Goal: Task Accomplishment & Management: Manage account settings

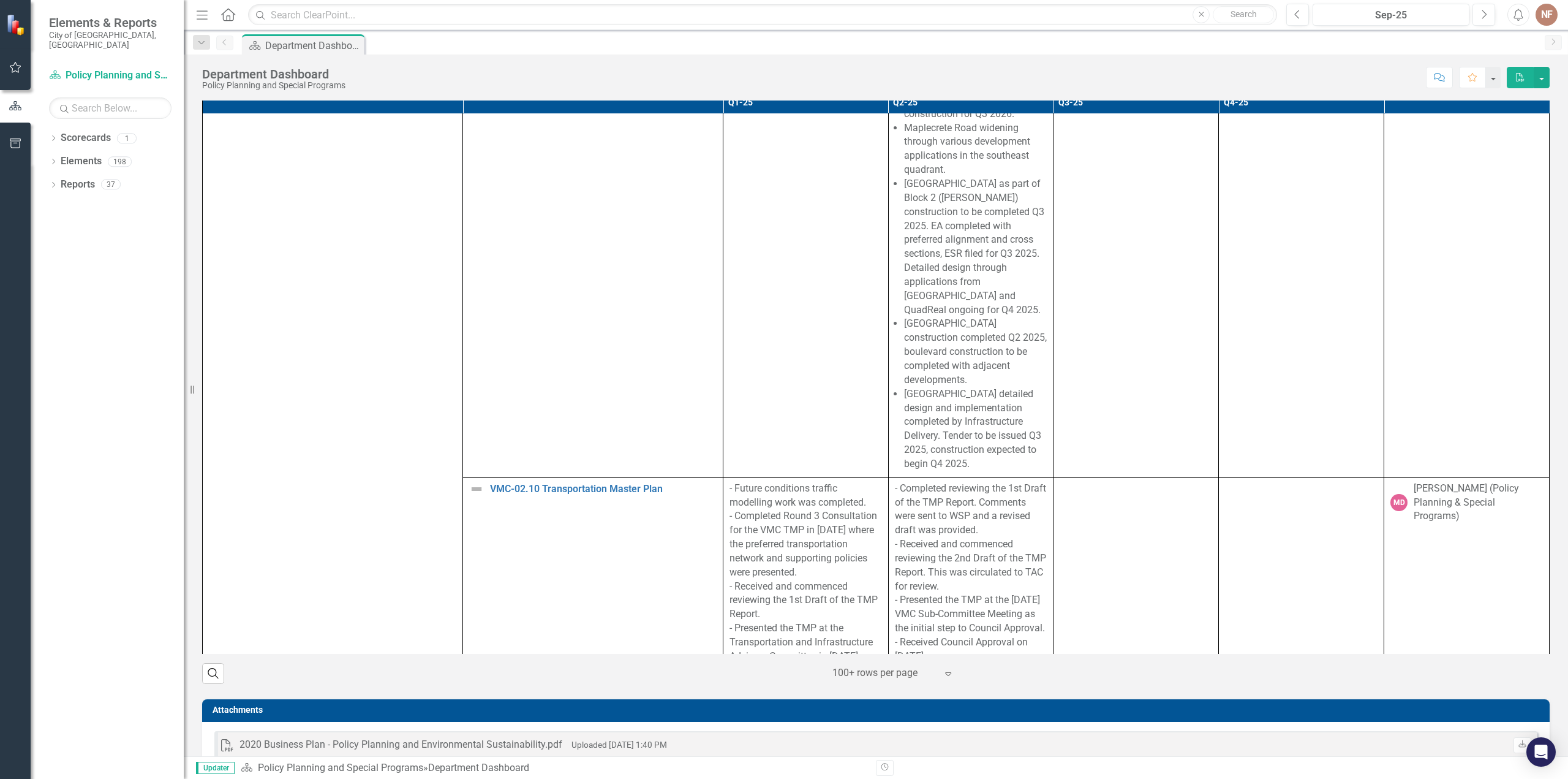
scroll to position [6130, 0]
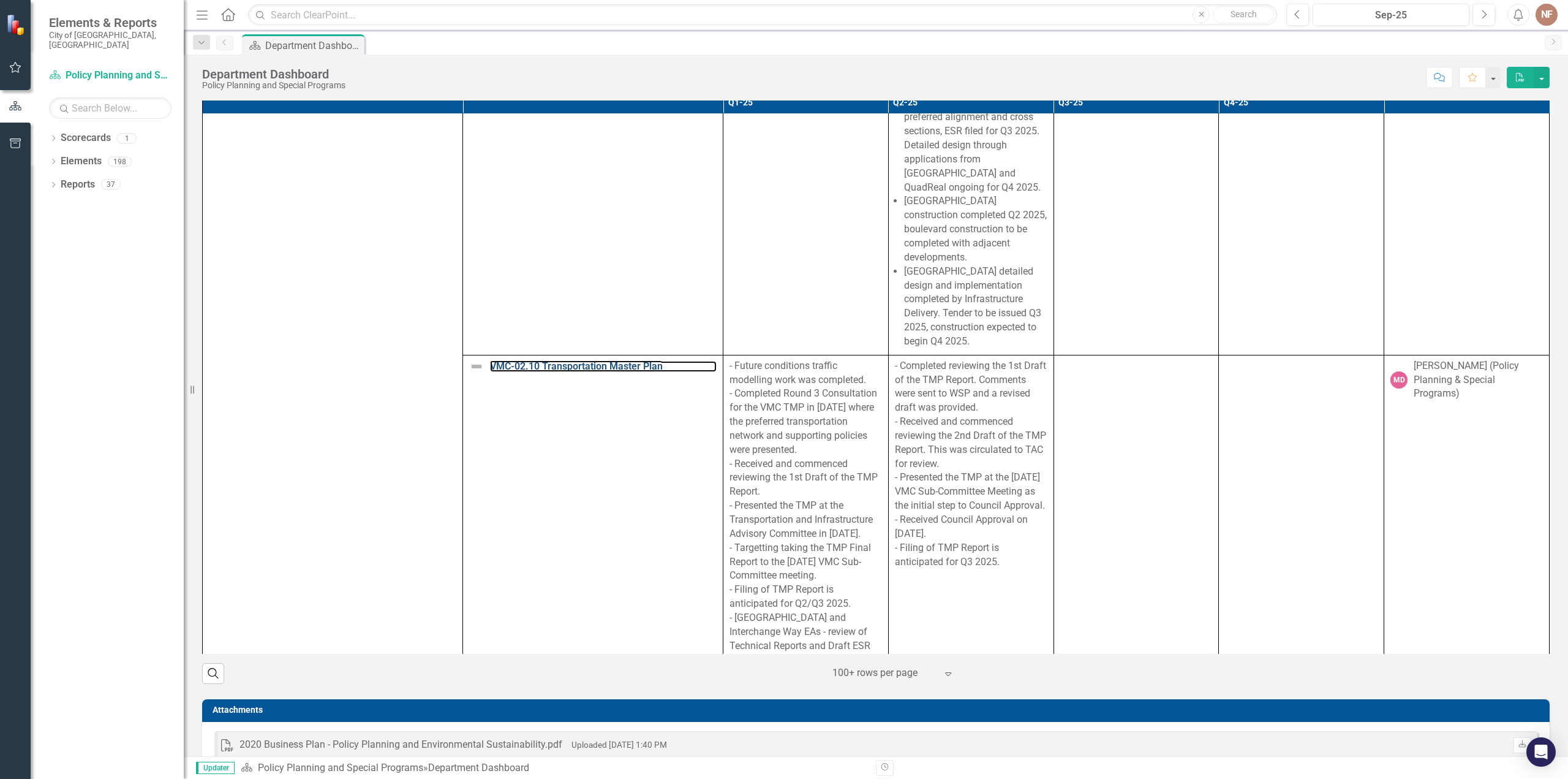
click at [627, 361] on link "VMC-02.10 Transportation Master Plan" at bounding box center [604, 366] width 226 height 11
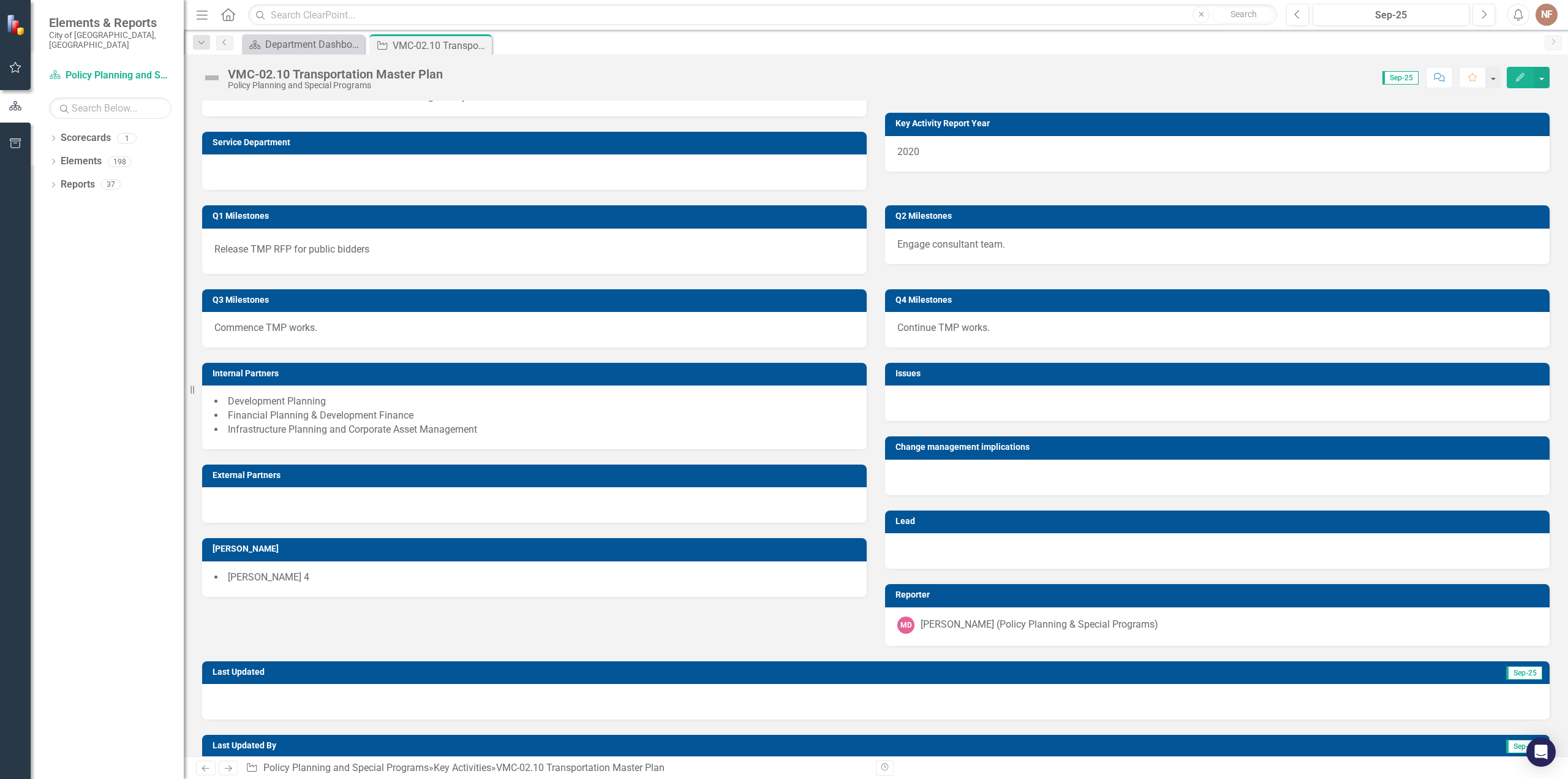
scroll to position [518, 0]
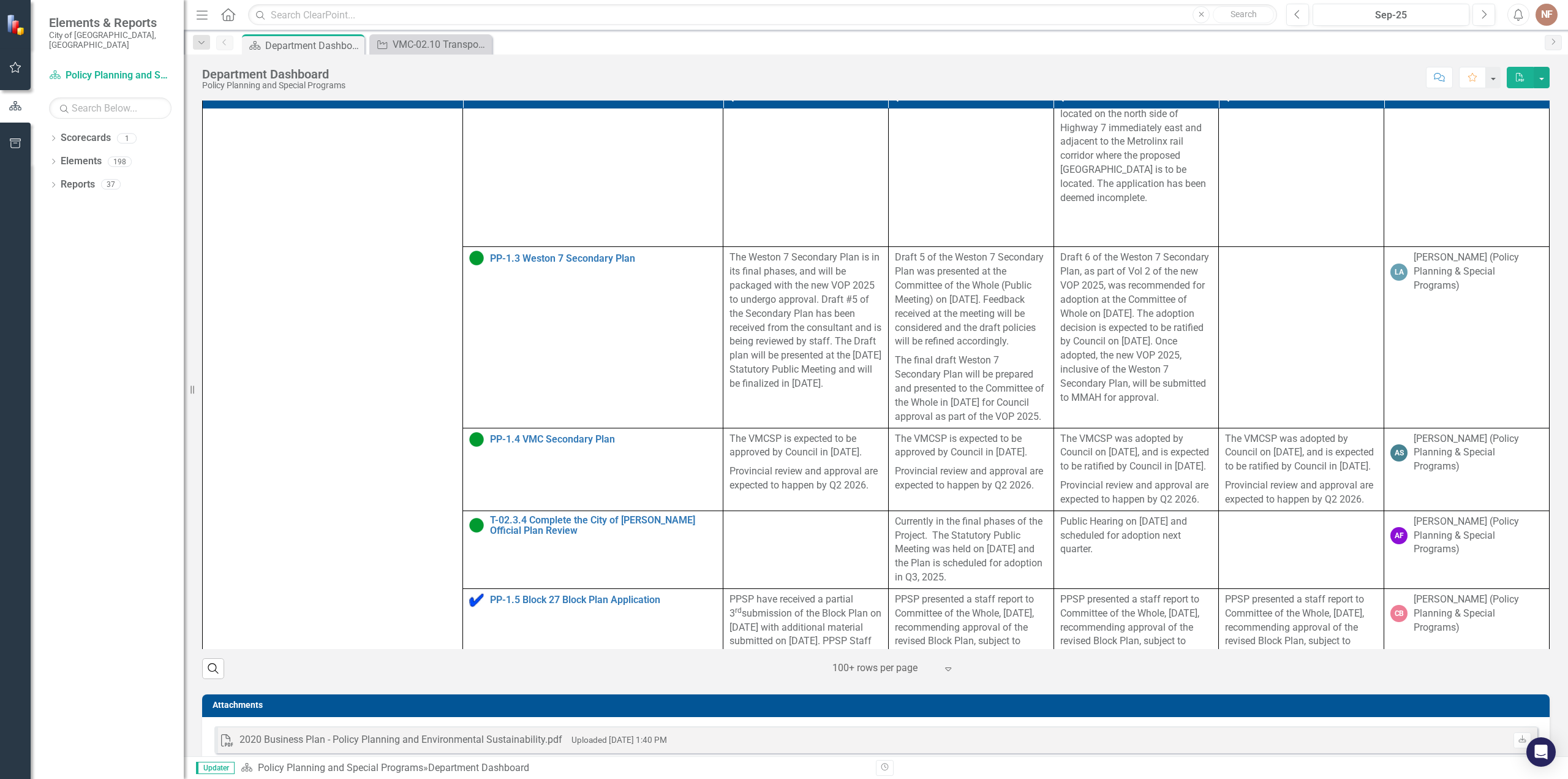
scroll to position [391, 0]
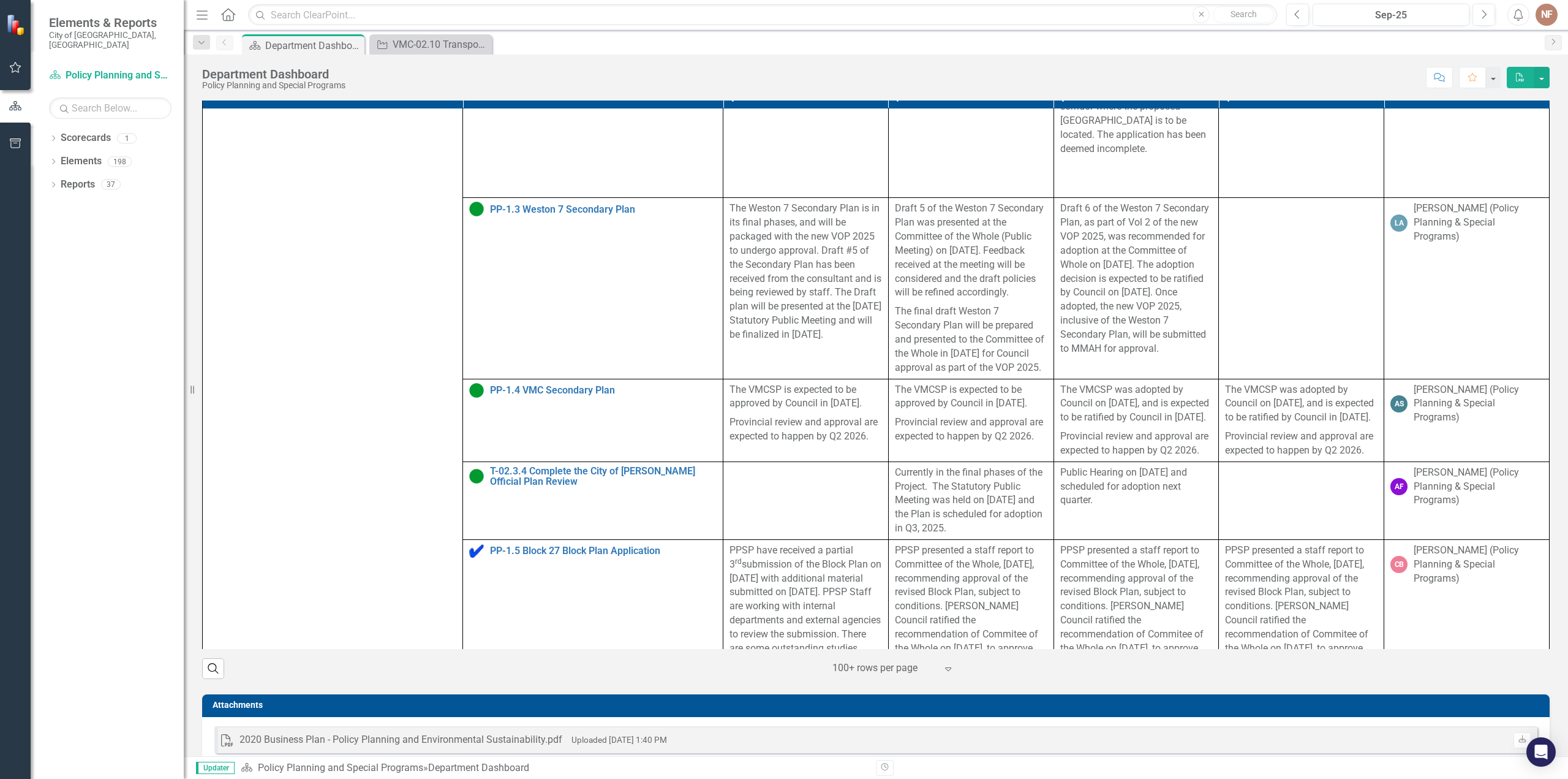
drag, startPoint x: 1048, startPoint y: 420, endPoint x: 1184, endPoint y: 505, distance: 160.4
click at [1184, 462] on td "The VMCSP was adopted by Council on September 30th, 2025, and is expected to be…" at bounding box center [1136, 420] width 166 height 83
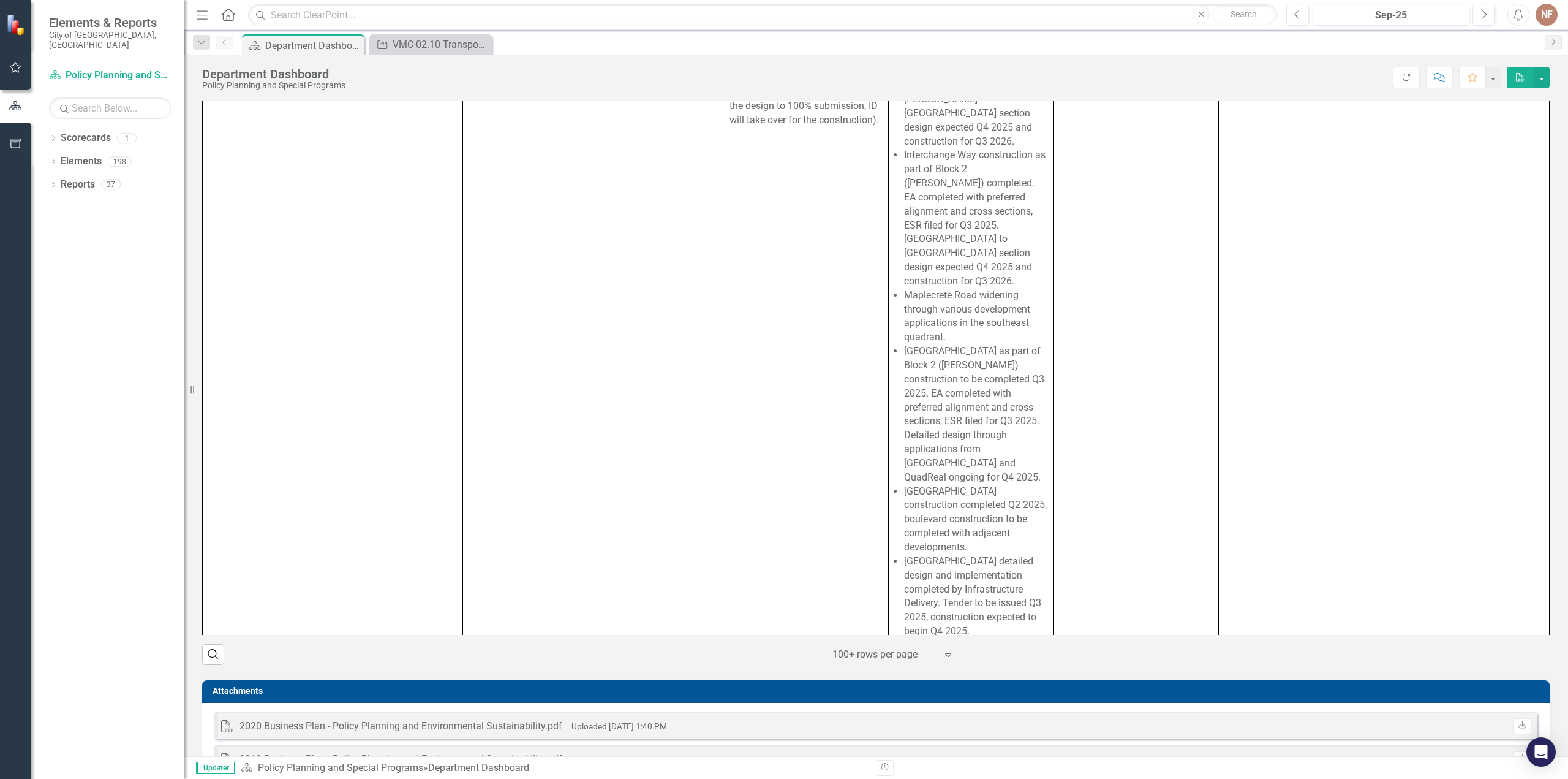
scroll to position [5969, 0]
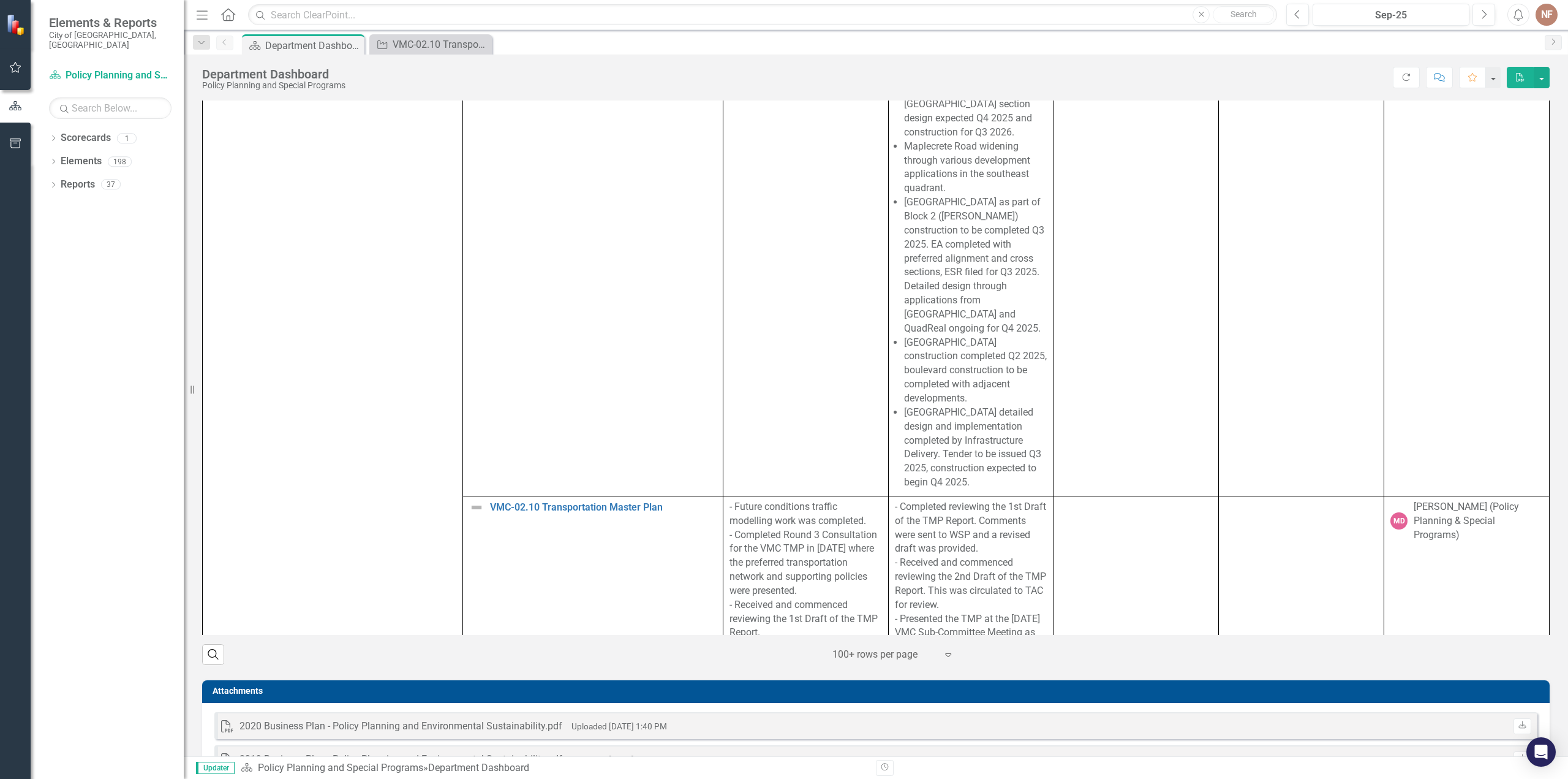
click at [942, 427] on li "[GEOGRAPHIC_DATA] detailed design and implementation completed by Infrastructur…" at bounding box center [976, 447] width 144 height 84
drag, startPoint x: 992, startPoint y: 438, endPoint x: 938, endPoint y: 317, distance: 132.5
drag, startPoint x: 928, startPoint y: 231, endPoint x: 936, endPoint y: 395, distance: 164.2
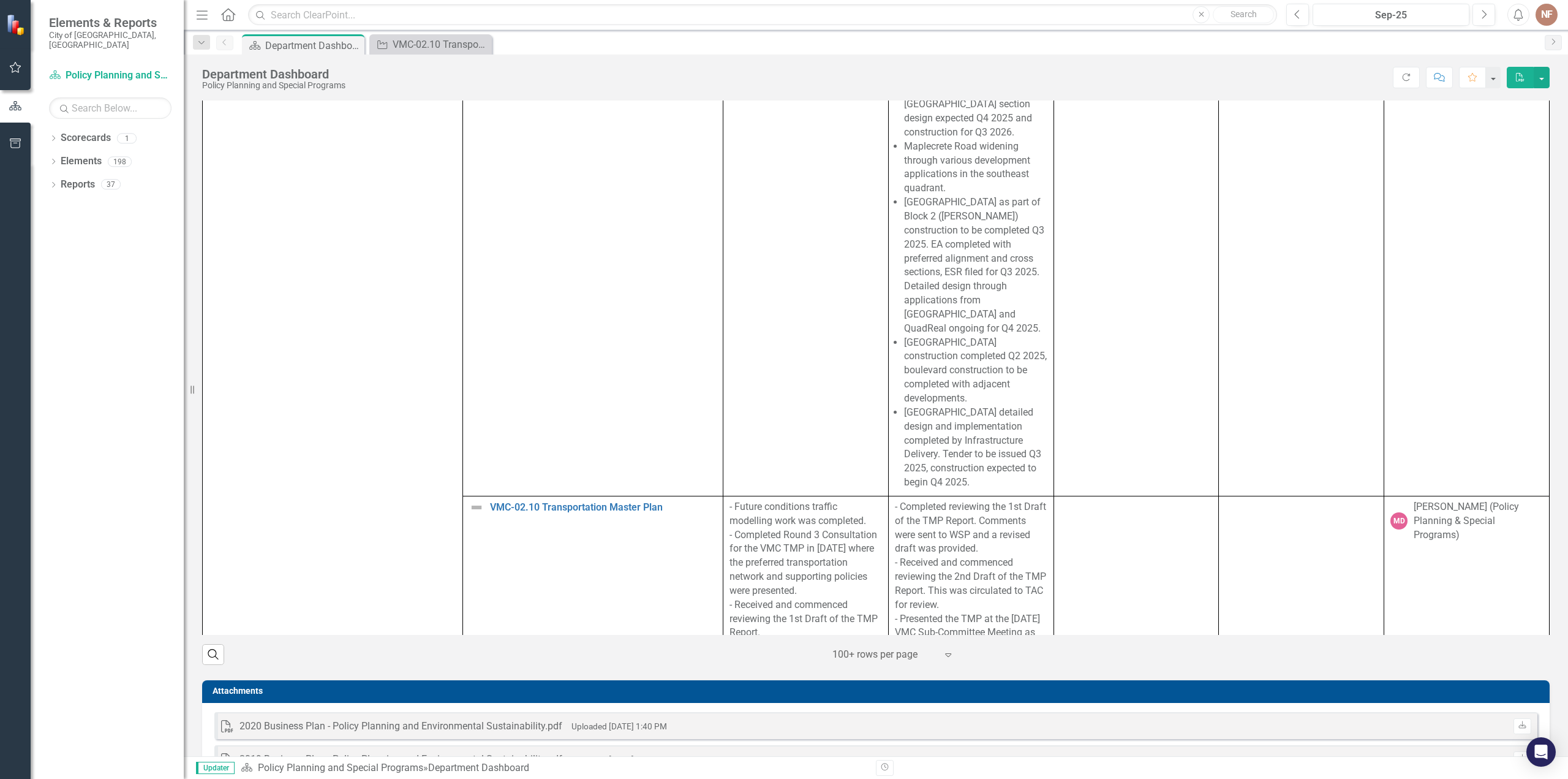
drag, startPoint x: 927, startPoint y: 248, endPoint x: 950, endPoint y: 312, distance: 68.0
drag, startPoint x: 1017, startPoint y: 391, endPoint x: 950, endPoint y: 333, distance: 88.6
click at [1011, 406] on li "[GEOGRAPHIC_DATA] detailed design and implementation completed by Infrastructur…" at bounding box center [976, 447] width 144 height 84
click at [950, 336] on li "[GEOGRAPHIC_DATA] construction completed Q2 2025, boulevard construction to be …" at bounding box center [976, 370] width 144 height 70
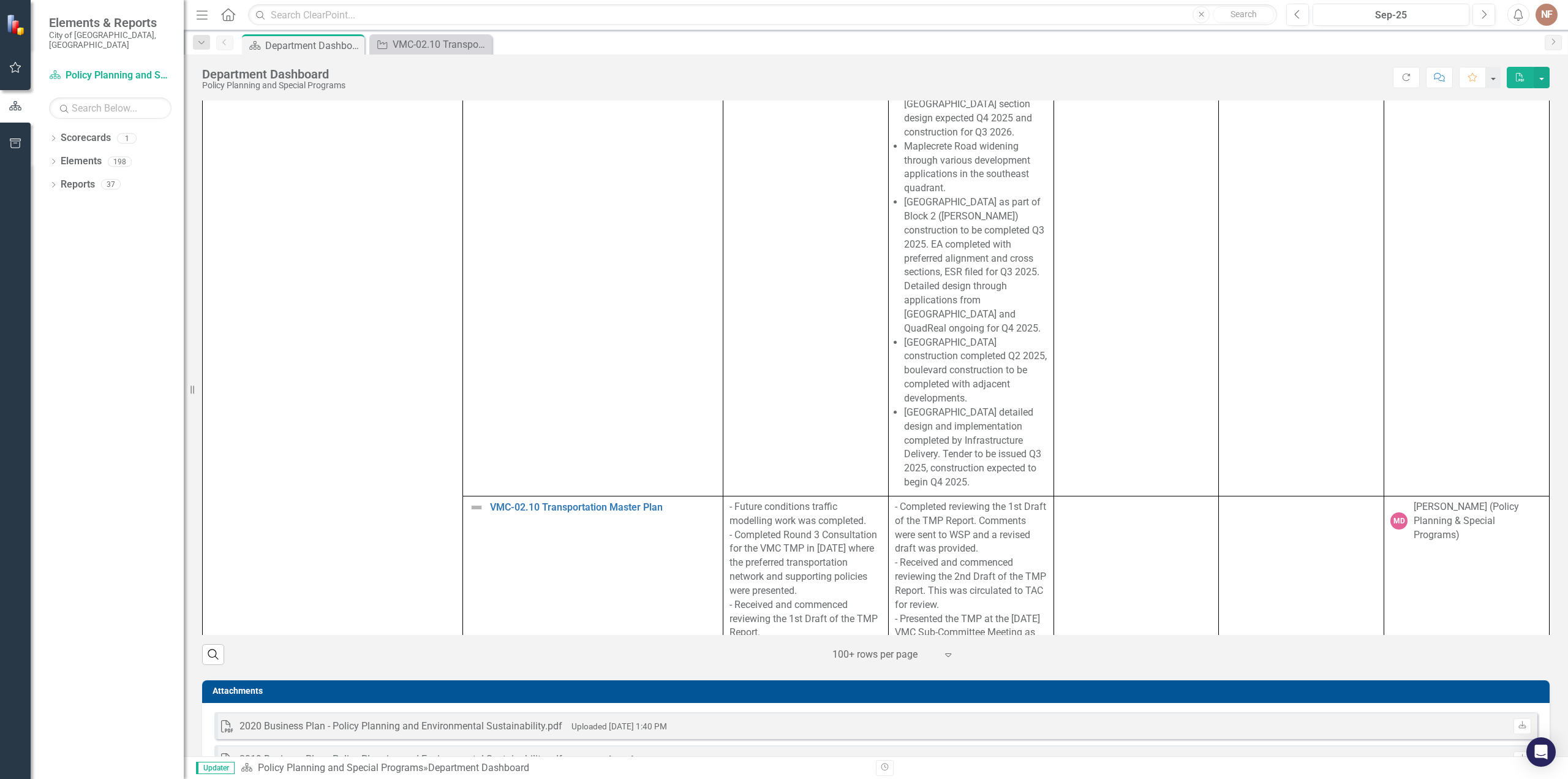
click at [950, 336] on li "[GEOGRAPHIC_DATA] construction completed Q2 2025, boulevard construction to be …" at bounding box center [976, 370] width 144 height 70
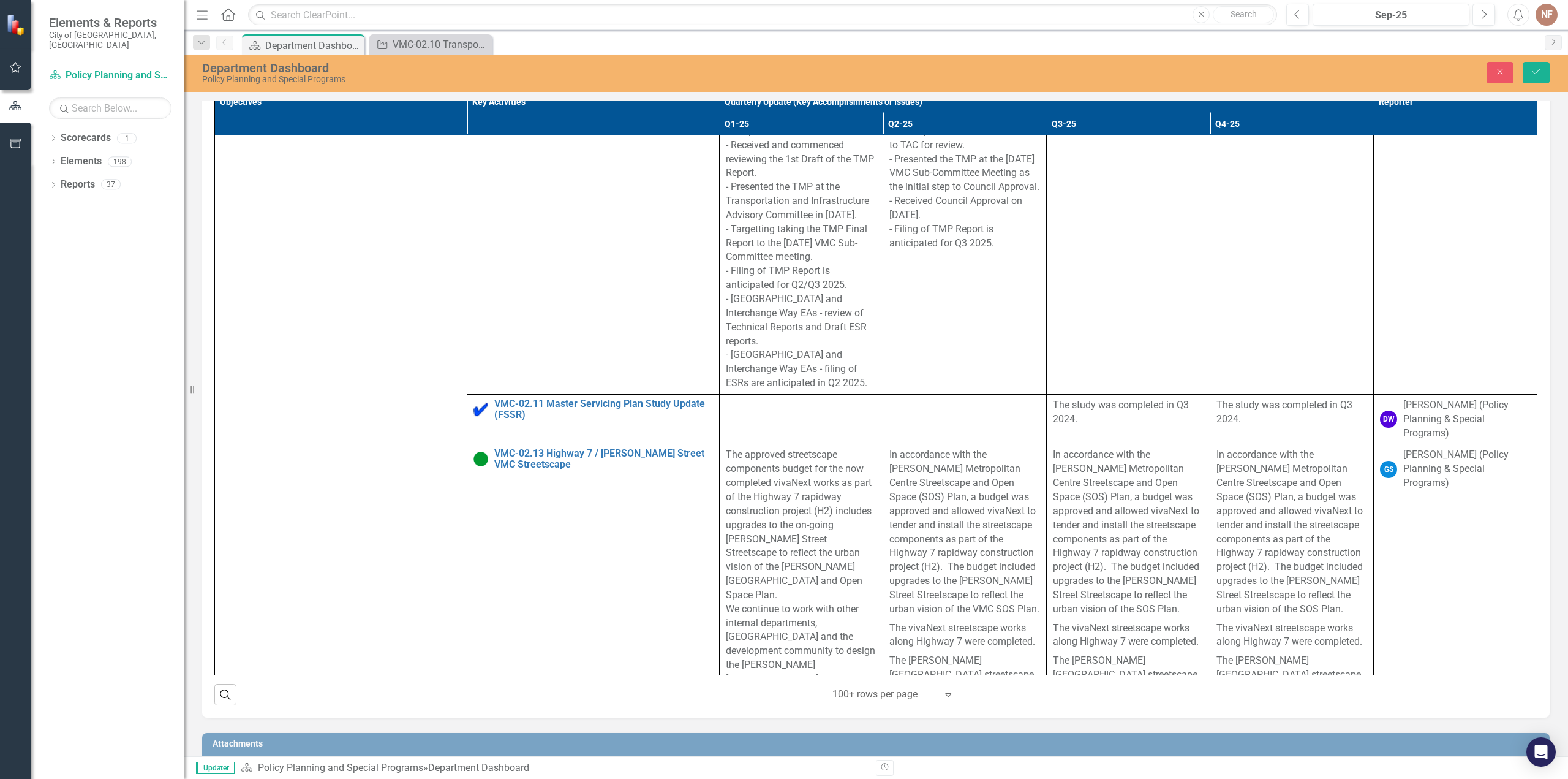
scroll to position [0, 0]
drag, startPoint x: 950, startPoint y: 331, endPoint x: 950, endPoint y: 277, distance: 54.0
click at [950, 251] on p "- Completed reviewing the 1st Draft of the TMP Report. Comments were sent to WS…" at bounding box center [964, 145] width 151 height 210
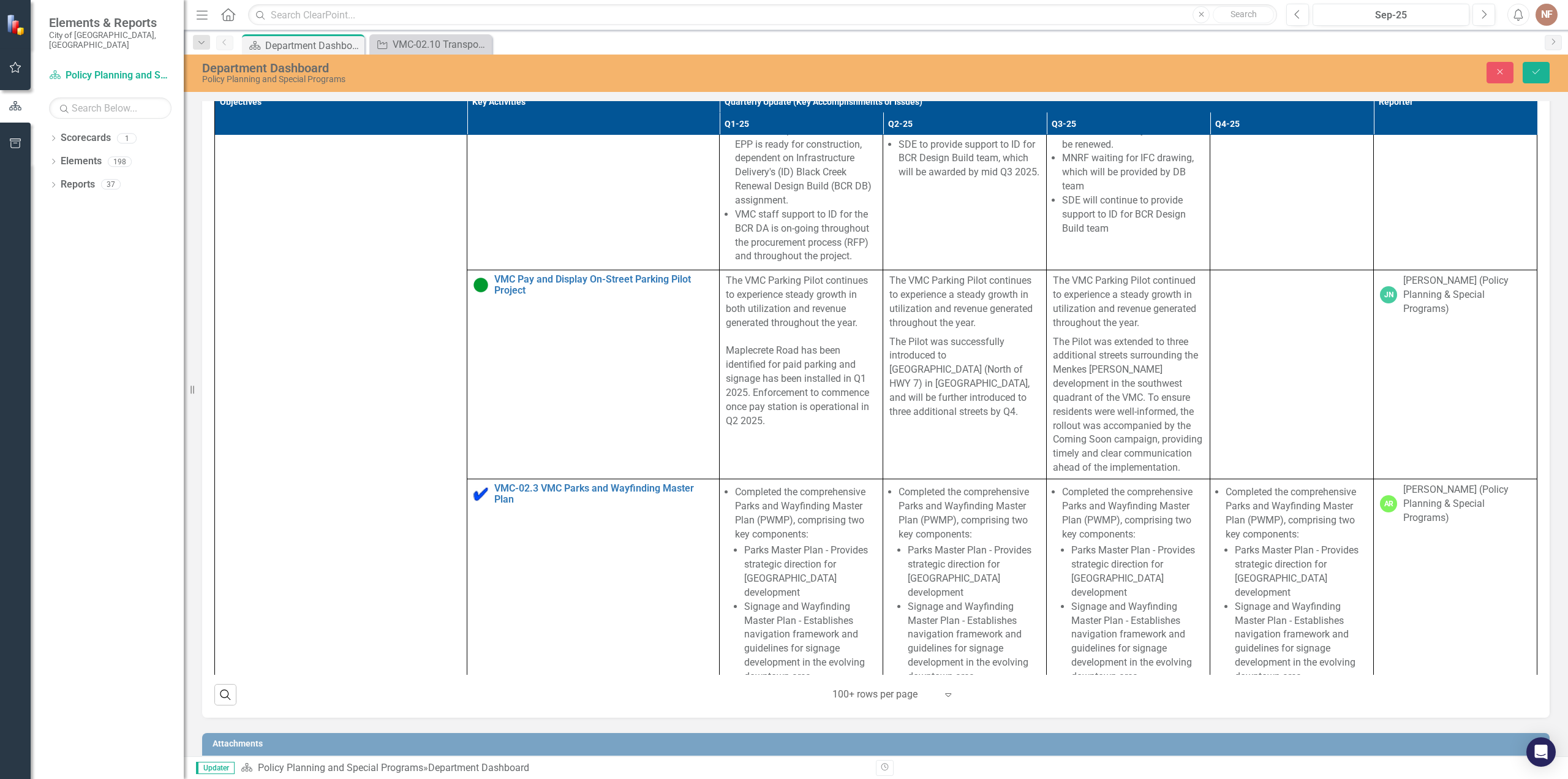
scroll to position [3886, 0]
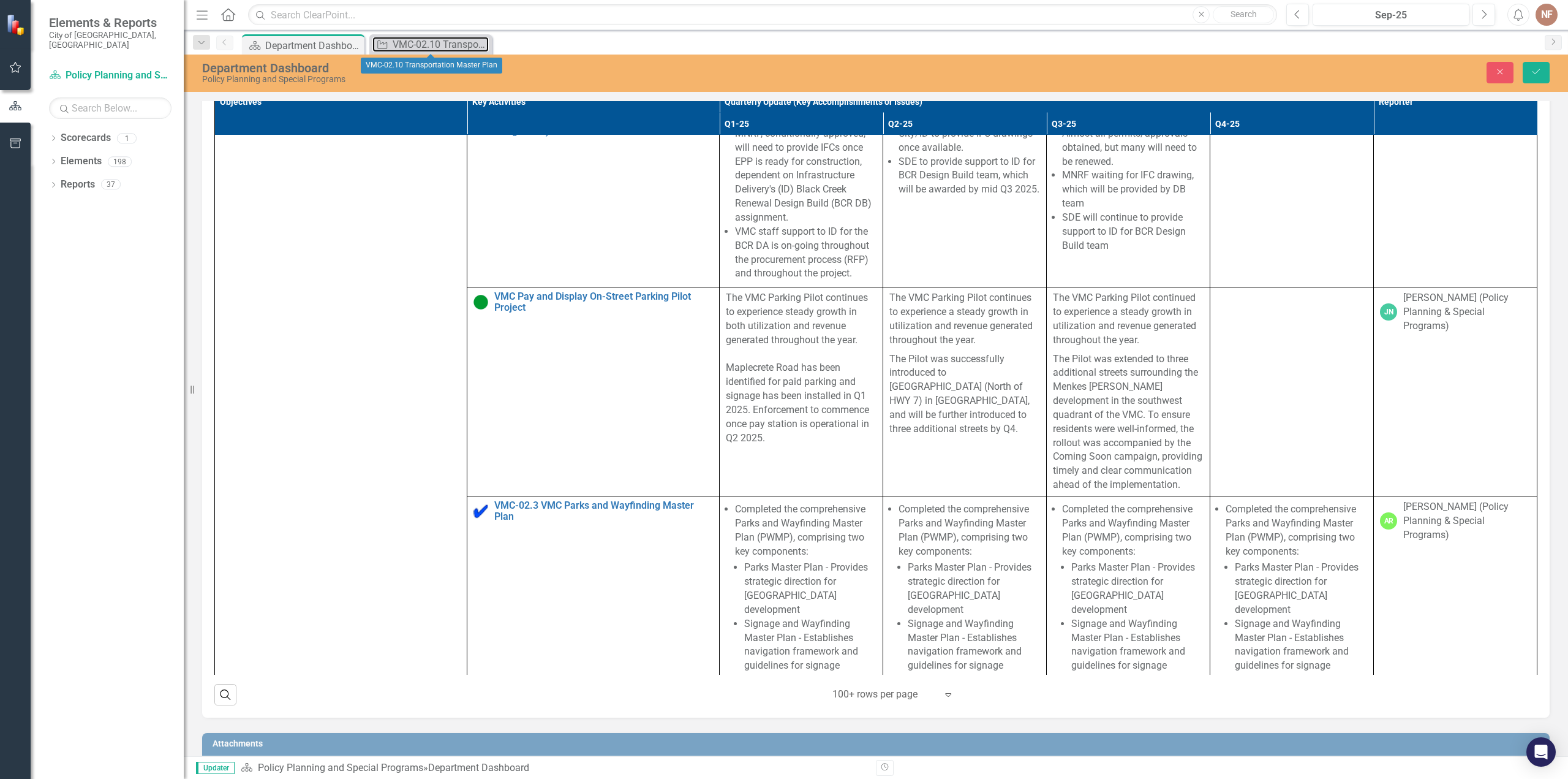
click at [444, 41] on div "VMC-02.10 Transportation Master Plan" at bounding box center [440, 45] width 96 height 16
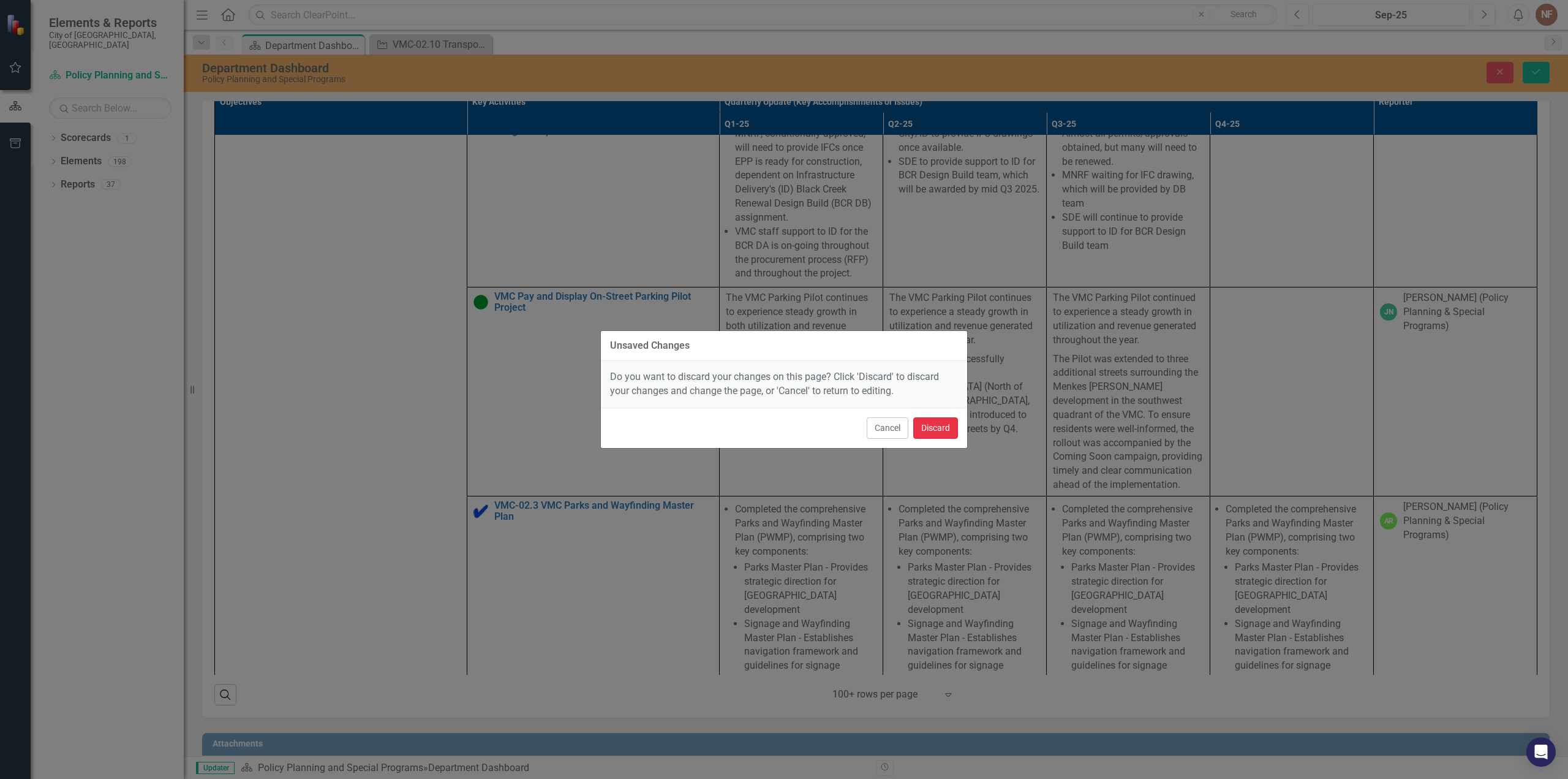
click at [947, 432] on button "Discard" at bounding box center [935, 427] width 45 height 21
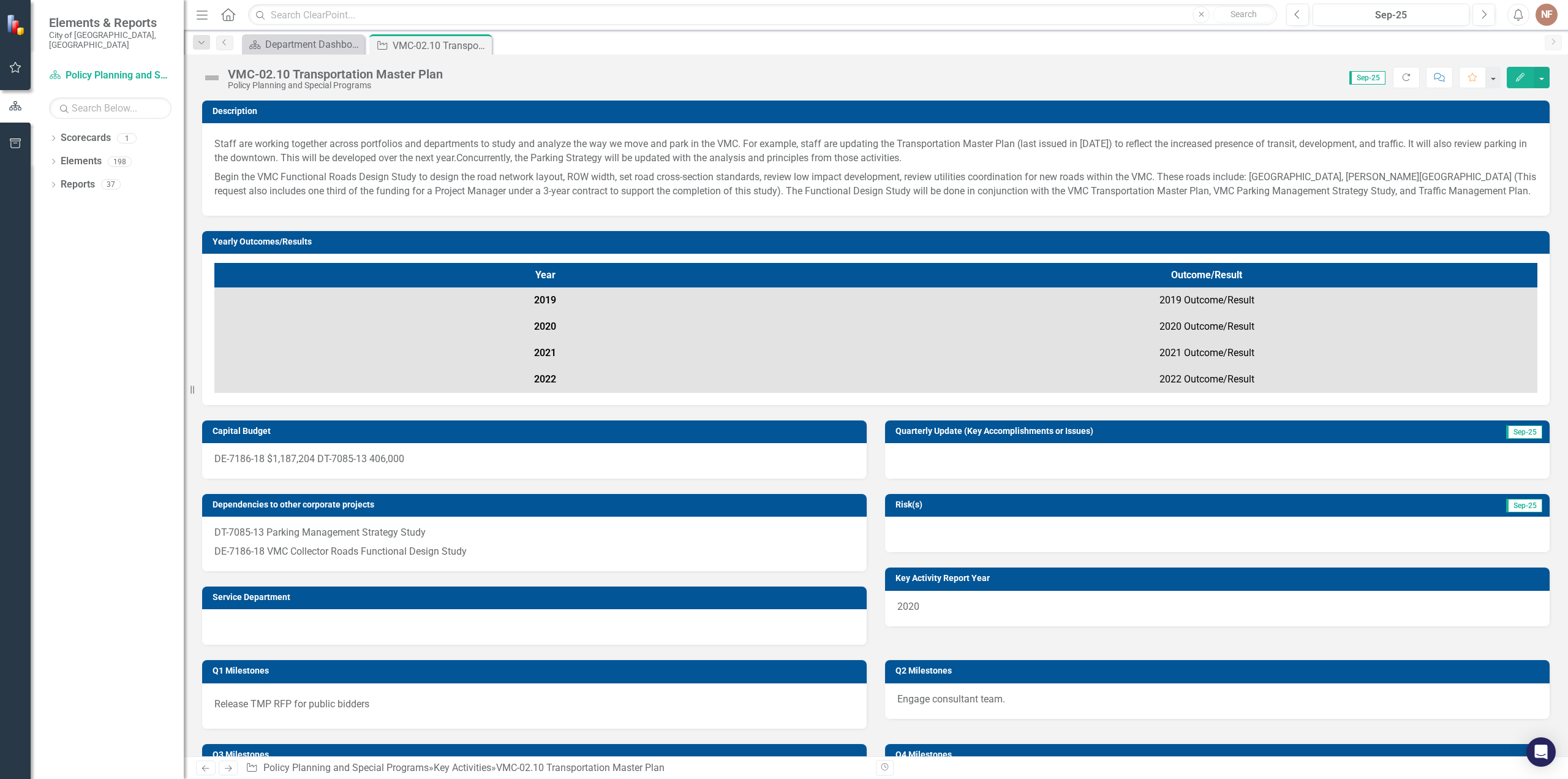
click at [0, 0] on icon "Close" at bounding box center [0, 0] width 0 height 0
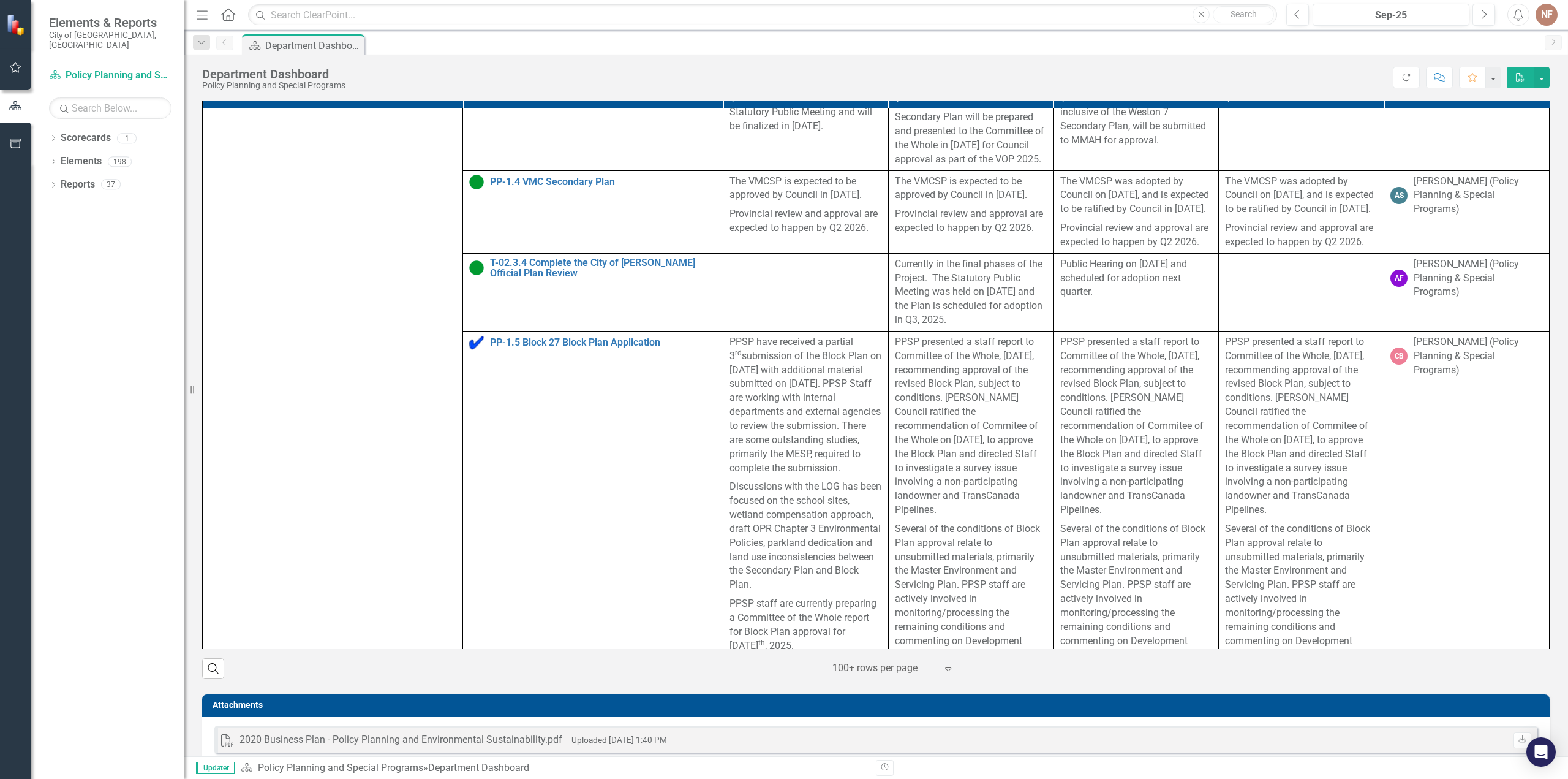
scroll to position [613, 0]
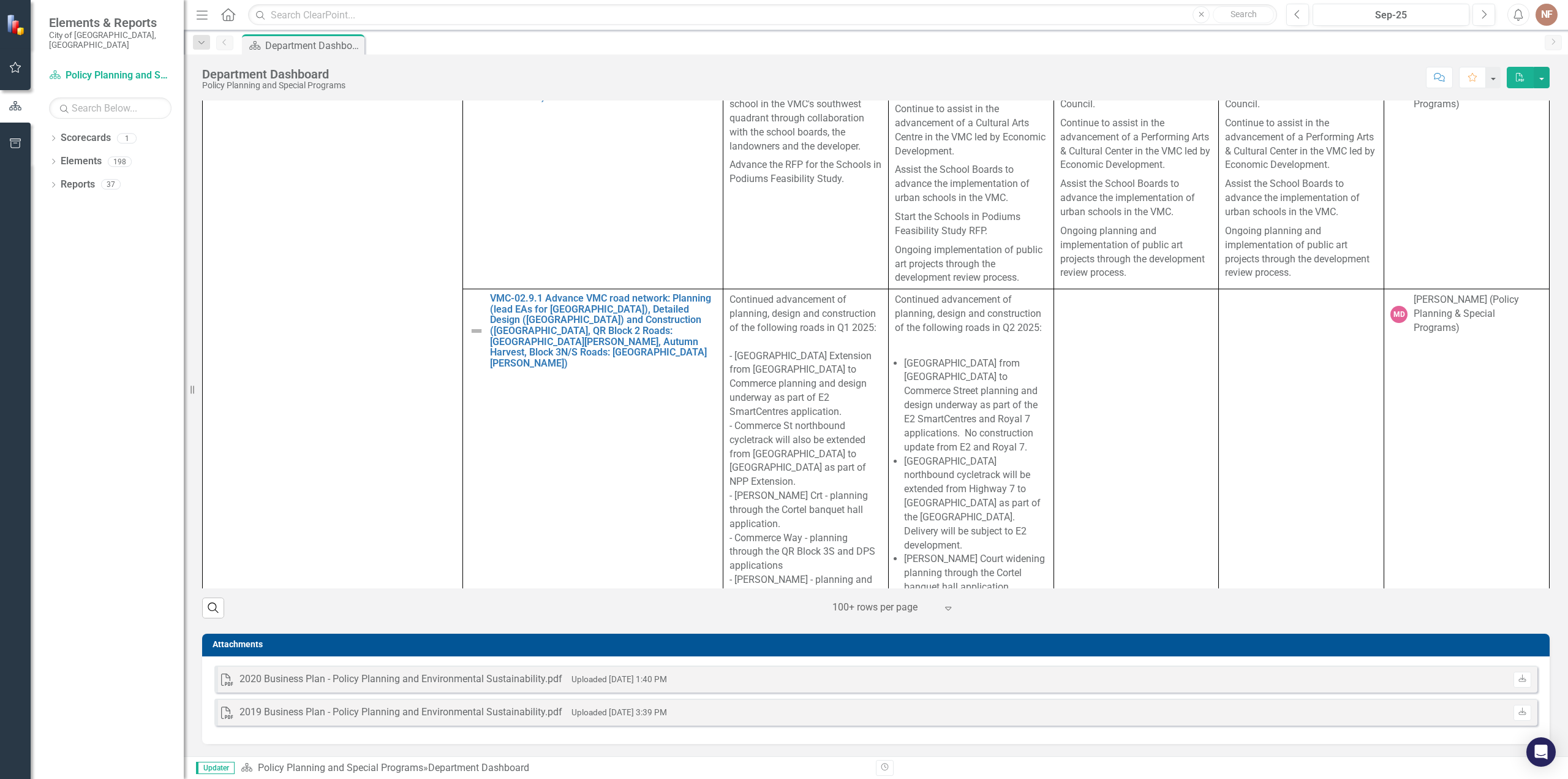
scroll to position [4989, 0]
click at [903, 341] on p at bounding box center [971, 348] width 152 height 16
drag, startPoint x: 911, startPoint y: 306, endPoint x: 908, endPoint y: 294, distance: 12.4
click at [908, 296] on p "Continued advancement of planning, design and construction of the following roa…" at bounding box center [971, 318] width 152 height 45
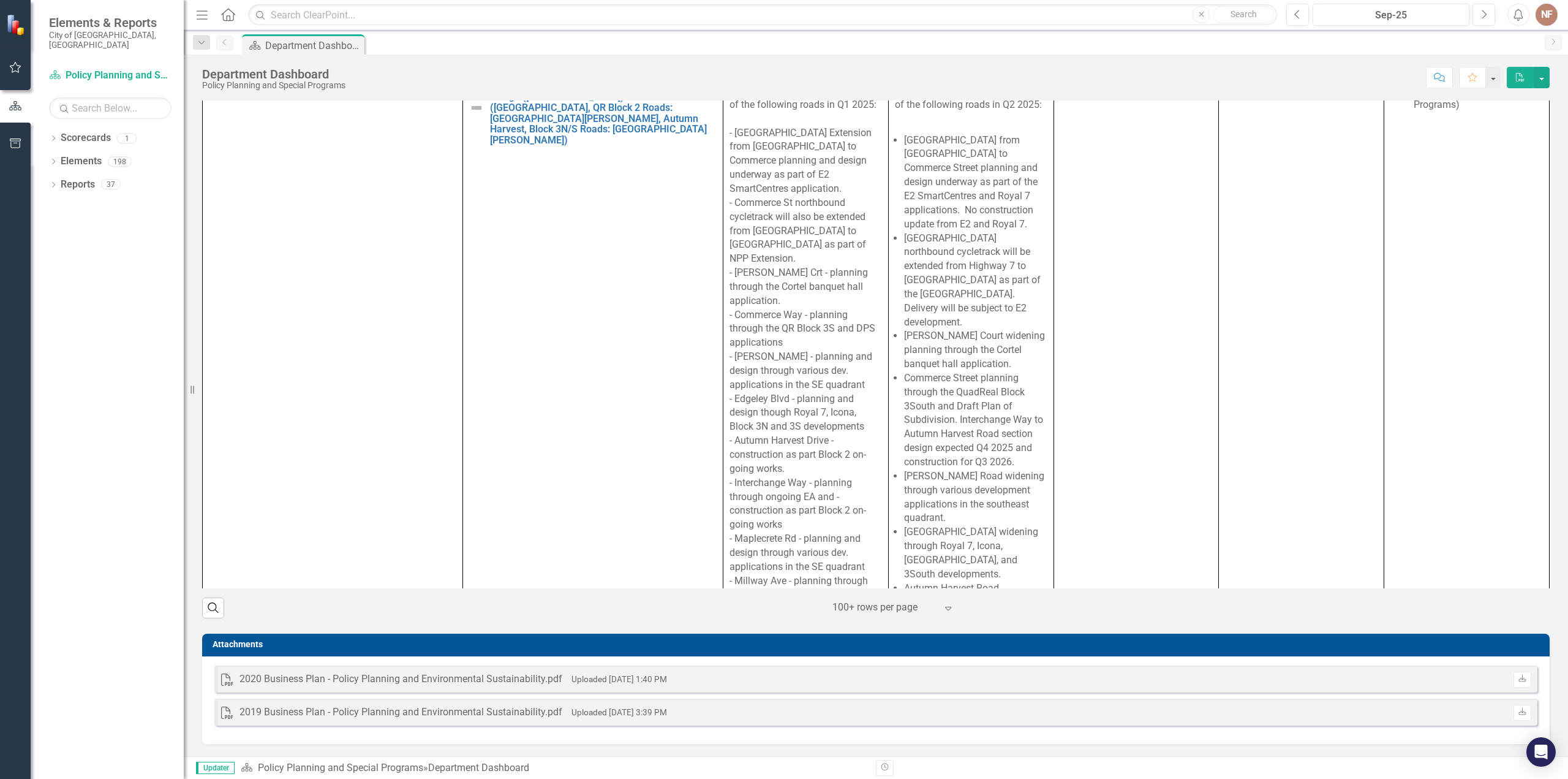
scroll to position [5234, 0]
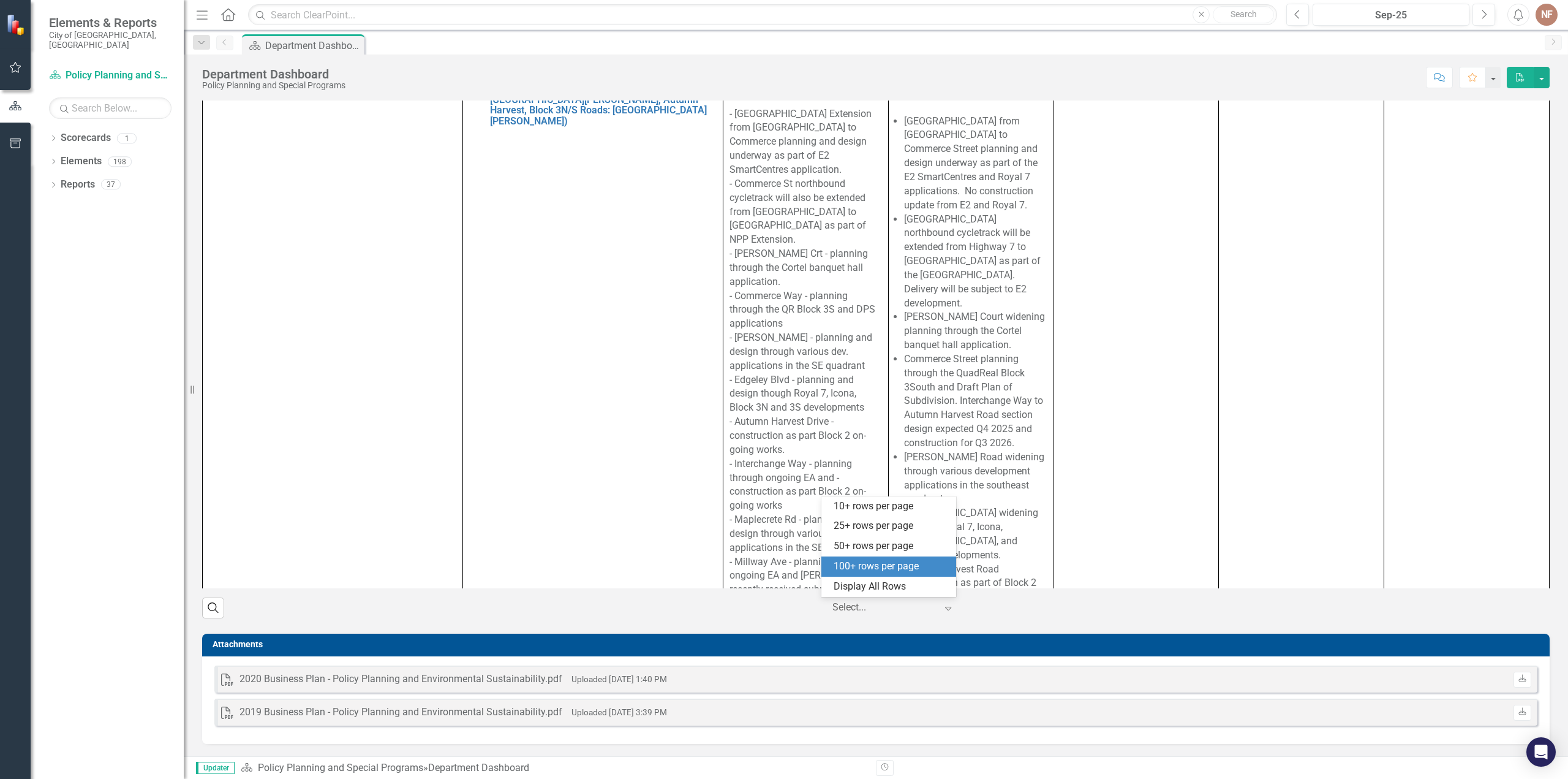
click at [943, 603] on icon "Expand" at bounding box center [949, 608] width 12 height 10
click at [853, 585] on div "Display All Rows" at bounding box center [891, 587] width 115 height 14
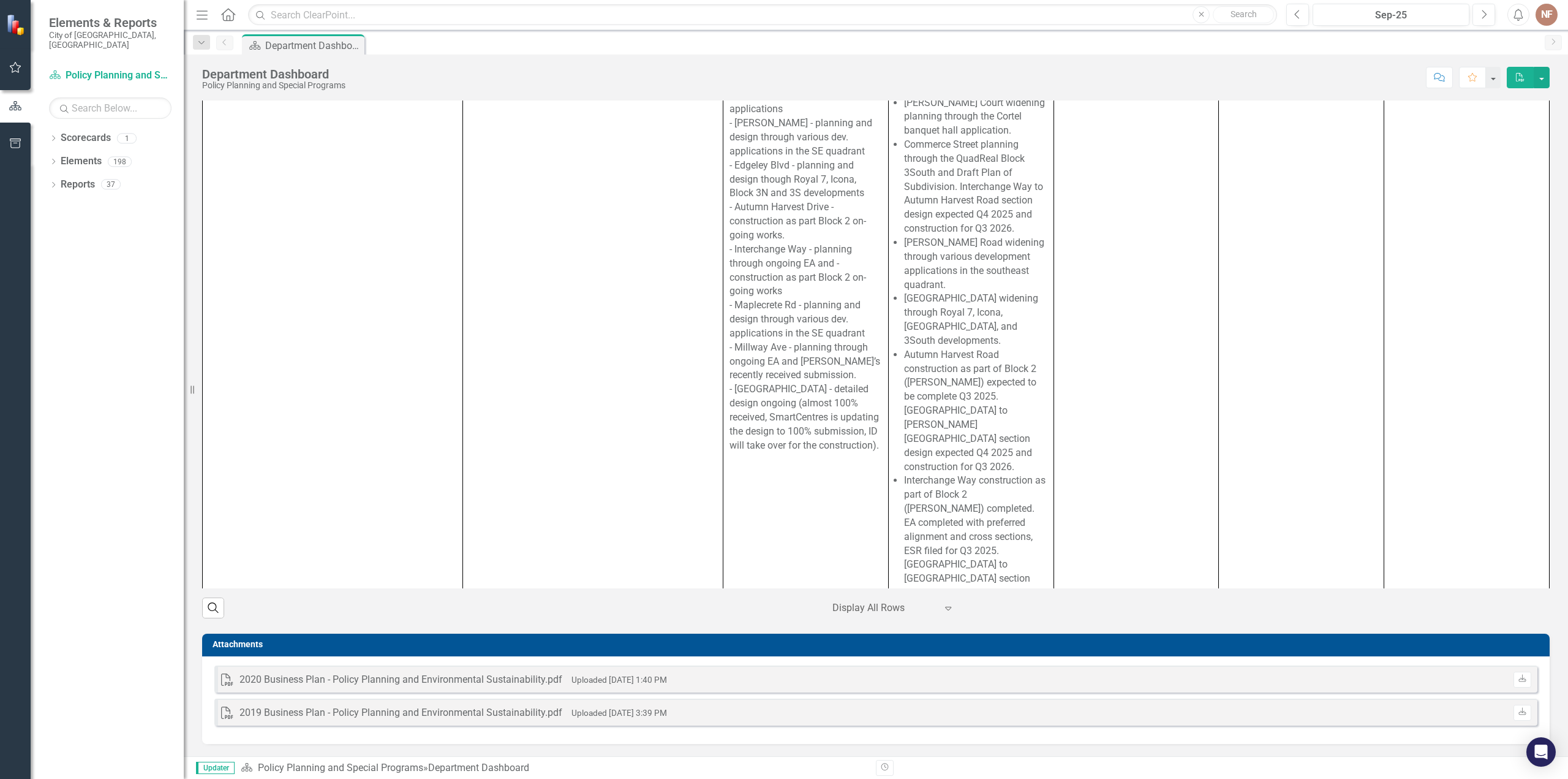
scroll to position [5295, 0]
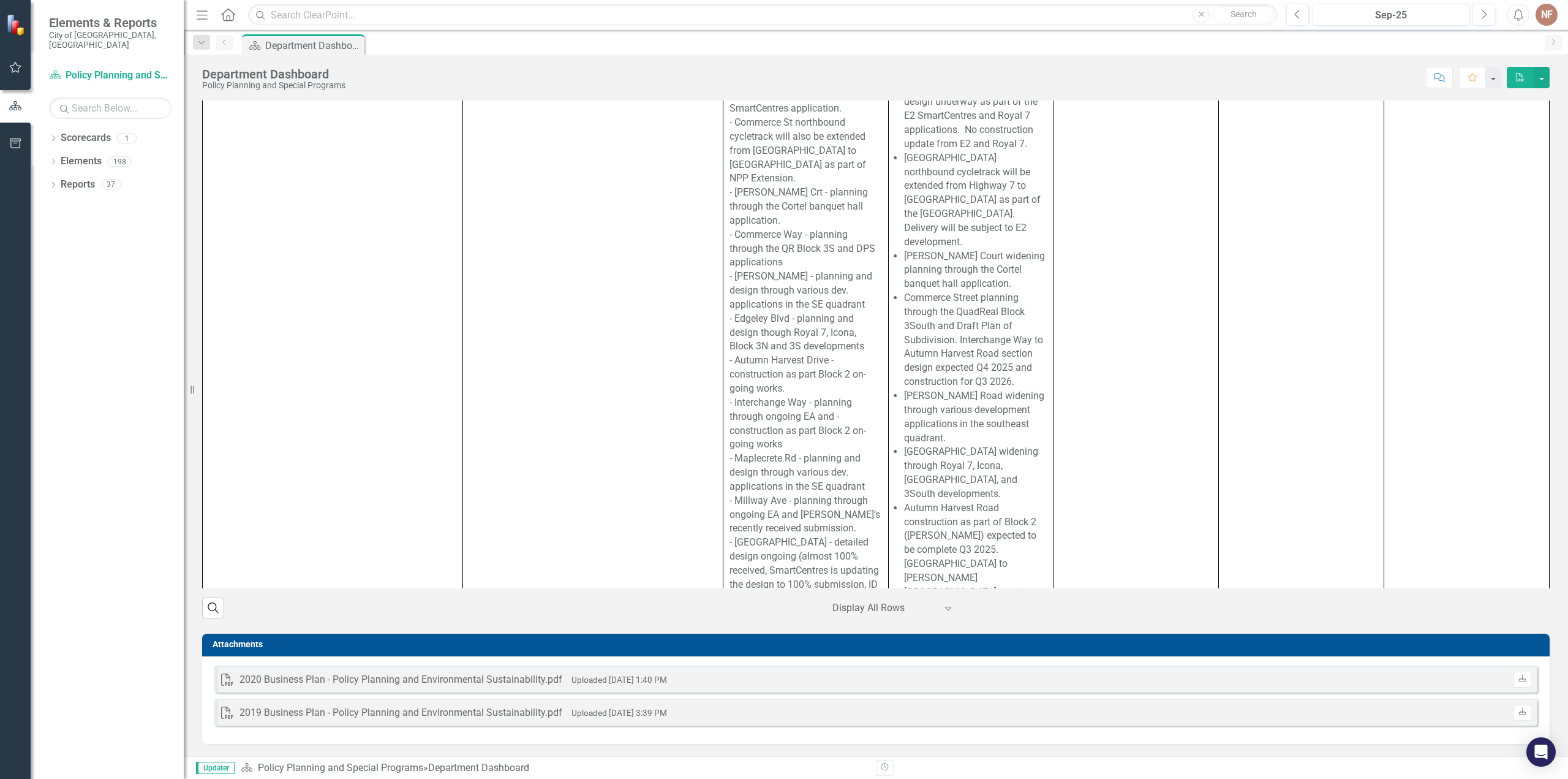
drag, startPoint x: 936, startPoint y: 360, endPoint x: 929, endPoint y: 354, distance: 9.2
click at [929, 389] on li "[PERSON_NAME] Road widening through various development applications in the sou…" at bounding box center [976, 416] width 144 height 55
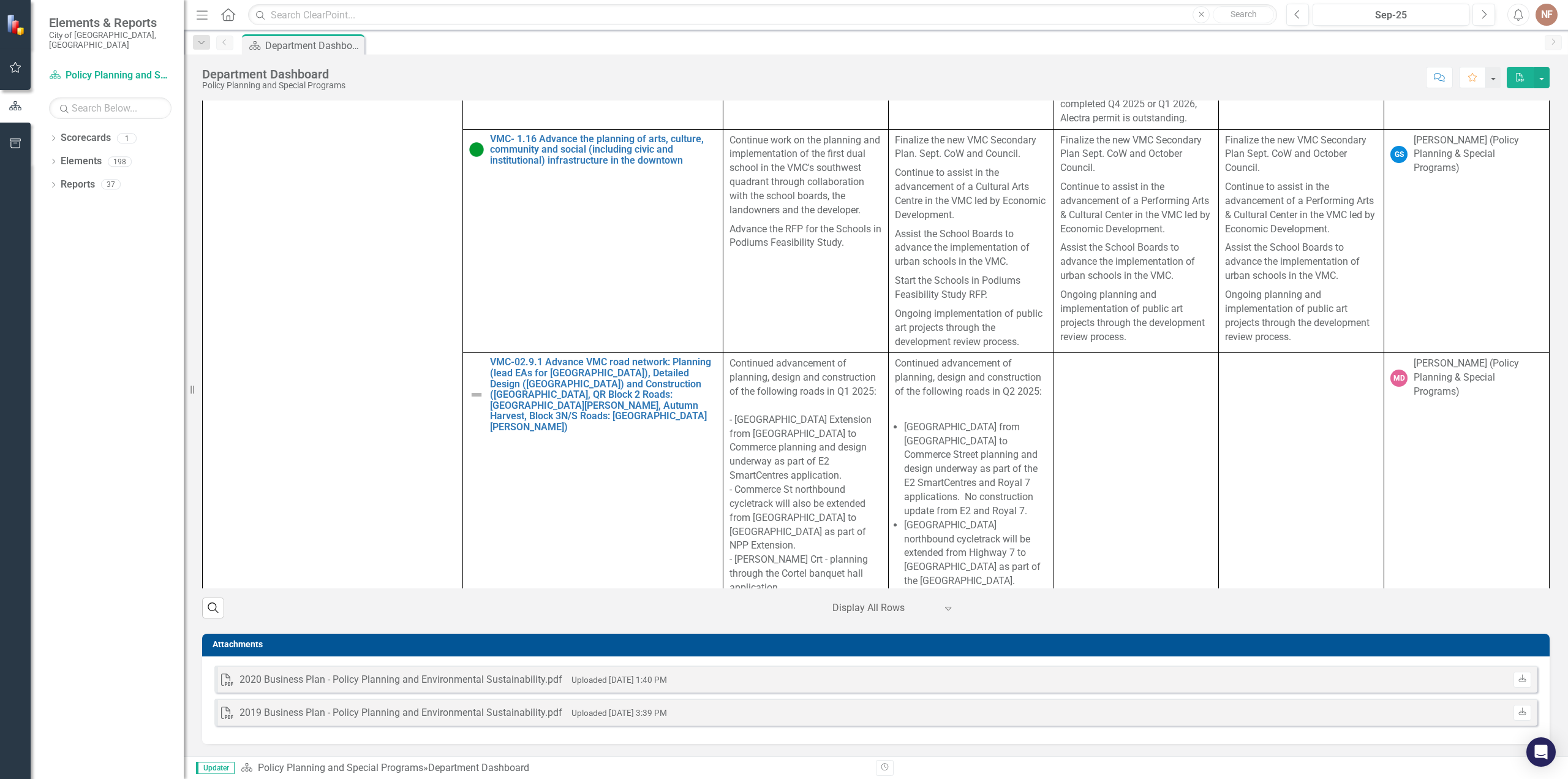
scroll to position [4927, 0]
click at [932, 357] on p "Continued advancement of planning, design and construction of the following roa…" at bounding box center [971, 379] width 152 height 45
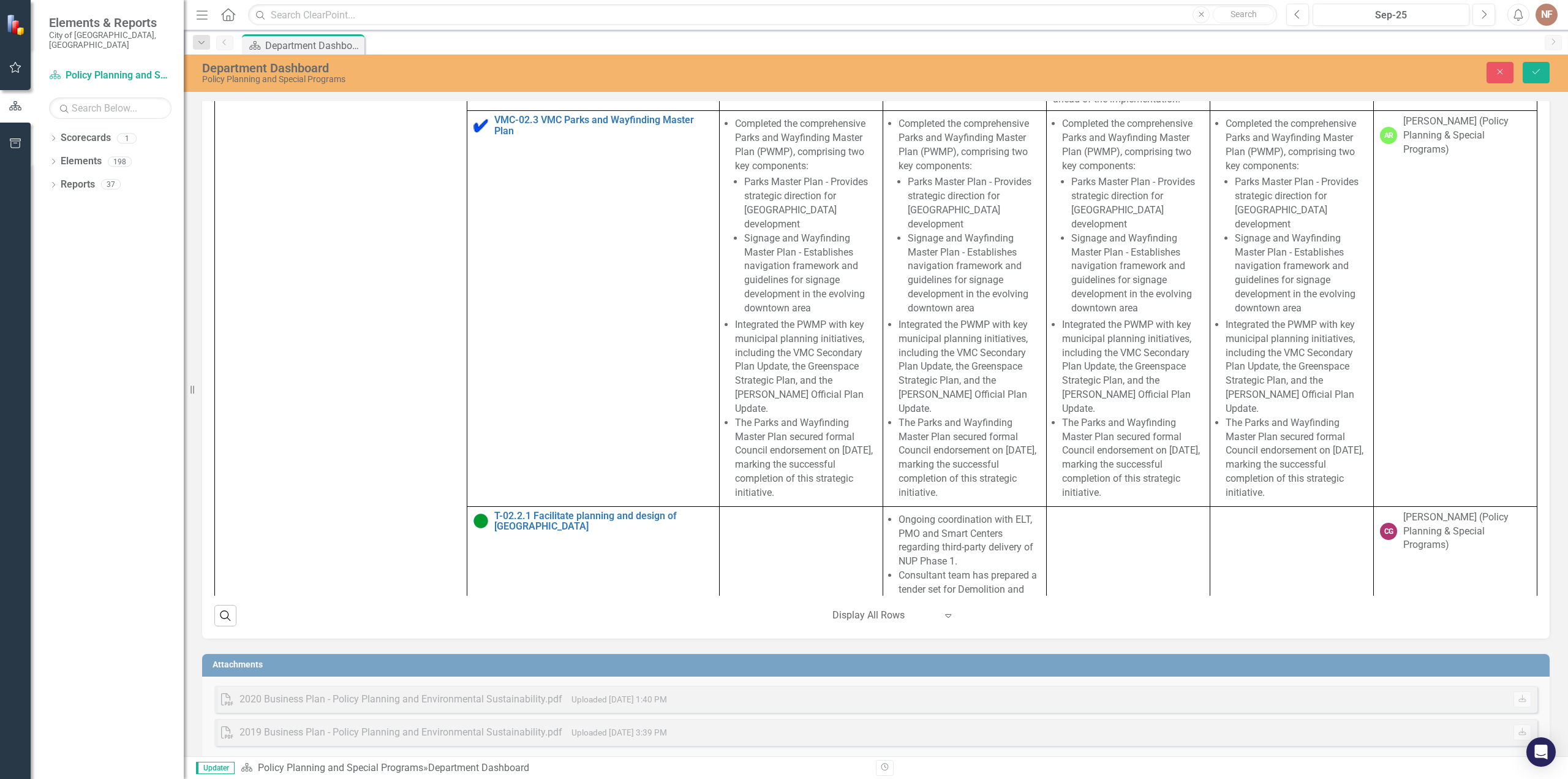
scroll to position [3886, 0]
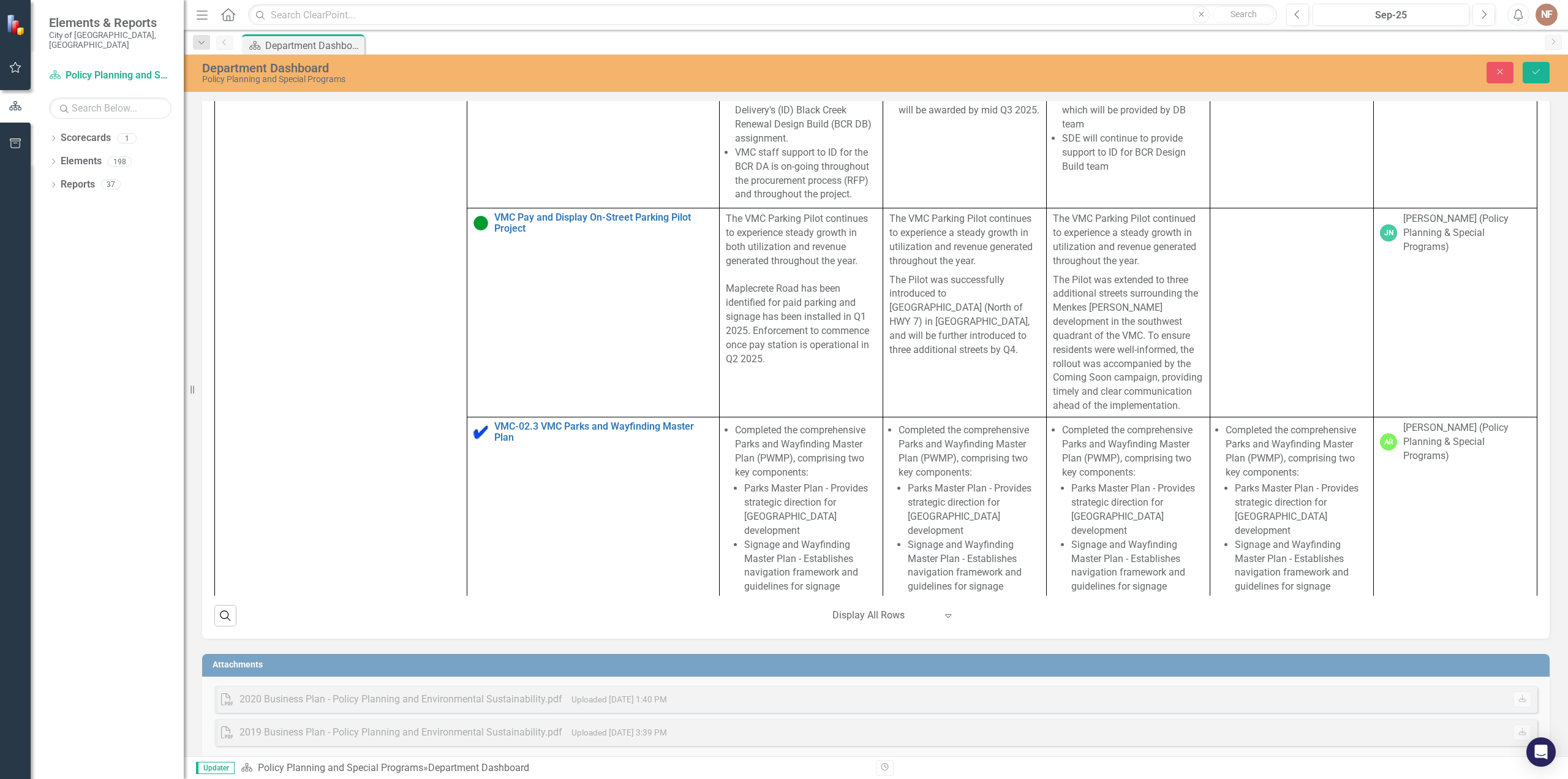
drag, startPoint x: 939, startPoint y: 185, endPoint x: 912, endPoint y: 188, distance: 27.2
drag, startPoint x: 912, startPoint y: 188, endPoint x: 768, endPoint y: 434, distance: 285.0
click at [768, 366] on p "The VMC Parking Pilot continues to experience steady growth in both utilization…" at bounding box center [801, 288] width 151 height 154
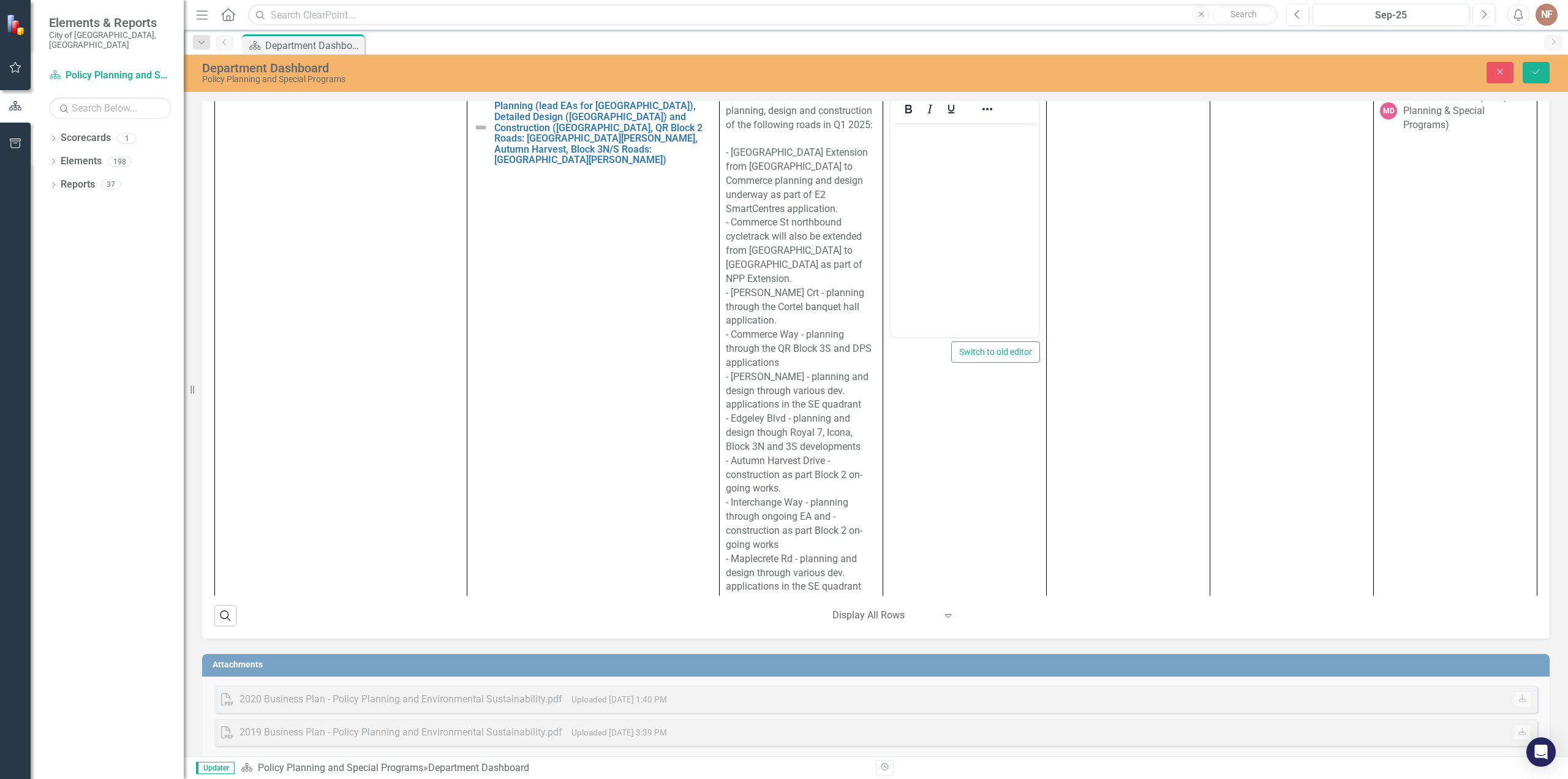
scroll to position [5112, 0]
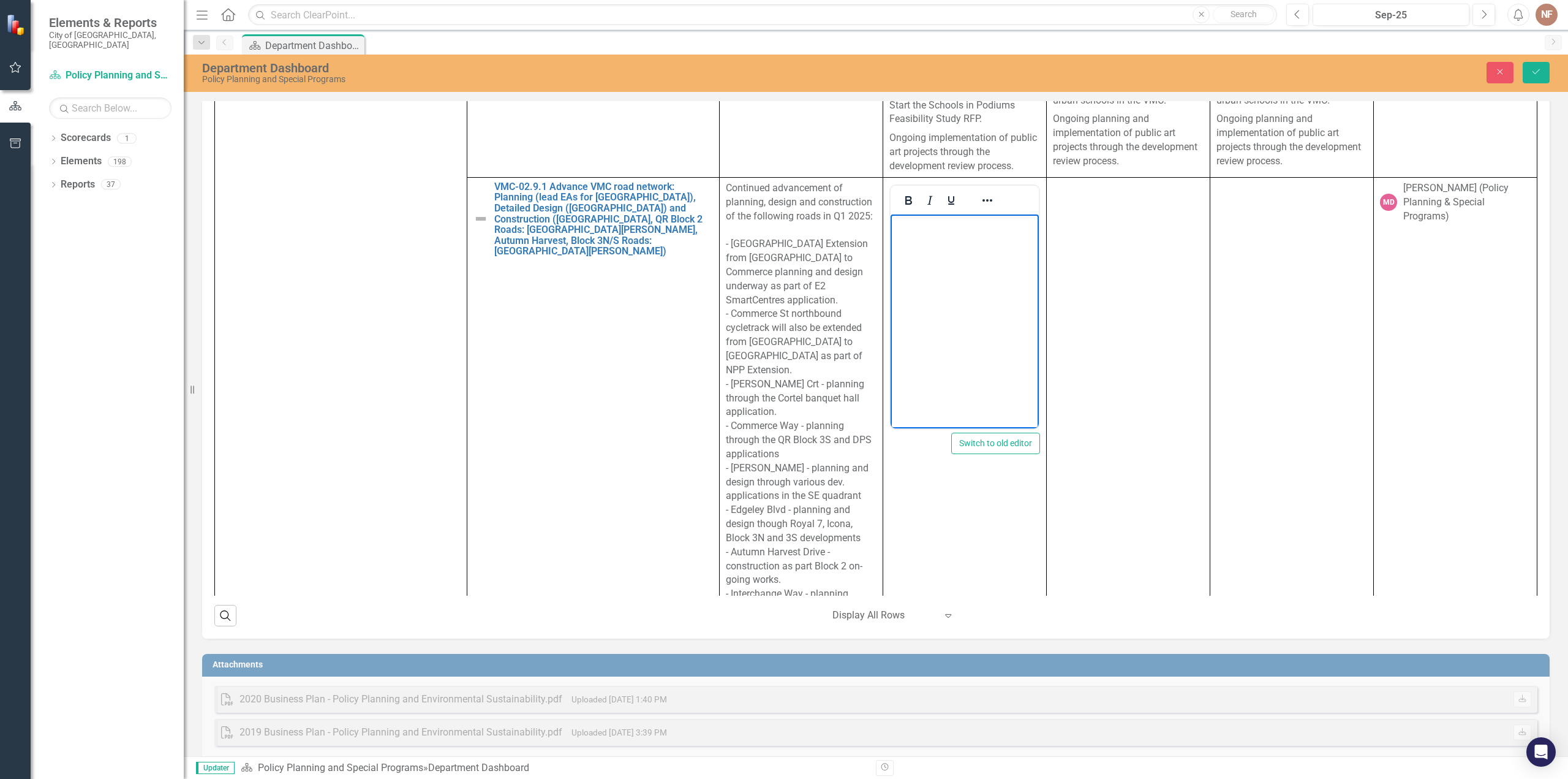
click at [962, 332] on body "Rich Text Area. Press ALT-0 for help." at bounding box center [965, 306] width 148 height 184
click at [963, 354] on body "Rich Text Area. Press ALT-0 for help." at bounding box center [965, 306] width 148 height 184
click at [982, 208] on icon "Reveal or hide additional toolbar items" at bounding box center [987, 200] width 15 height 15
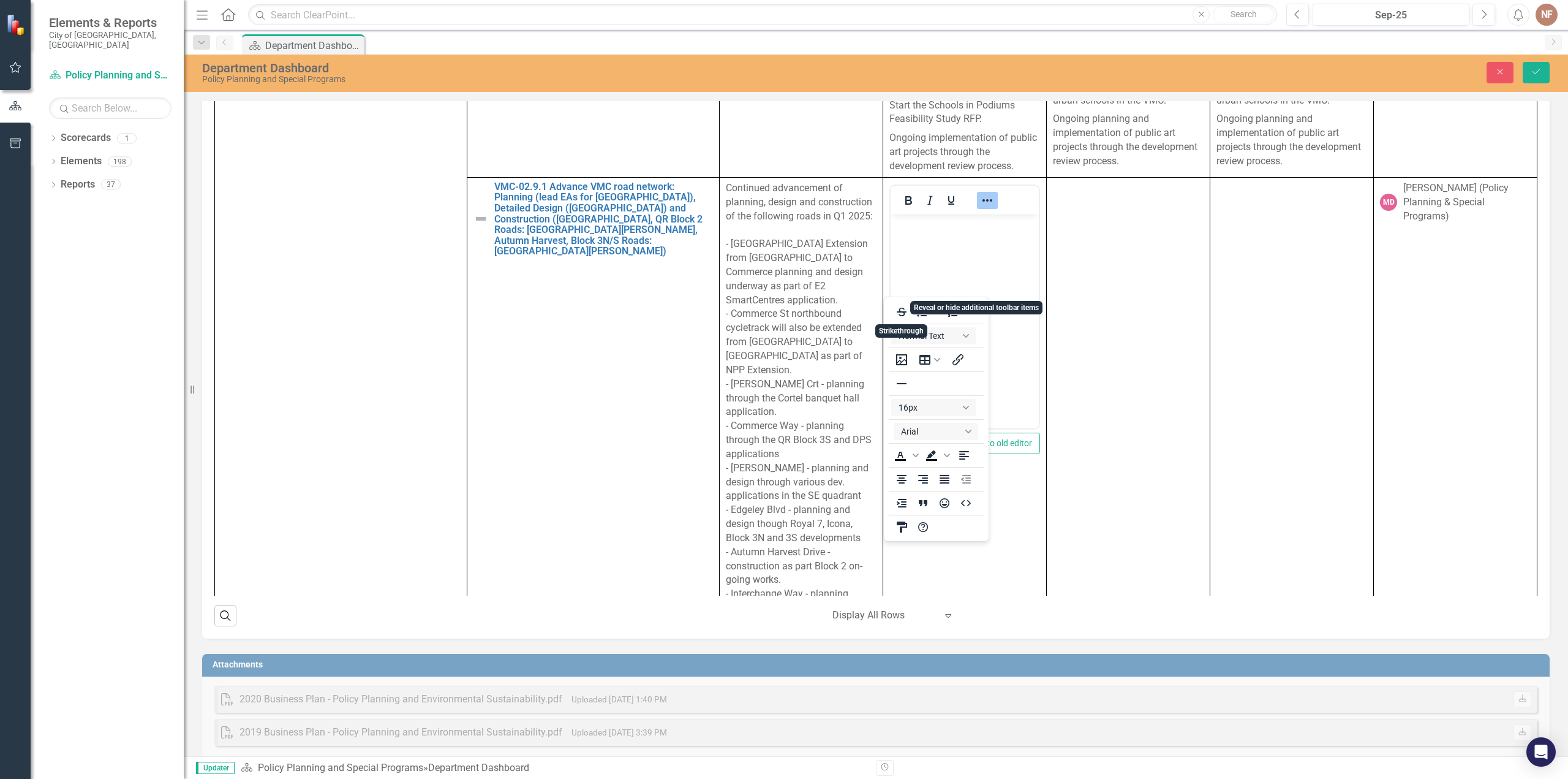
click at [982, 208] on icon "Reveal or hide additional toolbar items" at bounding box center [987, 200] width 15 height 15
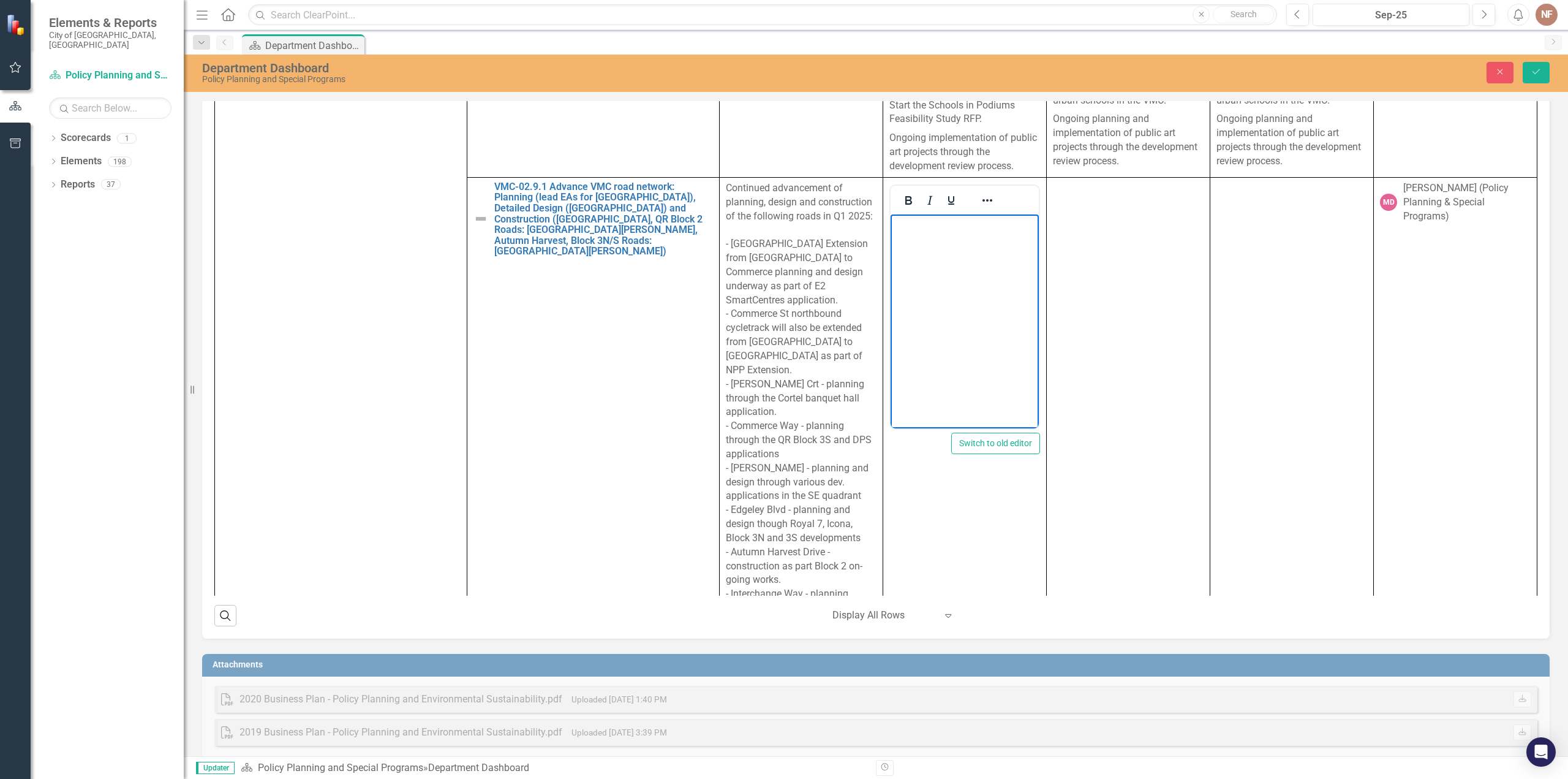
click at [971, 311] on body "Rich Text Area. Press ALT-0 for help." at bounding box center [965, 306] width 148 height 184
click at [1099, 378] on td at bounding box center [1128, 496] width 163 height 638
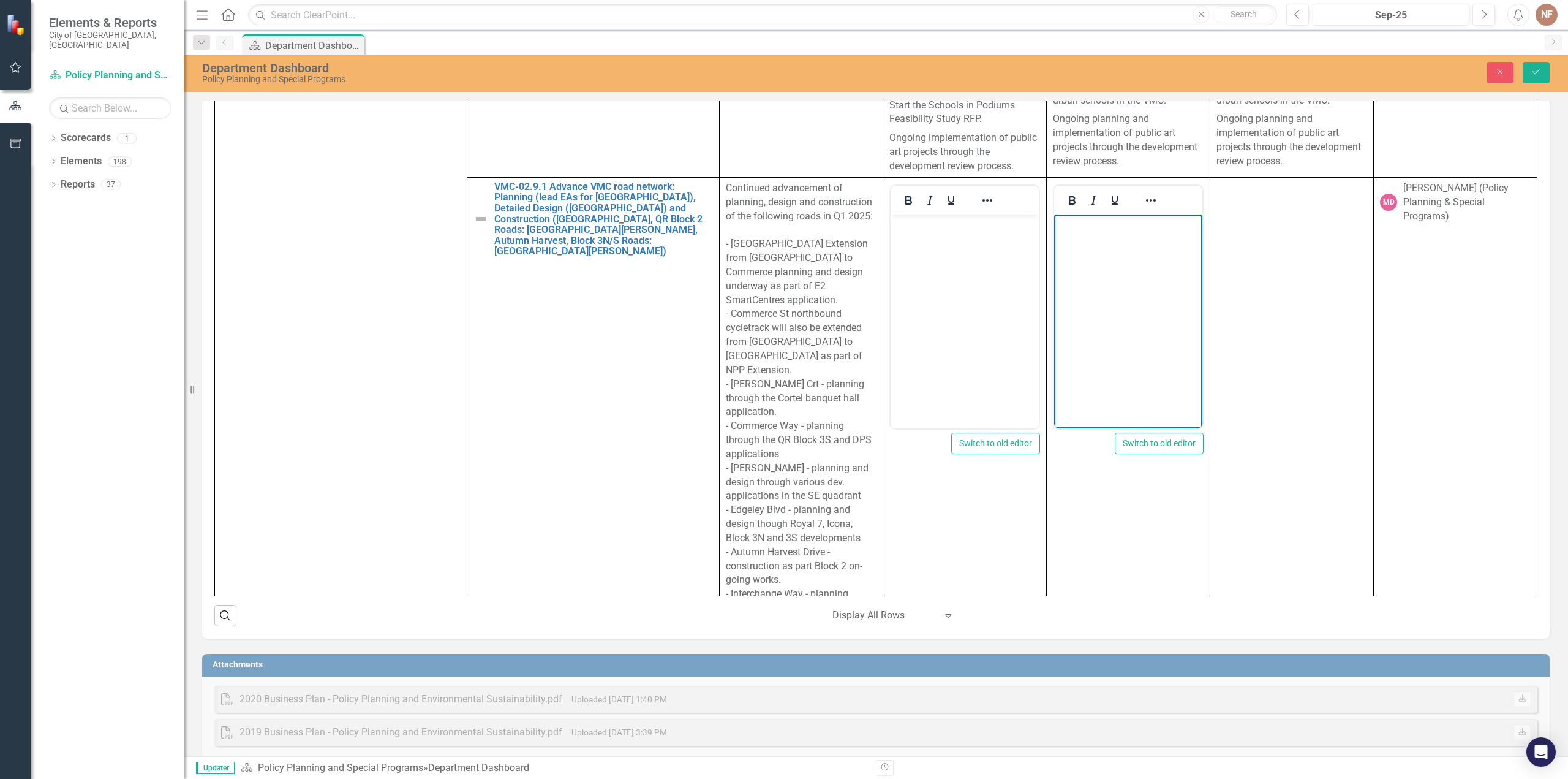
click at [1110, 288] on body "Rich Text Area. Press ALT-0 for help." at bounding box center [1128, 306] width 148 height 184
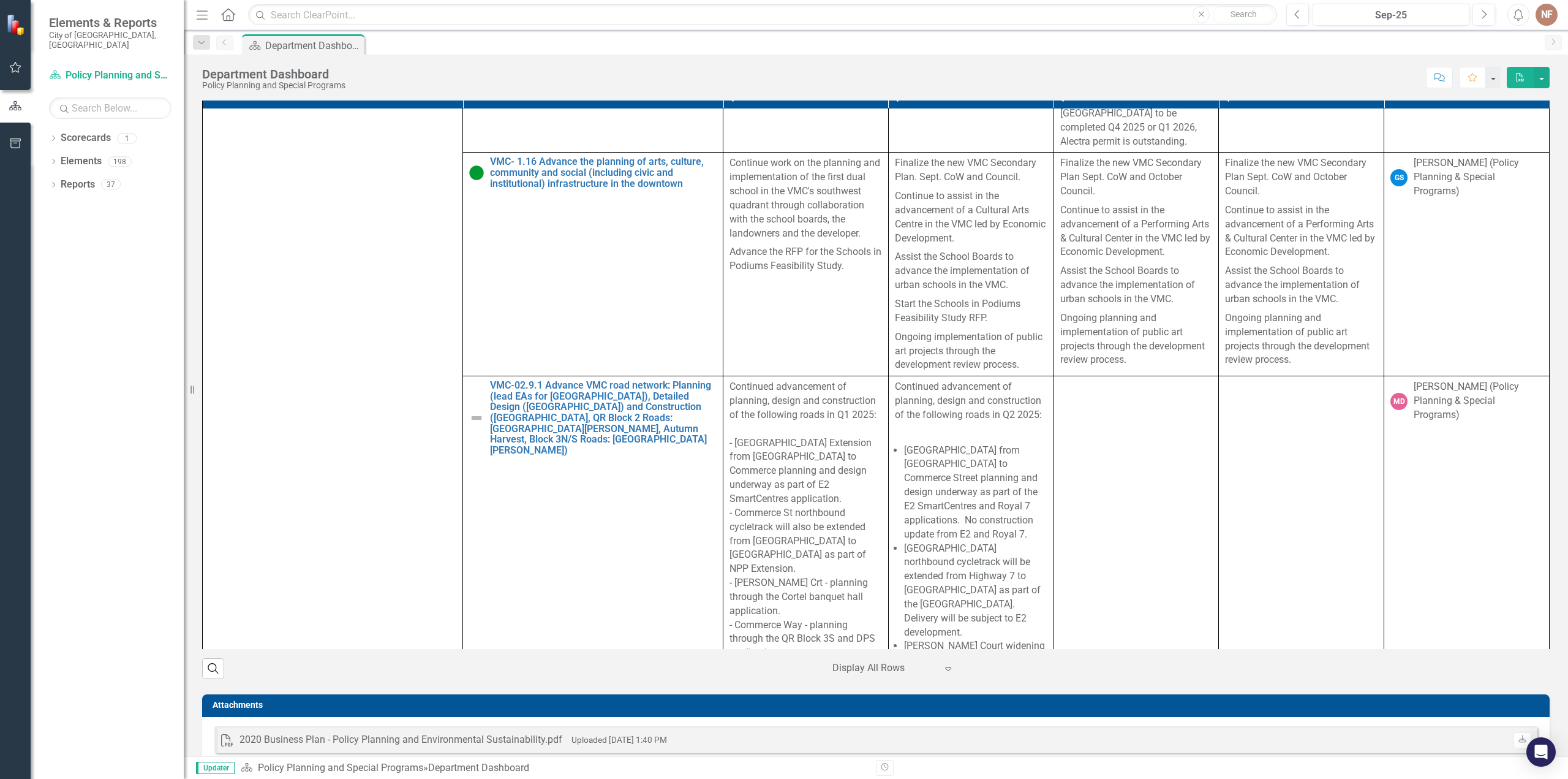
scroll to position [4965, 0]
click at [976, 425] on p at bounding box center [971, 433] width 152 height 16
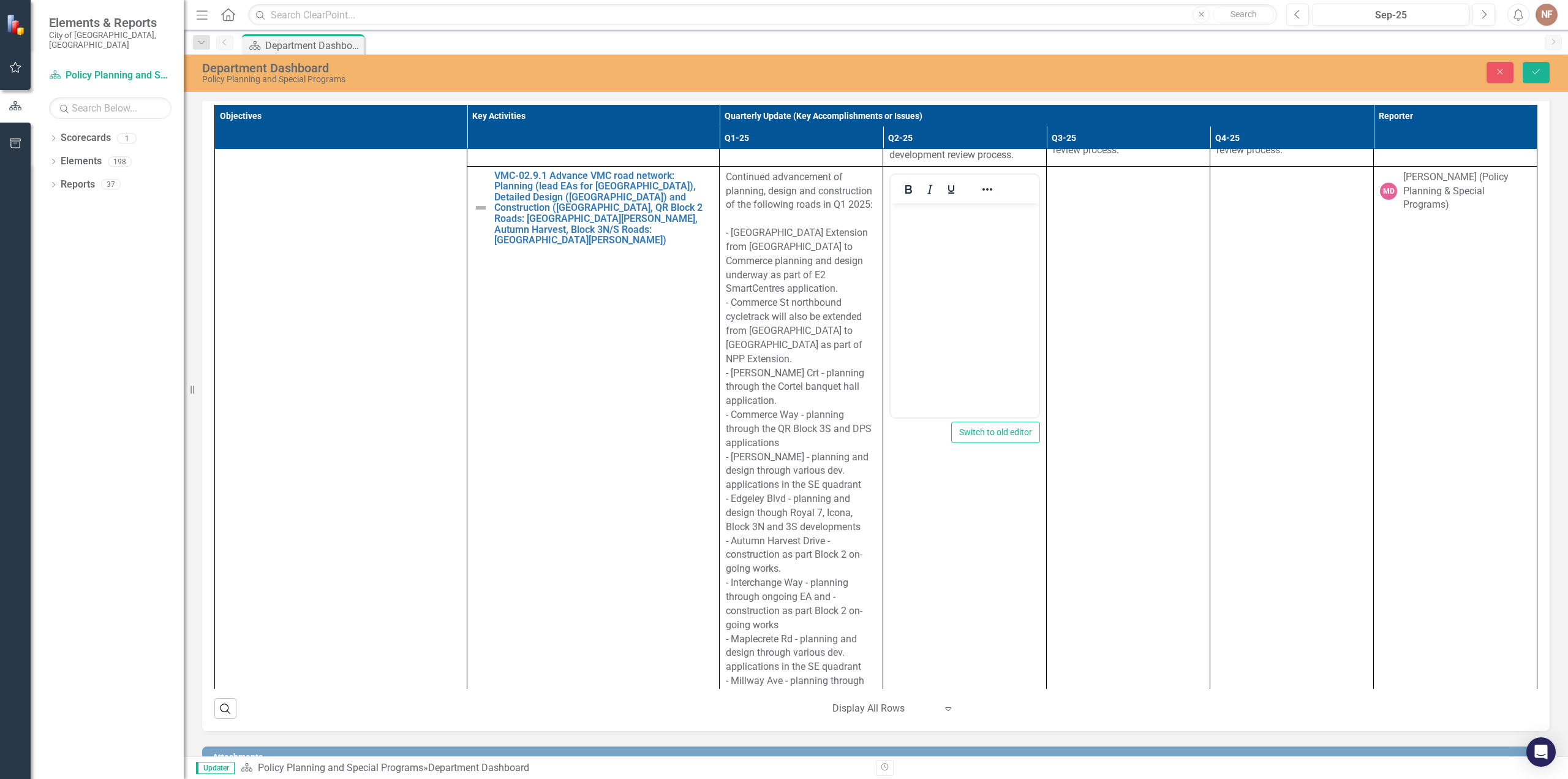
scroll to position [5210, 0]
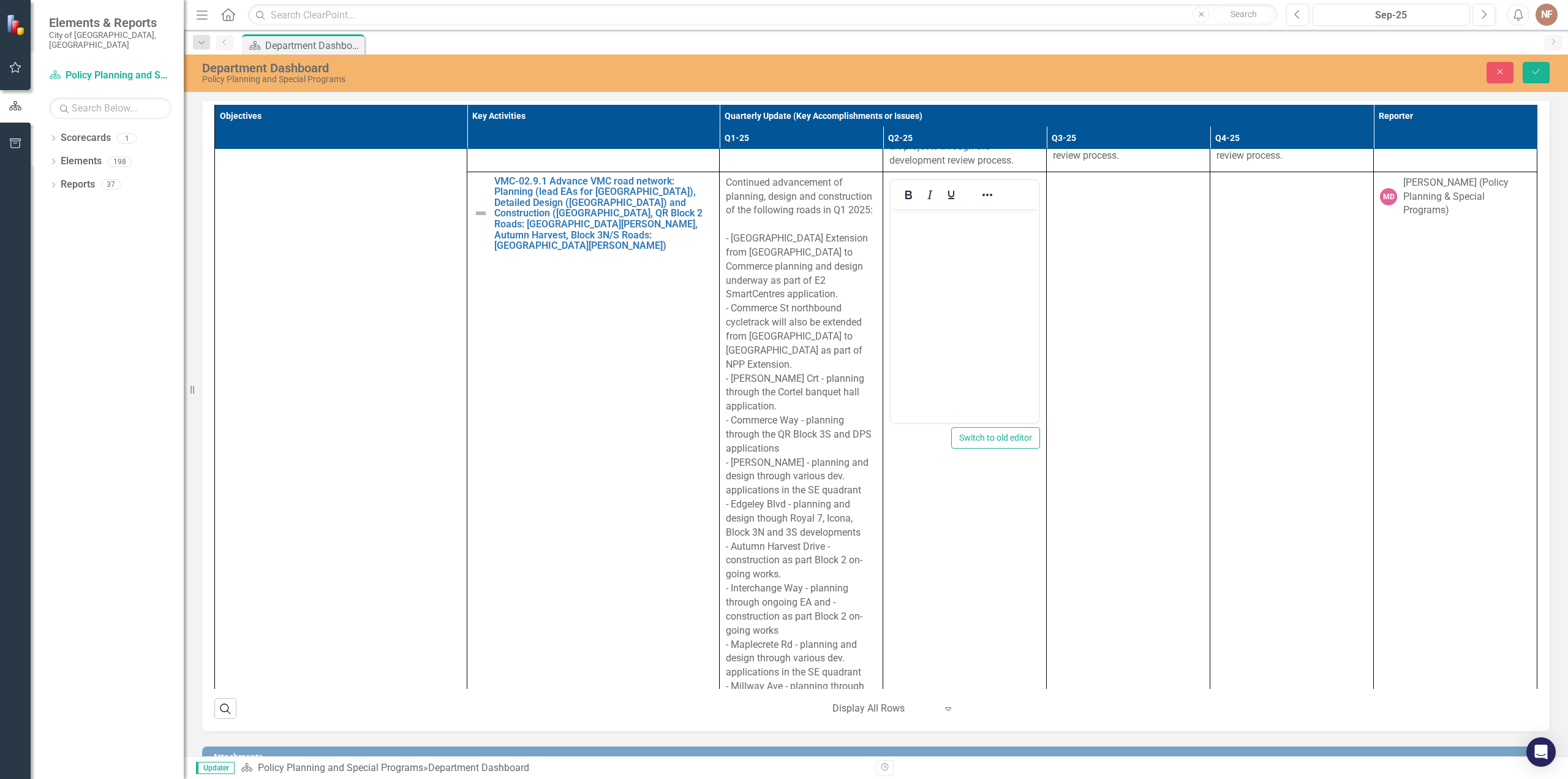
click at [988, 448] on button "Switch to old editor" at bounding box center [996, 438] width 89 height 21
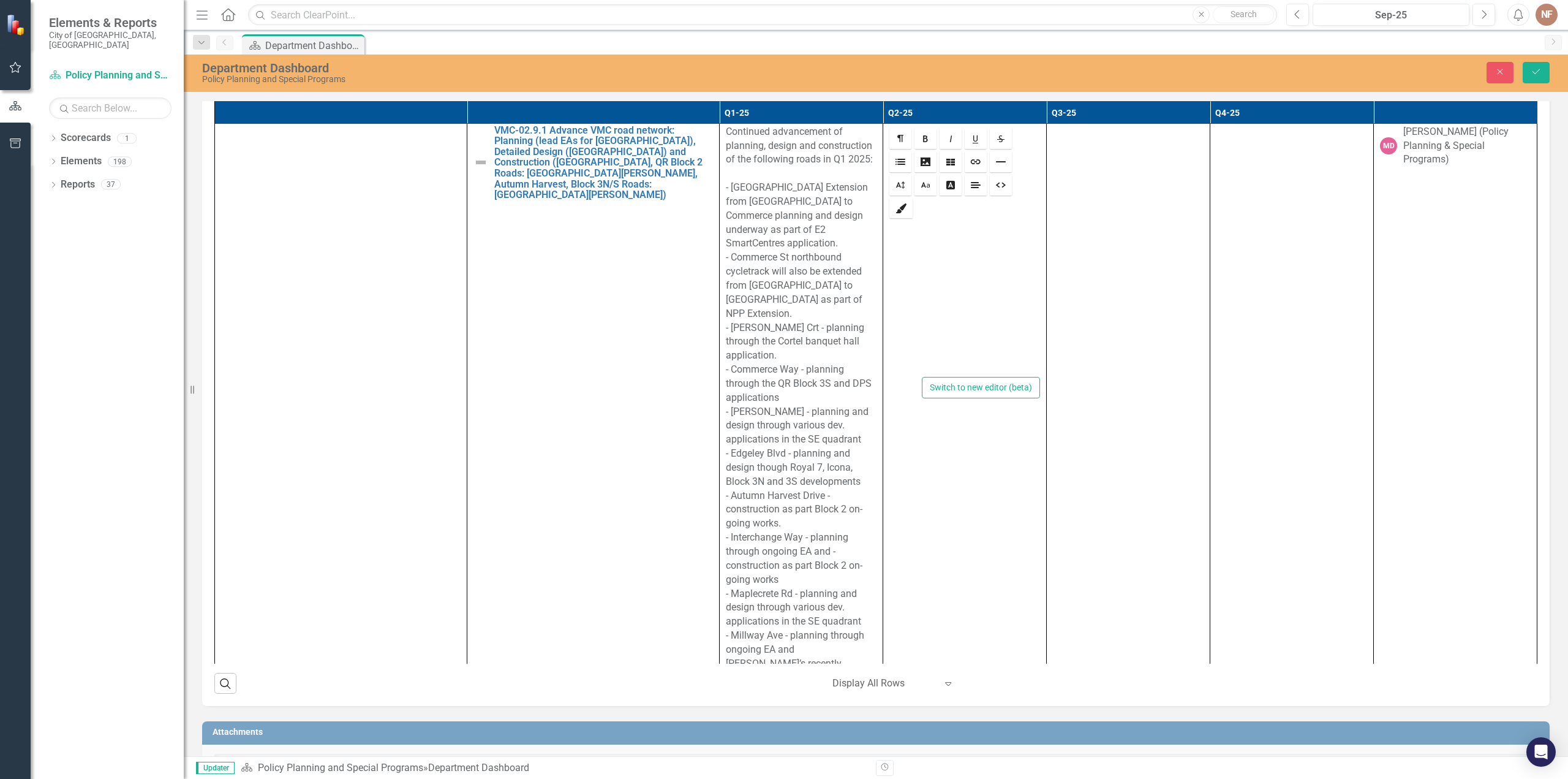
scroll to position [858, 0]
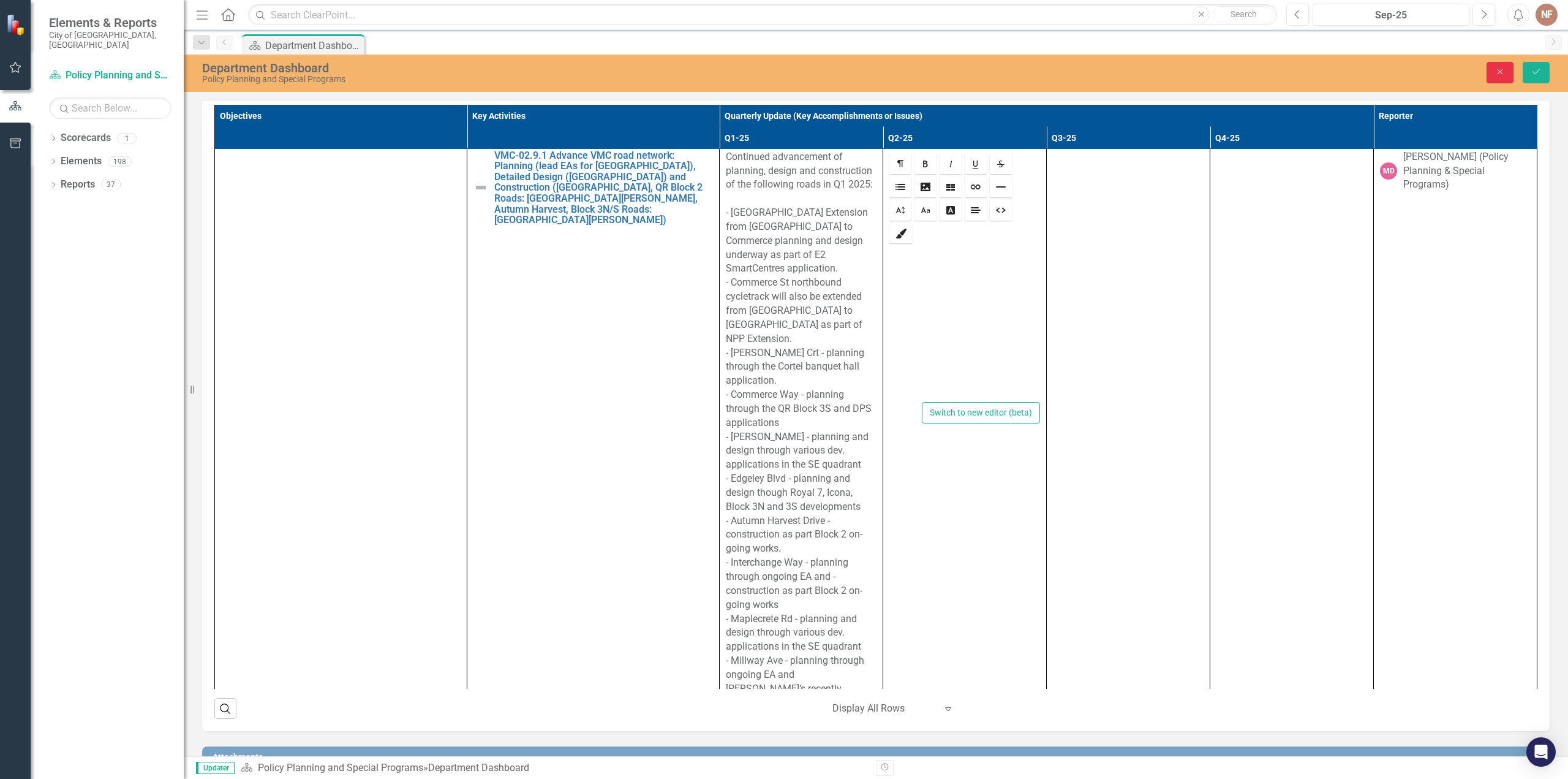
click at [1508, 70] on button "Close" at bounding box center [1500, 72] width 27 height 21
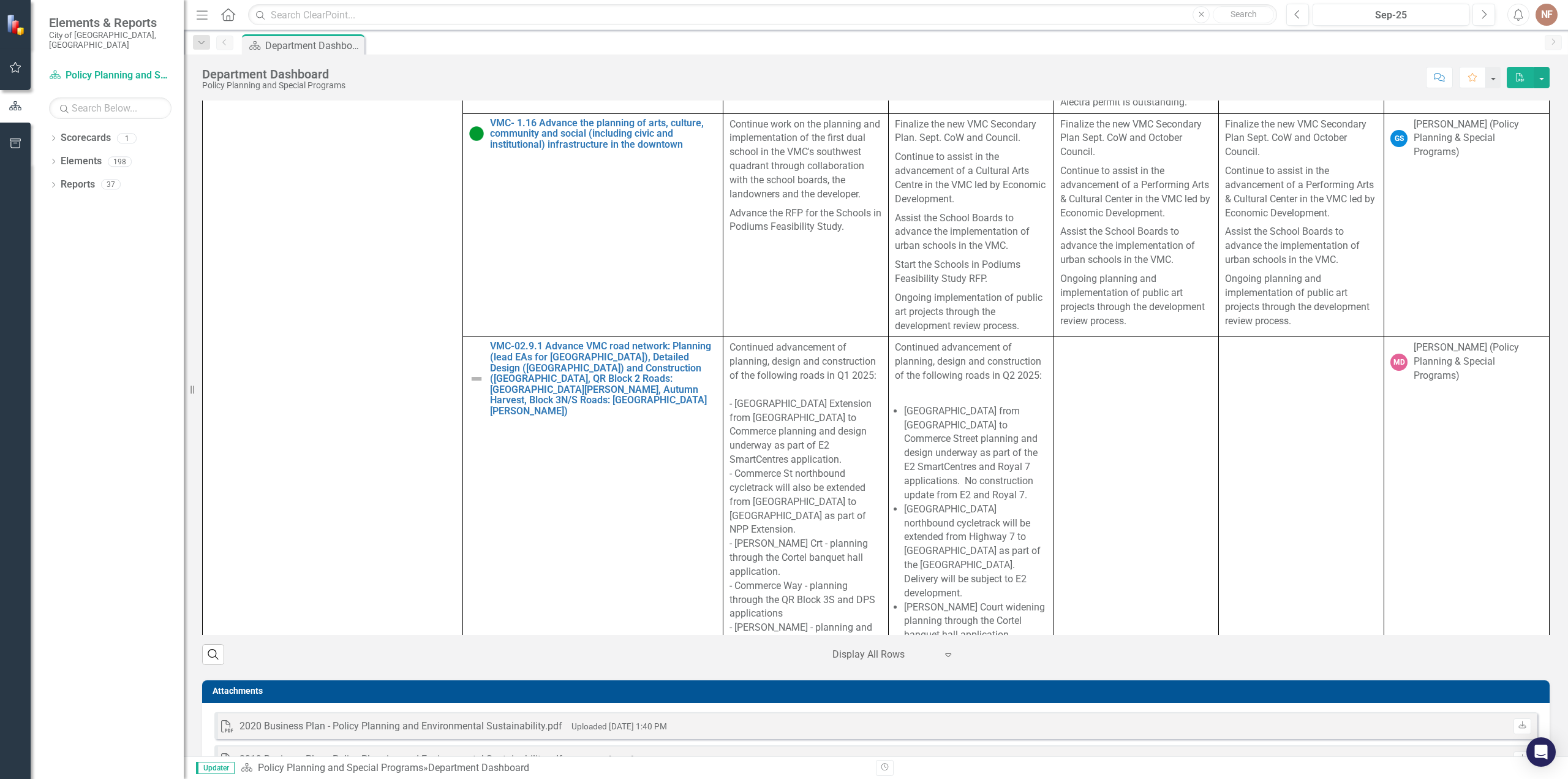
scroll to position [5113, 0]
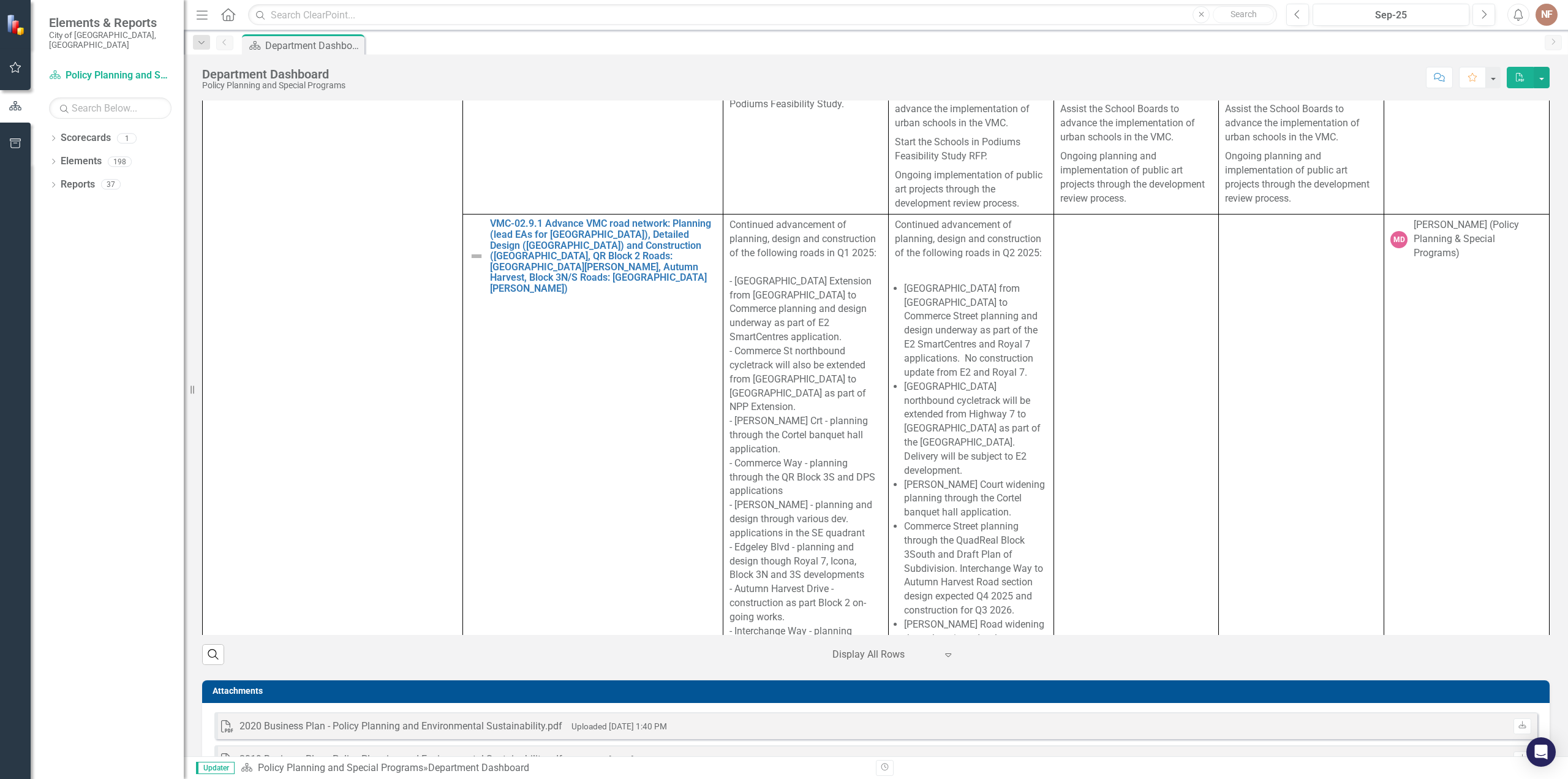
drag, startPoint x: 960, startPoint y: 321, endPoint x: 952, endPoint y: 312, distance: 12.0
click at [952, 312] on li "[GEOGRAPHIC_DATA] from [GEOGRAPHIC_DATA] to Commerce Street planning and design…" at bounding box center [976, 331] width 144 height 98
drag, startPoint x: 891, startPoint y: 229, endPoint x: 988, endPoint y: 403, distance: 199.2
click at [988, 403] on span "Continued advancement of planning, design and construction of the following roa…" at bounding box center [971, 783] width 152 height 1131
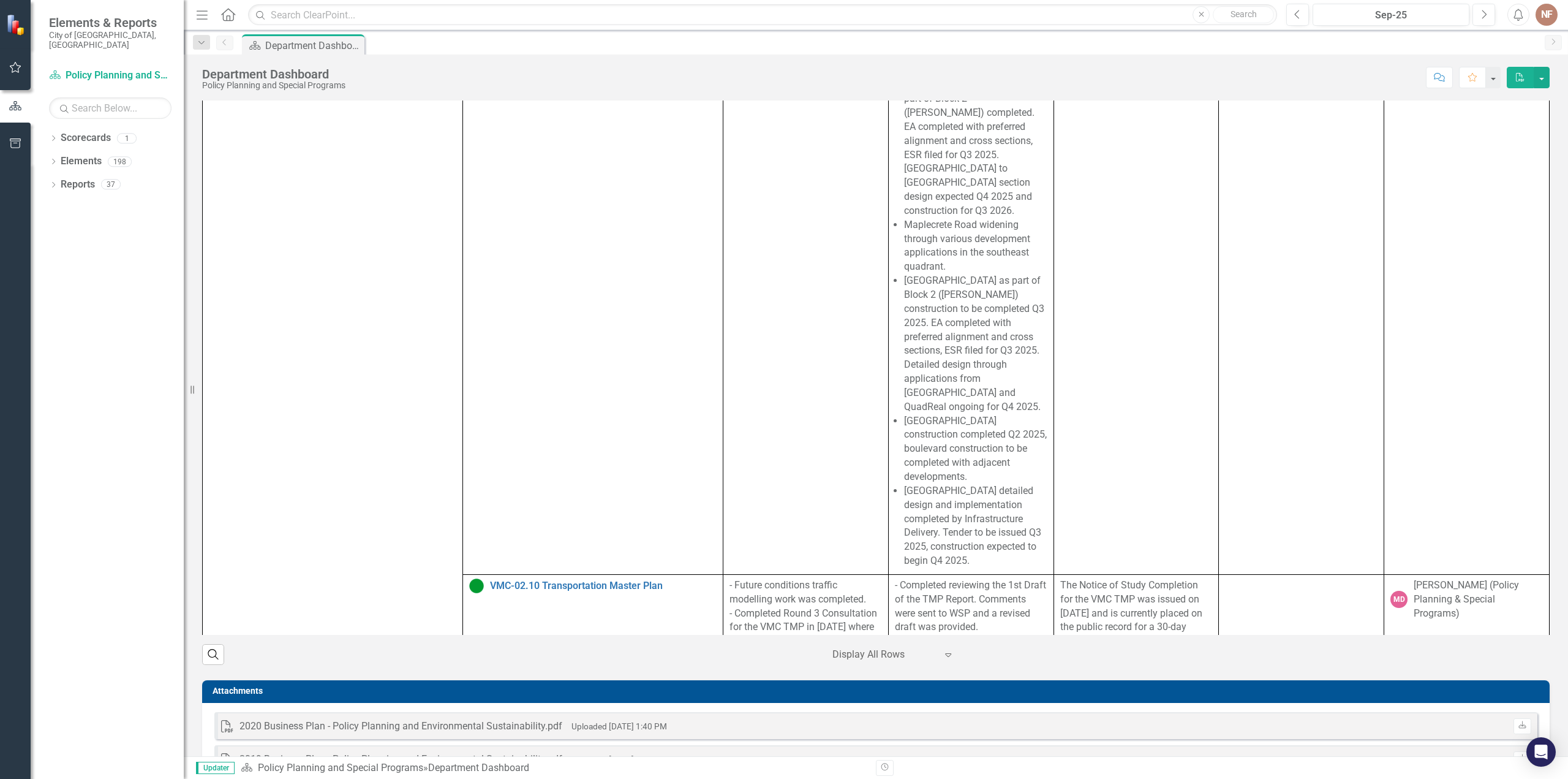
scroll to position [5910, 0]
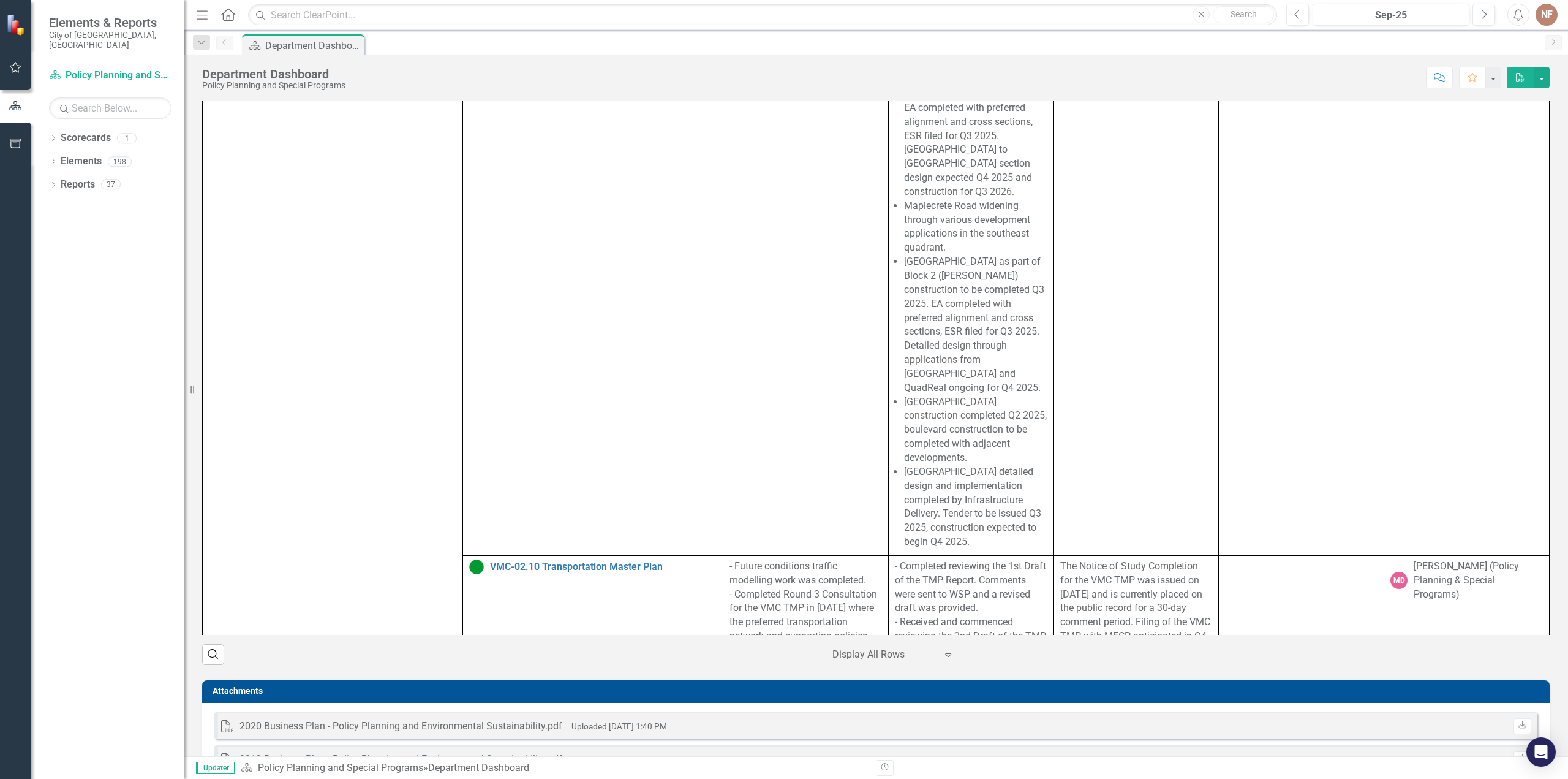
drag, startPoint x: 964, startPoint y: 463, endPoint x: 937, endPoint y: 435, distance: 38.9
click at [937, 465] on li "[GEOGRAPHIC_DATA] detailed design and implementation completed by Infrastructur…" at bounding box center [976, 506] width 144 height 84
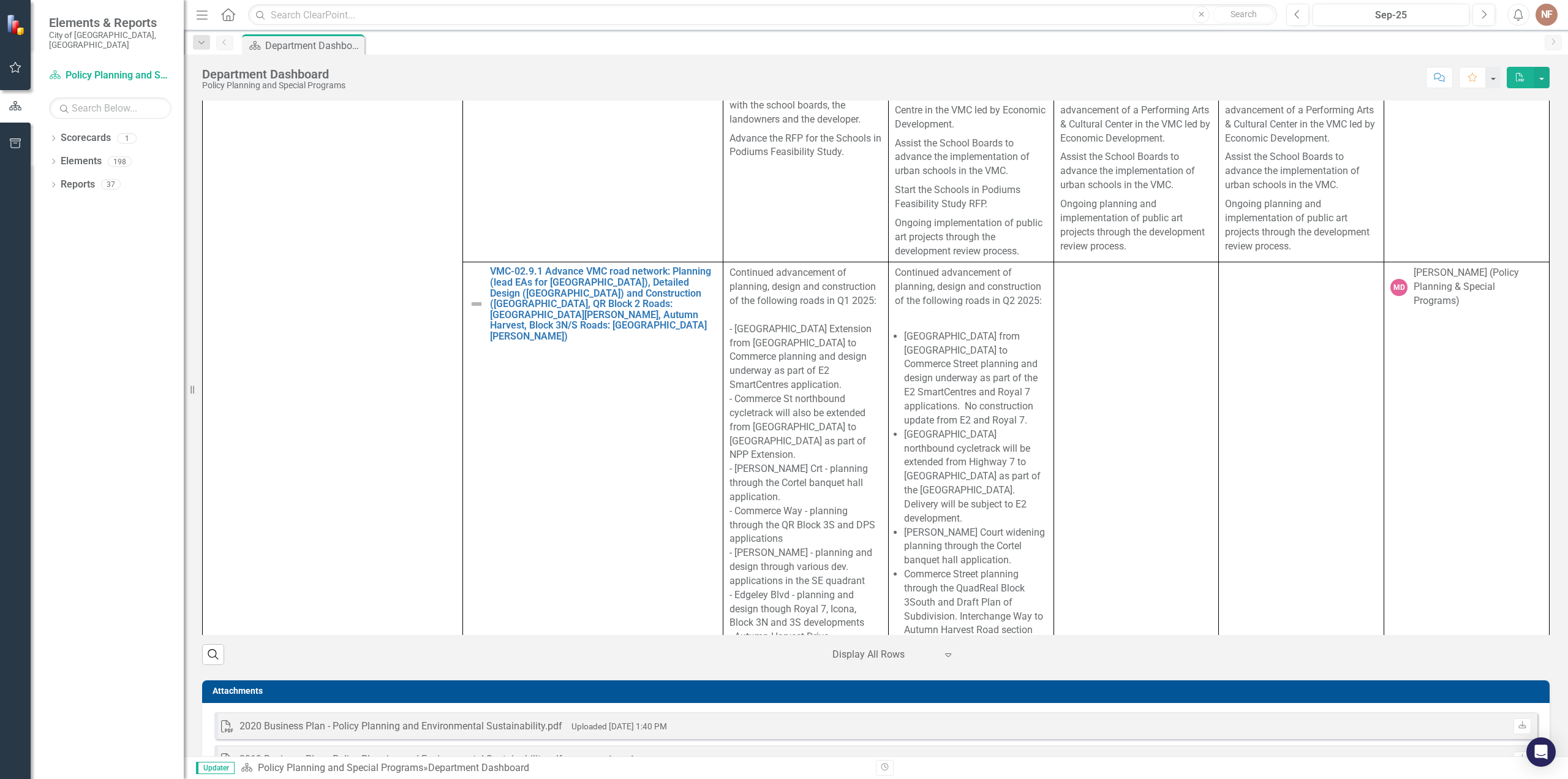
scroll to position [5052, 0]
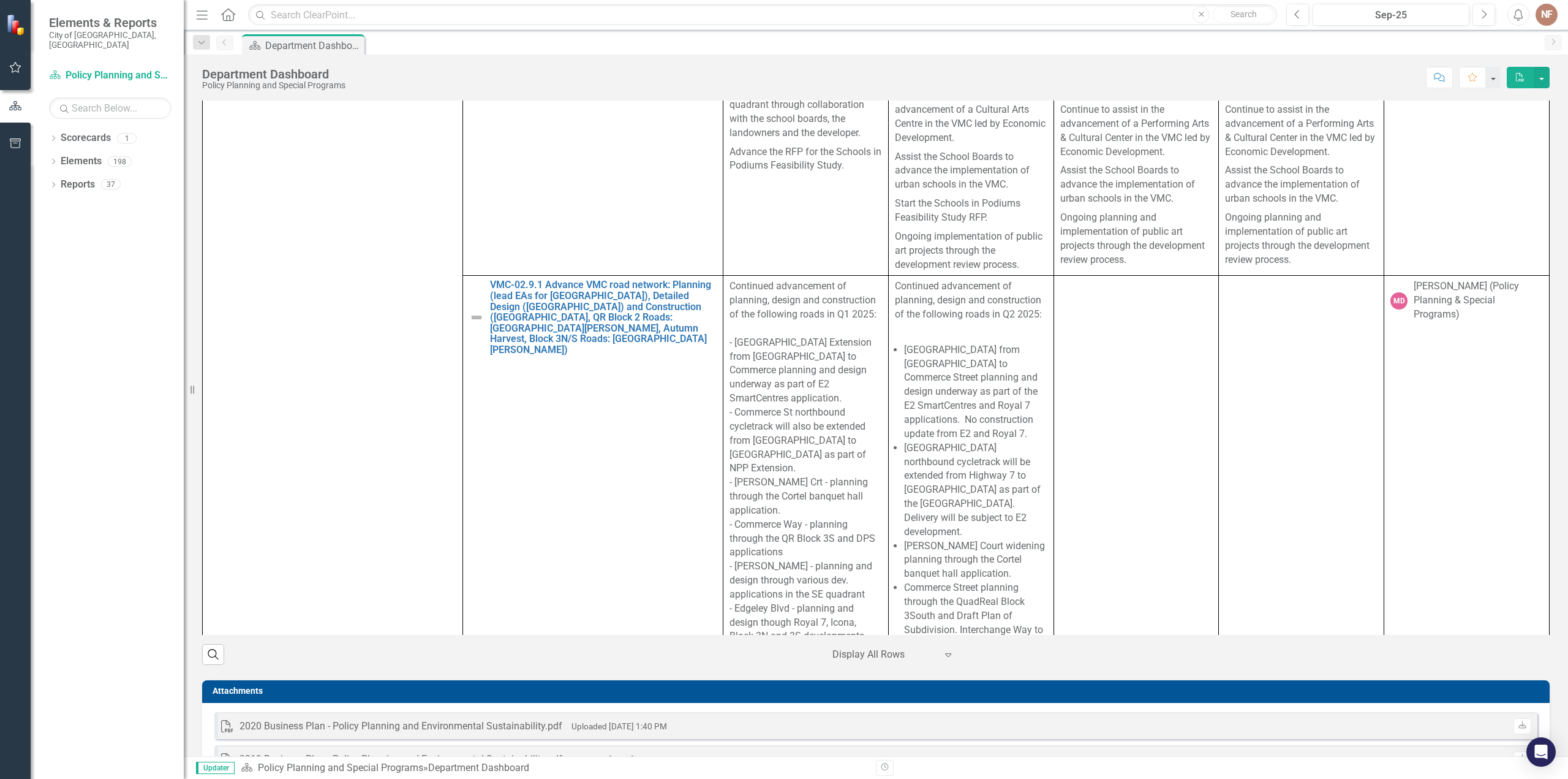
click at [1495, 84] on button "button" at bounding box center [1493, 77] width 15 height 21
click at [1540, 78] on button "button" at bounding box center [1541, 77] width 16 height 21
click at [59, 175] on div "Dropdown Reports 37" at bounding box center [116, 187] width 135 height 23
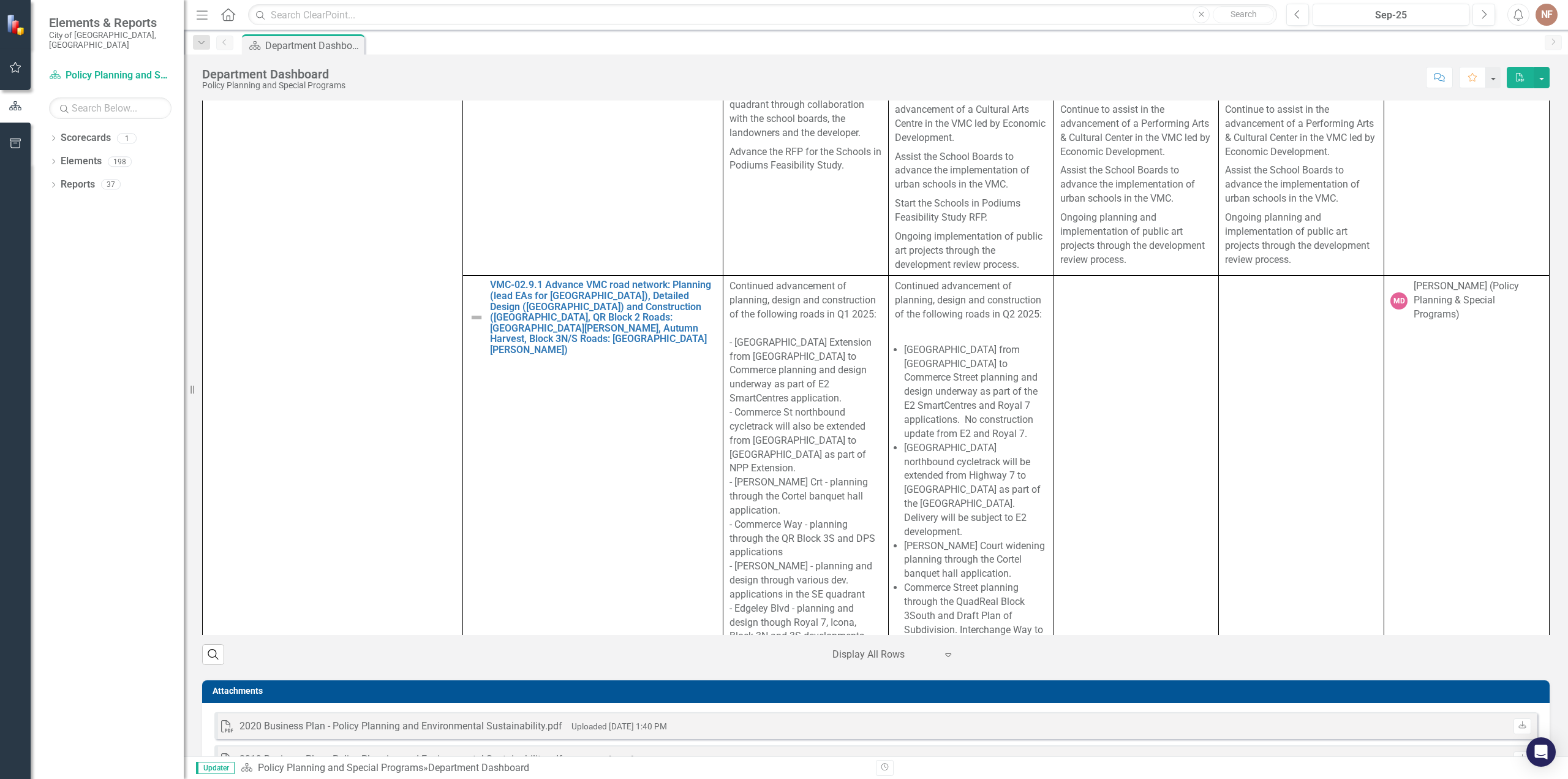
click at [55, 183] on icon "Dropdown" at bounding box center [53, 186] width 9 height 7
click at [100, 266] on link "Objective Objectives" at bounding box center [98, 273] width 62 height 14
click at [61, 270] on icon "Dropdown" at bounding box center [59, 273] width 9 height 7
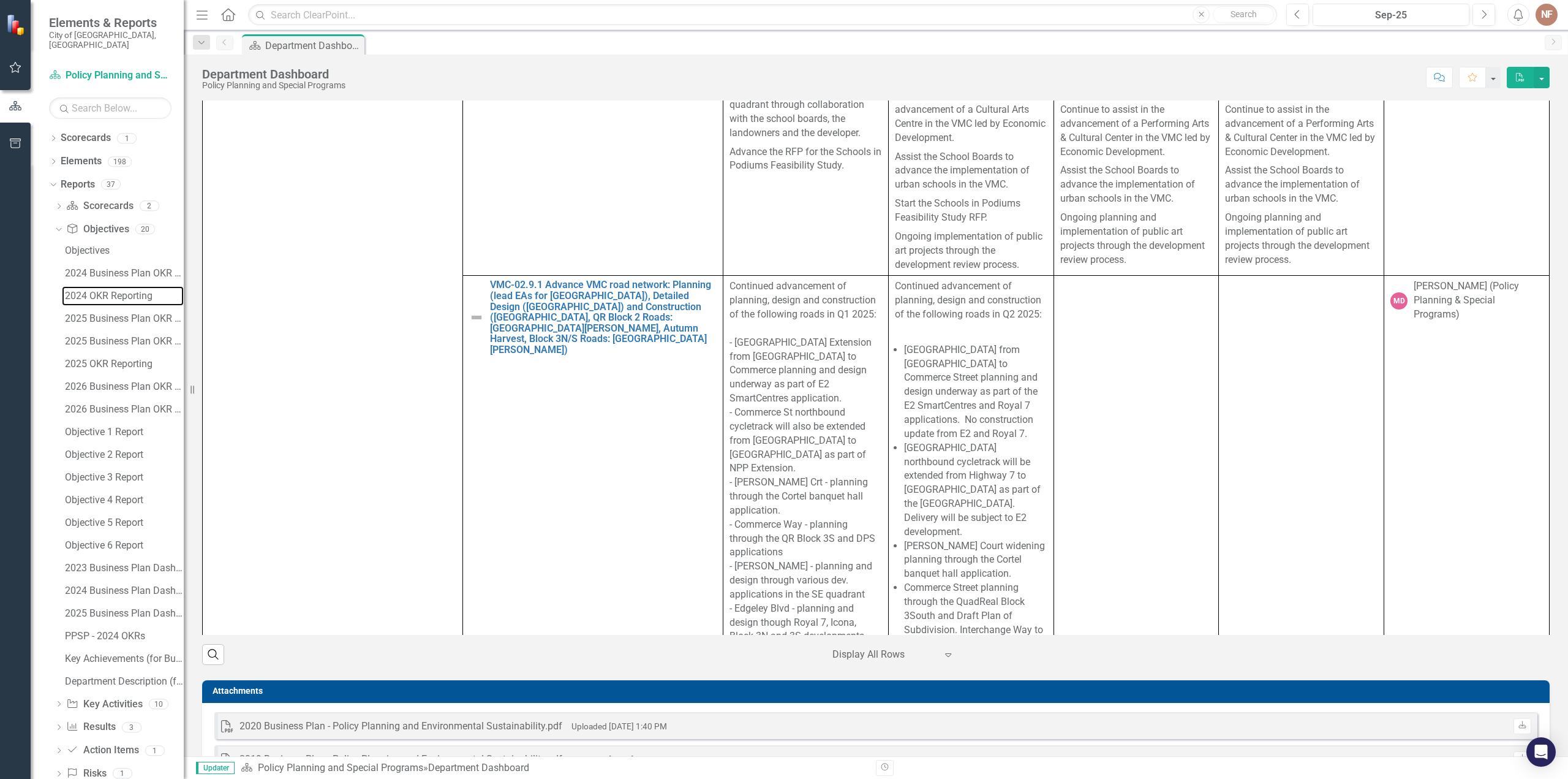
click at [106, 291] on div "2024 OKR Reporting" at bounding box center [124, 296] width 119 height 11
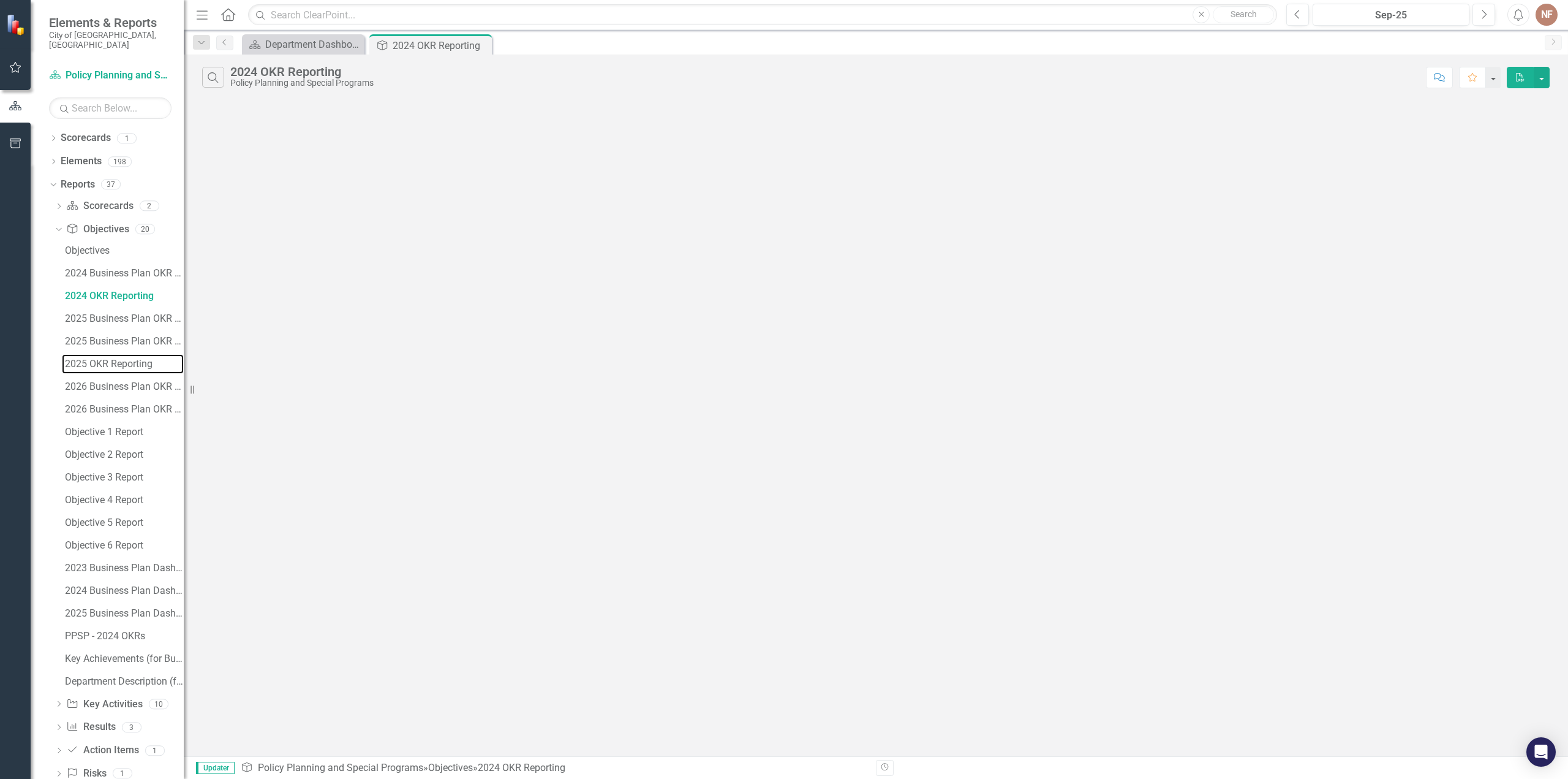
click at [106, 359] on div "2025 OKR Reporting" at bounding box center [124, 364] width 119 height 11
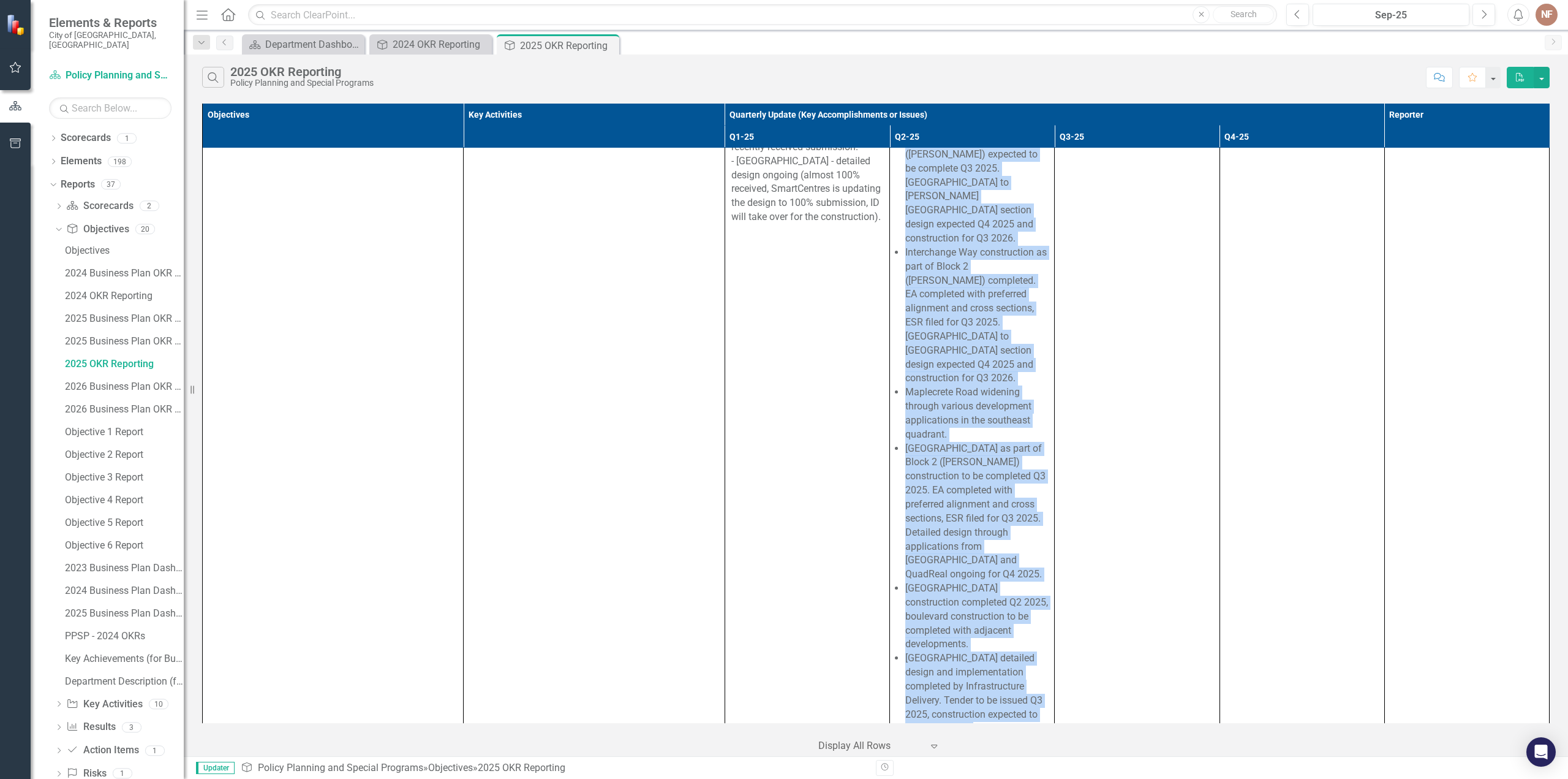
scroll to position [5880, 0]
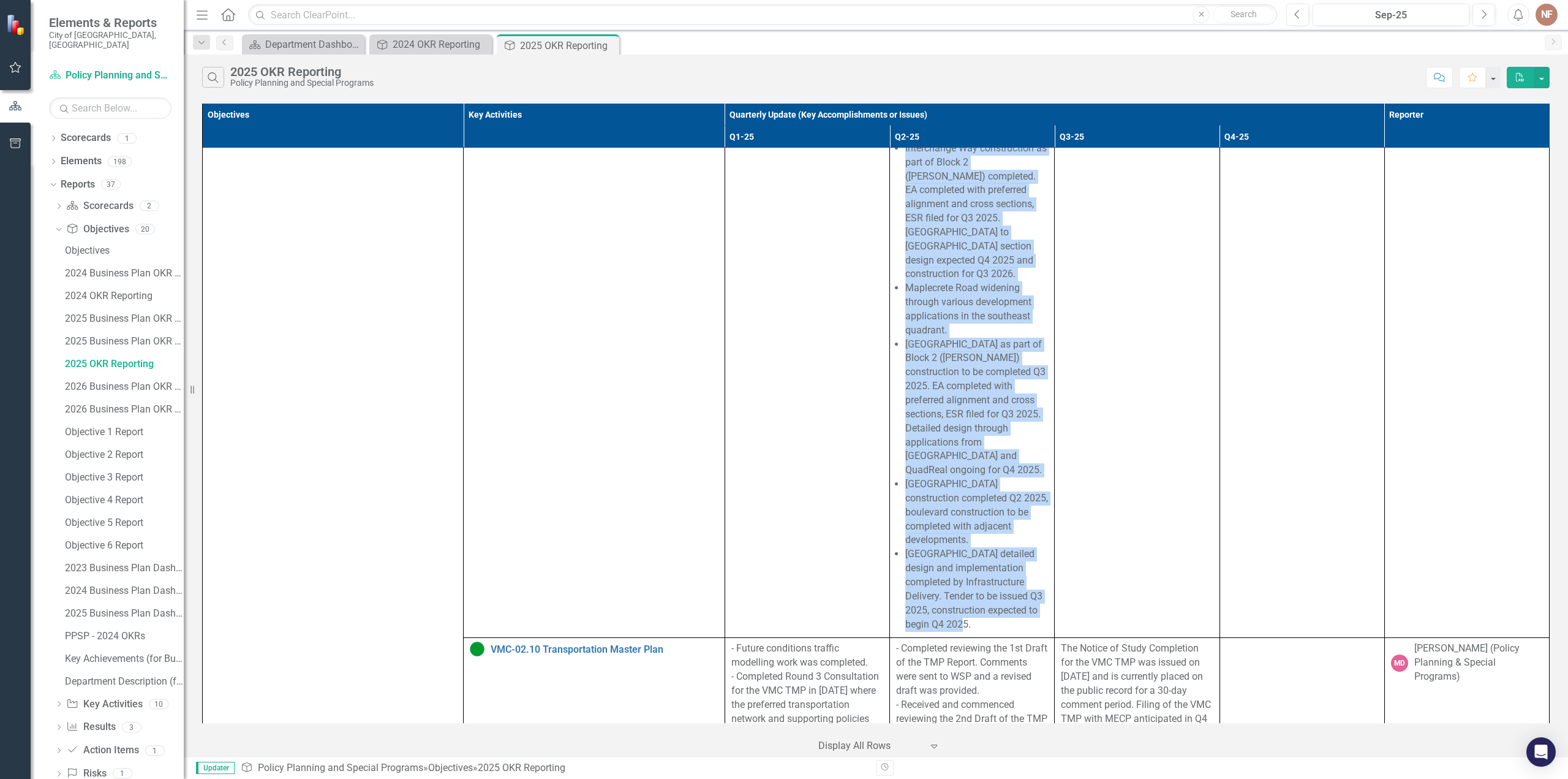
drag, startPoint x: 891, startPoint y: 272, endPoint x: 993, endPoint y: 538, distance: 284.9
click at [993, 538] on span "Continued advancement of planning, design and construction of the following roa…" at bounding box center [972, 67] width 152 height 1127
copy span "Continued advancement of planning, design and construction of the following roa…"
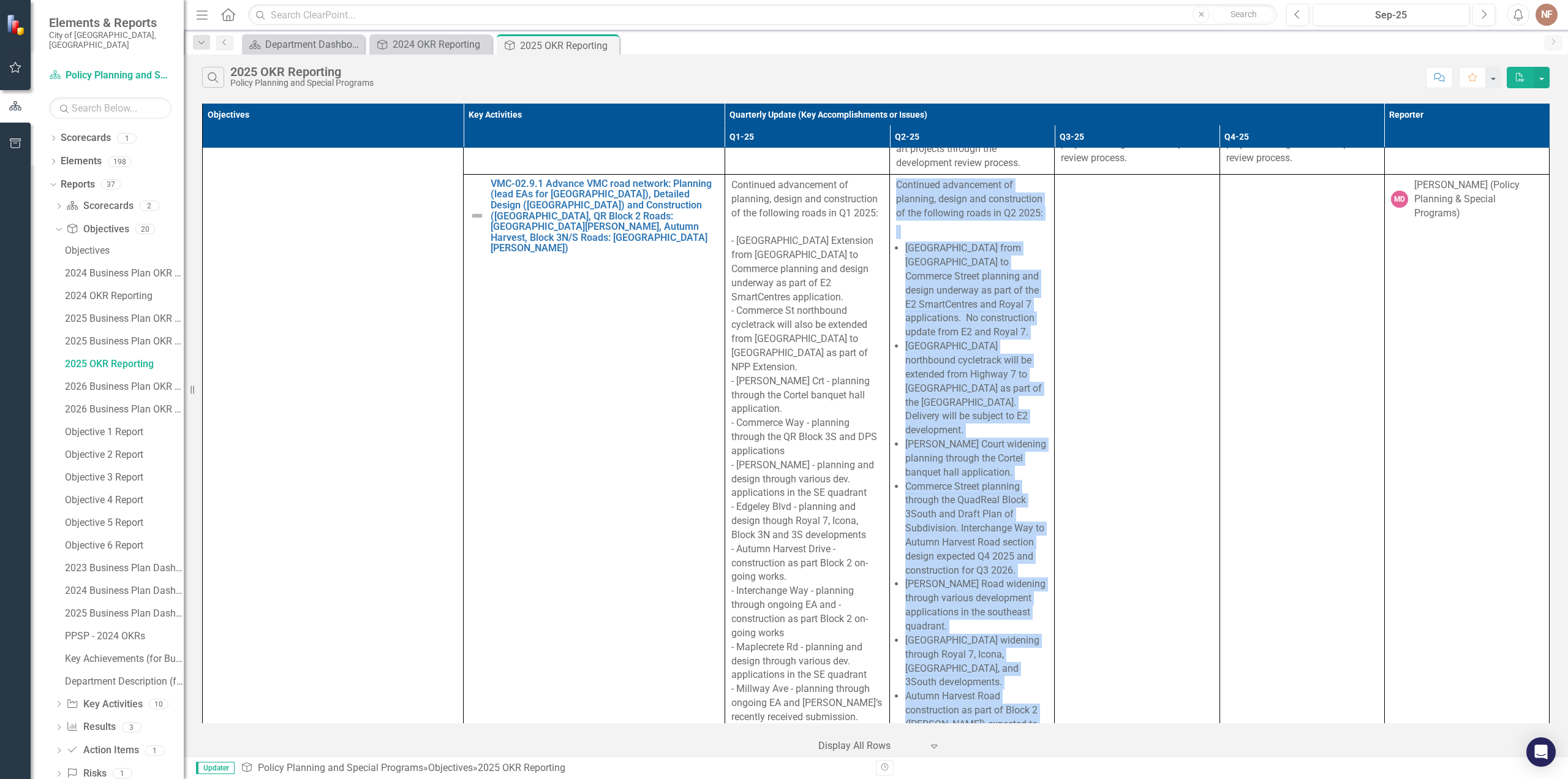
scroll to position [5083, 0]
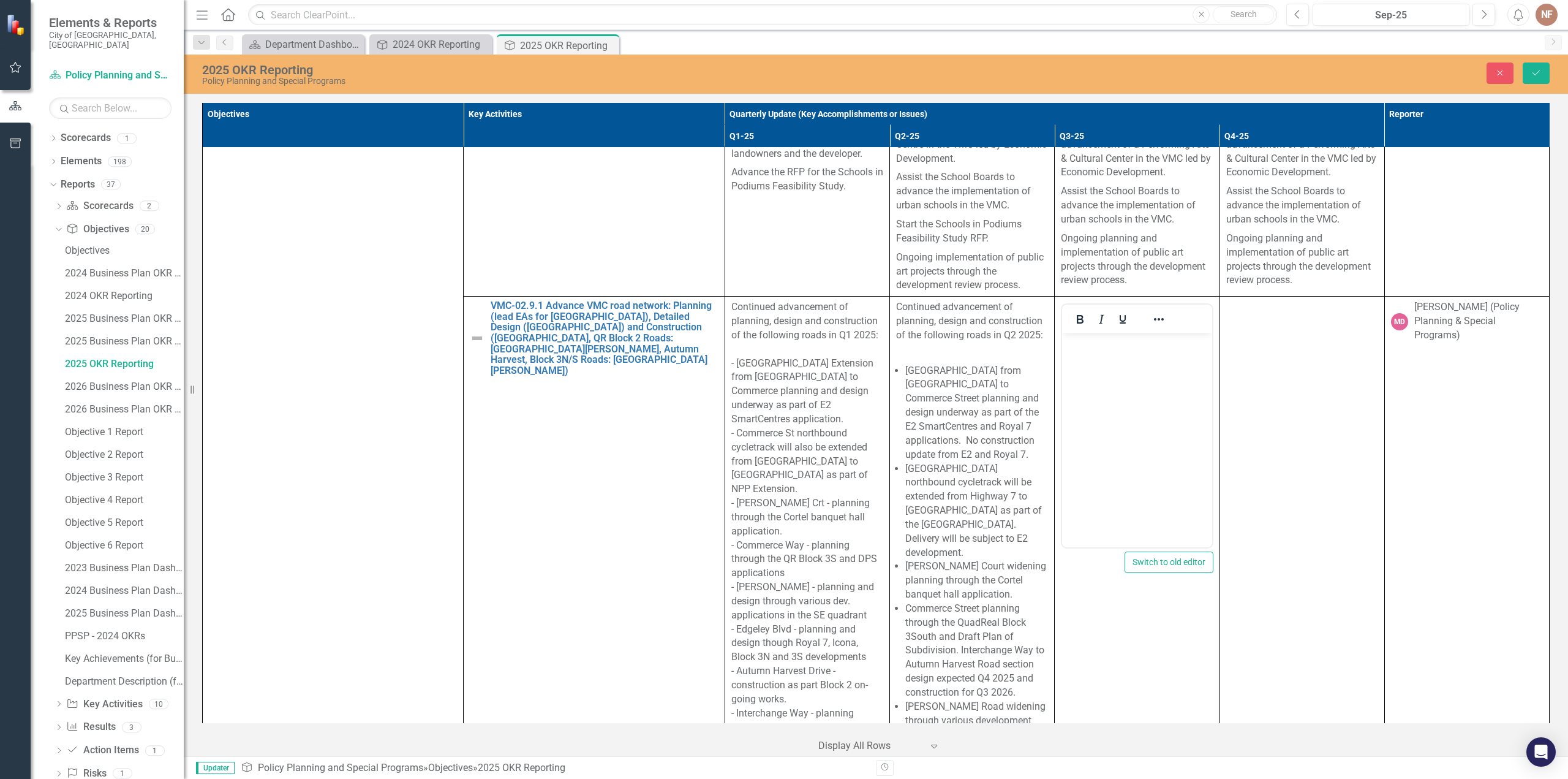
scroll to position [0, 0]
click at [1104, 366] on body "Rich Text Area. Press ALT-0 for help." at bounding box center [1136, 425] width 149 height 184
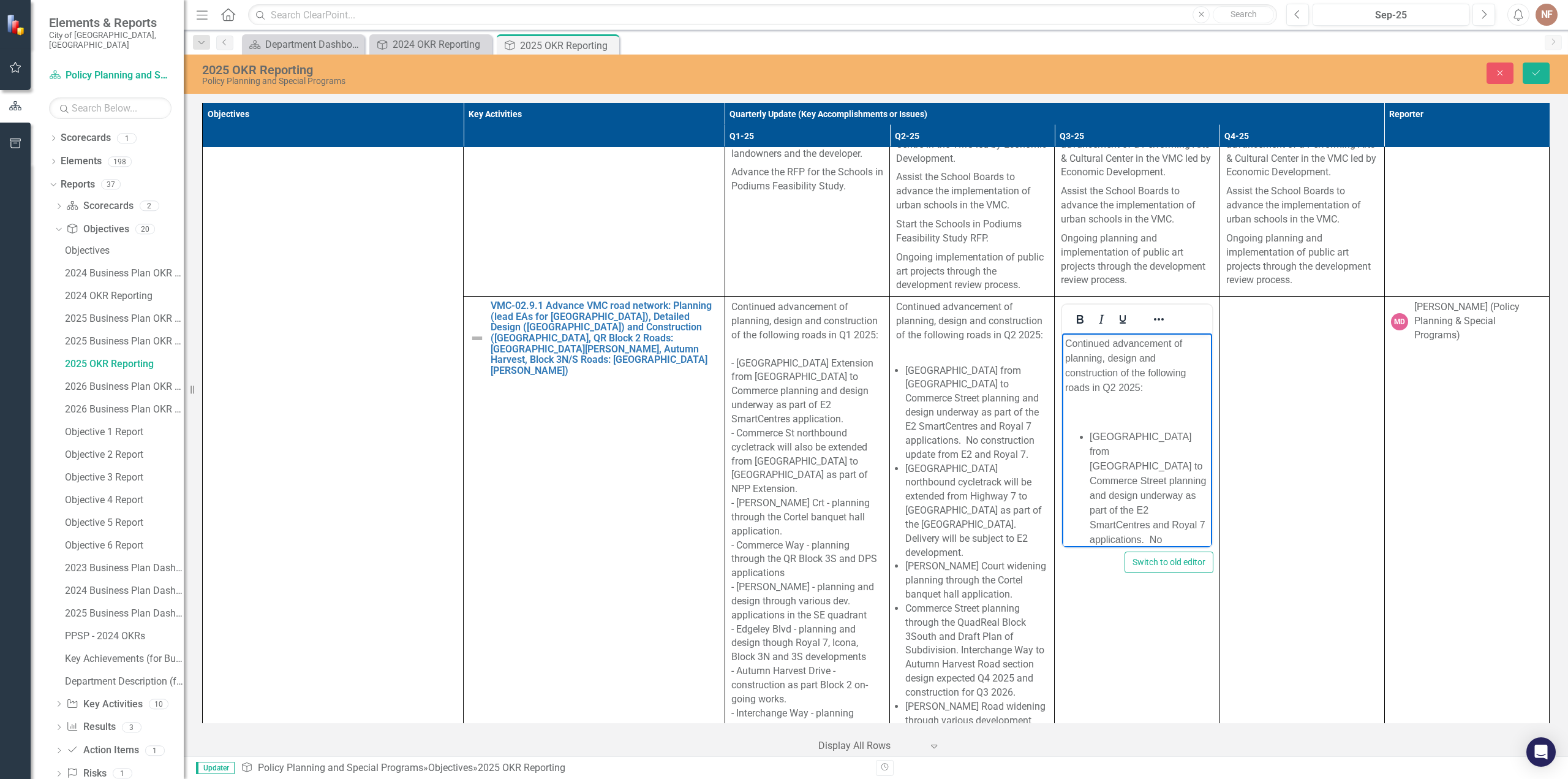
click at [1115, 385] on p "Continued advancement of planning, design and construction of the following roa…" at bounding box center [1137, 366] width 144 height 59
click at [1150, 416] on li "[GEOGRAPHIC_DATA] from [GEOGRAPHIC_DATA] to Commerce Street planning and design…" at bounding box center [1149, 381] width 119 height 147
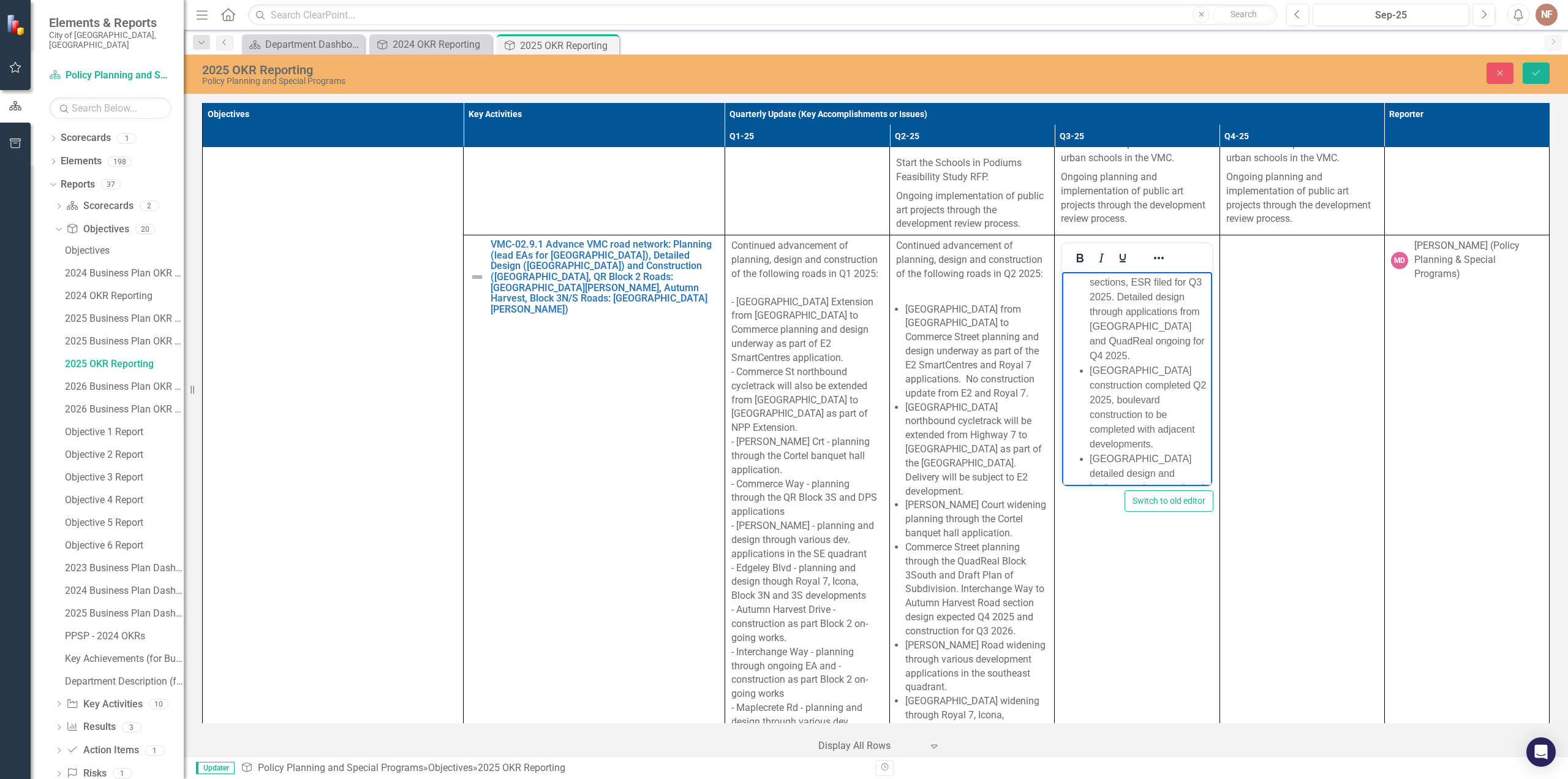
scroll to position [1322, 0]
drag, startPoint x: 1123, startPoint y: 371, endPoint x: 1170, endPoint y: 412, distance: 62.4
click at [1123, 371] on li "[GEOGRAPHIC_DATA] detailed design and implementation completed by Infrastructur…" at bounding box center [1149, 414] width 119 height 118
click at [1146, 420] on li "[GEOGRAPHIC_DATA] detailed design and implementation completed by Infrastructur…" at bounding box center [1149, 414] width 119 height 118
click at [1189, 423] on li "[GEOGRAPHIC_DATA] detailed design and implementation completed by Infrastructur…" at bounding box center [1149, 414] width 119 height 118
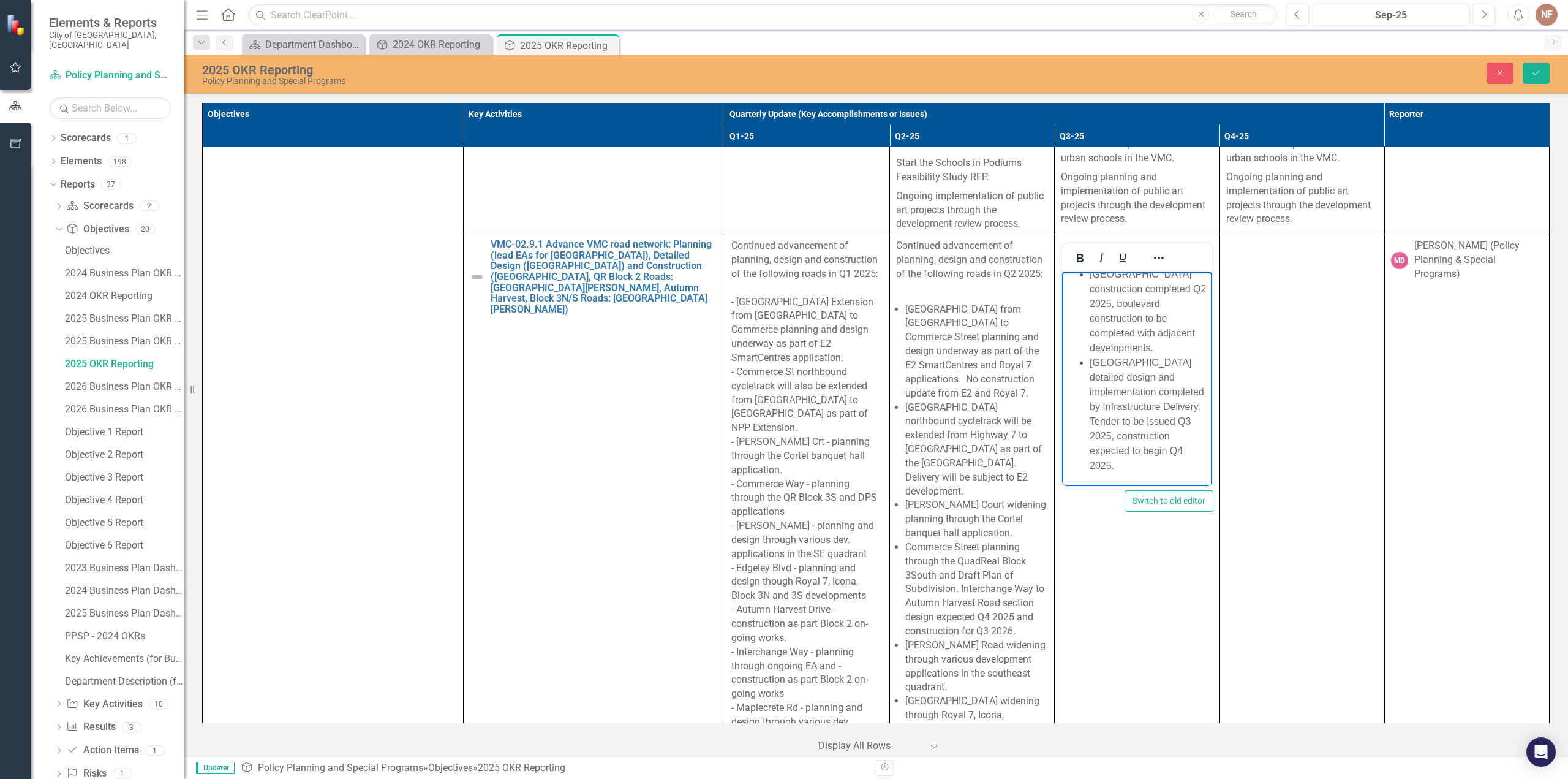
click at [1122, 422] on li "[GEOGRAPHIC_DATA] detailed design and implementation completed by Infrastructur…" at bounding box center [1149, 414] width 119 height 118
click at [1146, 422] on li "[GEOGRAPHIC_DATA] detailed design and implementation completed by Infrastructur…" at bounding box center [1149, 414] width 119 height 118
click at [1156, 435] on li "Portage Parkway detailed design and implementation completed by Infrastructure …" at bounding box center [1149, 422] width 119 height 103
click at [1158, 463] on li "Portage Parkway detailed design and implementation completed by Infrastructure …" at bounding box center [1149, 422] width 119 height 103
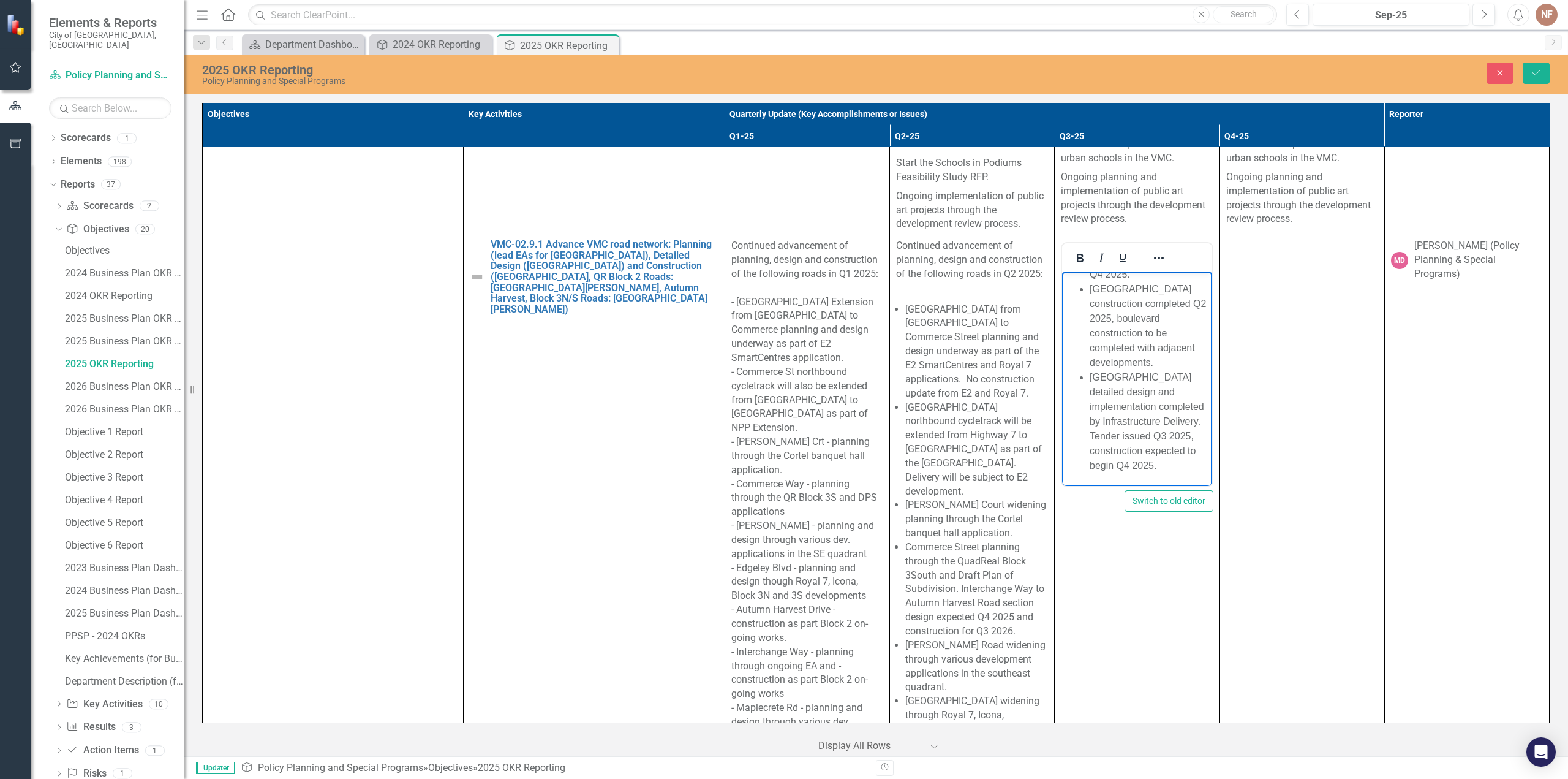
click at [1158, 472] on li "Portage Parkway detailed design and implementation completed by Infrastructure …" at bounding box center [1149, 422] width 119 height 103
click at [1104, 439] on li "Portage Parkway detailed design and implementation completed by Infrastructure …" at bounding box center [1149, 422] width 119 height 103
click at [1130, 452] on li "Portage Parkway detailed design and implementation completed by Infrastructure …" at bounding box center [1149, 422] width 119 height 103
click at [1158, 452] on li "Portage Parkway detailed design and implementation completed by Infrastructure …" at bounding box center [1149, 422] width 119 height 103
click at [1118, 445] on li "Portage Parkway detailed design and implementation completed by Infrastructure …" at bounding box center [1149, 422] width 119 height 103
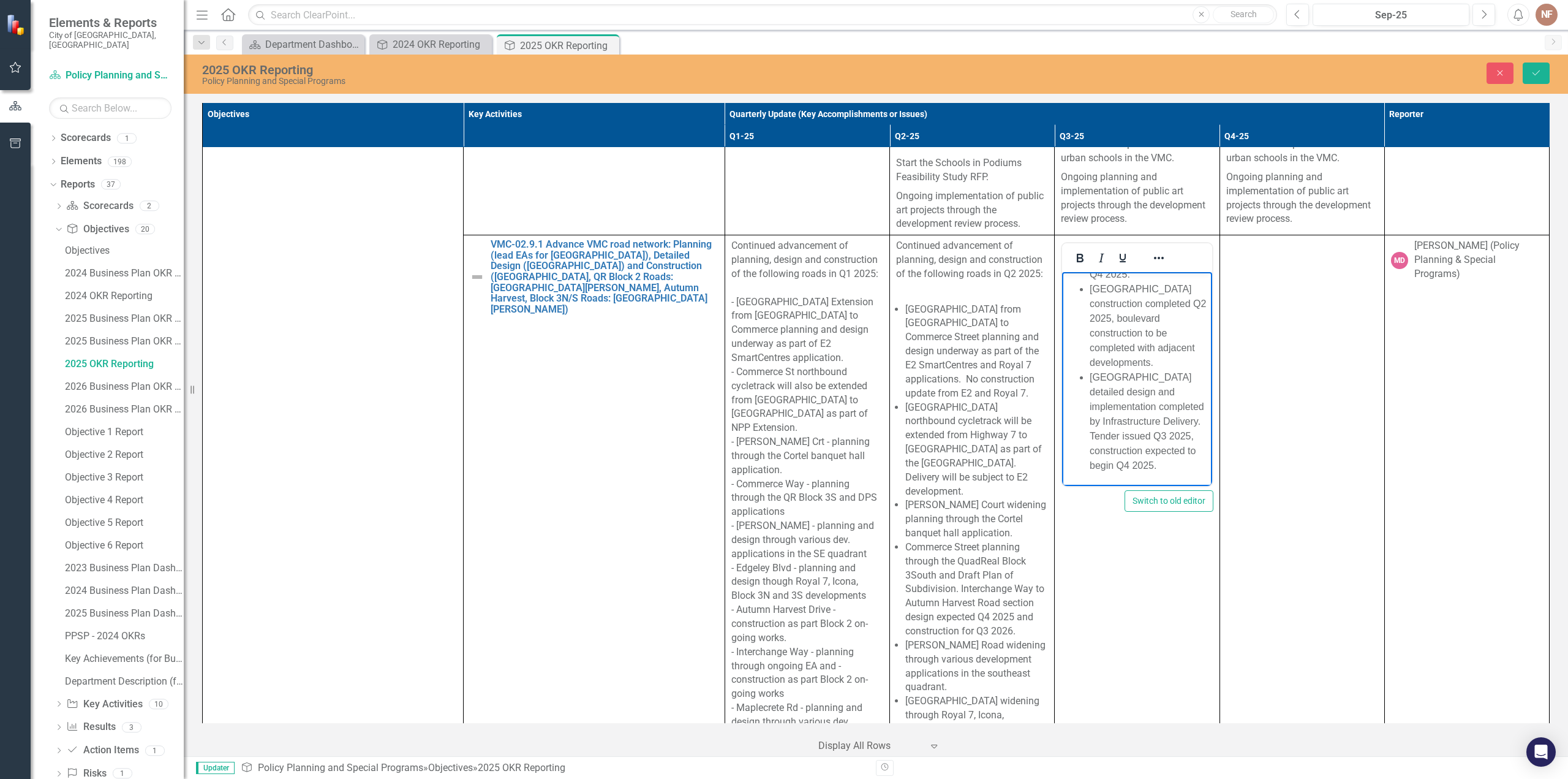
click at [1154, 437] on li "Portage Parkway detailed design and implementation completed by Infrastructure …" at bounding box center [1149, 422] width 119 height 103
click at [1191, 437] on li "Portage Parkway detailed design and implementation completed by Infrastructure …" at bounding box center [1149, 422] width 119 height 103
click at [1166, 435] on li "Portage Parkway detailed design and implementation completed by Infrastructure …" at bounding box center [1149, 422] width 119 height 103
click at [1153, 442] on li "Portage Parkway detailed design and implementation completed by Infrastructure …" at bounding box center [1149, 422] width 119 height 103
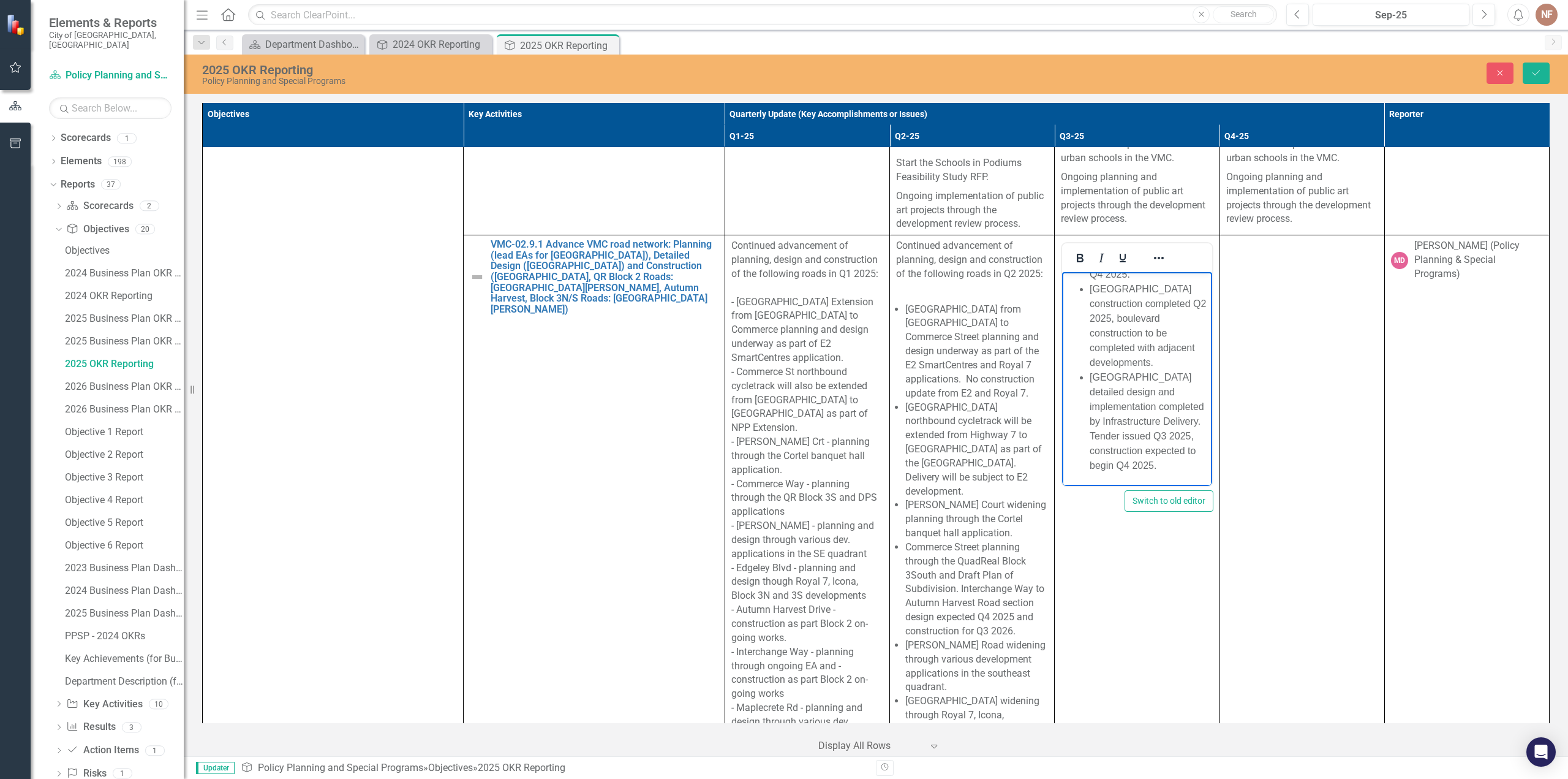
click at [1124, 436] on li "Portage Parkway detailed design and implementation completed by Infrastructure …" at bounding box center [1149, 422] width 119 height 103
click at [1118, 435] on li "Portage Parkway detailed design and implementation completed by Infrastructure …" at bounding box center [1149, 414] width 119 height 118
click at [1185, 449] on li "Portage Parkway detailed design and implementation completed by Infrastructure …" at bounding box center [1149, 414] width 119 height 118
click at [1090, 466] on li "Portage Parkway detailed design and implementation completed by Infrastructure …" at bounding box center [1149, 414] width 119 height 118
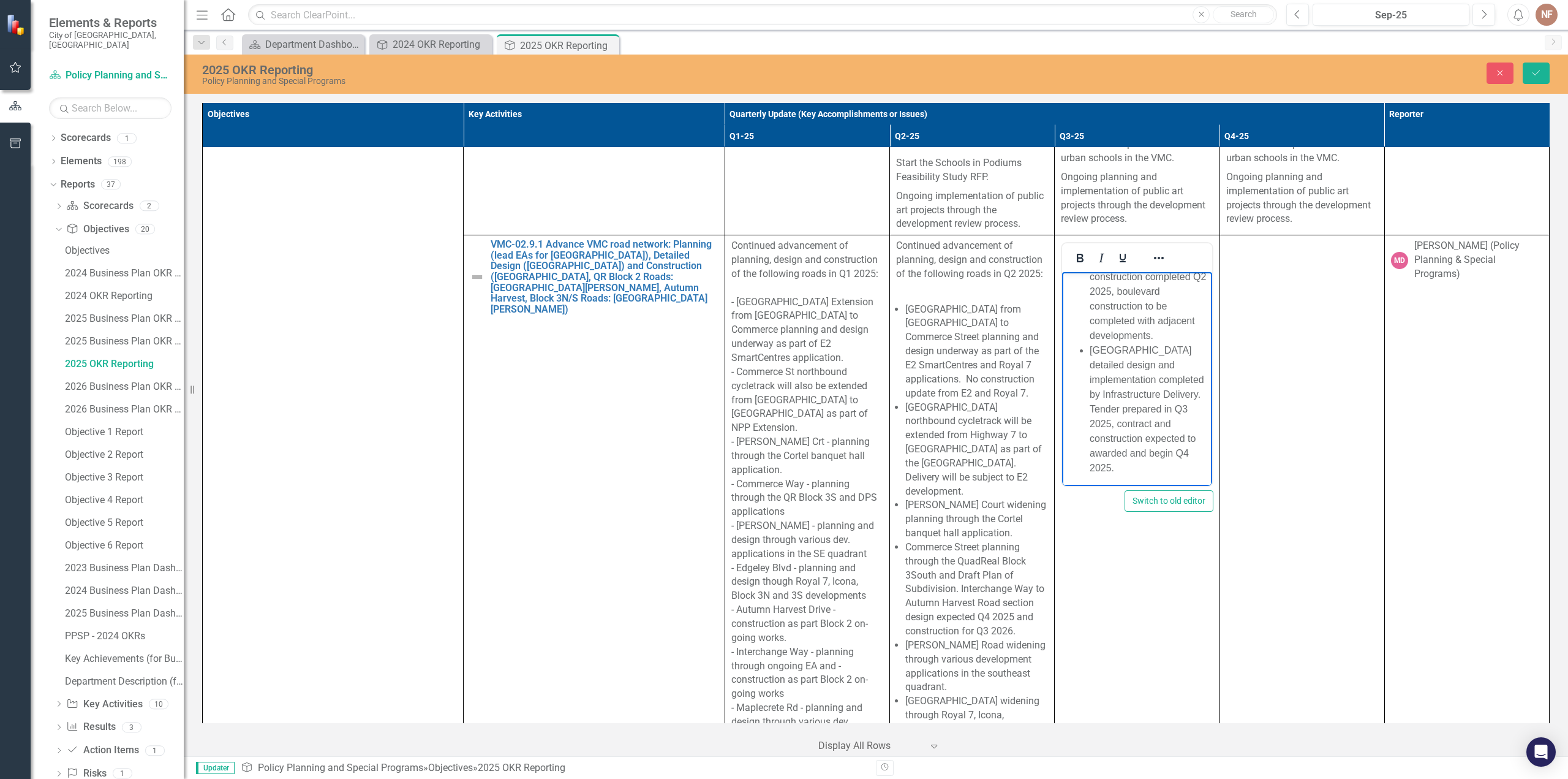
scroll to position [1337, 0]
click at [1142, 411] on li "Portage Parkway detailed design and implementation completed by Infrastructure …" at bounding box center [1149, 406] width 119 height 132
click at [1158, 425] on li "Portage Parkway detailed design and implementation completed by Infrastructure …" at bounding box center [1149, 406] width 119 height 132
click at [1161, 402] on li "[GEOGRAPHIC_DATA] construction completed Q2 2025, boulevard construction to be …" at bounding box center [1149, 419] width 119 height 88
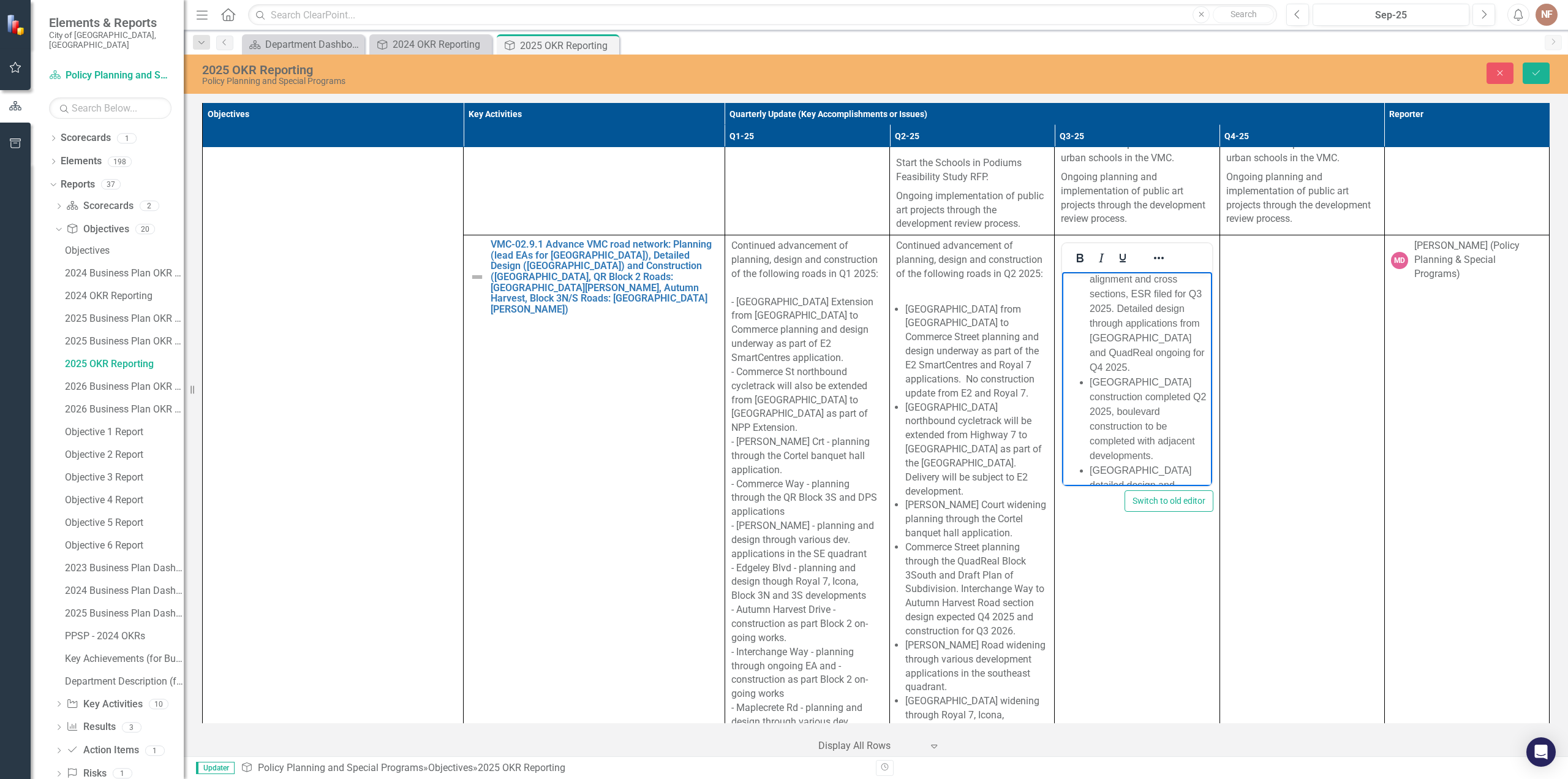
click at [1163, 375] on li "[GEOGRAPHIC_DATA] construction completed Q2 2025, boulevard construction to be …" at bounding box center [1149, 419] width 119 height 88
drag, startPoint x: 1140, startPoint y: 394, endPoint x: 1198, endPoint y: 397, distance: 58.1
click at [1140, 394] on li "[GEOGRAPHIC_DATA] construction completed Q2 2025, boulevard construction to be …" at bounding box center [1149, 419] width 119 height 88
click at [1150, 398] on li "[GEOGRAPHIC_DATA] construction completed Q2 2025, boulevard construction to be …" at bounding box center [1149, 419] width 119 height 88
drag, startPoint x: 1184, startPoint y: 395, endPoint x: 1139, endPoint y: 394, distance: 45.0
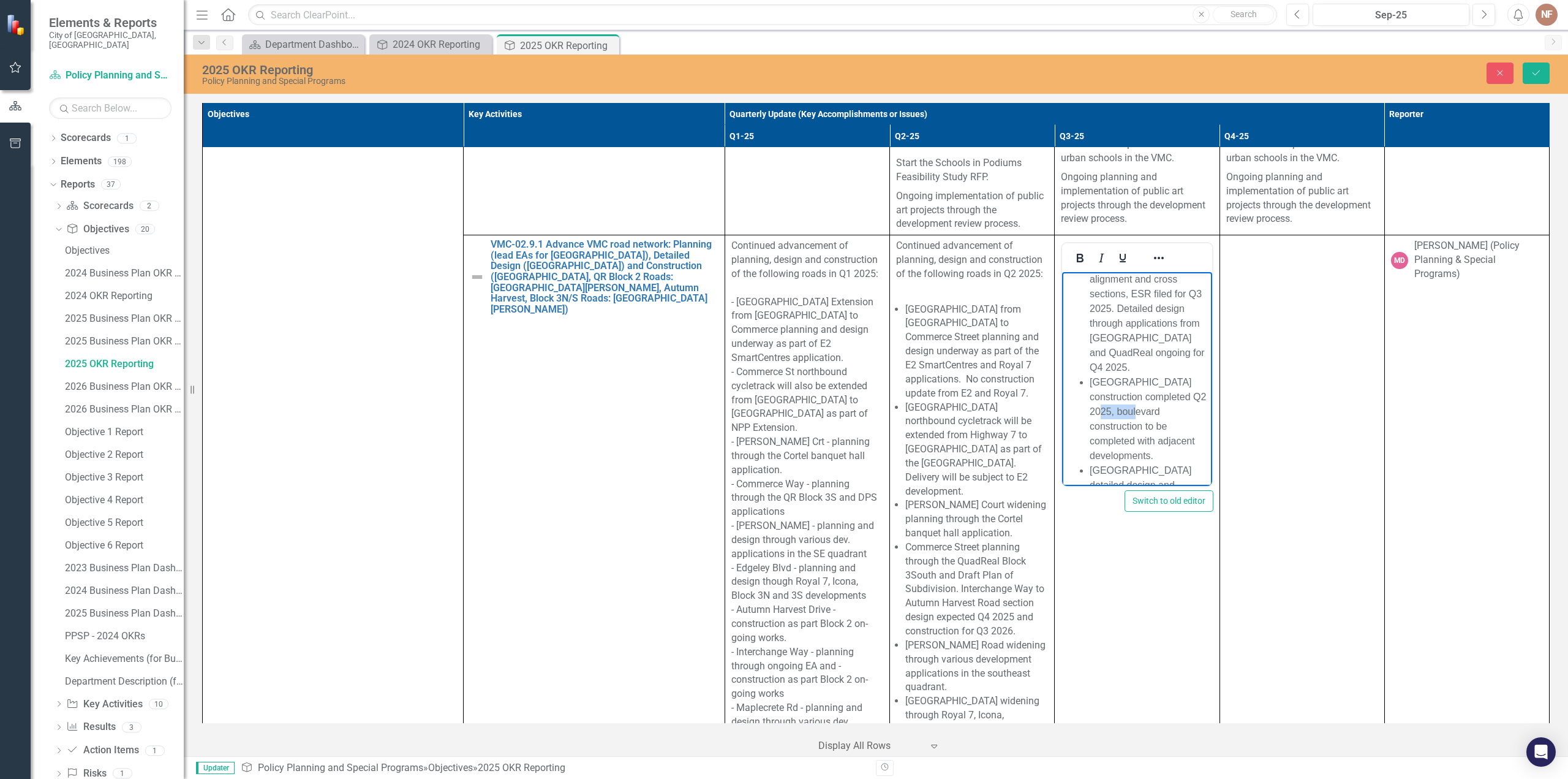
click at [1139, 394] on li "[GEOGRAPHIC_DATA] construction completed Q2 2025, boulevard construction to be …" at bounding box center [1149, 419] width 119 height 88
click at [1195, 441] on li "[GEOGRAPHIC_DATA] construction completed Q2 2025, boulevard construction to be …" at bounding box center [1149, 419] width 119 height 88
click at [1178, 396] on li "[GEOGRAPHIC_DATA] construction completed Q2 2025, boulevard construction to be …" at bounding box center [1149, 419] width 119 height 88
click at [1159, 445] on li "[GEOGRAPHIC_DATA] construction completed Q2 2025, boulevard construction to be …" at bounding box center [1149, 419] width 119 height 88
click at [1191, 440] on li "[GEOGRAPHIC_DATA] construction completed Q2 2025, boulevard construction to be …" at bounding box center [1149, 419] width 119 height 88
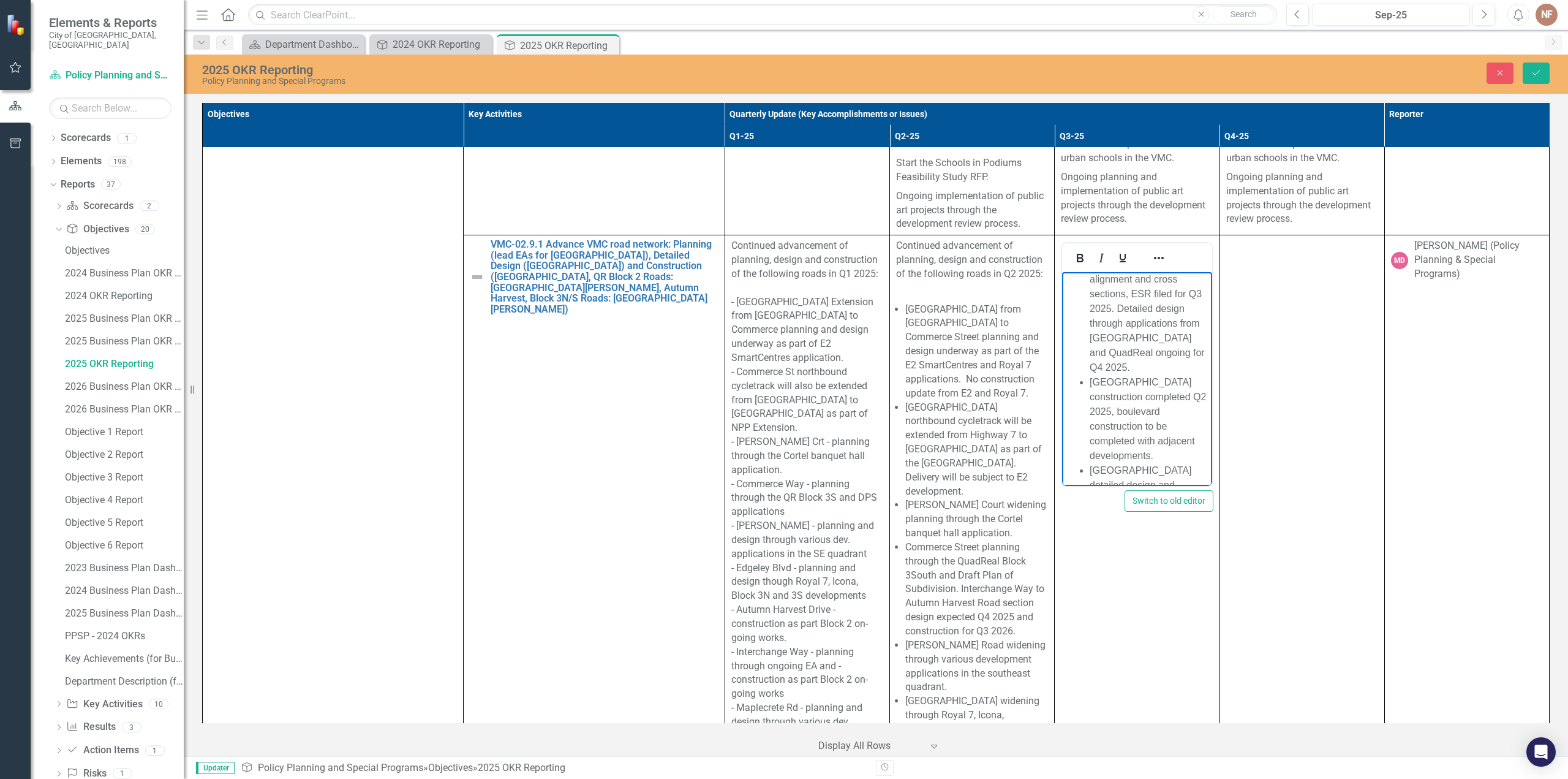
click at [1164, 395] on li "[GEOGRAPHIC_DATA] construction completed Q2 2025, boulevard construction to be …" at bounding box center [1149, 419] width 119 height 88
drag, startPoint x: 1195, startPoint y: 443, endPoint x: 1092, endPoint y: 373, distance: 124.5
click at [1092, 375] on li "[GEOGRAPHIC_DATA] construction completed Q2 2025, boulevard construction to be …" at bounding box center [1149, 419] width 119 height 88
click at [1164, 249] on button "Reveal or hide additional toolbar items" at bounding box center [1159, 258] width 21 height 17
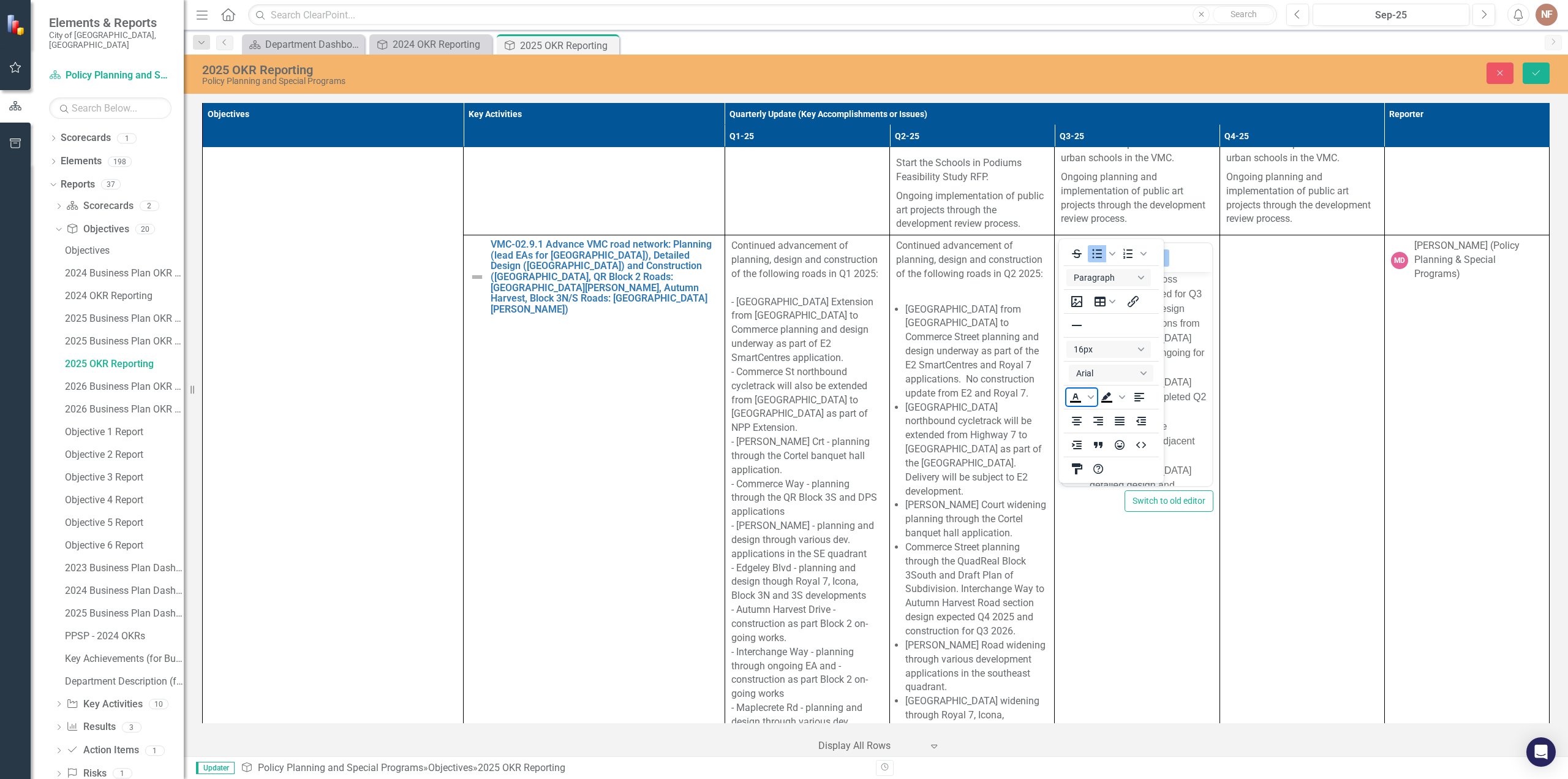
click at [1089, 396] on icon "Text color Black" at bounding box center [1091, 397] width 6 height 4
click at [1107, 436] on div "Red" at bounding box center [1113, 434] width 15 height 15
click at [1181, 399] on li "[GEOGRAPHIC_DATA] construction completed Q2 2025, boulevard construction to be …" at bounding box center [1149, 419] width 119 height 88
click at [1181, 375] on li "[GEOGRAPHIC_DATA] construction completed Q2 2025, boulevard construction to be …" at bounding box center [1149, 419] width 119 height 88
click at [1153, 251] on icon "Reveal or hide additional toolbar items" at bounding box center [1159, 258] width 15 height 15
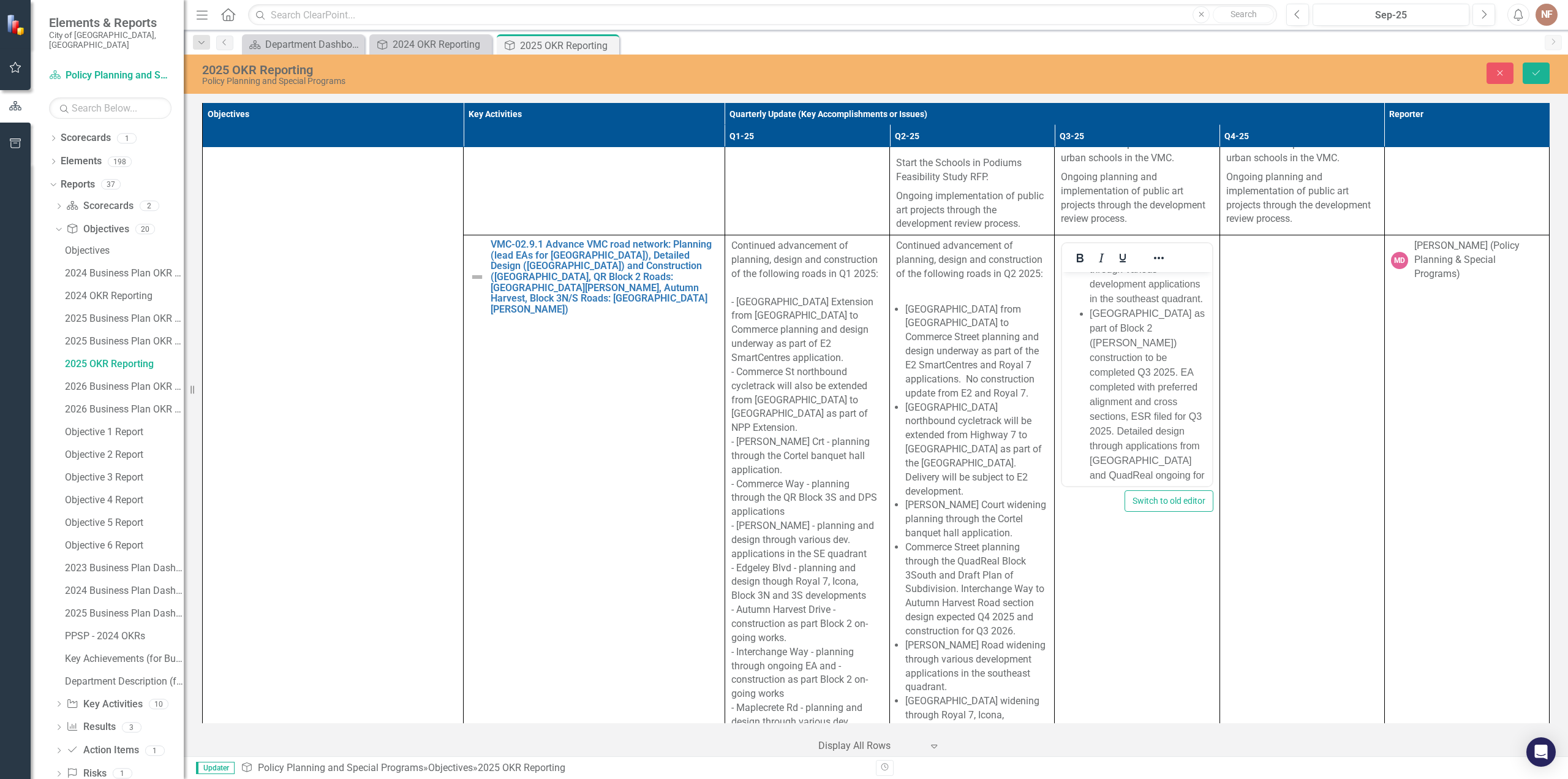
scroll to position [1110, 0]
click at [1152, 341] on li "[GEOGRAPHIC_DATA] as part of Block 2 ([PERSON_NAME]) construction to be complet…" at bounding box center [1149, 384] width 119 height 191
click at [1172, 339] on li "[GEOGRAPHIC_DATA] as part of Block 2 ([PERSON_NAME]) construction to be complet…" at bounding box center [1149, 384] width 119 height 191
click at [1175, 341] on li "[GEOGRAPHIC_DATA] as part of Block 2 ([PERSON_NAME]) construction to be complet…" at bounding box center [1149, 384] width 119 height 191
click at [1171, 336] on li "[GEOGRAPHIC_DATA] as part of Block 2 ([PERSON_NAME]) construction to be complet…" at bounding box center [1149, 384] width 119 height 191
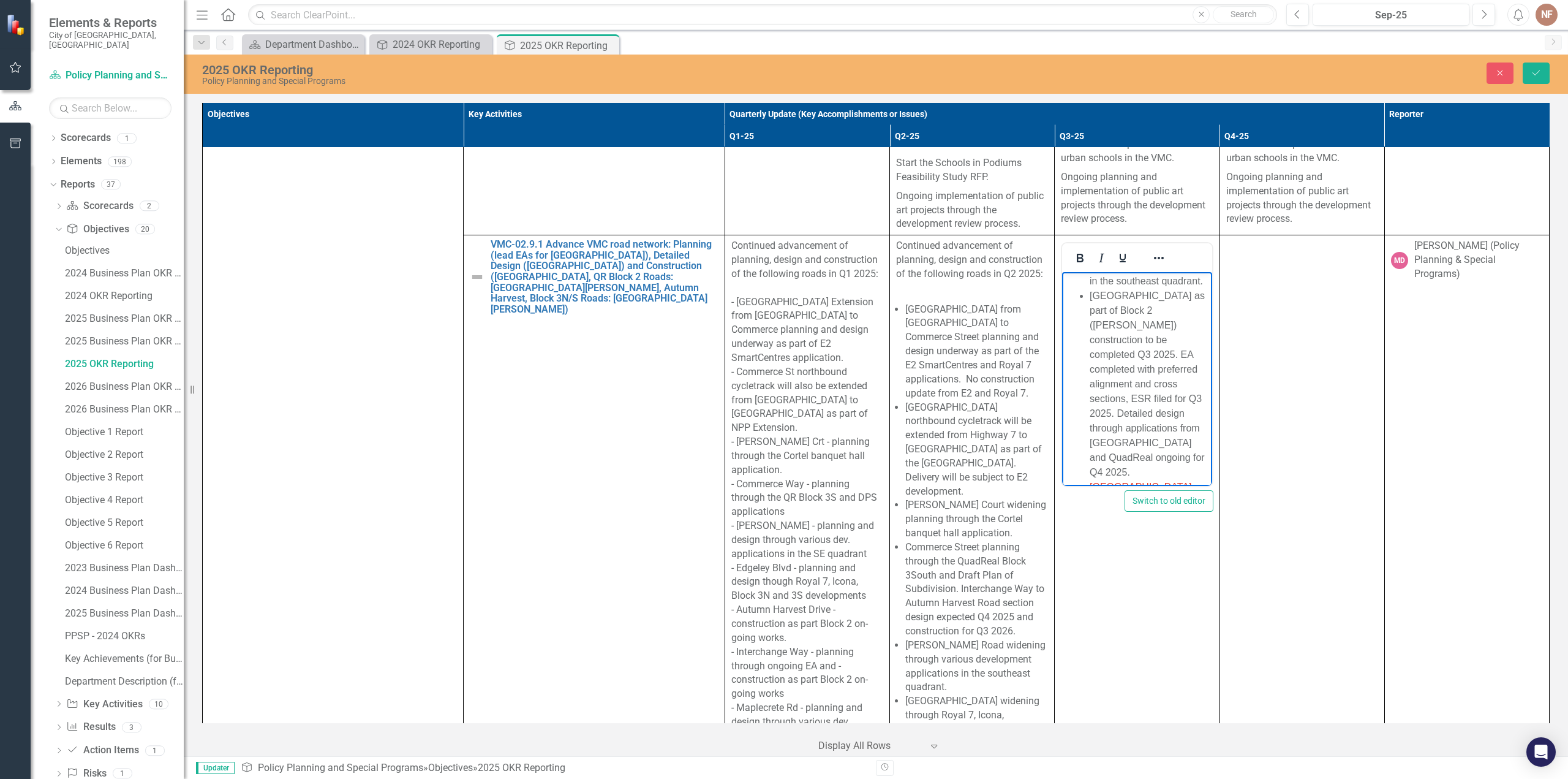
click at [1170, 333] on li "[GEOGRAPHIC_DATA] as part of Block 2 ([PERSON_NAME]) construction to be complet…" at bounding box center [1149, 384] width 119 height 191
click at [1178, 339] on li "[GEOGRAPHIC_DATA] as part of Block 2 ([PERSON_NAME]) construction to be complet…" at bounding box center [1149, 384] width 119 height 191
click at [1104, 387] on li "[GEOGRAPHIC_DATA] as part of Block 2 ([PERSON_NAME]) construction to be complet…" at bounding box center [1149, 384] width 119 height 191
click at [1164, 385] on li "[GEOGRAPHIC_DATA] as part of Block 2 ([PERSON_NAME]) construction to be complet…" at bounding box center [1149, 384] width 119 height 191
drag, startPoint x: 1154, startPoint y: 393, endPoint x: 1171, endPoint y: 385, distance: 18.8
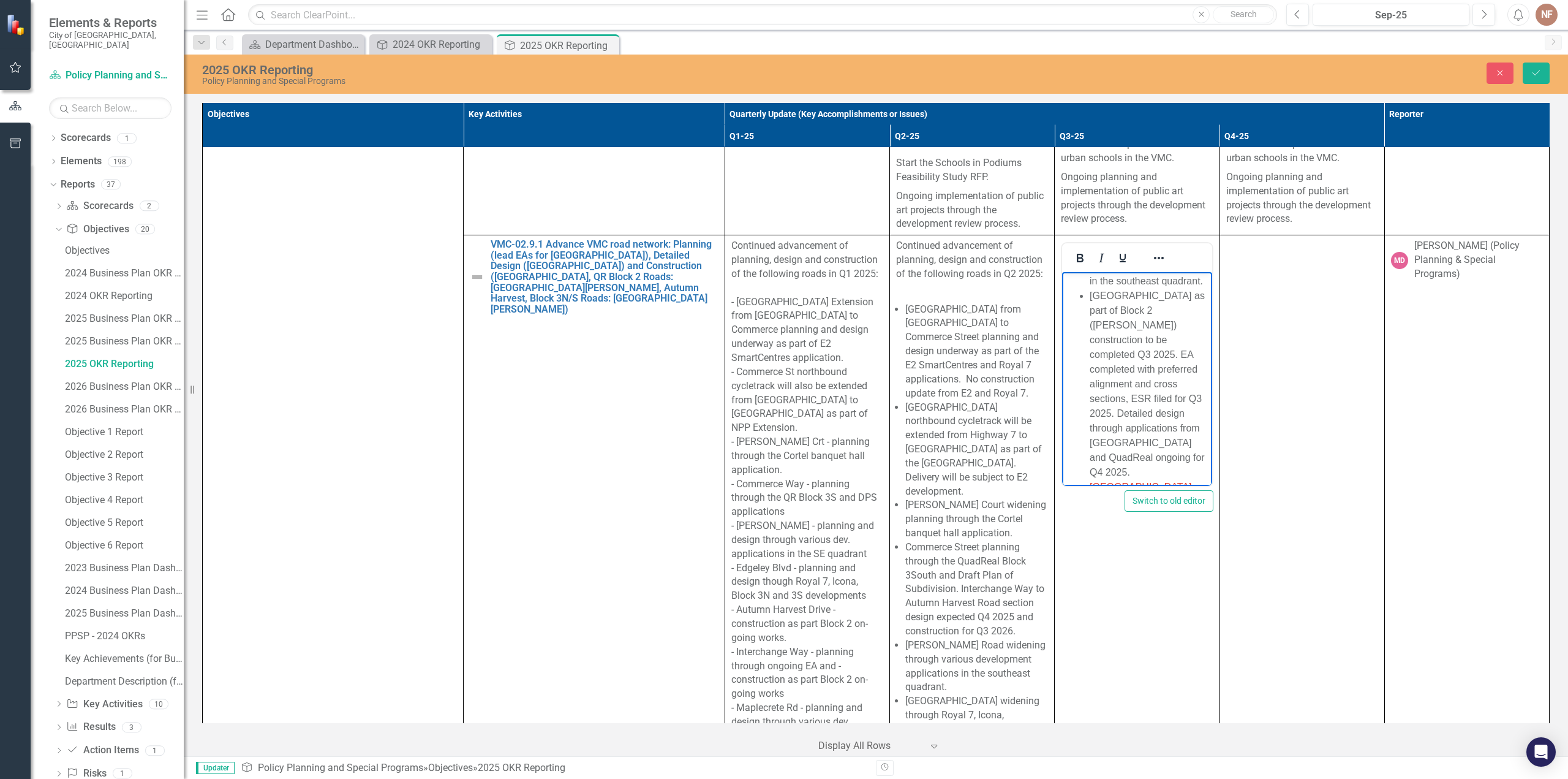
click at [1157, 391] on li "[GEOGRAPHIC_DATA] as part of Block 2 ([PERSON_NAME]) construction to be complet…" at bounding box center [1149, 384] width 119 height 191
click at [1164, 414] on li "[GEOGRAPHIC_DATA] as part of Block 2 ([PERSON_NAME]) construction to be complet…" at bounding box center [1149, 384] width 119 height 191
click at [1156, 420] on li "[GEOGRAPHIC_DATA] as part of Block 2 ([PERSON_NAME]) construction to be complet…" at bounding box center [1149, 384] width 119 height 191
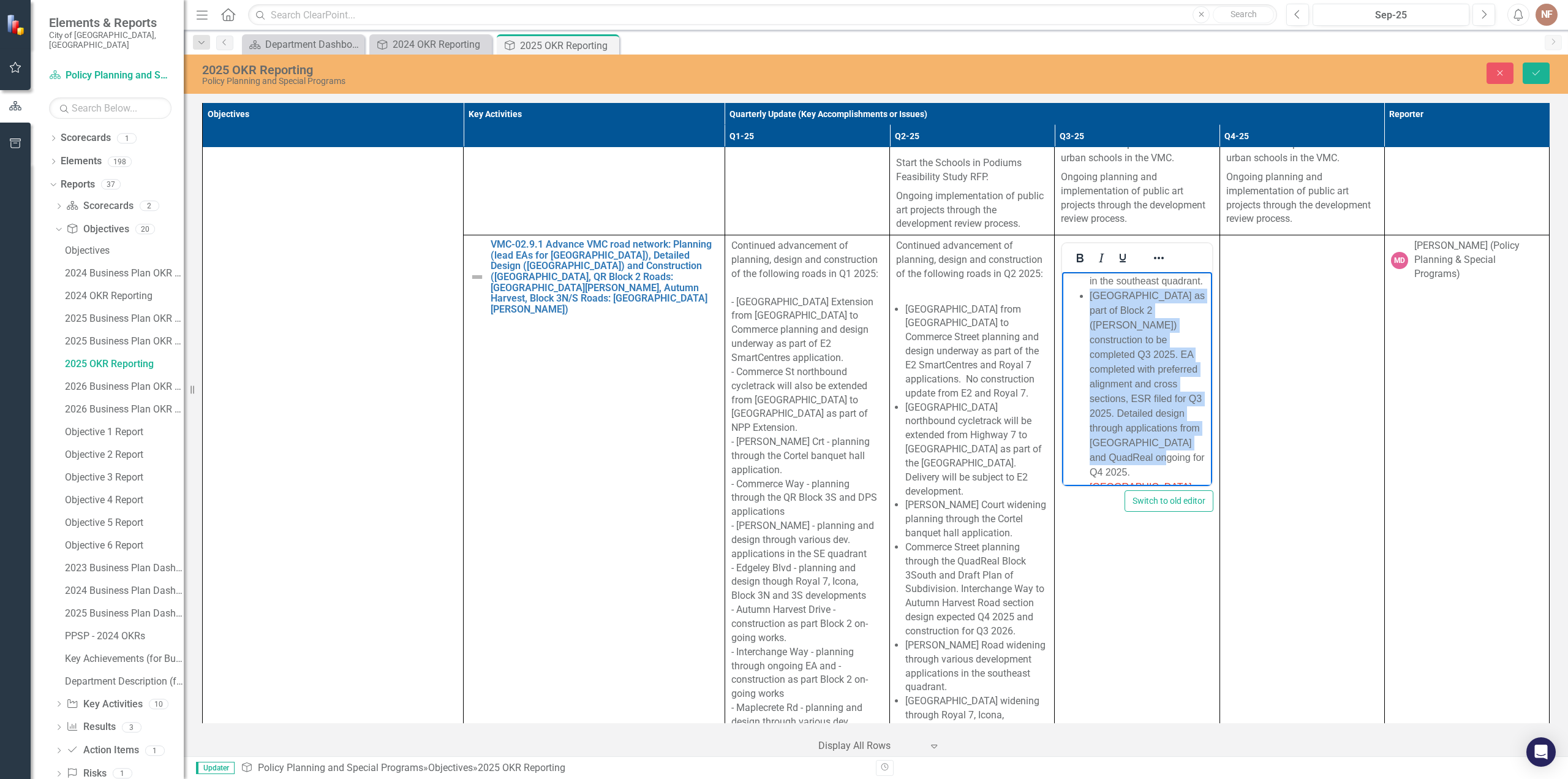
drag, startPoint x: 1183, startPoint y: 457, endPoint x: 2193, endPoint y: 510, distance: 1011.4
click at [1153, 251] on icon "Reveal or hide additional toolbar items" at bounding box center [1159, 258] width 15 height 15
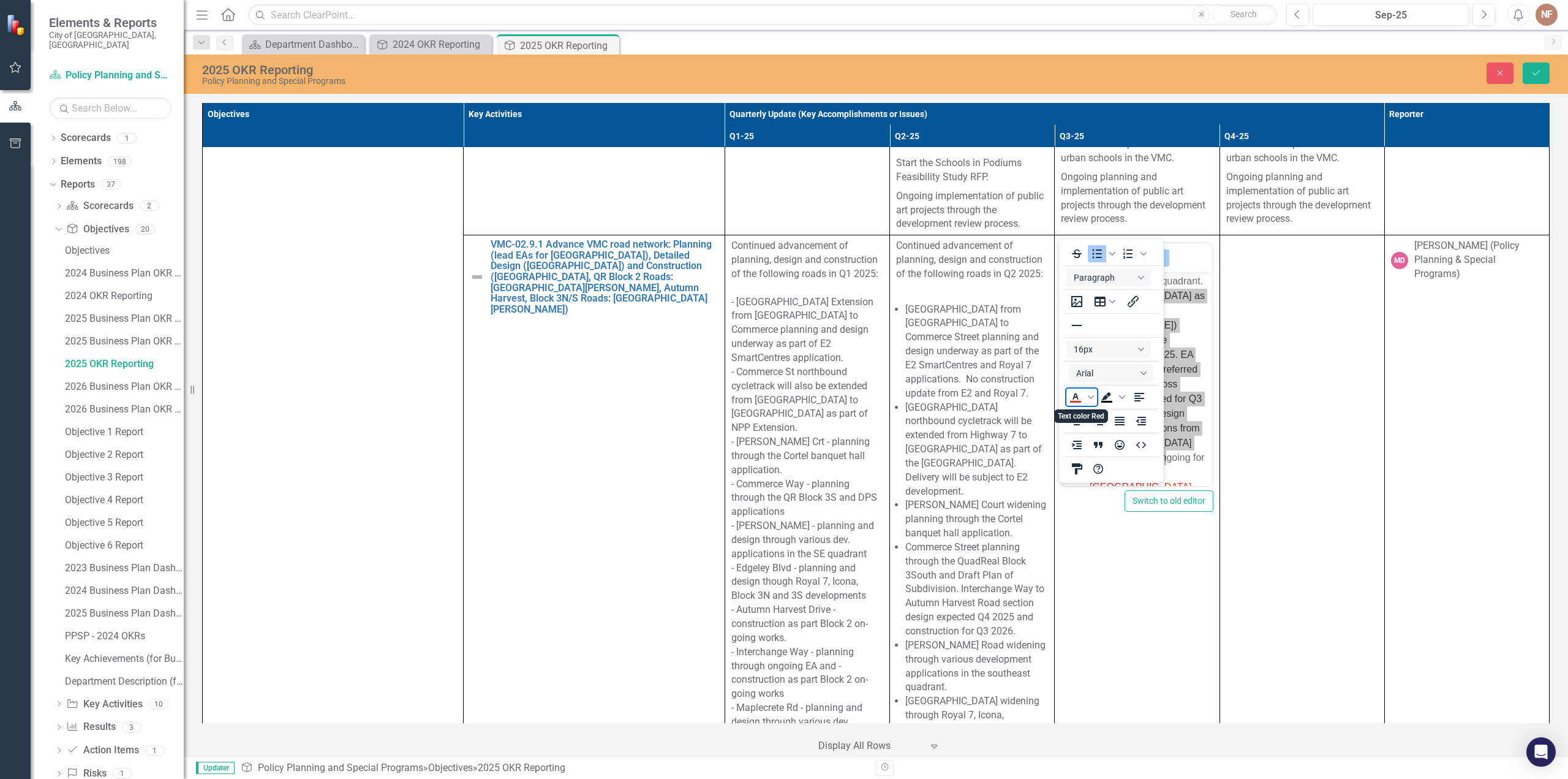
click at [1092, 397] on icon "Text color Red" at bounding box center [1091, 397] width 6 height 4
click at [1070, 453] on div "Dark Turquoise" at bounding box center [1076, 452] width 15 height 15
click at [1179, 373] on li "[GEOGRAPHIC_DATA] as part of Block 2 ([PERSON_NAME]) construction to be complet…" at bounding box center [1149, 384] width 119 height 191
click at [1188, 451] on li "[GEOGRAPHIC_DATA] as part of Block 2 ([PERSON_NAME]) construction to be complet…" at bounding box center [1149, 384] width 119 height 191
click at [1152, 251] on icon "Reveal or hide additional toolbar items" at bounding box center [1159, 258] width 15 height 15
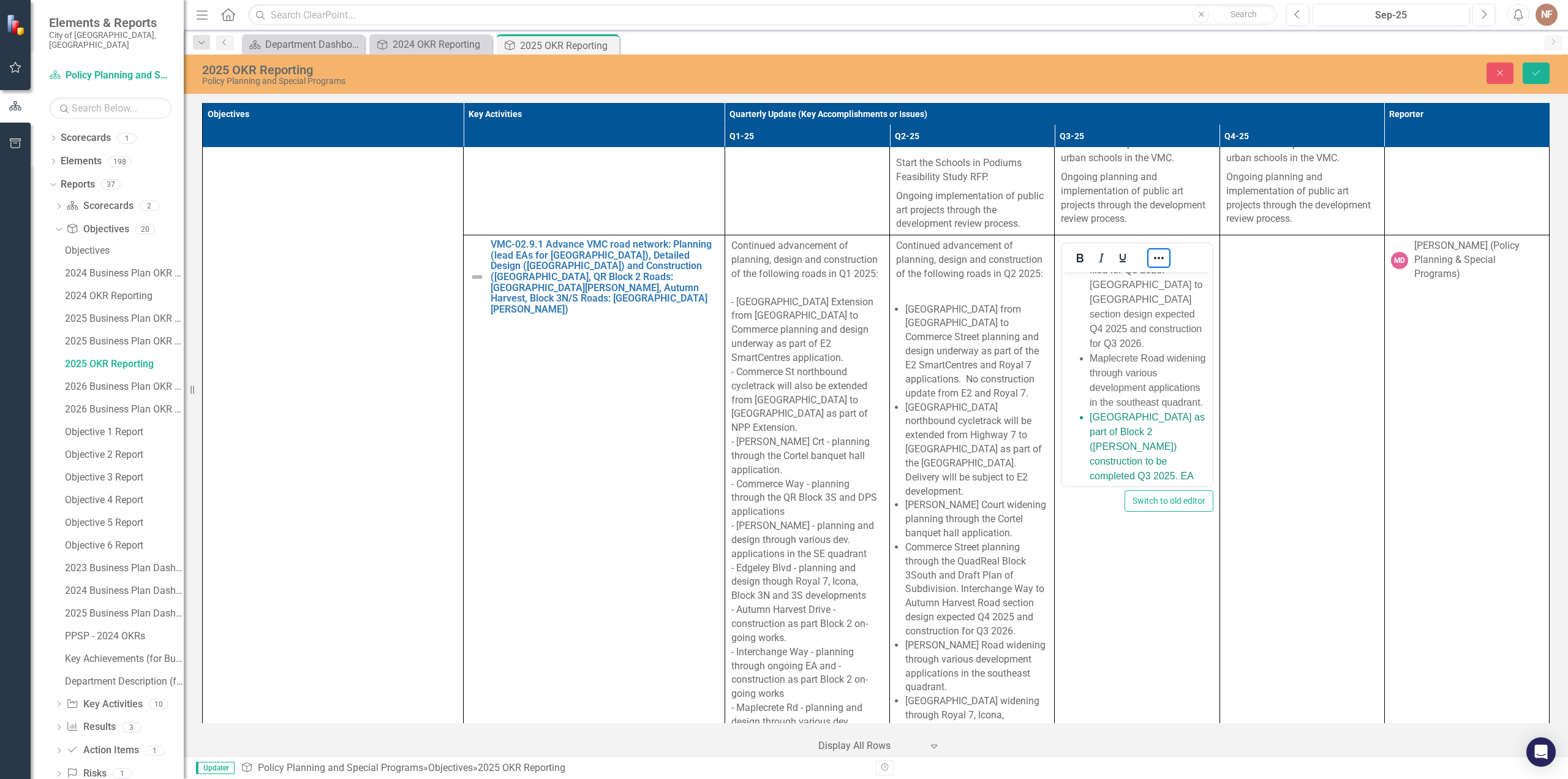
scroll to position [987, 0]
click at [1153, 352] on li "Maplecrete Road widening through various development applications in the southe…" at bounding box center [1149, 381] width 119 height 59
drag, startPoint x: 1157, startPoint y: 391, endPoint x: 1179, endPoint y: 400, distance: 23.8
click at [1158, 391] on li "Maplecrete Road widening through various development applications in the southe…" at bounding box center [1149, 381] width 119 height 59
click at [1181, 406] on li "Maplecrete Road widening through various development applications in the southe…" at bounding box center [1149, 381] width 119 height 59
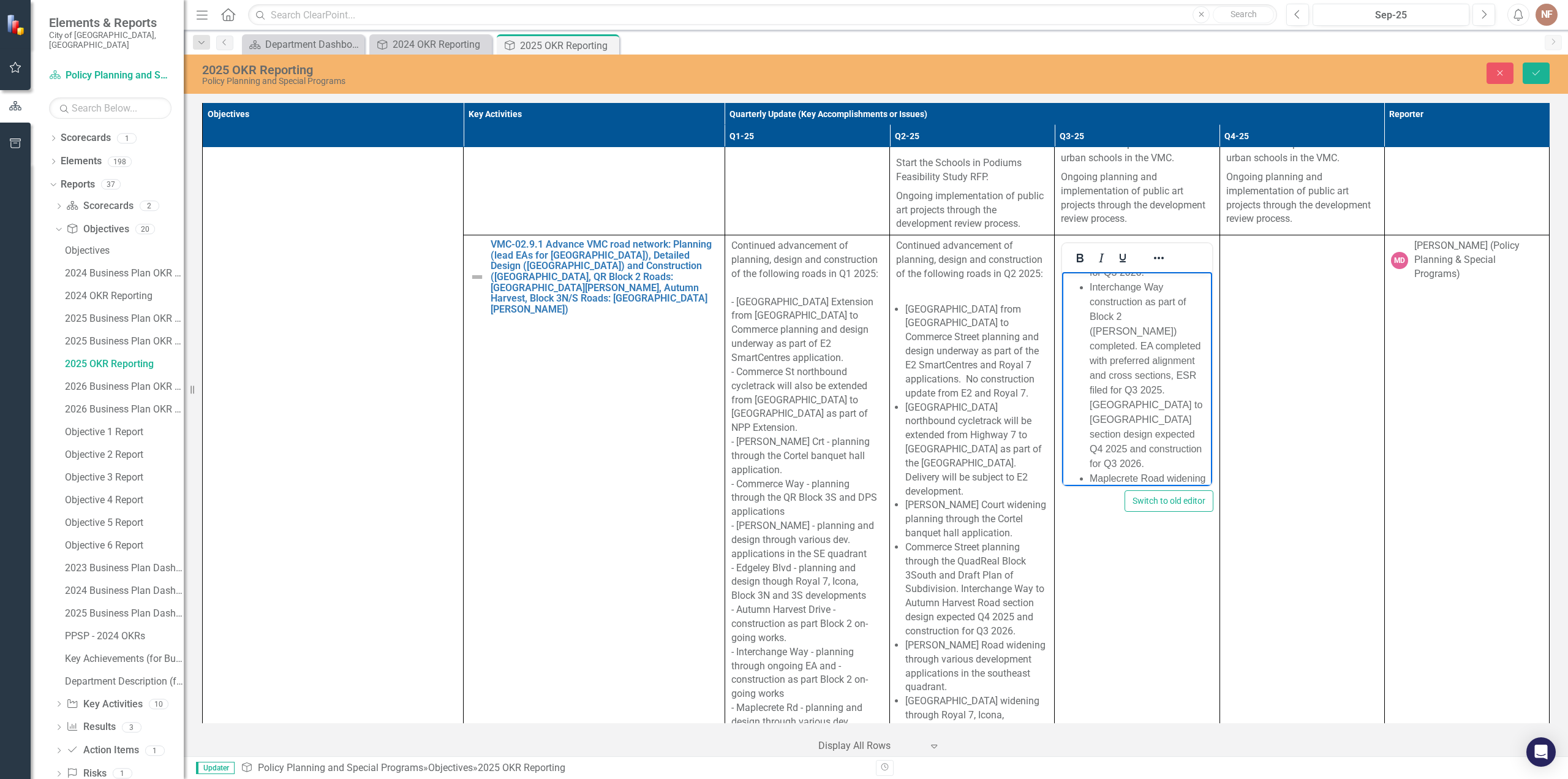
scroll to position [864, 0]
click at [1155, 379] on li "Interchange Way construction as part of Block 2 ([PERSON_NAME]) completed. EA c…" at bounding box center [1149, 379] width 119 height 191
click at [1114, 357] on li "Interchange Way construction as part of Block 2 ([PERSON_NAME]) completed. EA c…" at bounding box center [1149, 379] width 119 height 191
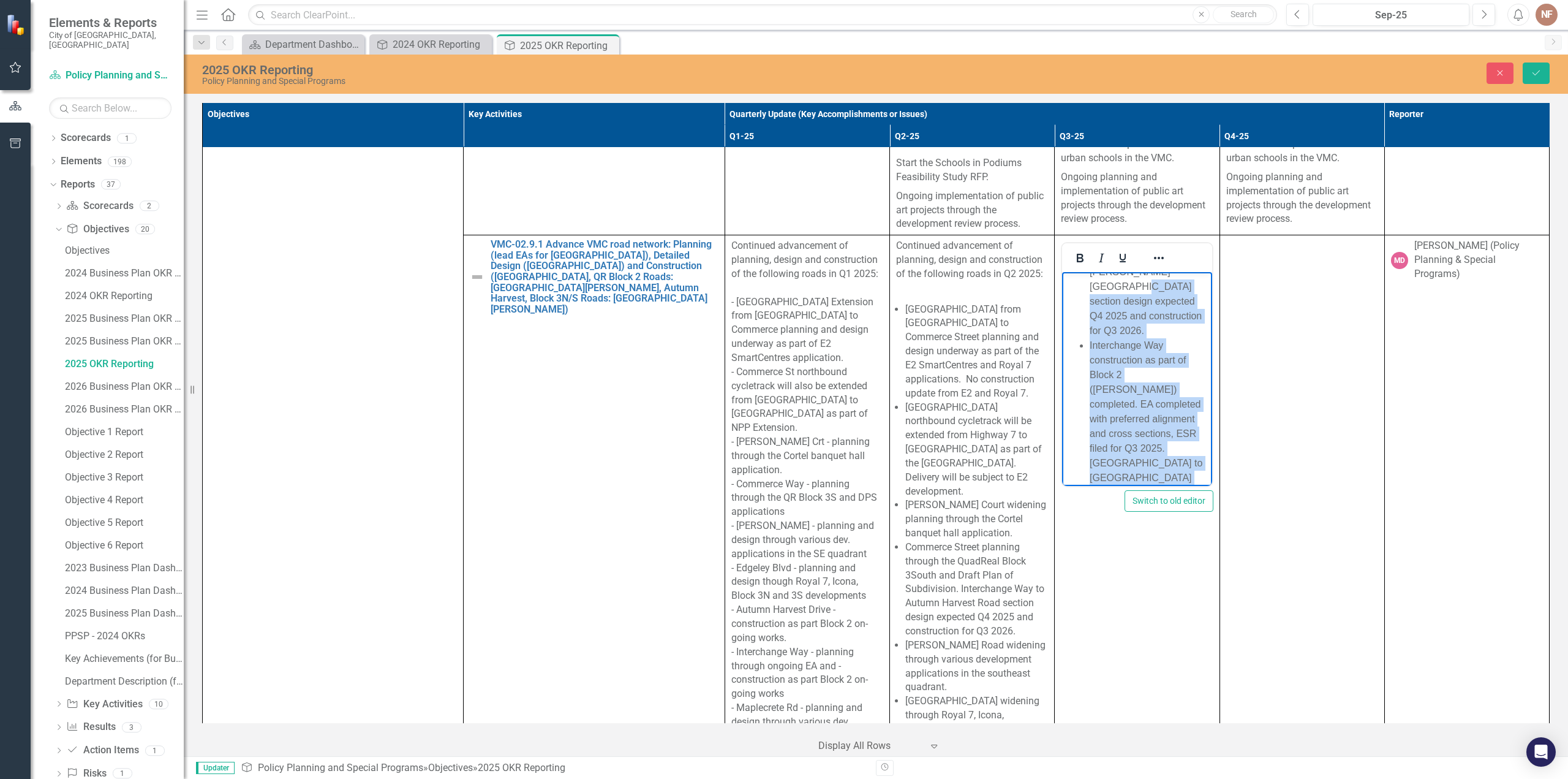
scroll to position [805, 0]
drag, startPoint x: 1125, startPoint y: 454, endPoint x: 1082, endPoint y: 337, distance: 124.7
click at [1090, 343] on li "Interchange Way construction as part of Block 2 ([PERSON_NAME]) completed. EA c…" at bounding box center [1149, 438] width 119 height 191
click at [1152, 251] on icon "Reveal or hide additional toolbar items" at bounding box center [1159, 258] width 15 height 15
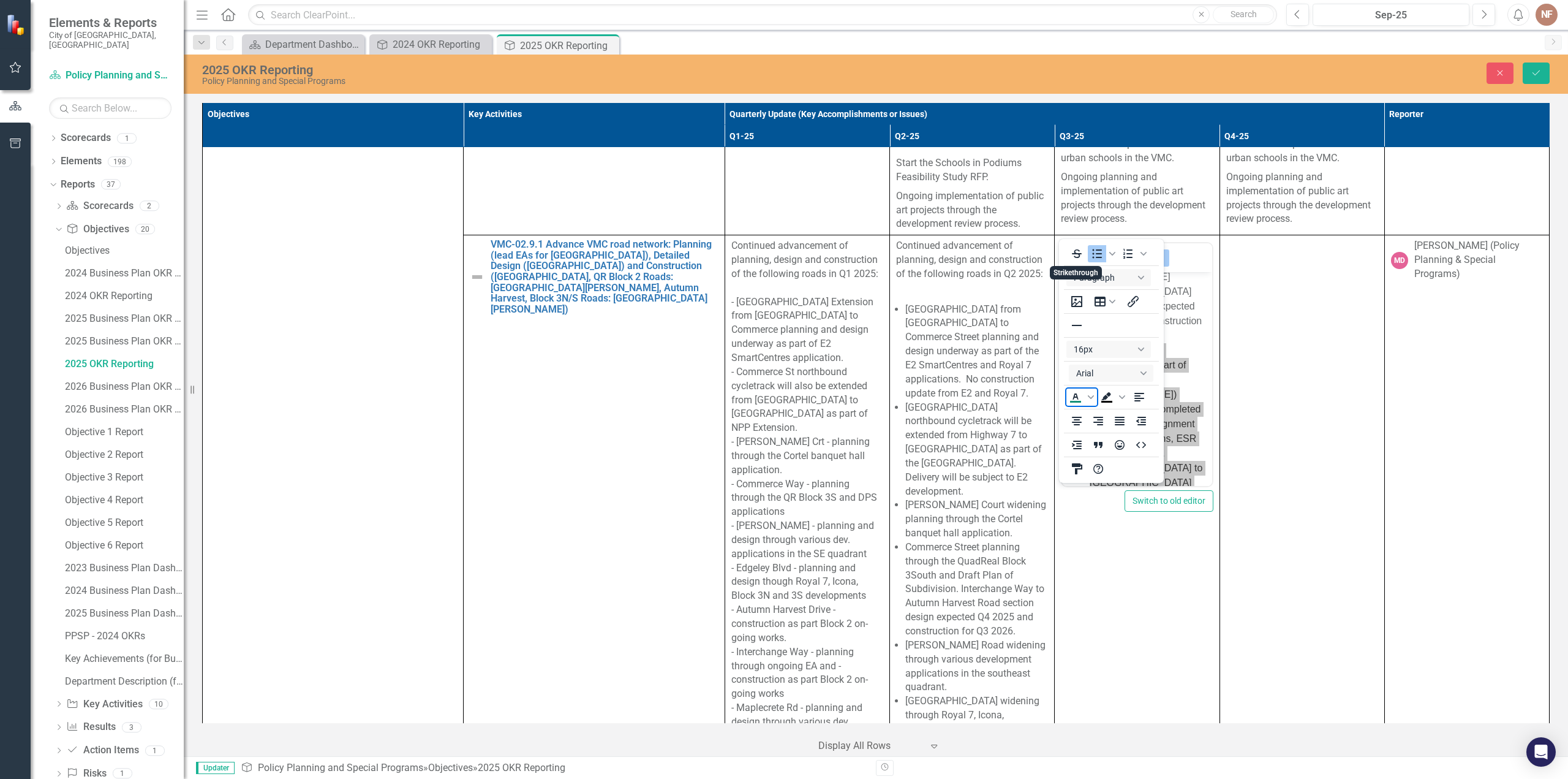
click at [1075, 395] on icon "Text color Dark Turquoise" at bounding box center [1075, 397] width 5 height 6
click at [1180, 385] on span "Interchange Way construction as part of Block 2 ([PERSON_NAME]) completed. EA c…" at bounding box center [1146, 405] width 112 height 187
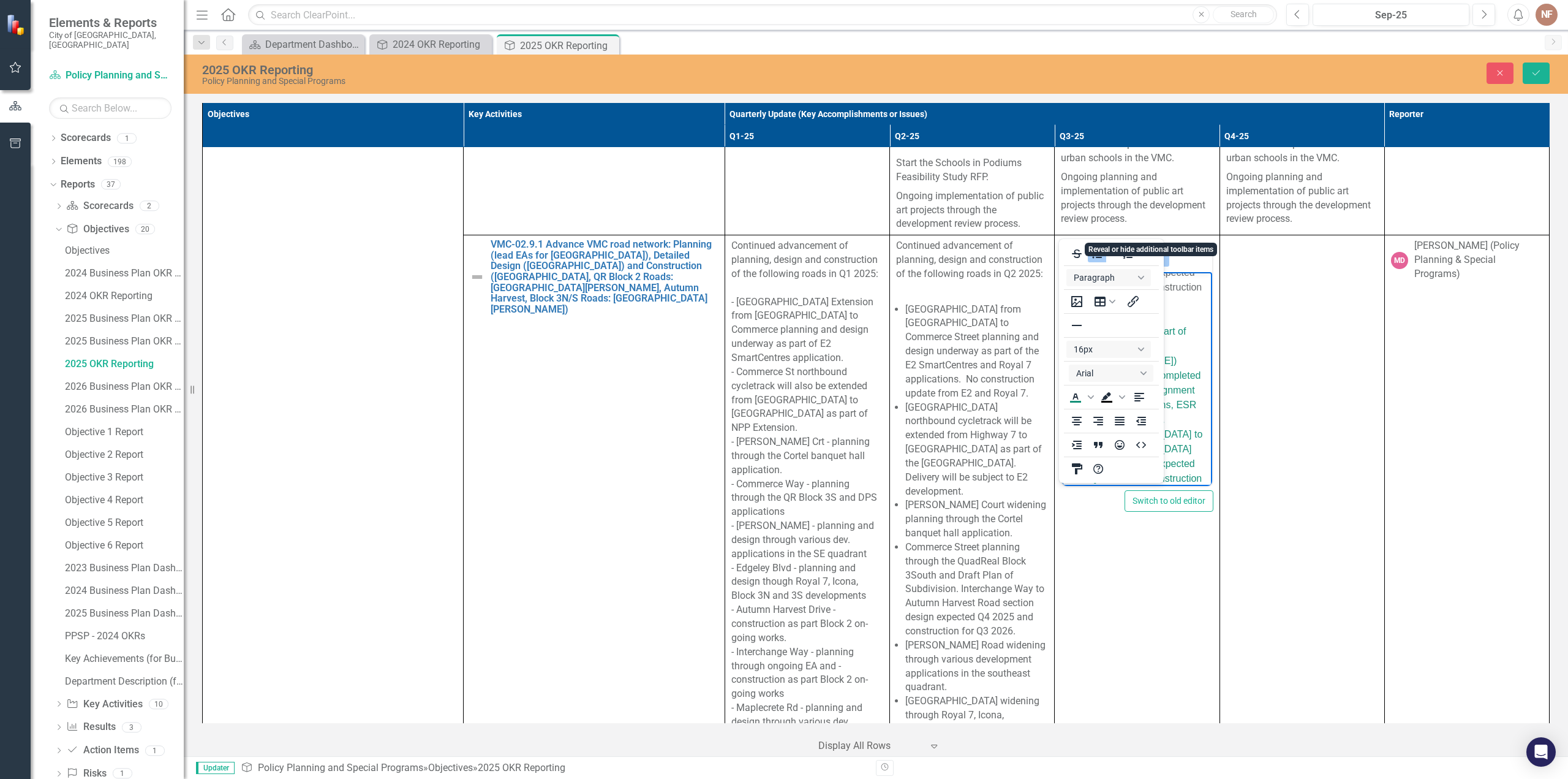
click at [1156, 251] on icon "Reveal or hide additional toolbar items" at bounding box center [1159, 258] width 15 height 15
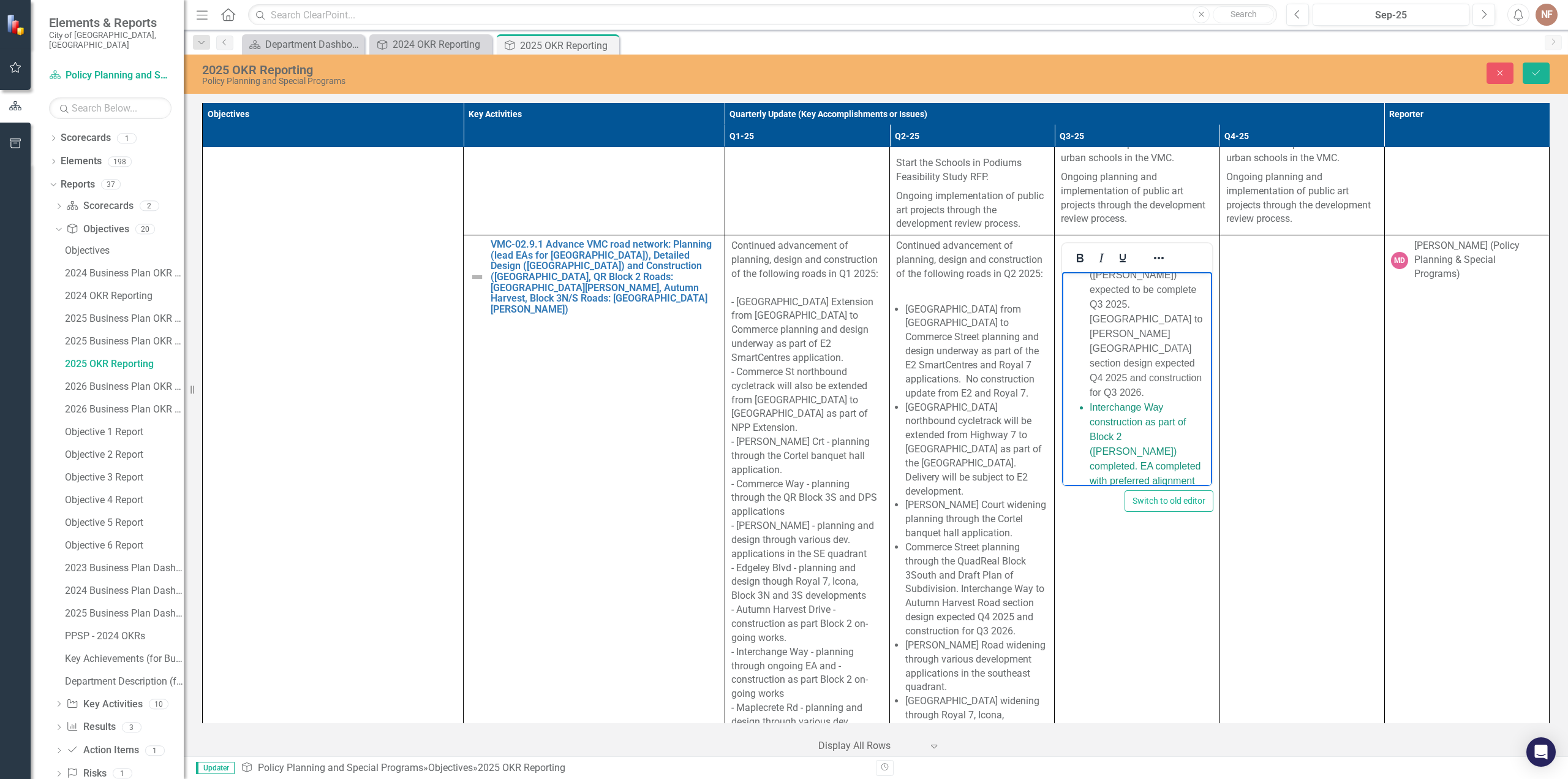
scroll to position [683, 0]
click at [1124, 355] on li "Autumn Harvest Road construction as part of Block 2 ([PERSON_NAME]) expected to…" at bounding box center [1149, 377] width 119 height 177
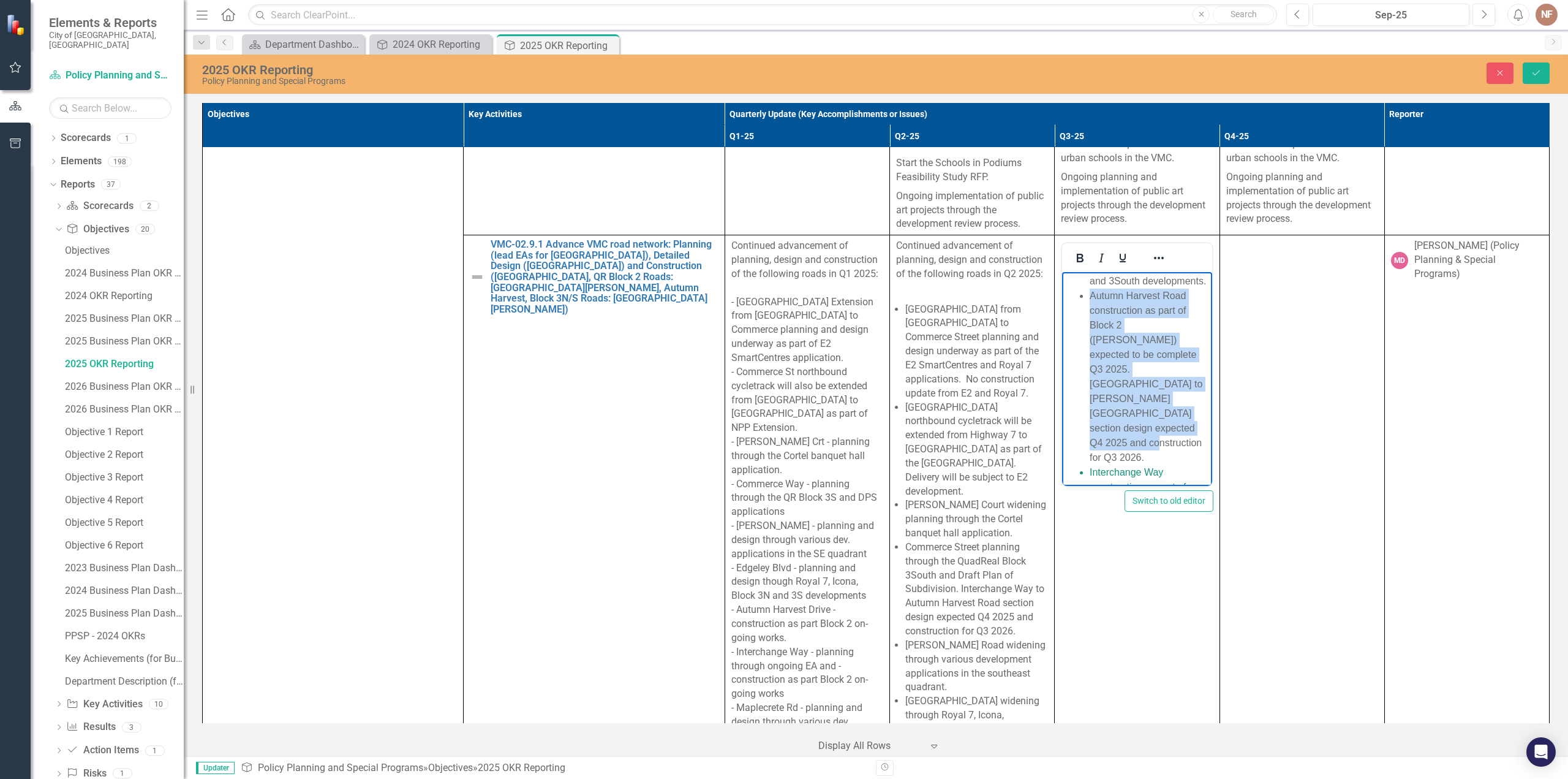
drag, startPoint x: 1117, startPoint y: 441, endPoint x: 1092, endPoint y: 314, distance: 129.4
click at [1092, 314] on li "Autumn Harvest Road construction as part of Block 2 ([PERSON_NAME]) expected to…" at bounding box center [1149, 377] width 119 height 177
click at [1156, 251] on icon "Reveal or hide additional toolbar items" at bounding box center [1159, 258] width 15 height 15
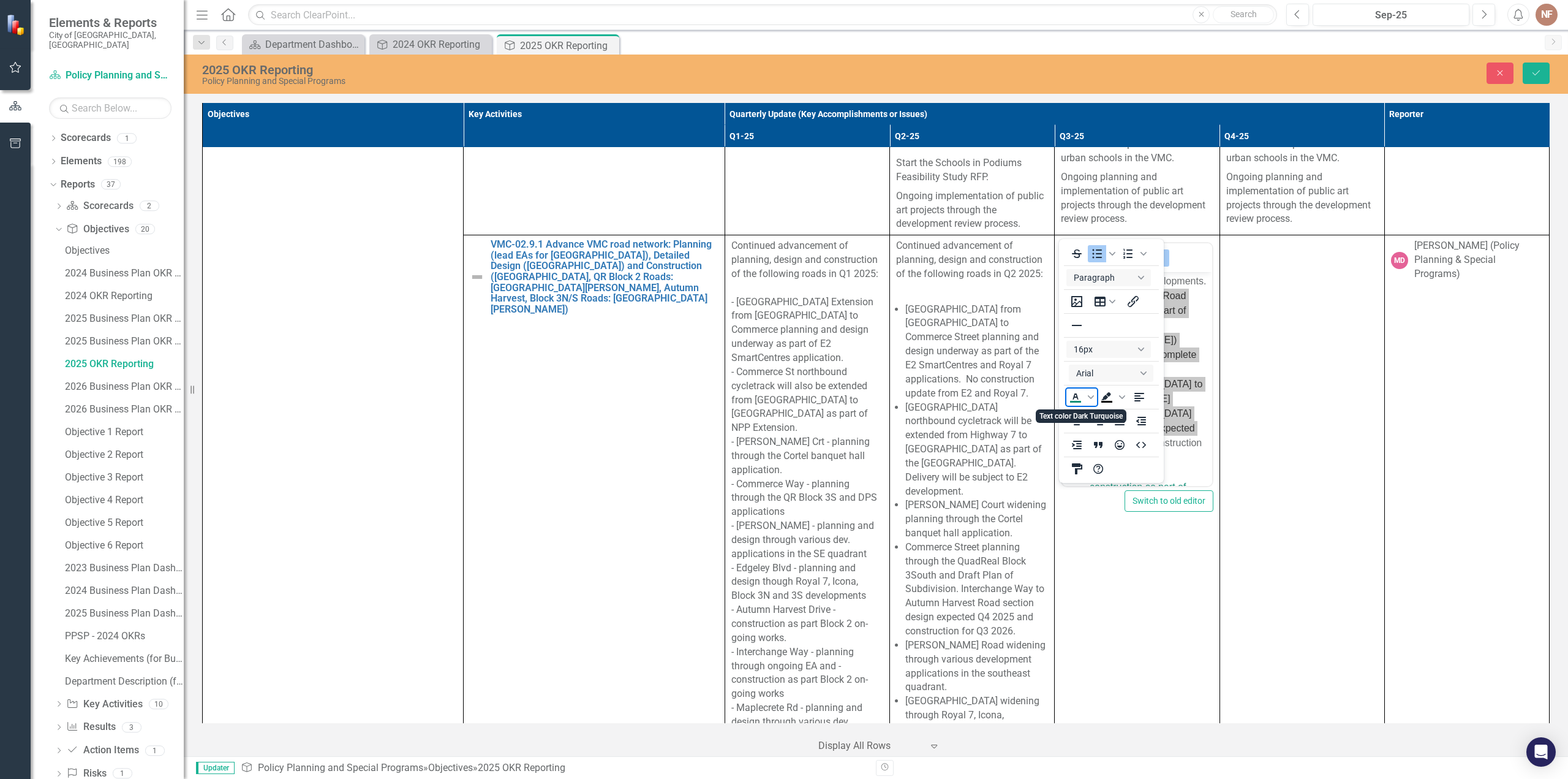
click at [1093, 399] on icon "Text color Dark Turquoise" at bounding box center [1091, 397] width 6 height 6
click at [1095, 446] on div "Orange" at bounding box center [1094, 452] width 15 height 15
click at [1179, 363] on li "Autumn Harvest Road construction as part of Block 2 ([PERSON_NAME]) expected to…" at bounding box center [1149, 377] width 119 height 177
drag, startPoint x: 1150, startPoint y: 229, endPoint x: 1211, endPoint y: 359, distance: 143.6
click at [1152, 251] on icon "Reveal or hide additional toolbar items" at bounding box center [1159, 258] width 15 height 15
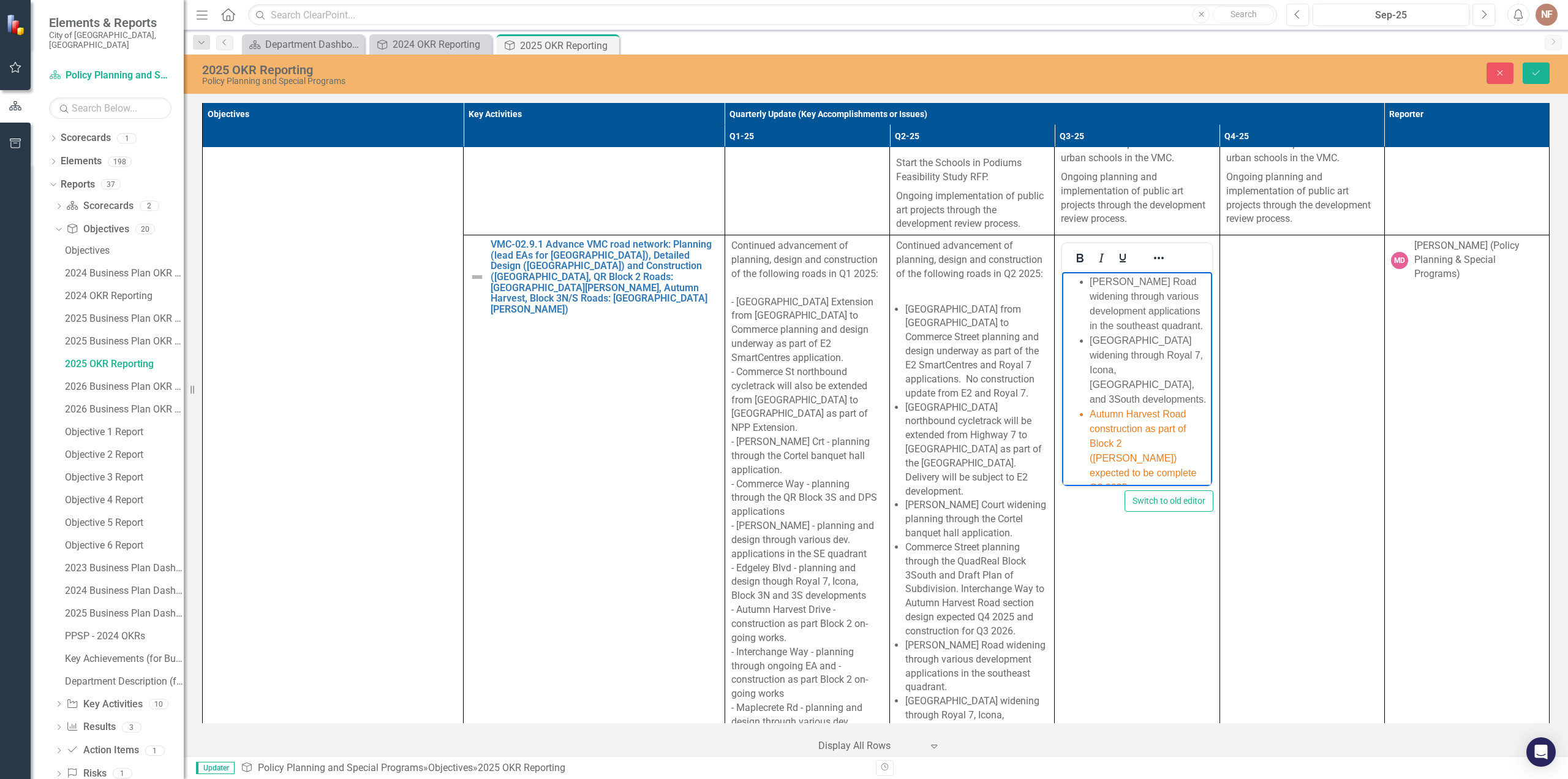
scroll to position [550, 0]
click at [1164, 397] on li "[GEOGRAPHIC_DATA] widening through Royal 7, Icona, [GEOGRAPHIC_DATA], and 3Sout…" at bounding box center [1149, 385] width 119 height 73
click at [1168, 422] on li "[GEOGRAPHIC_DATA] widening through Royal 7, Icona, [GEOGRAPHIC_DATA], and 3Sout…" at bounding box center [1149, 385] width 119 height 73
click at [1160, 422] on li "[GEOGRAPHIC_DATA] widening through Royal 7, Icona, [GEOGRAPHIC_DATA], and 3Sout…" at bounding box center [1149, 385] width 119 height 73
click at [1133, 322] on li "[PERSON_NAME] Road widening through various development applications in the sou…" at bounding box center [1149, 318] width 119 height 59
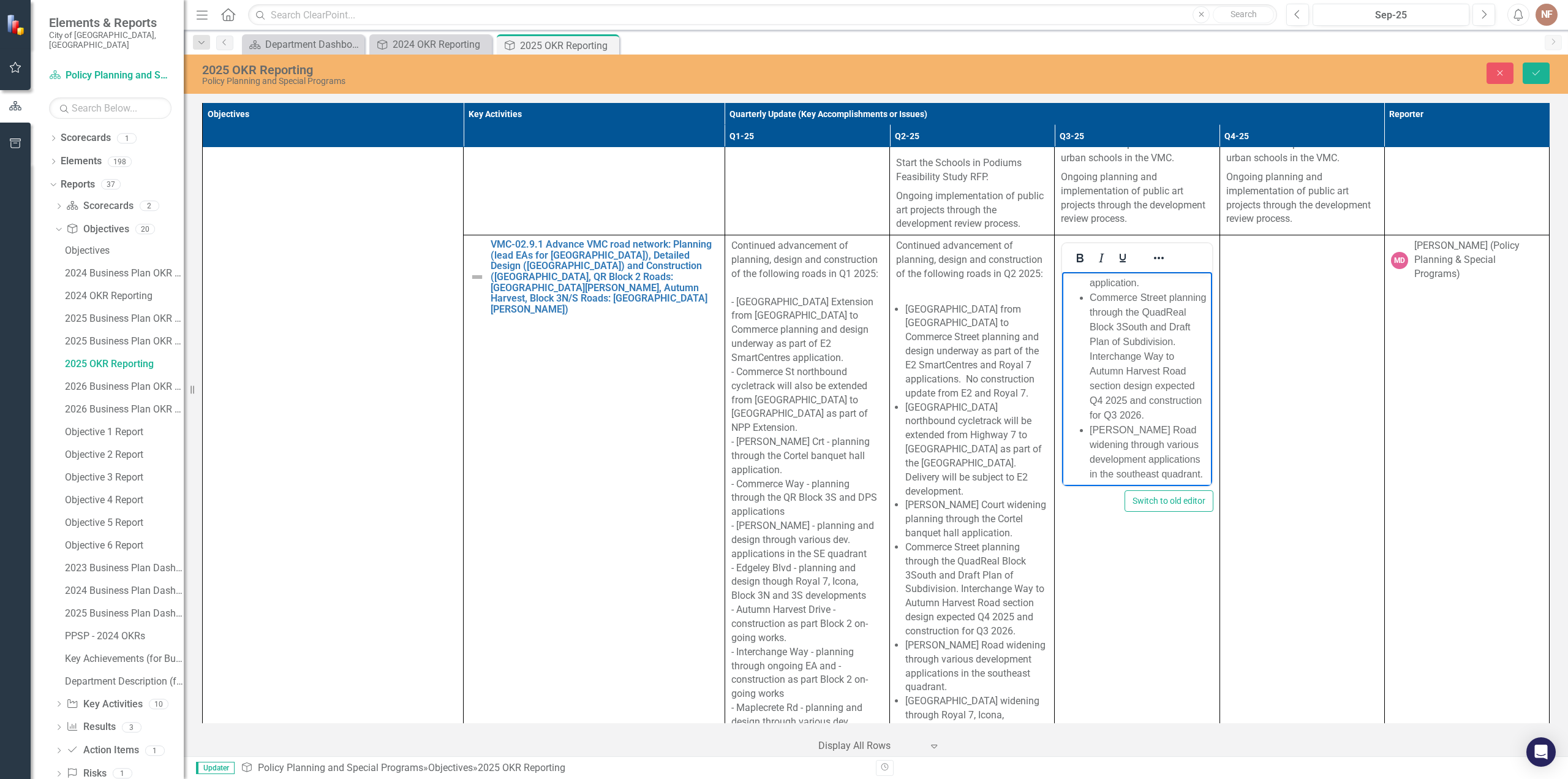
scroll to position [391, 0]
click at [1132, 315] on li "Commerce Street planning through the QuadReal Block 3South and Draft Plan of Su…" at bounding box center [1149, 381] width 119 height 132
click at [1178, 431] on li "Commerce Street planning through the QuadReal Block 3South and Draft Plan of Su…" at bounding box center [1149, 381] width 119 height 132
click at [1156, 395] on li "Commerce Street planning through the QuadReal Block 3South and Draft Plan of Su…" at bounding box center [1149, 381] width 119 height 132
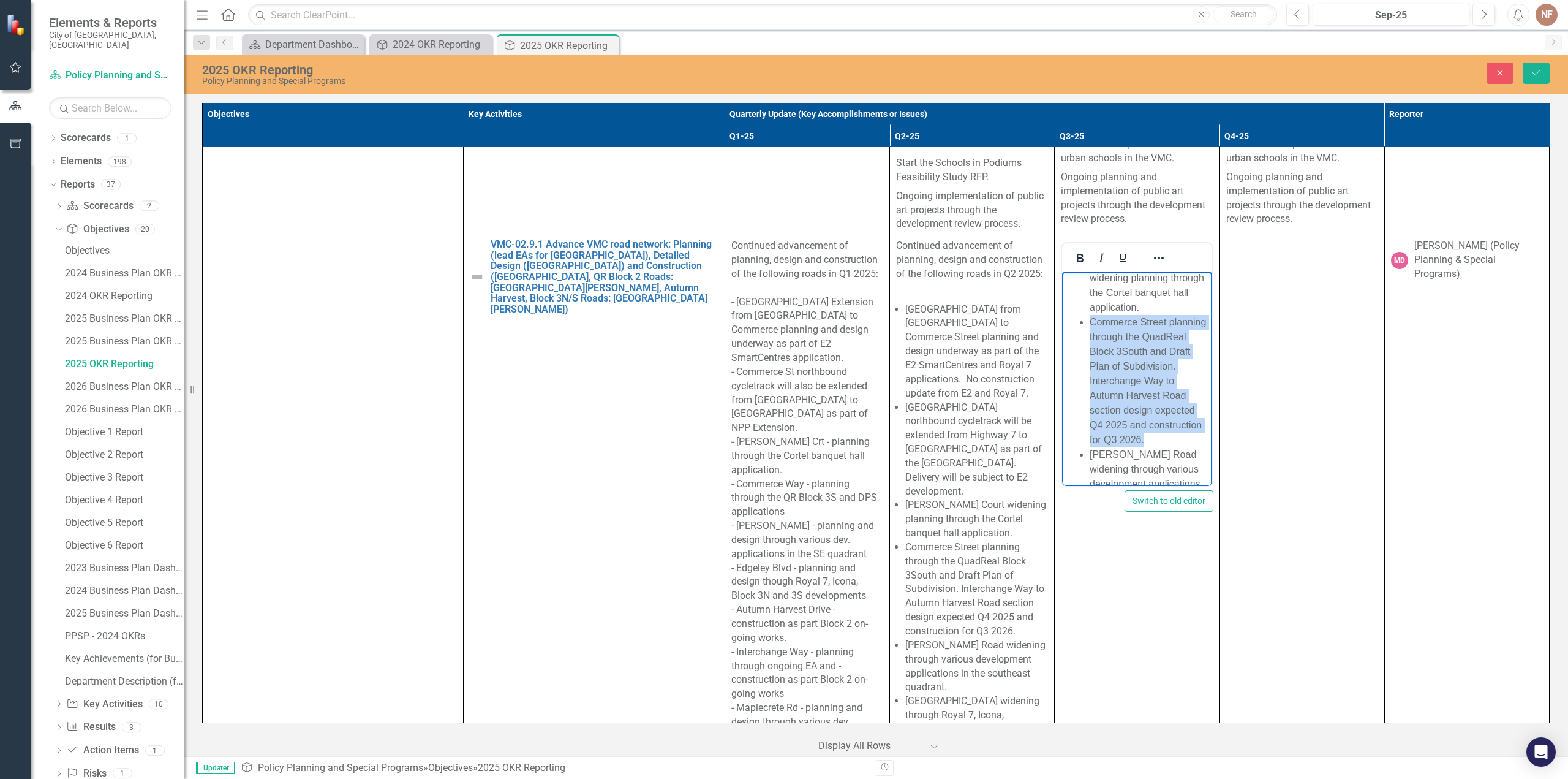
drag, startPoint x: 1127, startPoint y: 436, endPoint x: 1085, endPoint y: 306, distance: 136.6
click at [1085, 306] on ul "New Park Place Extension from Edgeley Boulevard to Commerce Street planning and…" at bounding box center [1137, 697] width 144 height 1442
click at [1154, 257] on icon "Reveal or hide additional toolbar items" at bounding box center [1159, 258] width 10 height 2
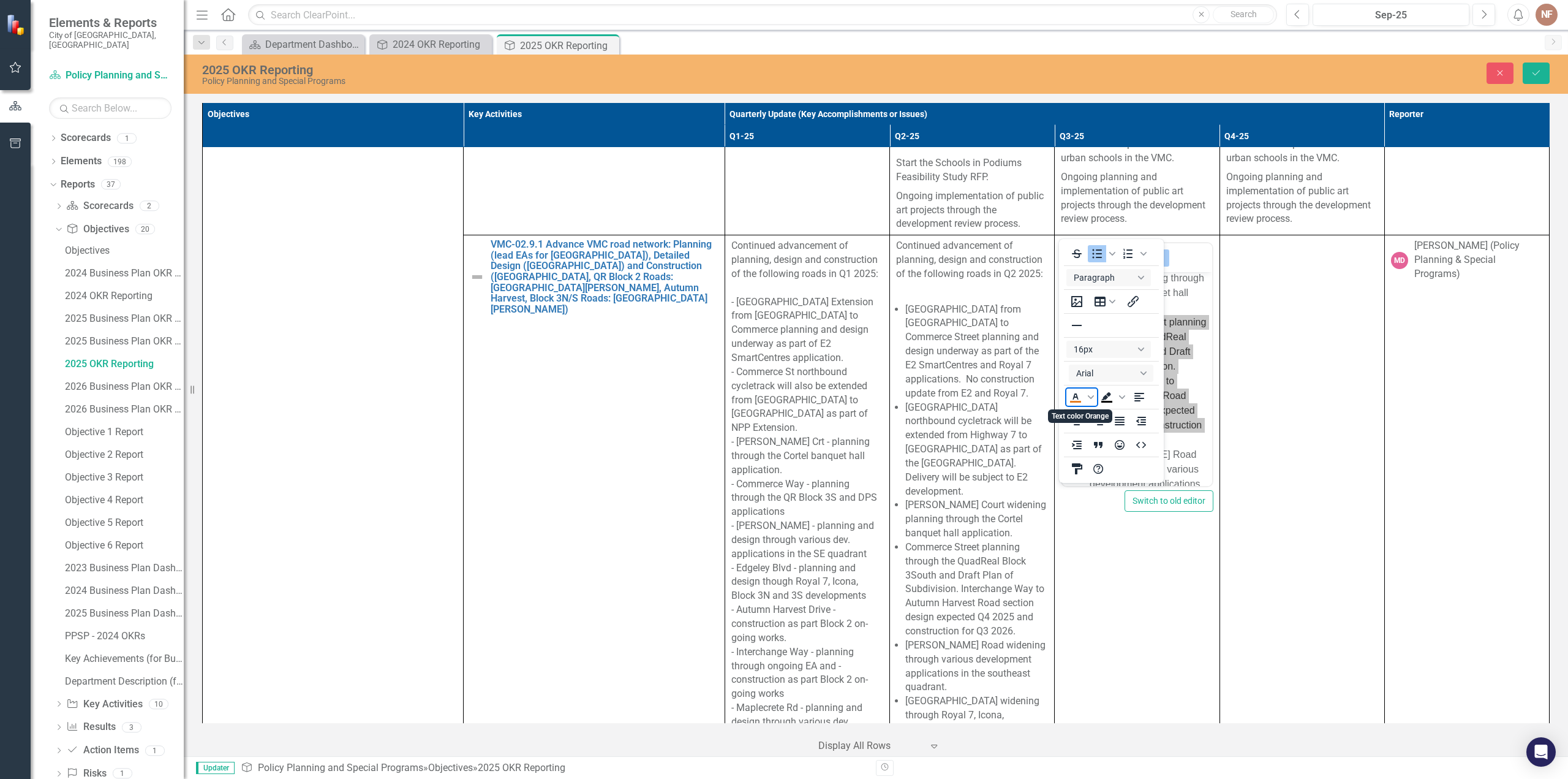
click at [1078, 399] on icon "Text color Orange" at bounding box center [1075, 397] width 5 height 6
click at [1142, 246] on div at bounding box center [1158, 258] width 35 height 24
click at [1152, 251] on icon "Reveal or hide additional toolbar items" at bounding box center [1159, 258] width 15 height 15
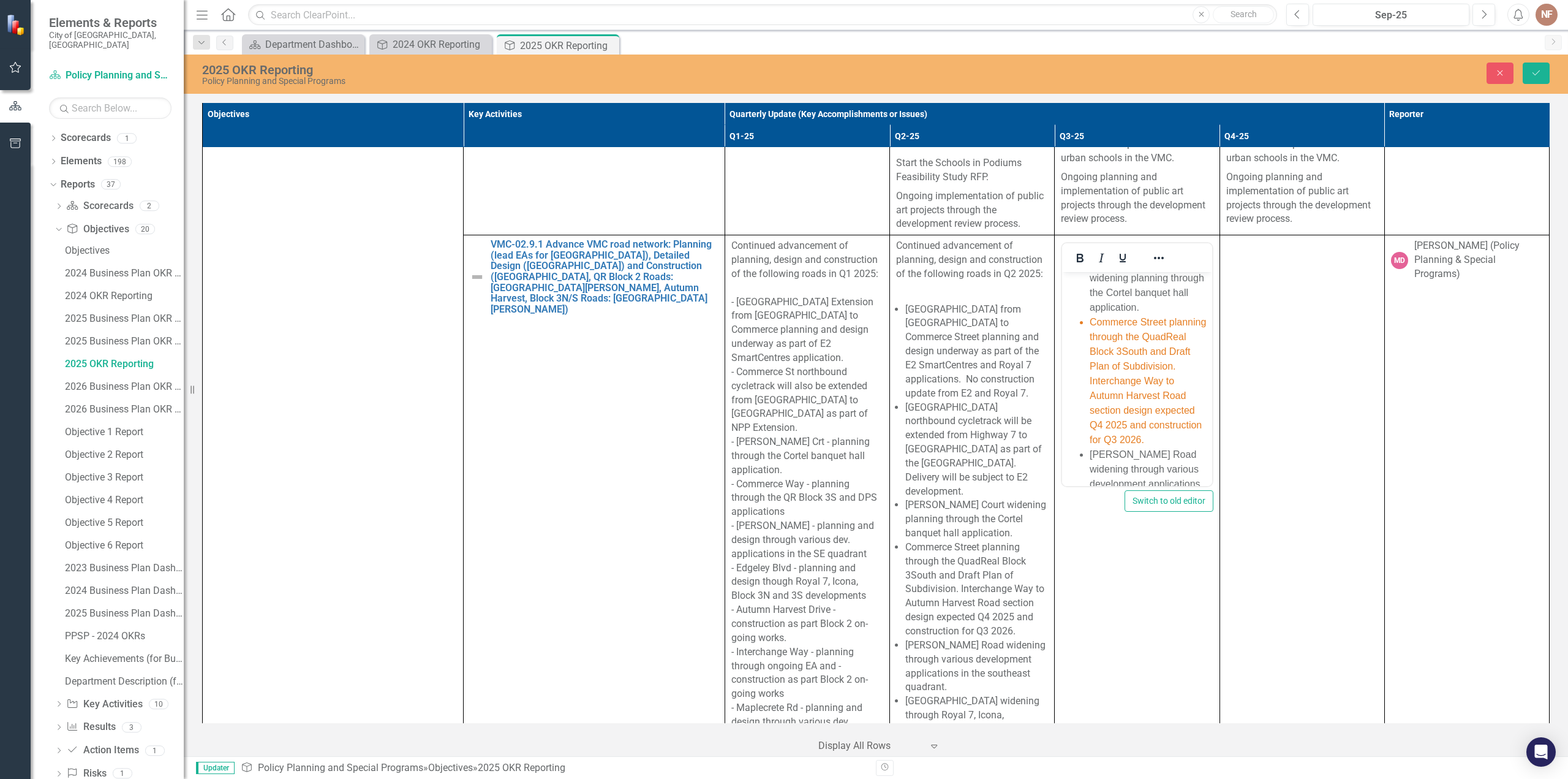
click at [1162, 383] on span "Commerce Street planning through the QuadReal Block 3South and Draft Plan of Su…" at bounding box center [1148, 381] width 116 height 128
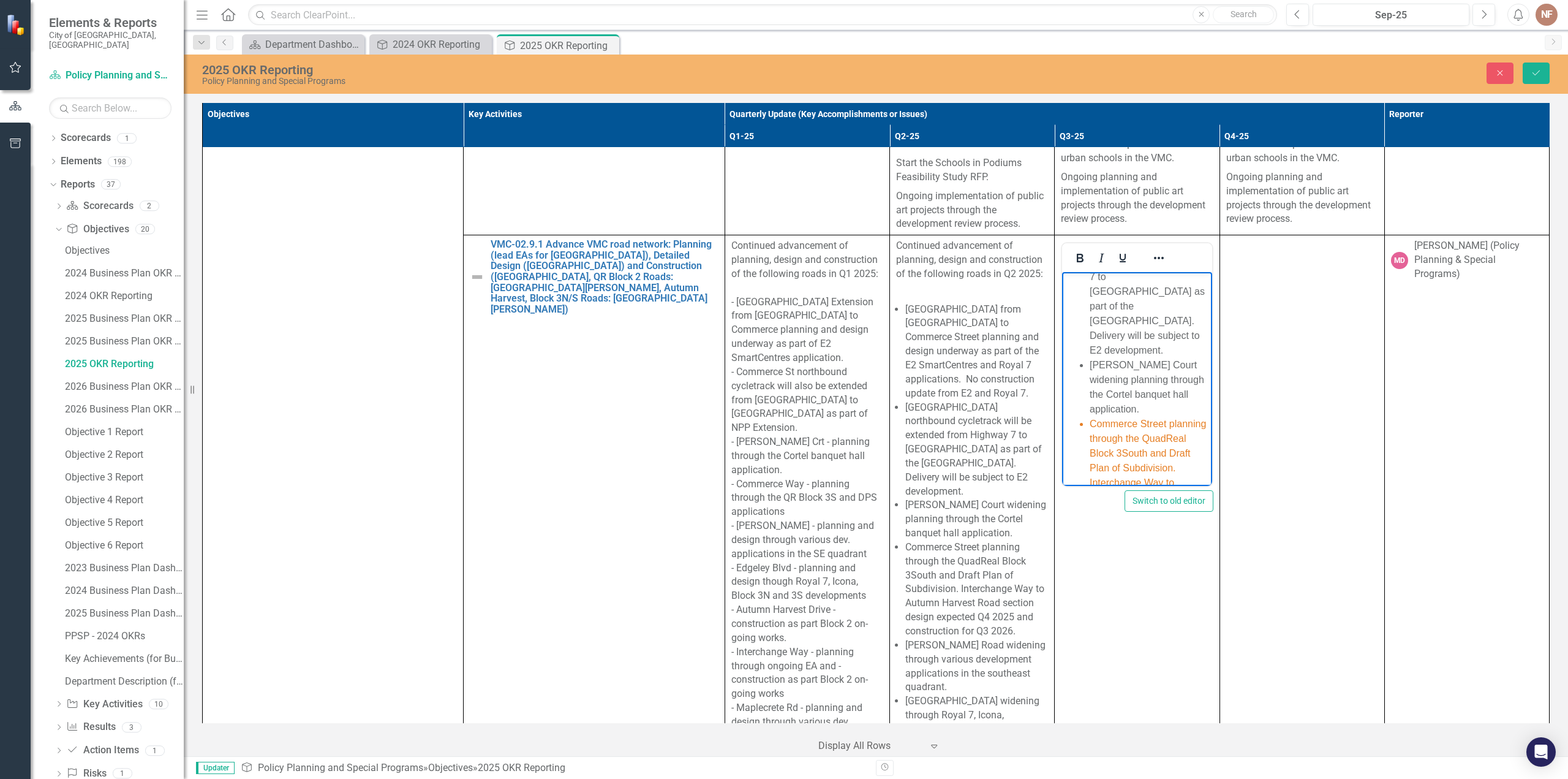
scroll to position [269, 0]
click at [1160, 420] on li "[PERSON_NAME] Court widening planning through the Cortel banquet hall applicati…" at bounding box center [1149, 408] width 119 height 59
drag, startPoint x: 1152, startPoint y: 417, endPoint x: 1129, endPoint y: 315, distance: 104.6
click at [1093, 379] on li "[PERSON_NAME] Court widening planning through the Cortel banquet hall applicati…" at bounding box center [1149, 408] width 119 height 59
click at [1152, 251] on icon "Reveal or hide additional toolbar items" at bounding box center [1159, 258] width 15 height 15
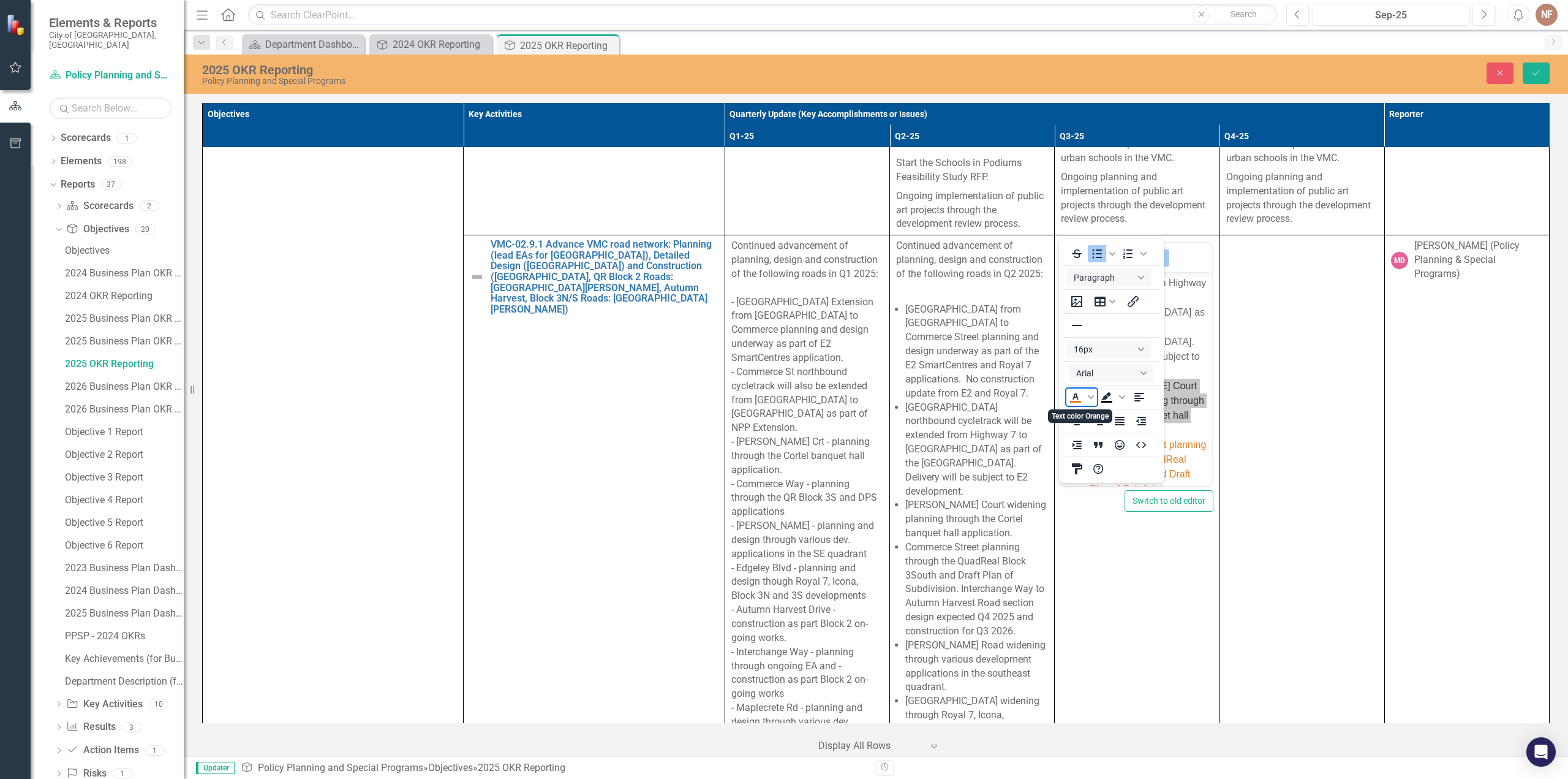
click at [1071, 396] on icon "Text color Orange" at bounding box center [1075, 397] width 15 height 15
click at [1186, 381] on span "arnes Court widening planning through the Cortel banquet hall application." at bounding box center [1149, 400] width 118 height 40
click at [1158, 251] on icon "Reveal or hide additional toolbar items" at bounding box center [1159, 258] width 15 height 15
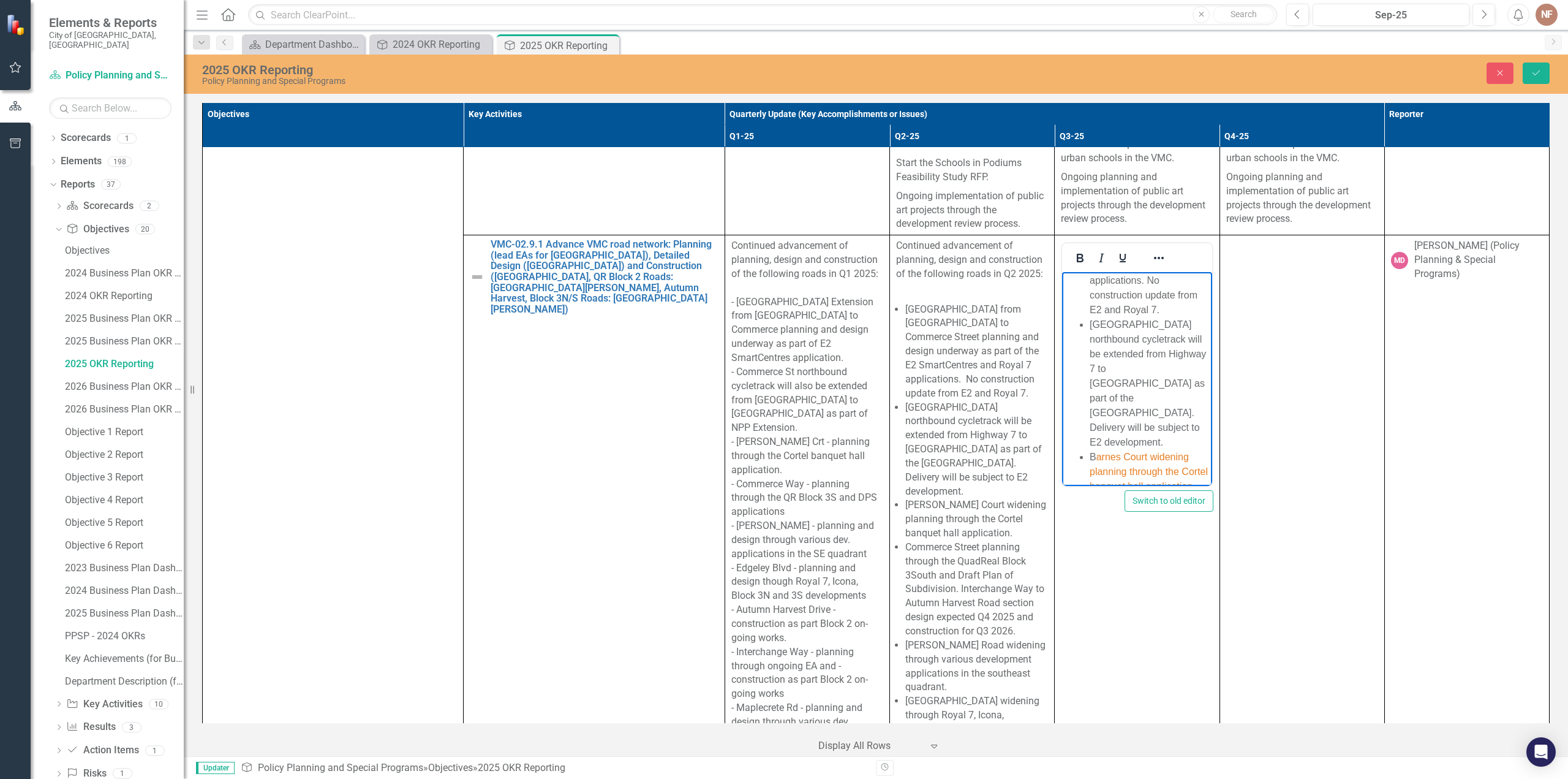
scroll to position [188, 0]
drag, startPoint x: 1142, startPoint y: 425, endPoint x: 1178, endPoint y: 435, distance: 37.4
click at [1143, 425] on li "[GEOGRAPHIC_DATA] northbound cycletrack will be extended from Highway 7 to [GEO…" at bounding box center [1149, 393] width 119 height 132
click at [1177, 438] on li "[GEOGRAPHIC_DATA] northbound cycletrack will be extended from Highway 7 to [GEO…" at bounding box center [1149, 393] width 119 height 132
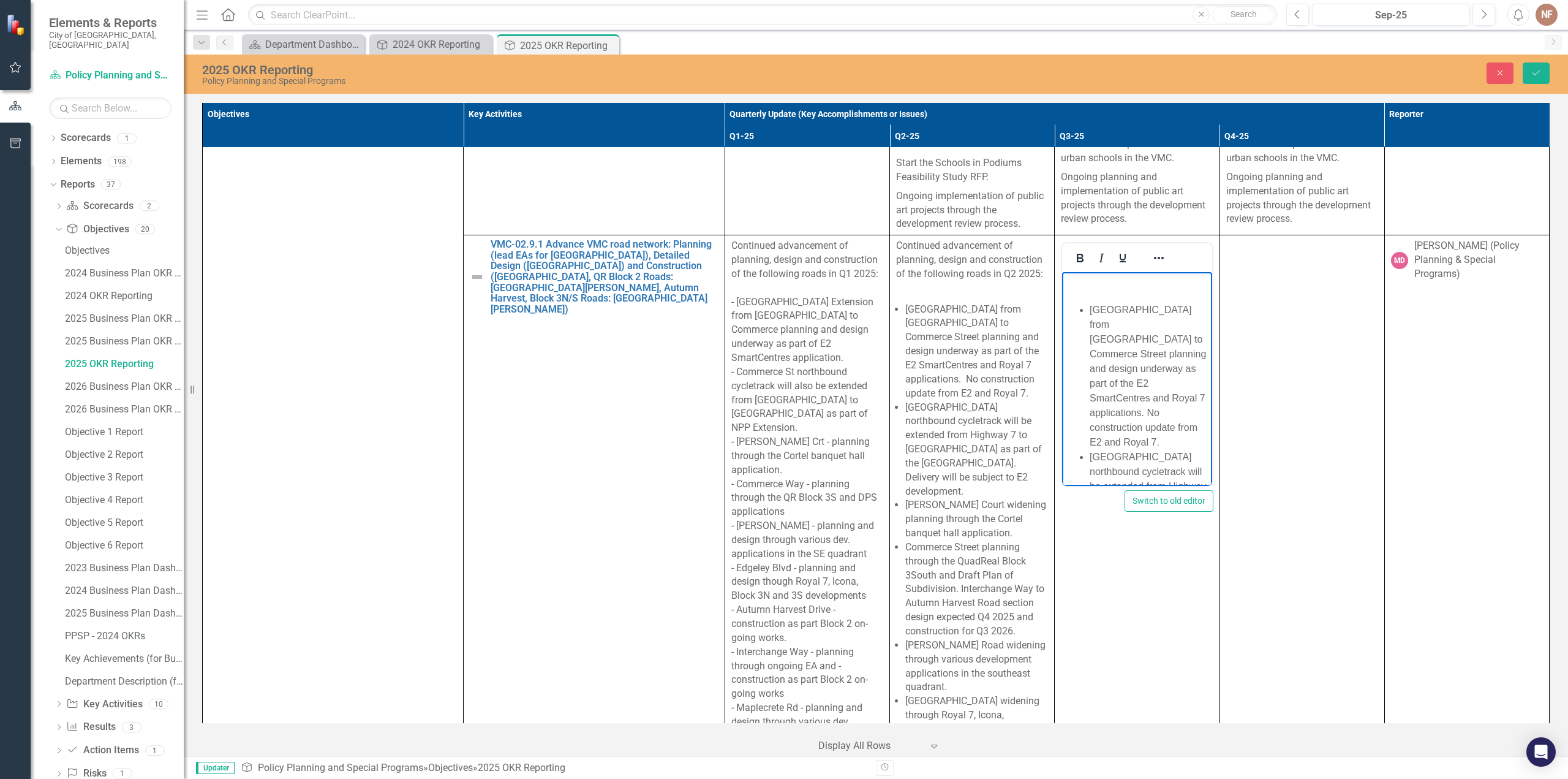
click at [1113, 427] on li "[GEOGRAPHIC_DATA] from [GEOGRAPHIC_DATA] to Commerce Street planning and design…" at bounding box center [1149, 377] width 119 height 147
click at [1172, 442] on li "[GEOGRAPHIC_DATA] from [GEOGRAPHIC_DATA] to Commerce Street planning and design…" at bounding box center [1149, 377] width 119 height 147
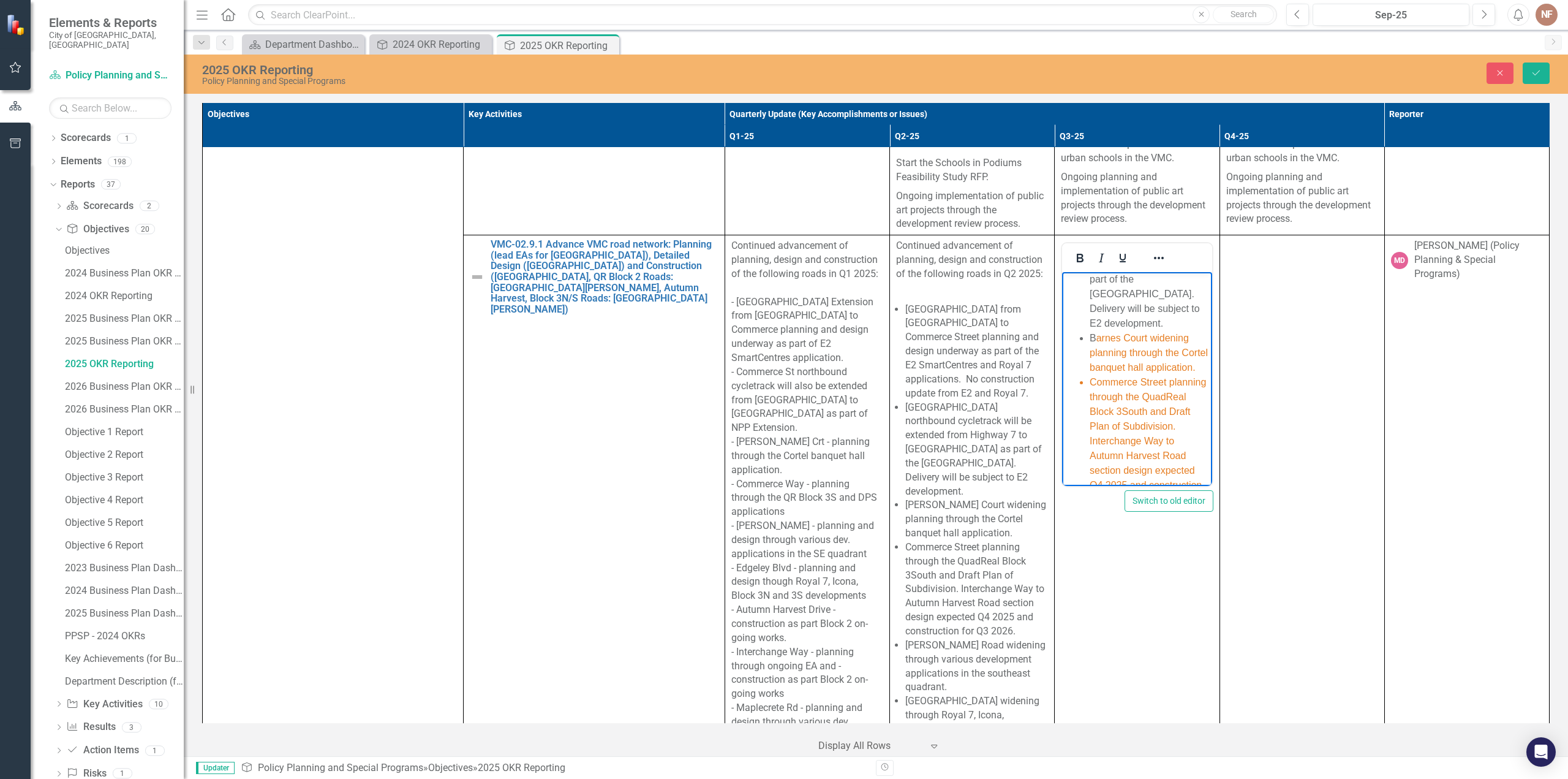
scroll to position [0, 0]
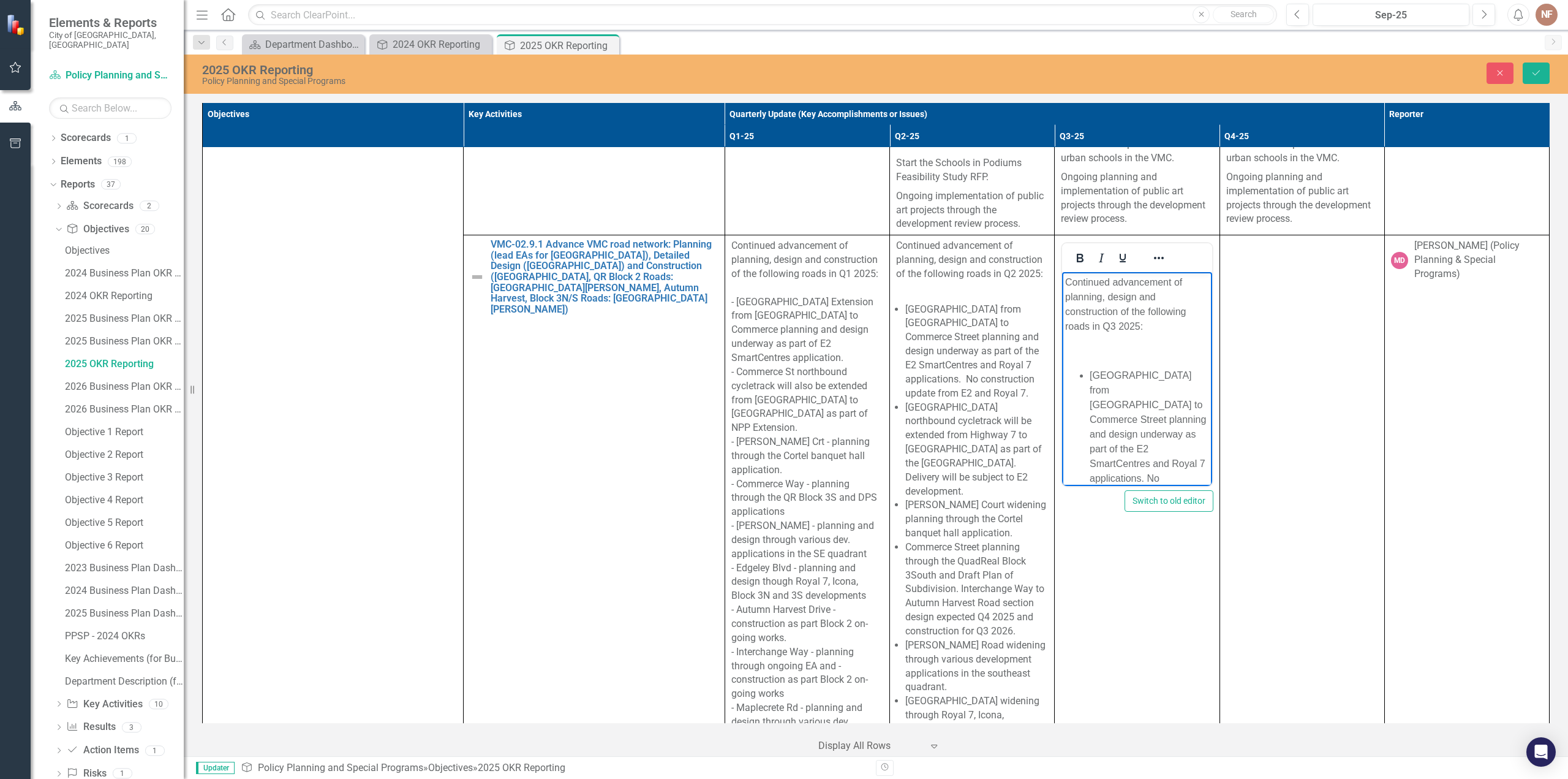
drag, startPoint x: 1134, startPoint y: 300, endPoint x: 1161, endPoint y: 316, distance: 31.4
click at [1134, 300] on p "Continued advancement of planning, design and construction of the following roa…" at bounding box center [1137, 304] width 144 height 59
click at [1142, 327] on li "[GEOGRAPHIC_DATA] from [GEOGRAPHIC_DATA] to Commerce Street planning and design…" at bounding box center [1149, 381] width 119 height 147
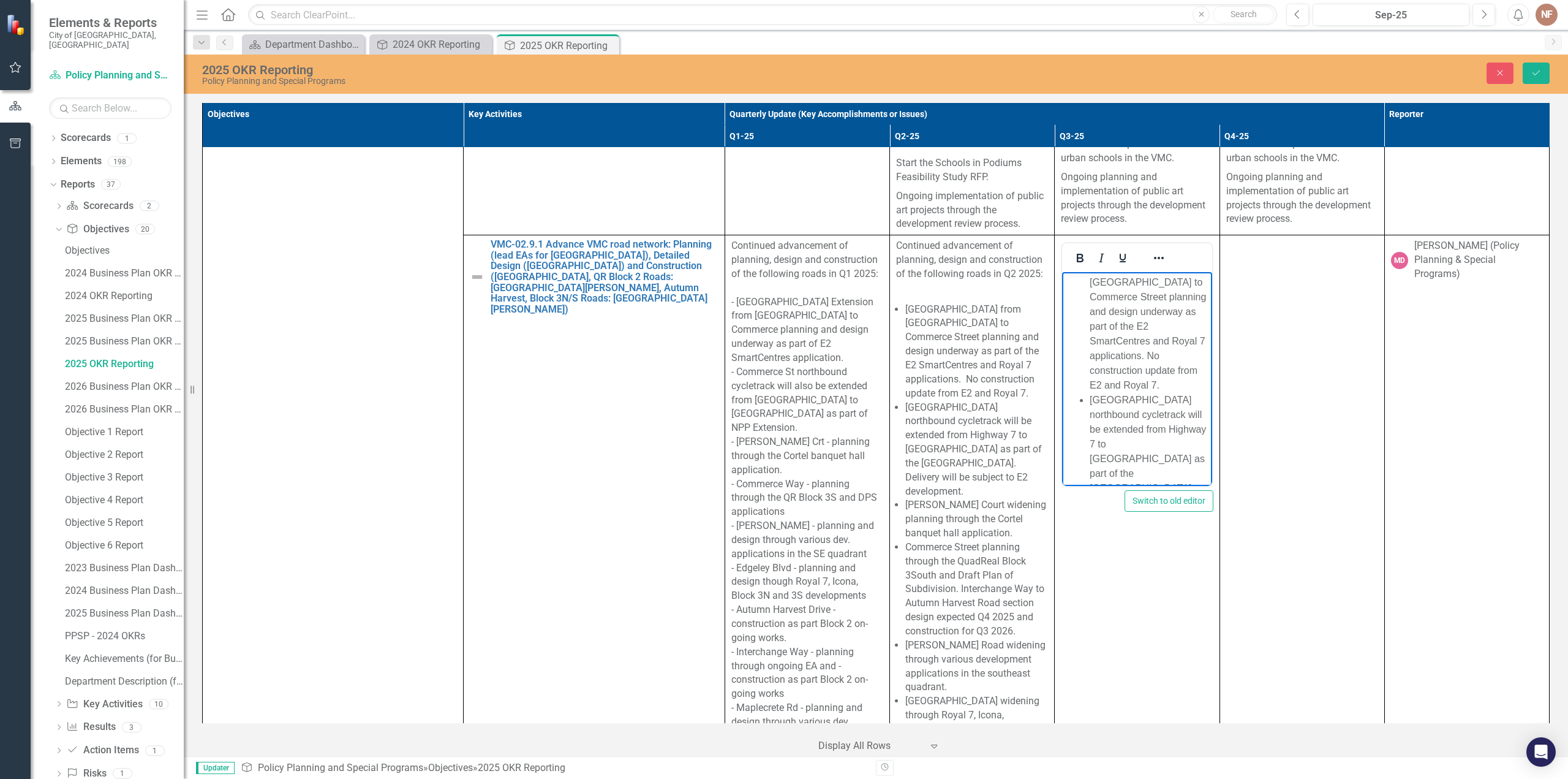
click at [1099, 411] on li "[GEOGRAPHIC_DATA] northbound cycletrack will be extended from Highway 7 to [GEO…" at bounding box center [1149, 459] width 119 height 132
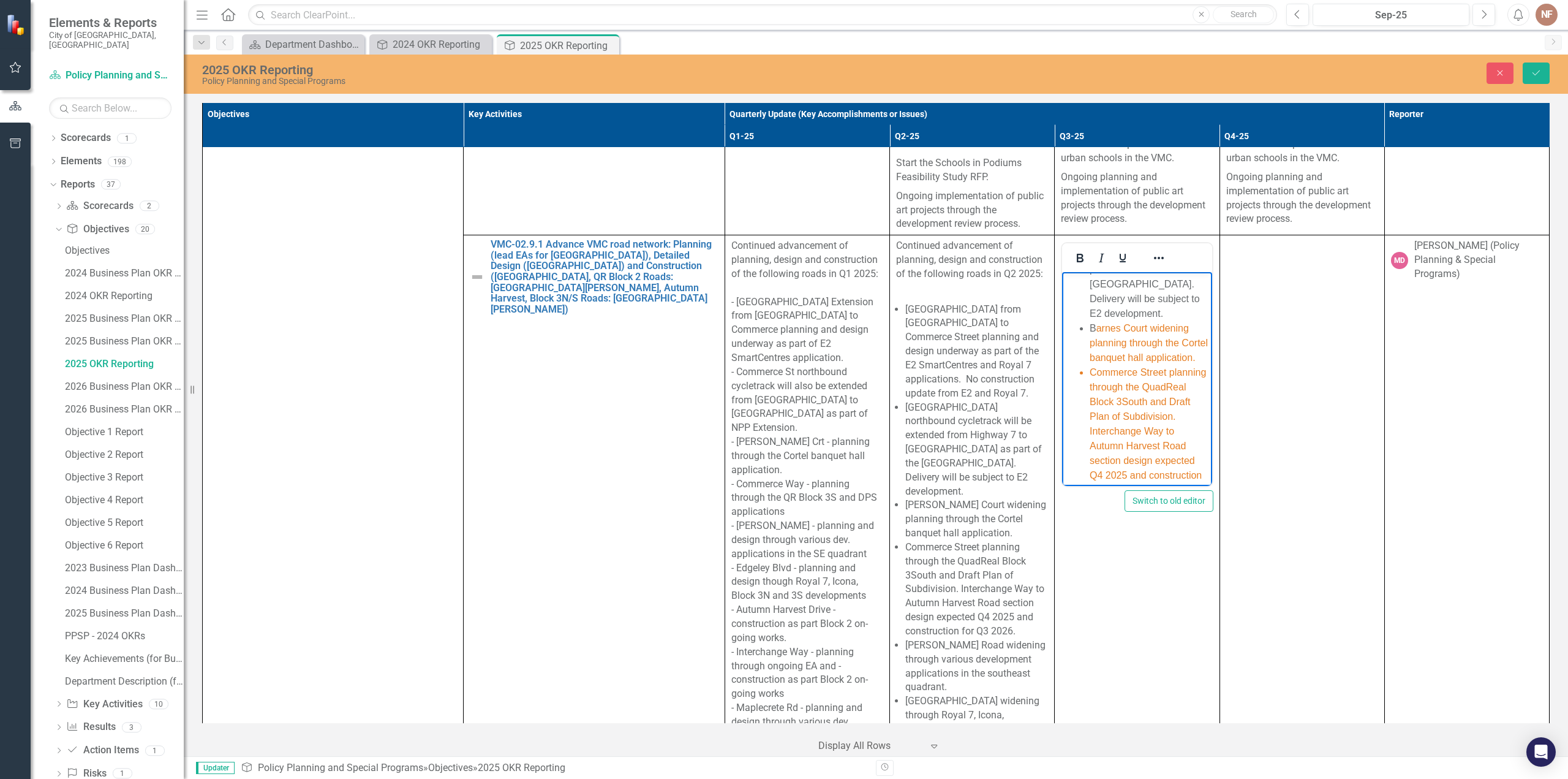
click at [1122, 323] on span "arnes Court widening planning through the Cortel banquet hall application." at bounding box center [1149, 342] width 118 height 40
click at [1135, 354] on span "arnes Court widening planning through the Cortel banquet hall application." at bounding box center [1149, 342] width 118 height 40
drag, startPoint x: 1149, startPoint y: 357, endPoint x: 2247, endPoint y: 513, distance: 1109.0
click at [1089, 309] on ul "New Park Place Extension from Edgeley Boulevard to Commerce Street planning and…" at bounding box center [1137, 755] width 144 height 1427
click at [1157, 251] on icon "Reveal or hide additional toolbar items" at bounding box center [1159, 258] width 15 height 15
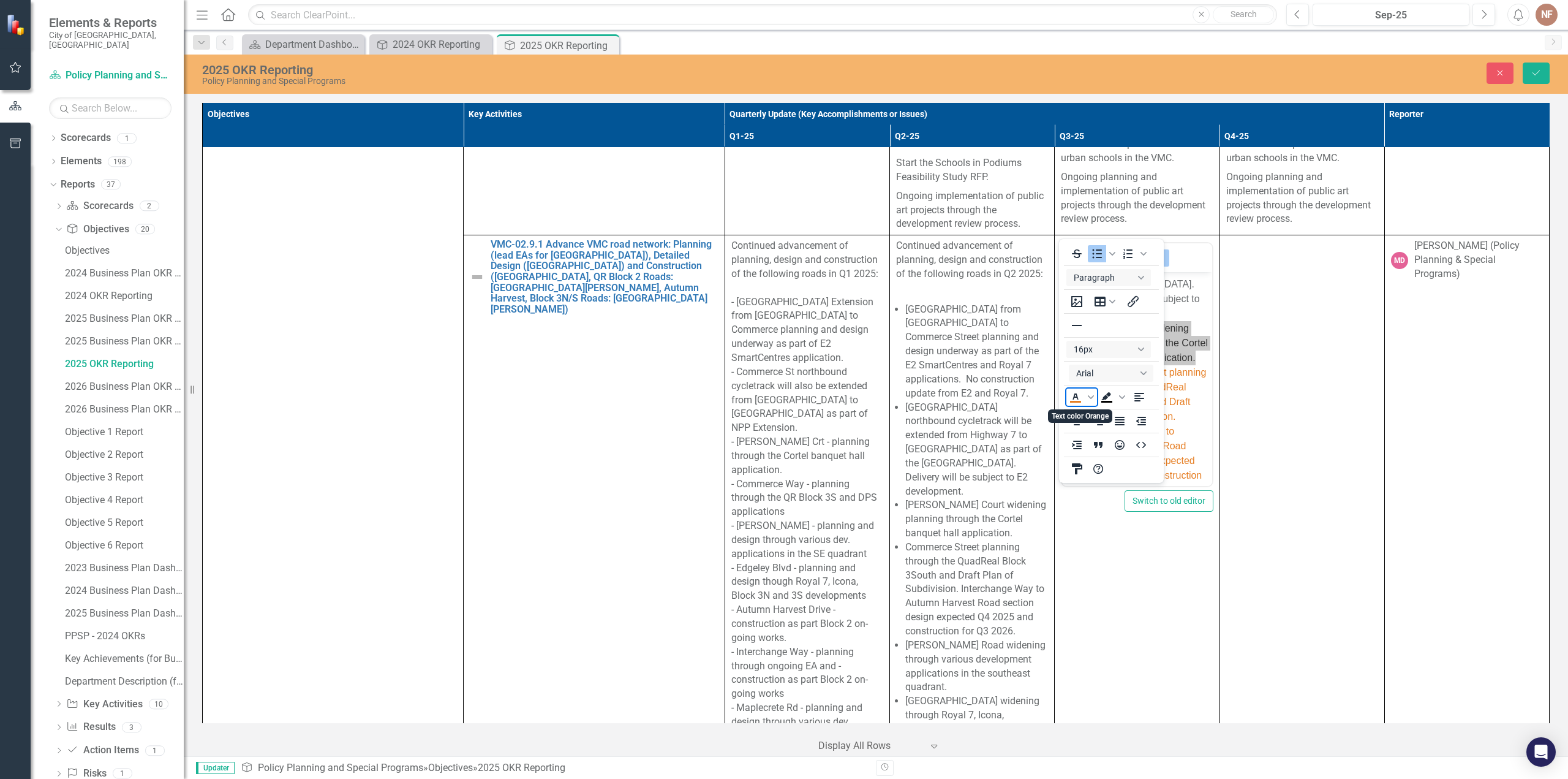
click at [1091, 394] on span "Text color Orange" at bounding box center [1091, 397] width 12 height 17
click at [1078, 485] on div "Black" at bounding box center [1076, 489] width 15 height 15
click at [1181, 374] on li "Commerce Street planning through the QuadReal Block 3South and Draft Plan of Su…" at bounding box center [1149, 431] width 119 height 132
click at [1157, 251] on icon "Reveal or hide additional toolbar items" at bounding box center [1159, 258] width 15 height 15
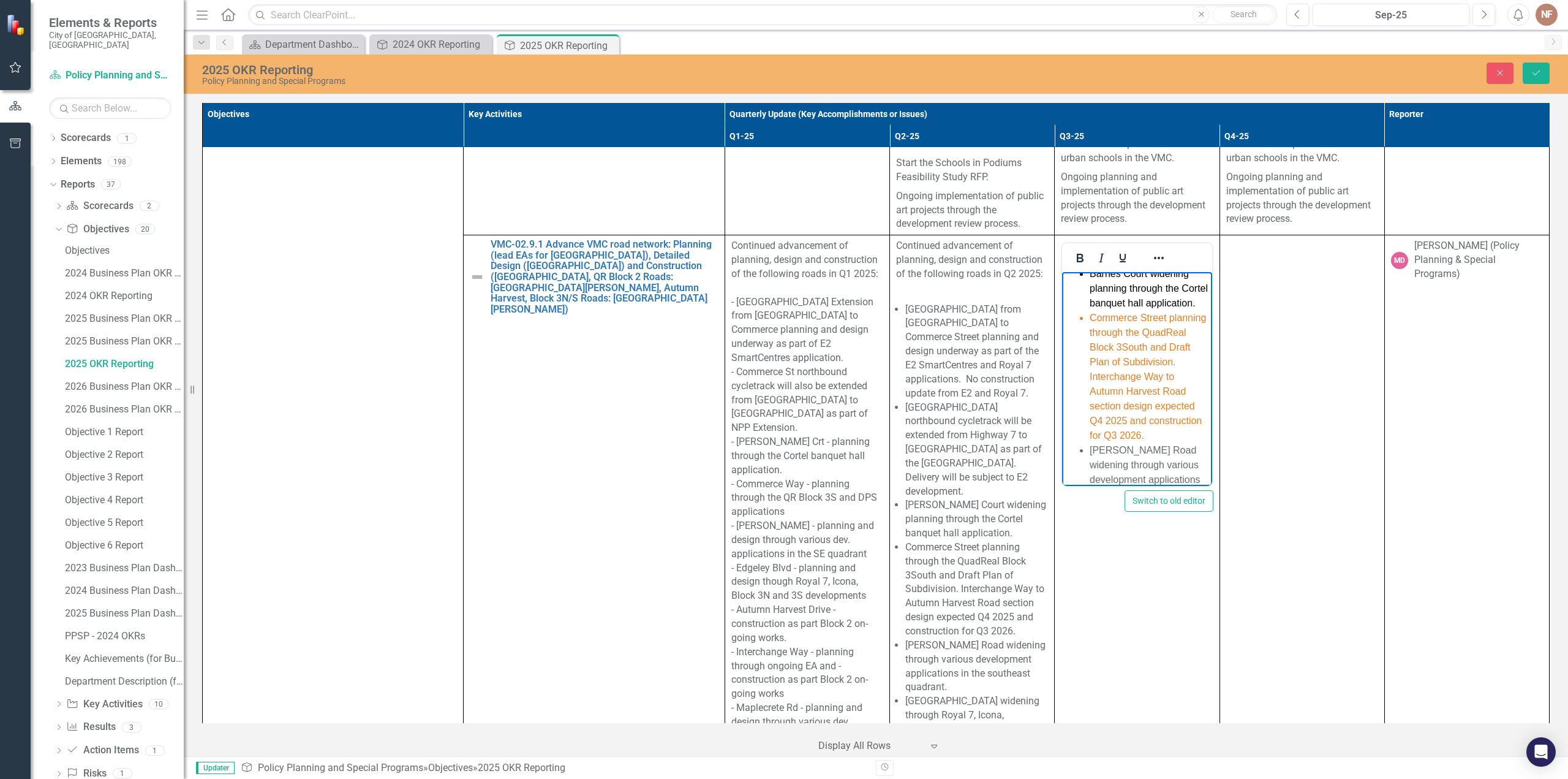
scroll to position [401, 0]
drag, startPoint x: 1157, startPoint y: 422, endPoint x: 1171, endPoint y: 423, distance: 14.0
click at [1158, 422] on li "Commerce Street planning through the QuadReal Block 3South and Draft Plan of Su…" at bounding box center [1149, 357] width 119 height 132
click at [1124, 423] on li "Commerce Street planning through the QuadReal Block 3South and Draft Plan of Su…" at bounding box center [1149, 357] width 119 height 132
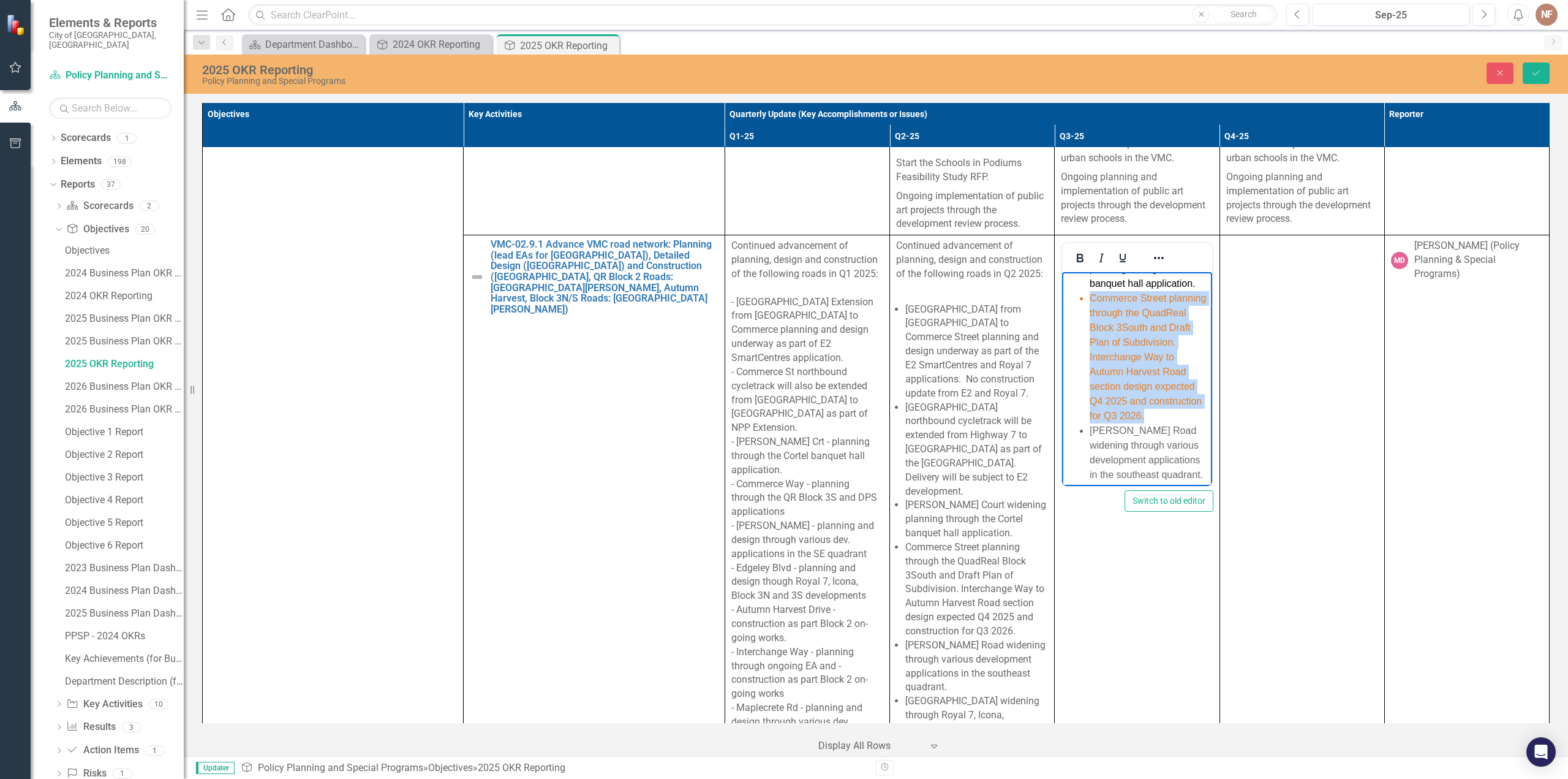
drag, startPoint x: 1136, startPoint y: 427, endPoint x: 1123, endPoint y: 273, distance: 154.5
click at [1090, 300] on li "Commerce Street planning through the QuadReal Block 3South and Draft Plan of Su…" at bounding box center [1149, 357] width 119 height 132
click at [1152, 251] on icon "Reveal or hide additional toolbar items" at bounding box center [1159, 258] width 15 height 15
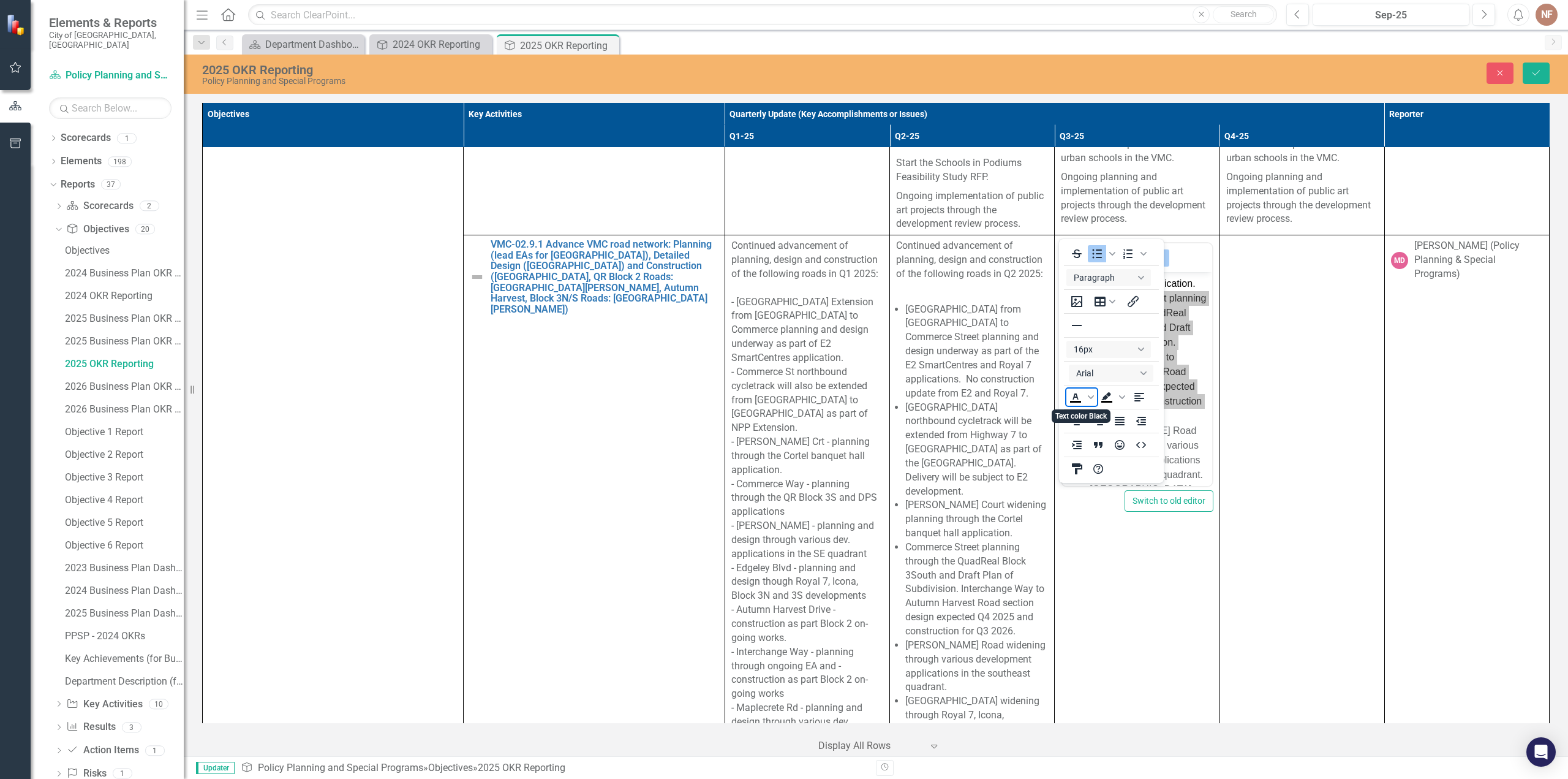
click at [1073, 391] on icon "Text color Black" at bounding box center [1075, 397] width 15 height 15
click at [1158, 251] on icon "Reveal or hide additional toolbar items" at bounding box center [1159, 258] width 15 height 15
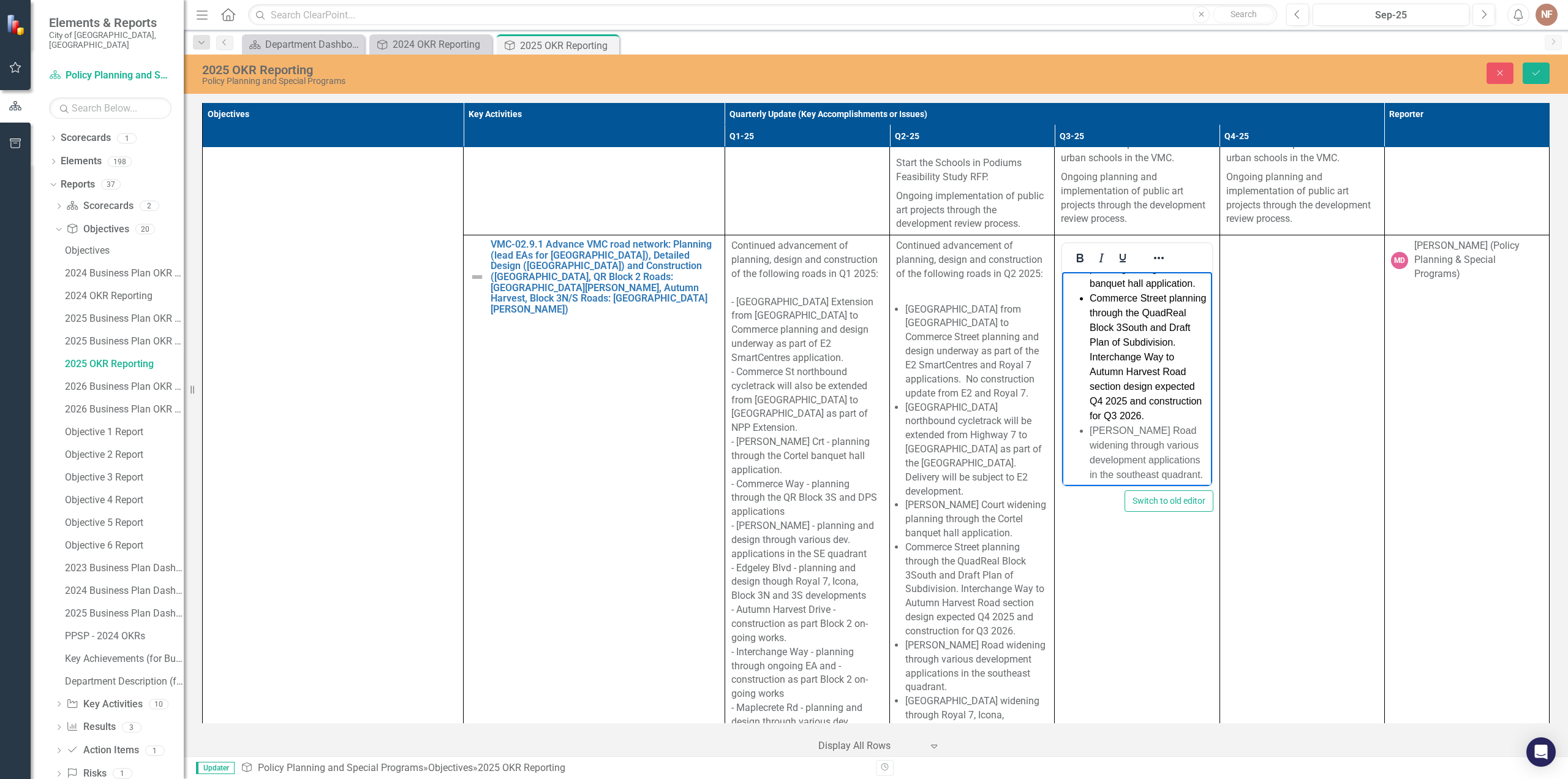
click at [1161, 384] on span "Commerce Street planning through the QuadReal Block 3South and Draft Plan of Su…" at bounding box center [1148, 357] width 116 height 128
click at [1125, 399] on span "Commerce Street planning through the QuadReal Block 3South and Draft Plan of Su…" at bounding box center [1148, 418] width 116 height 128
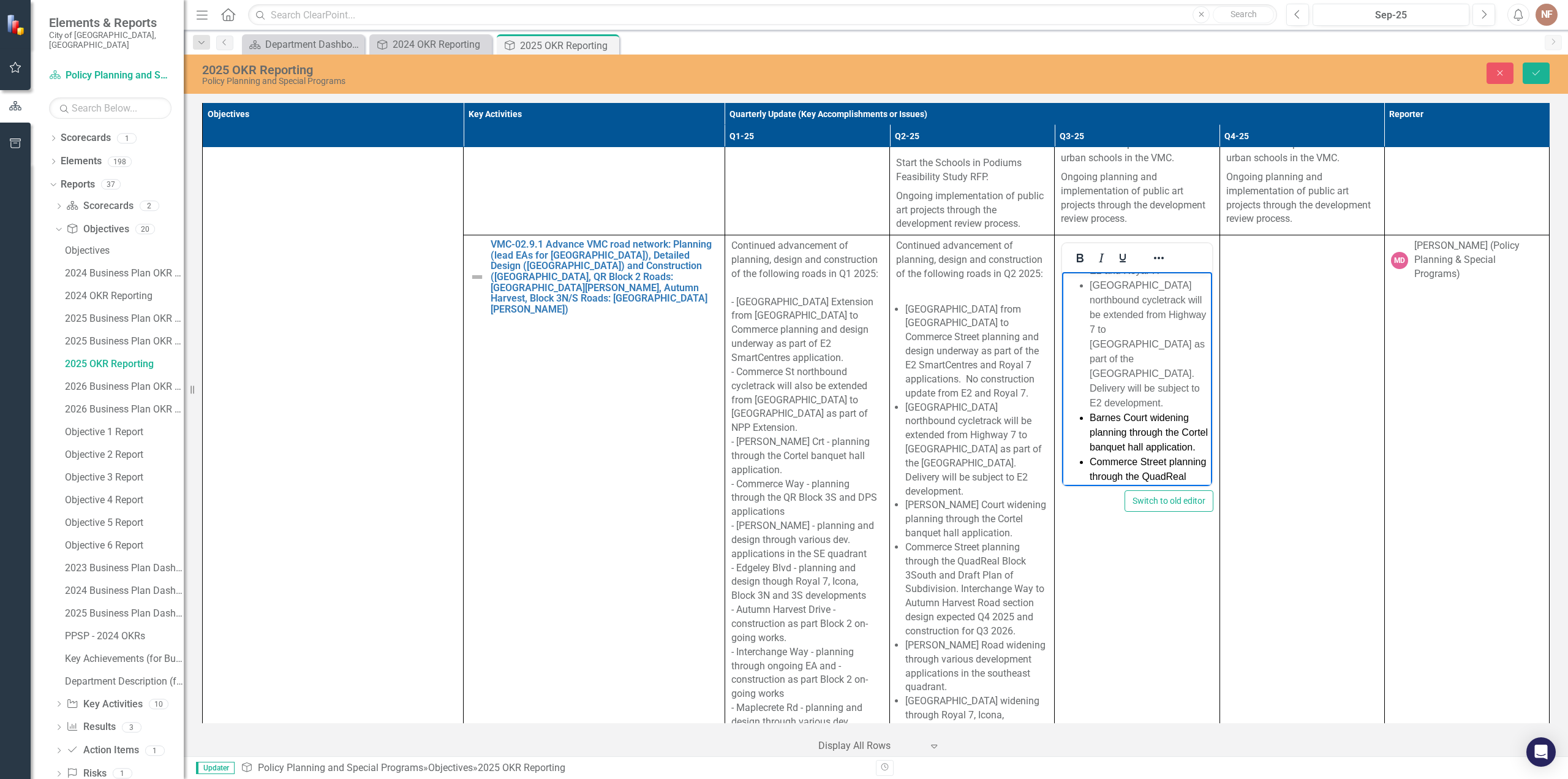
scroll to position [306, 0]
click at [1142, 343] on span "B arnes Court widening planning through the Cortel banquet hall application." at bounding box center [1149, 363] width 118 height 40
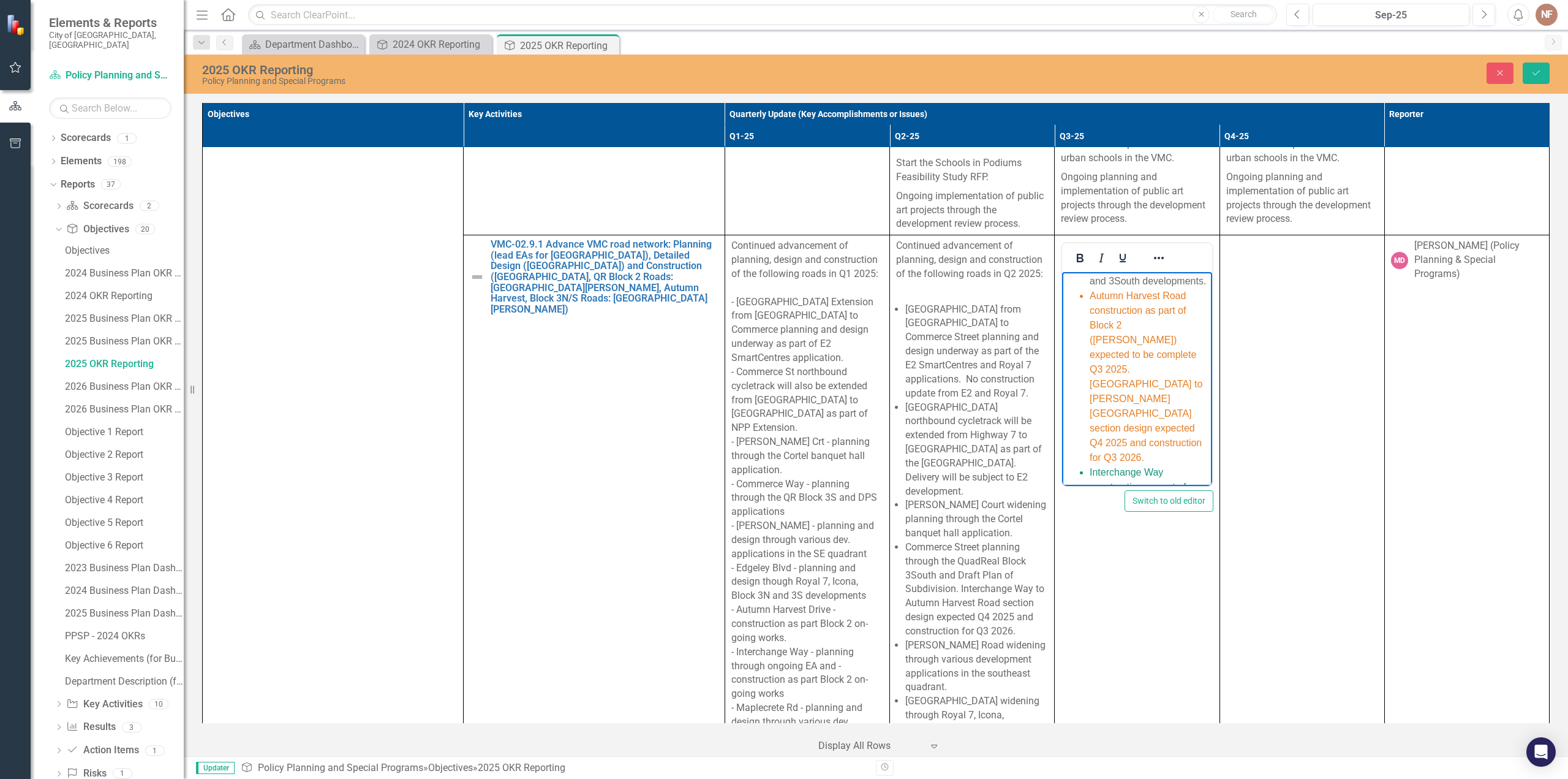
scroll to position [684, 0]
click at [1120, 348] on span "Autumn Harvest Road construction as part of Block 2 ([PERSON_NAME]) expected to…" at bounding box center [1146, 361] width 112 height 172
click at [1135, 306] on span "Autumn Harvest Road construction as part of Block 2 ([PERSON_NAME]) expected to…" at bounding box center [1146, 361] width 112 height 172
click at [1126, 356] on span "Autumn Harvest Road construction as part of Block 2 ([PERSON_NAME]) expected to…" at bounding box center [1146, 361] width 112 height 172
click at [1131, 368] on span "Autumn Harvest Road construction as part of Block 2 ([PERSON_NAME]) expected to…" at bounding box center [1146, 361] width 112 height 172
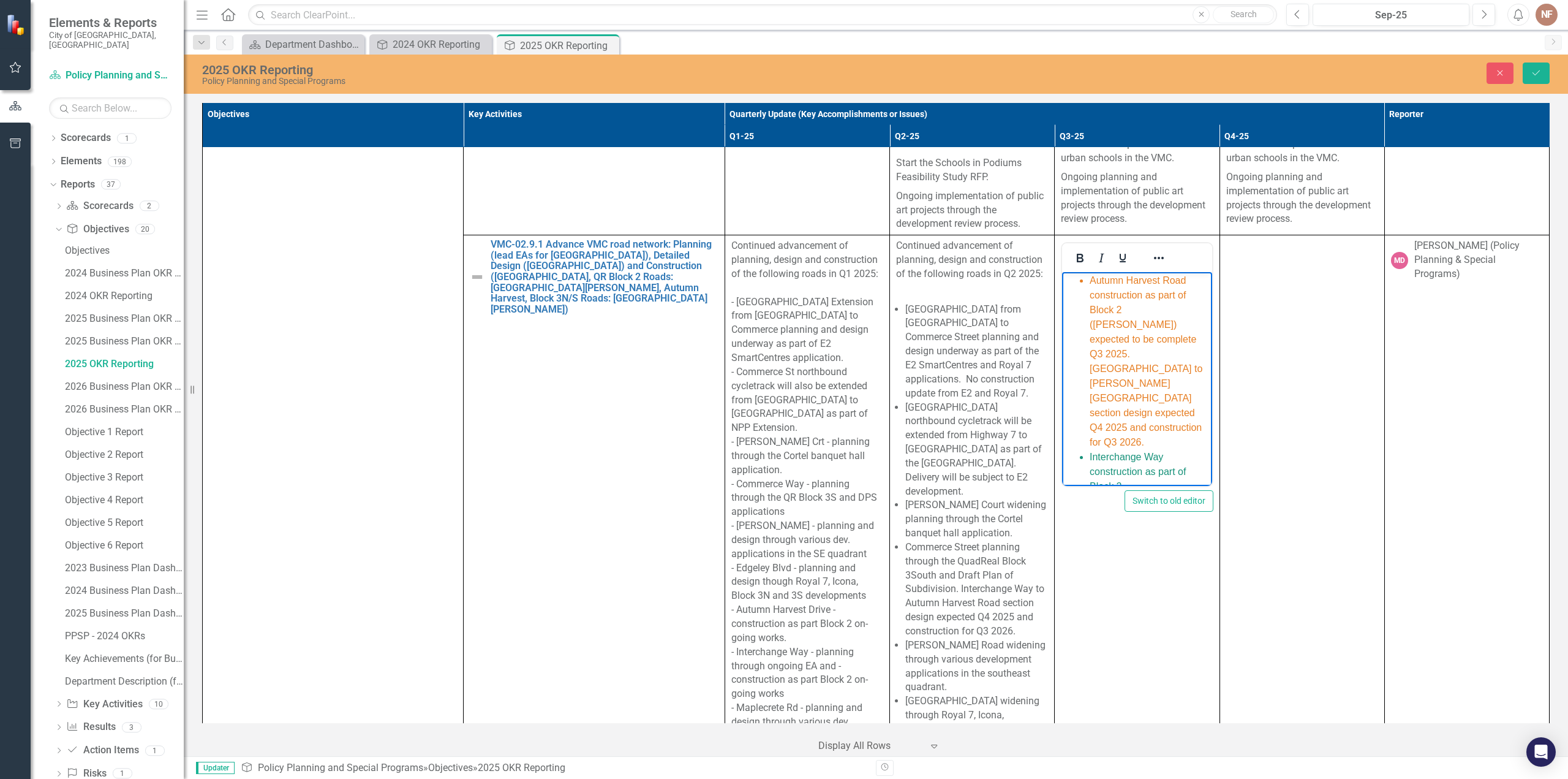
click at [1171, 352] on span "Autumn Harvest Road construction as part of Block 2 ([PERSON_NAME]) expected to…" at bounding box center [1146, 361] width 112 height 172
click at [1120, 370] on span "Autumn Harvest Road construction as part of Block 2 ([PERSON_NAME]) expected to…" at bounding box center [1146, 361] width 112 height 172
click at [1119, 354] on span "Autumn Harvest Road construction as part of Block 2 ([PERSON_NAME]) expected to…" at bounding box center [1146, 361] width 112 height 172
click at [1155, 351] on span "Autumn Harvest Road construction as part of Block 2 ([PERSON_NAME]) expected to…" at bounding box center [1146, 361] width 112 height 172
click at [1128, 354] on span "Autumn Harvest Road construction as part of Block 2 (Mobilio) complete Q3 2025.…" at bounding box center [1146, 354] width 112 height 158
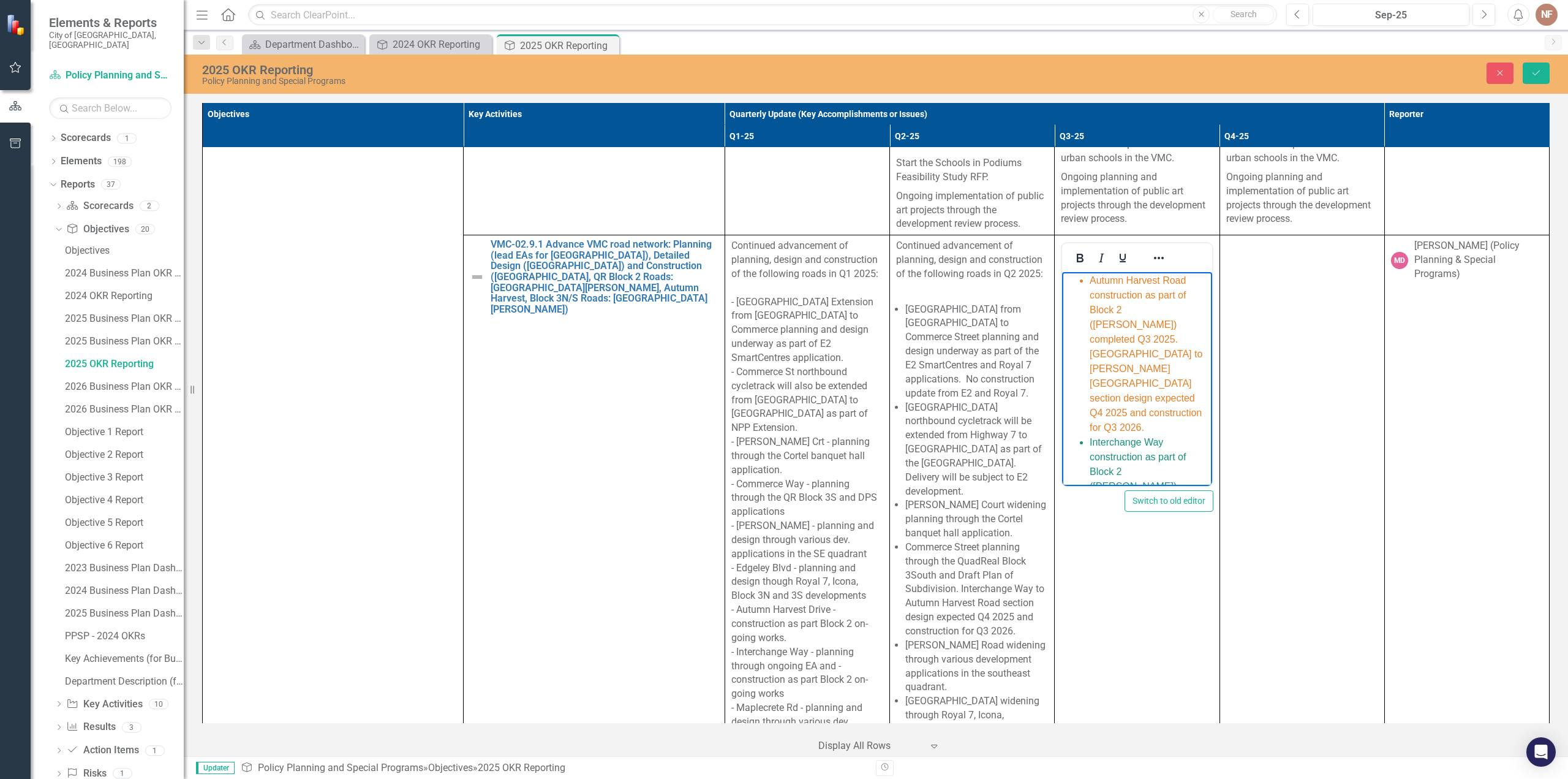
click at [1181, 351] on li "Autumn Harvest Road construction as part of Block 2 (Mobilio) completed Q3 2025…" at bounding box center [1149, 354] width 119 height 162
click at [1124, 397] on span "Autumn Harvest Road construction as part of Block 2 ([PERSON_NAME]) completed Q…" at bounding box center [1148, 368] width 116 height 187
click at [1113, 381] on span "Autumn Harvest Road construction as part of Block 2 ([PERSON_NAME]) completed Q…" at bounding box center [1148, 307] width 116 height 187
click at [1146, 402] on li "Autumn Harvest Road construction as part of Block 2 ([PERSON_NAME]) completed Q…" at bounding box center [1149, 307] width 119 height 191
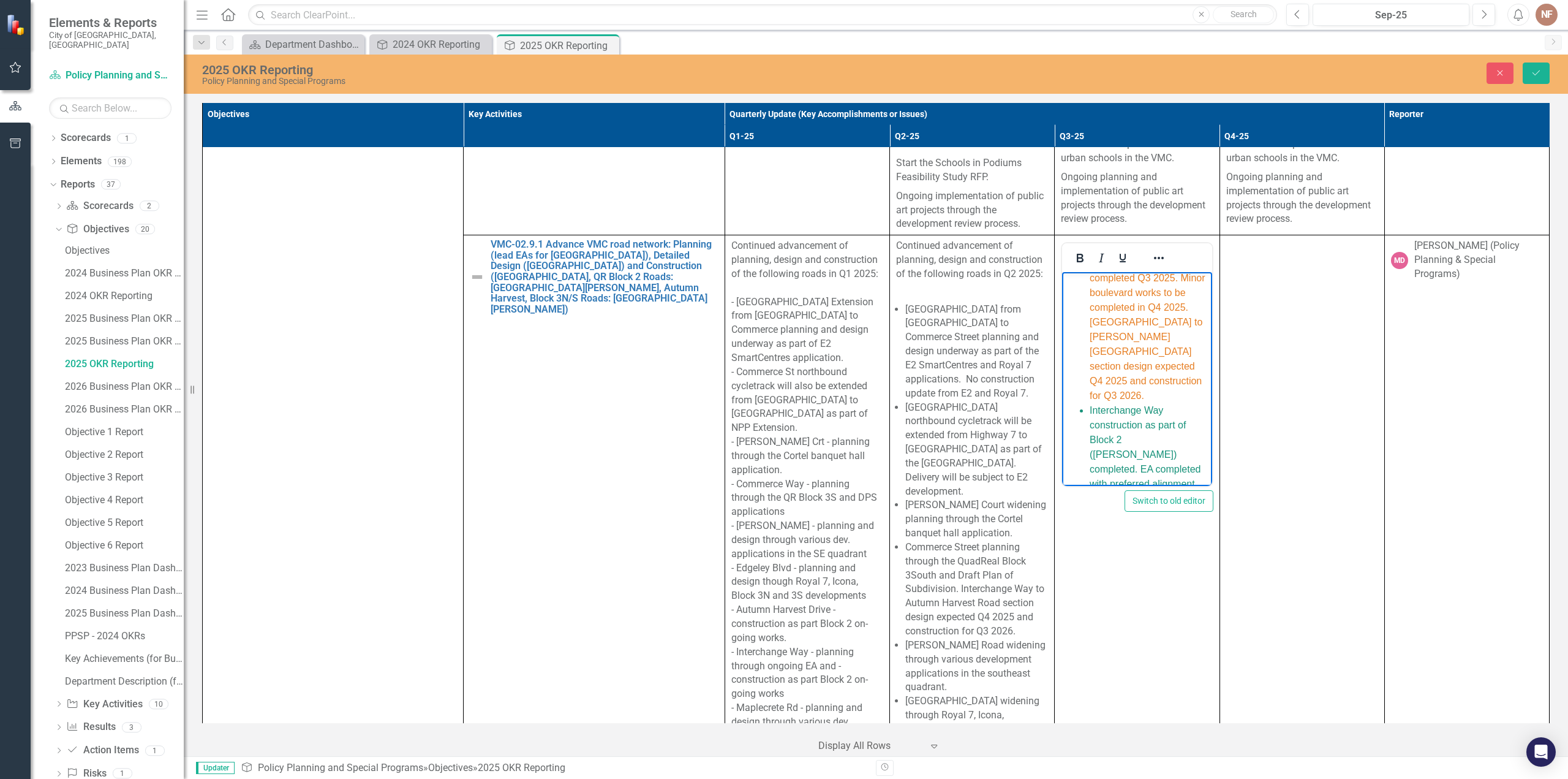
scroll to position [684, 0]
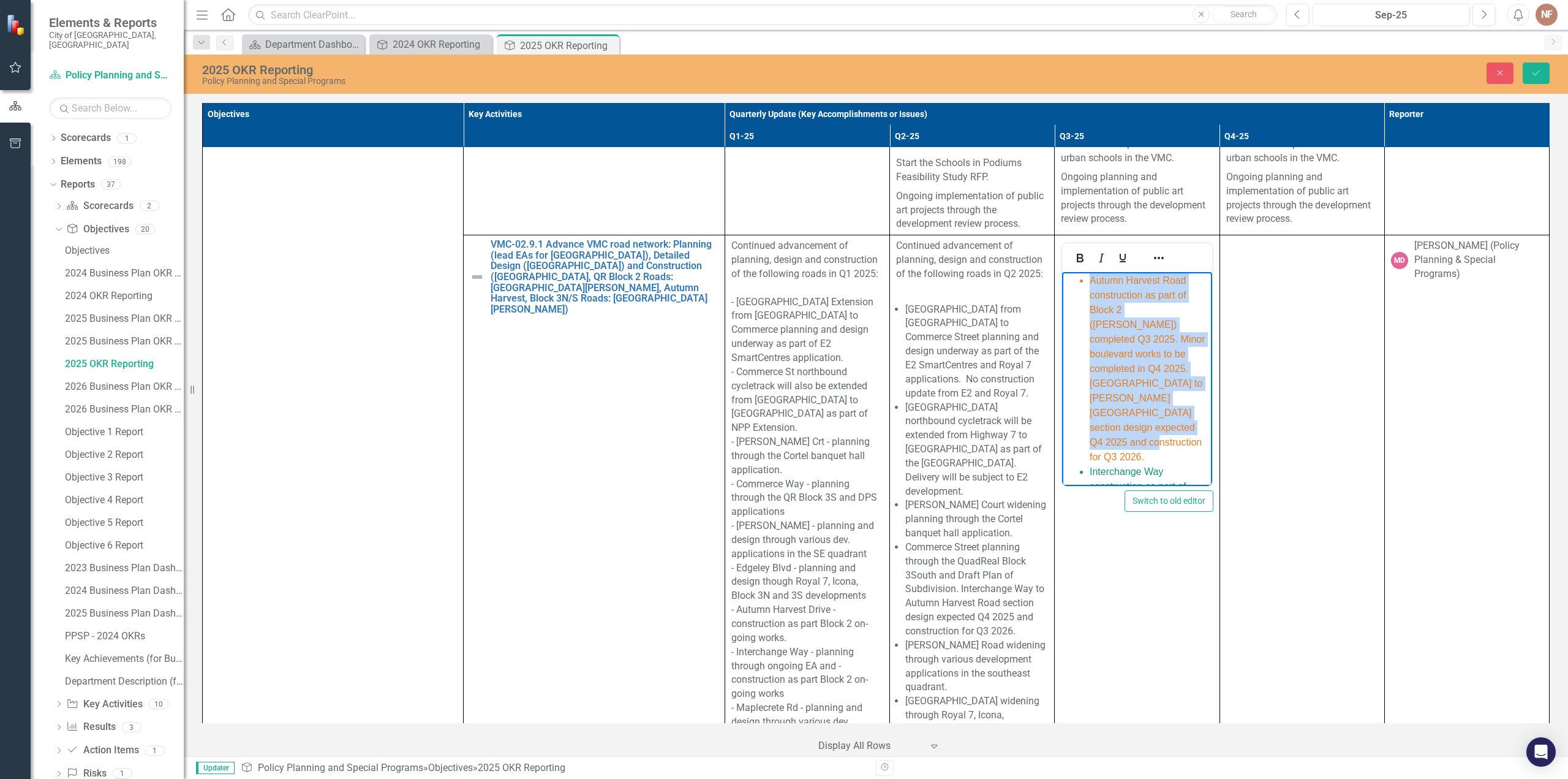
drag, startPoint x: 1121, startPoint y: 473, endPoint x: 2186, endPoint y: 496, distance: 1065.2
click at [1090, 309] on li "Autumn Harvest Road construction as part of Block 2 ([PERSON_NAME]) completed Q…" at bounding box center [1149, 369] width 119 height 191
click at [1160, 251] on icon "Reveal or hide additional toolbar items" at bounding box center [1159, 258] width 15 height 15
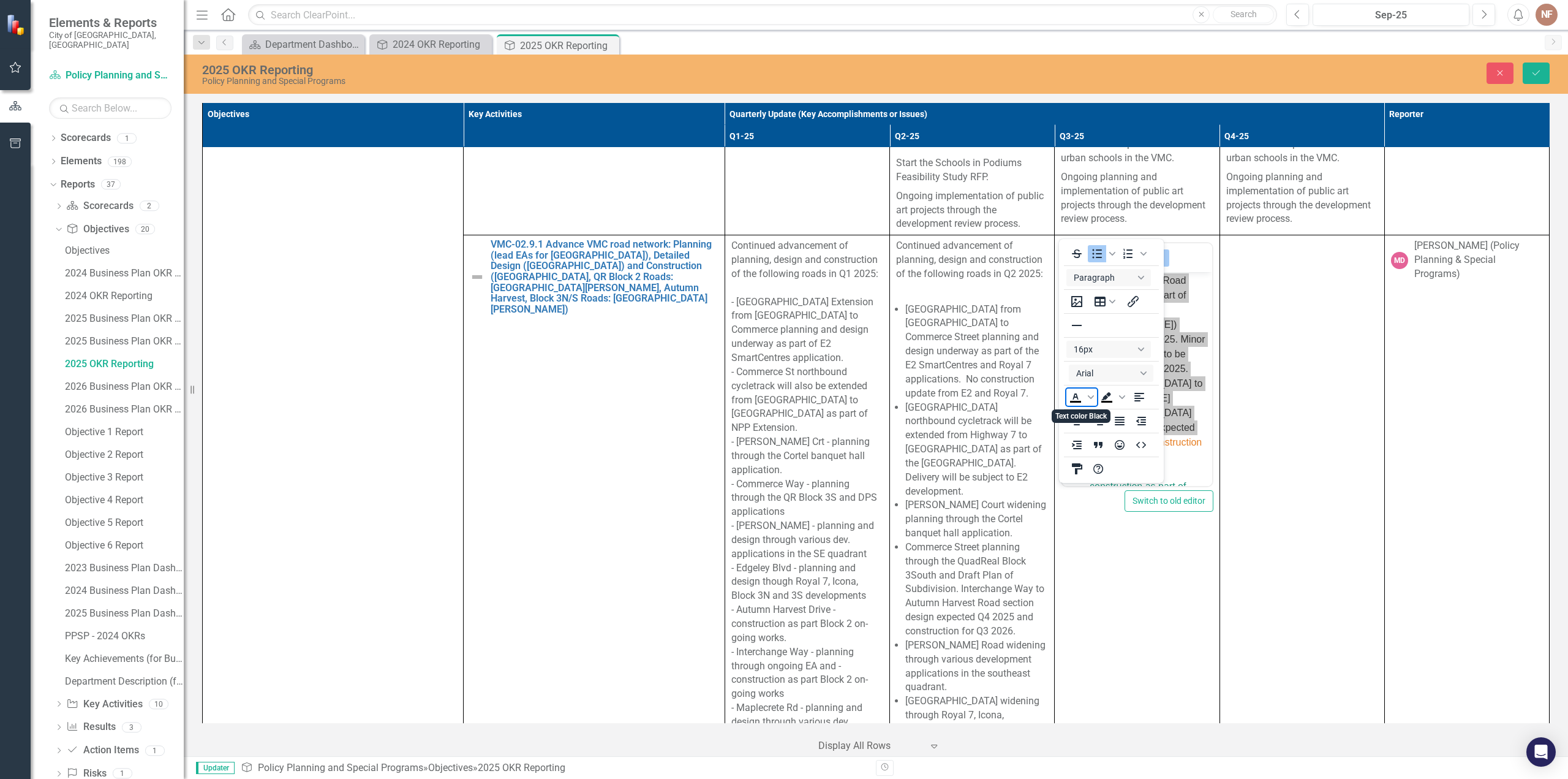
click at [1078, 398] on icon "Text color Black" at bounding box center [1075, 397] width 15 height 15
click at [1091, 395] on icon "Text color Black" at bounding box center [1091, 397] width 6 height 6
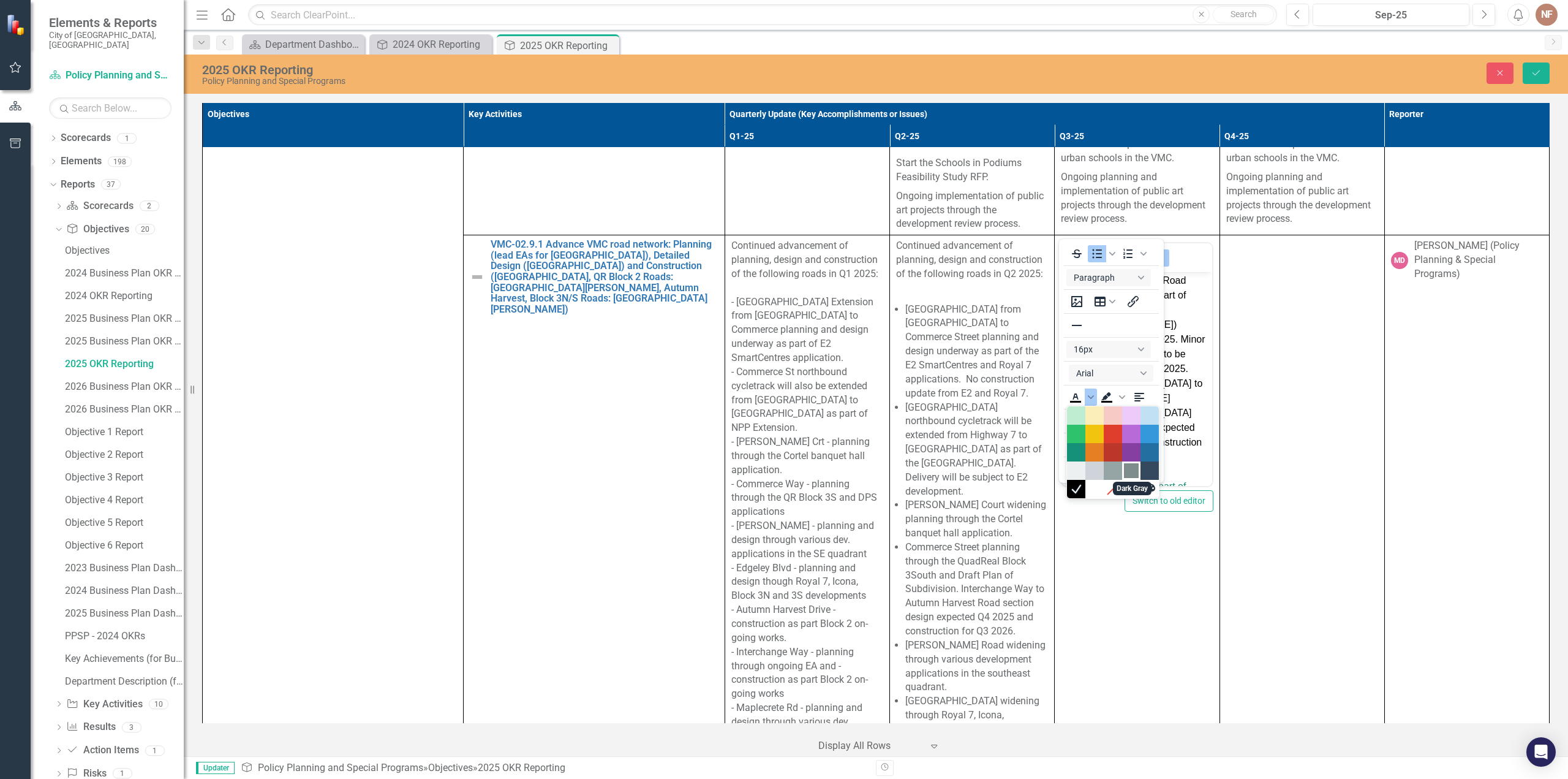
click at [1129, 468] on div "Dark Gray" at bounding box center [1131, 470] width 15 height 15
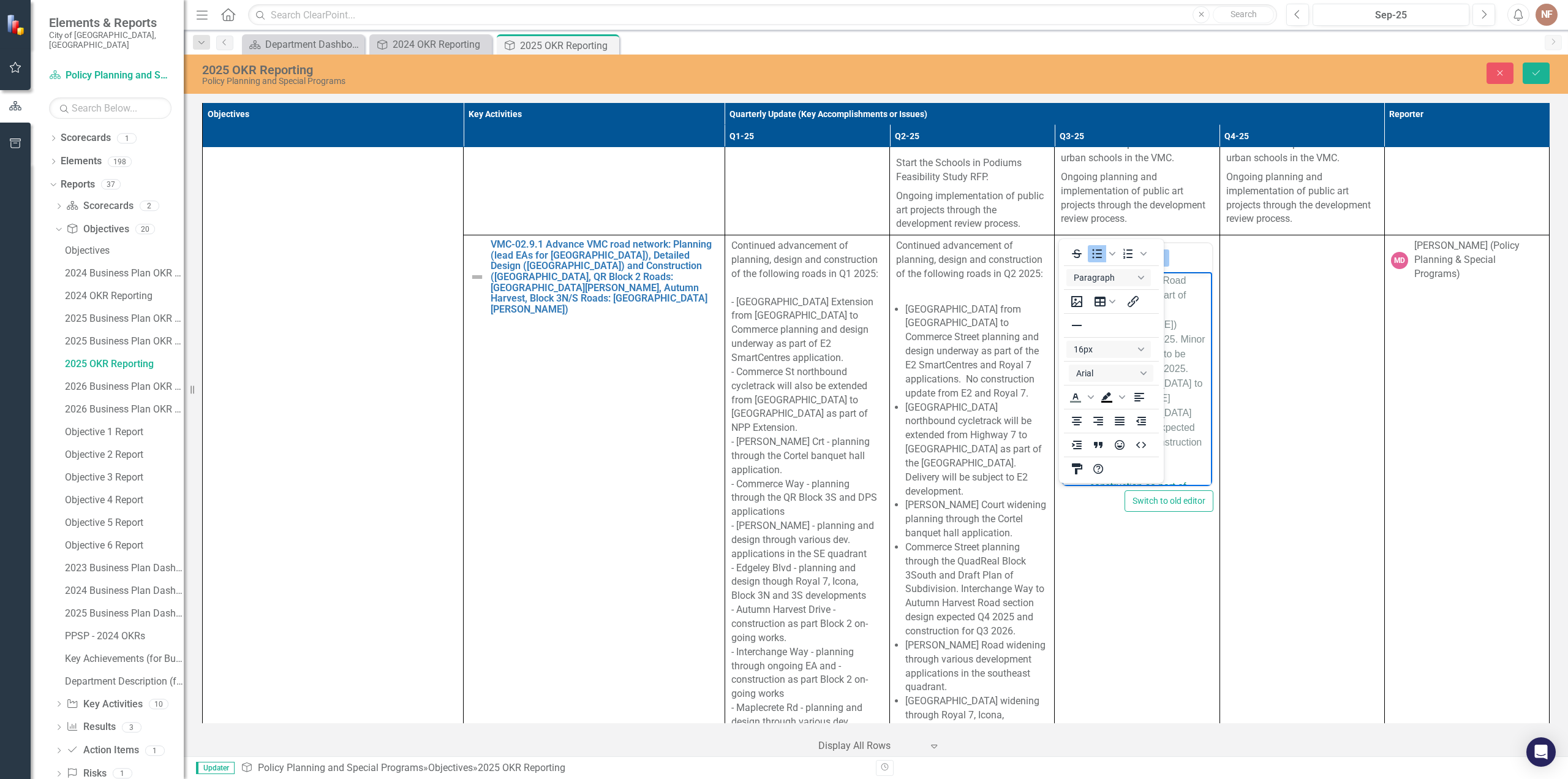
click at [1188, 387] on li "Autumn Harvest Road construction as part of Block 2 ([PERSON_NAME]) completed Q…" at bounding box center [1149, 369] width 119 height 191
click at [1178, 394] on span "Autumn Harvest Road construction as part of Block 2 ([PERSON_NAME]) completed Q…" at bounding box center [1148, 368] width 116 height 187
click at [1156, 251] on icon "Reveal or hide additional toolbar items" at bounding box center [1159, 258] width 15 height 15
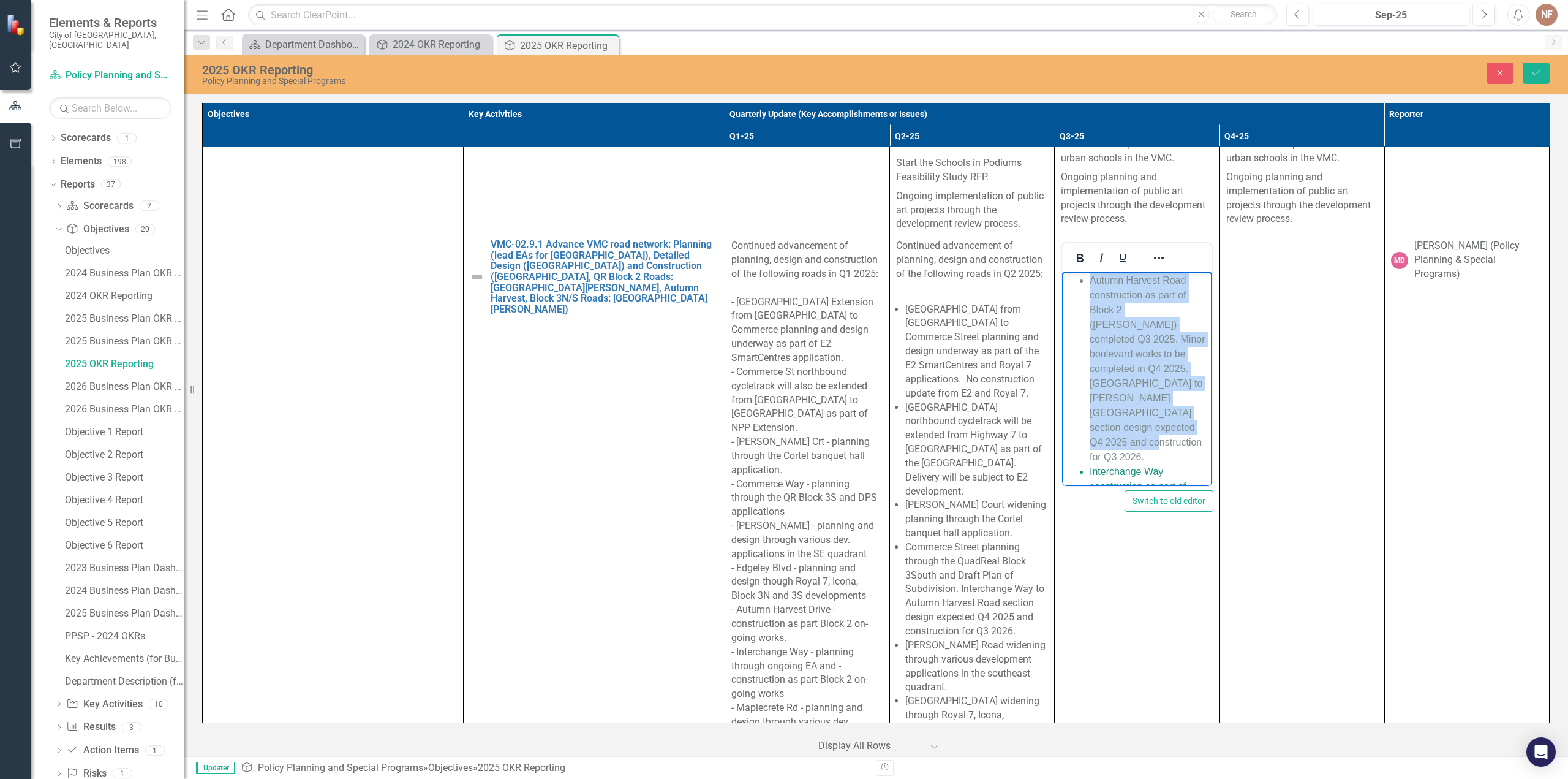
drag, startPoint x: 1118, startPoint y: 474, endPoint x: 1085, endPoint y: 312, distance: 165.3
click at [1085, 312] on ul "New Park Place Extension from Edgeley Boulevard to Commerce Street planning and…" at bounding box center [1137, 406] width 144 height 1442
click at [1152, 251] on icon "Reveal or hide additional toolbar items" at bounding box center [1159, 258] width 15 height 15
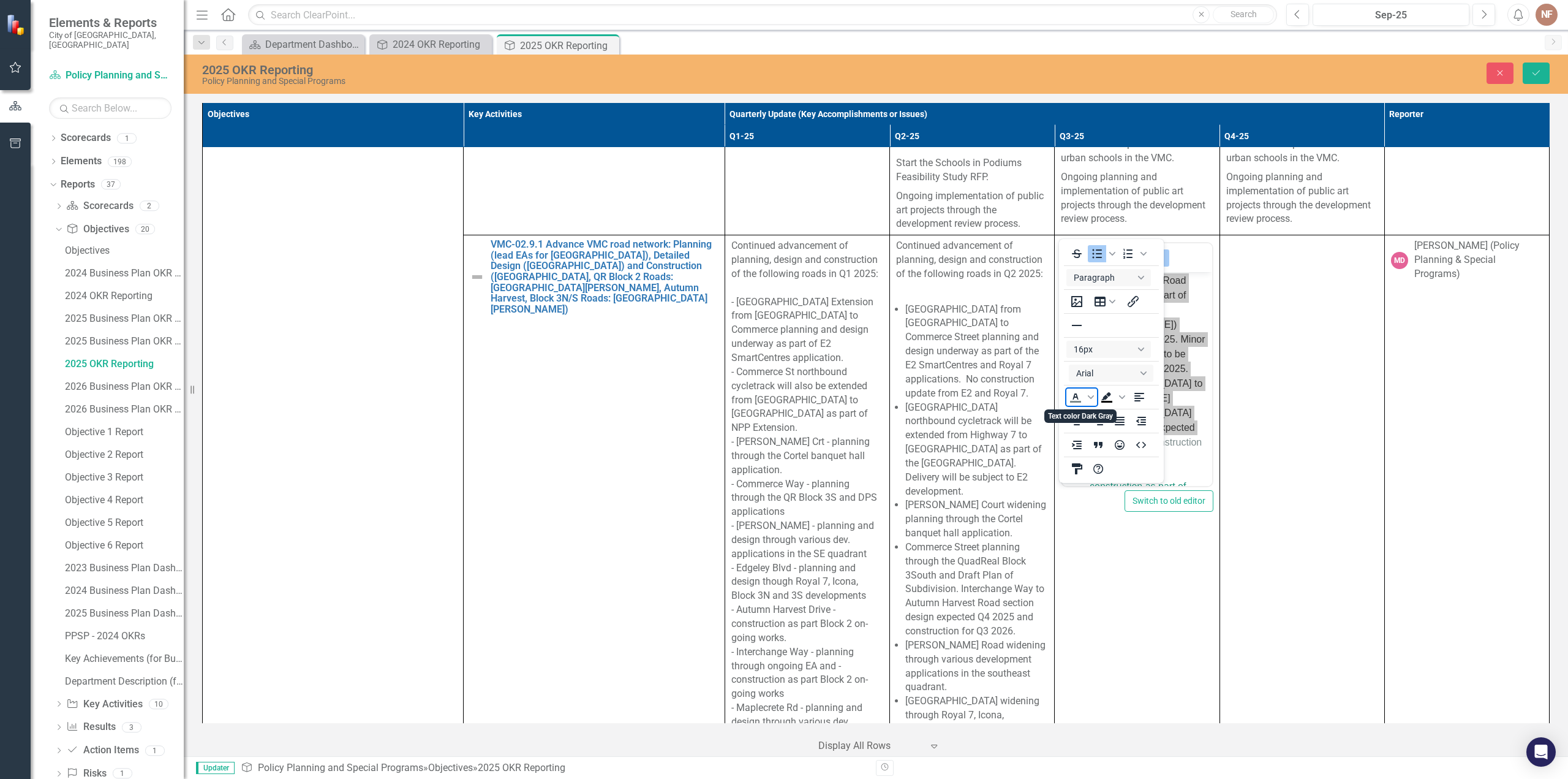
click at [1090, 402] on span "Text color Dark Gray" at bounding box center [1091, 397] width 12 height 17
click at [1150, 469] on div "Navy Blue" at bounding box center [1149, 470] width 15 height 15
click at [1182, 402] on span "Autumn Harvest Road construction as part of Block 2 ([PERSON_NAME]) completed Q…" at bounding box center [1148, 368] width 116 height 187
click at [1153, 251] on icon "Reveal or hide additional toolbar items" at bounding box center [1159, 258] width 15 height 15
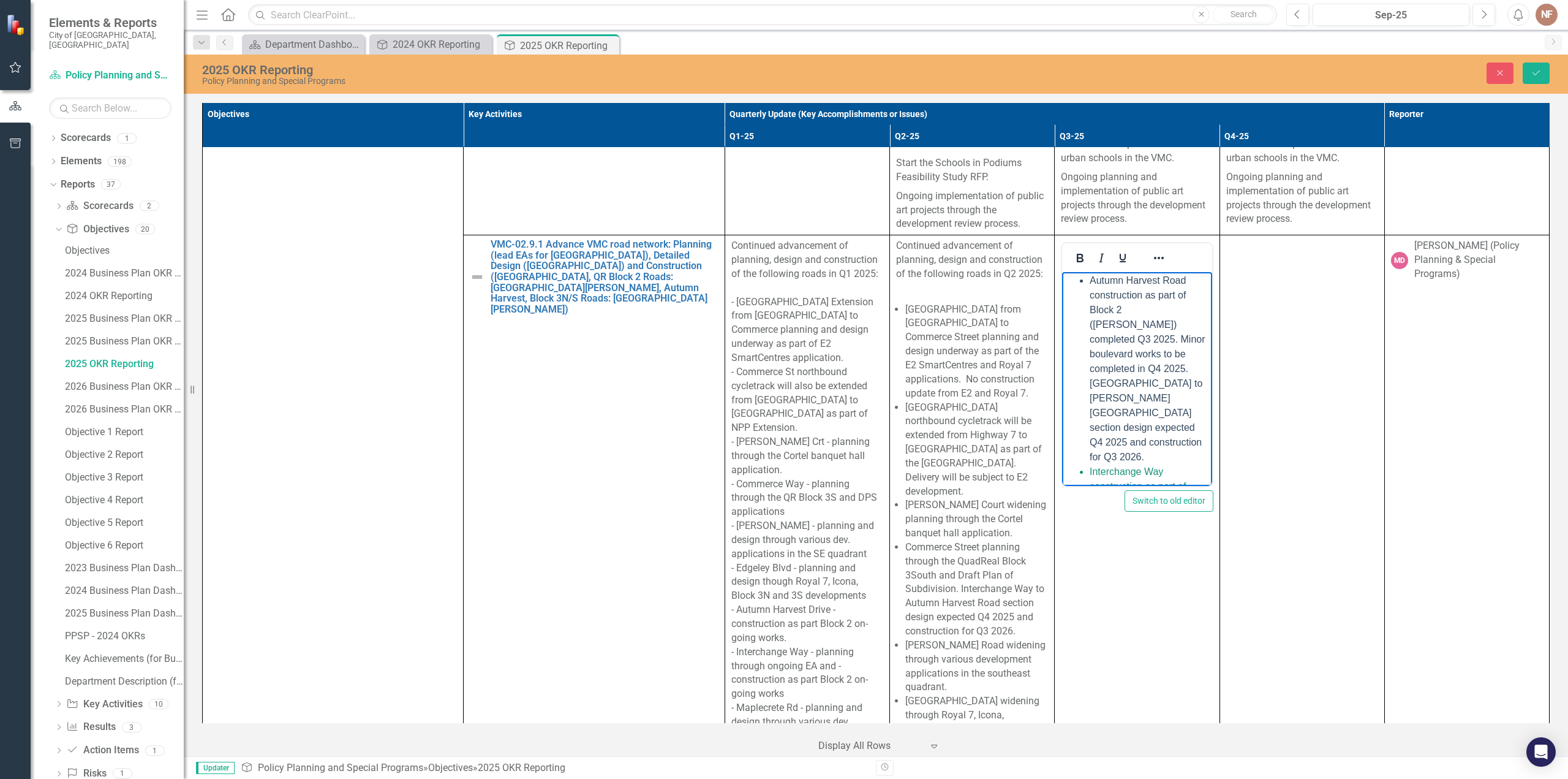
click at [1113, 375] on li "Autumn Harvest Road construction as part of Block 2 ([PERSON_NAME]) completed Q…" at bounding box center [1149, 369] width 119 height 191
click at [1099, 384] on li "[PERSON_NAME] Road widening through various development applications in the sou…" at bounding box center [1149, 354] width 119 height 59
click at [1101, 379] on li "[GEOGRAPHIC_DATA] widening through Royal 7, Icona, [GEOGRAPHIC_DATA], and 3Sout…" at bounding box center [1149, 359] width 119 height 73
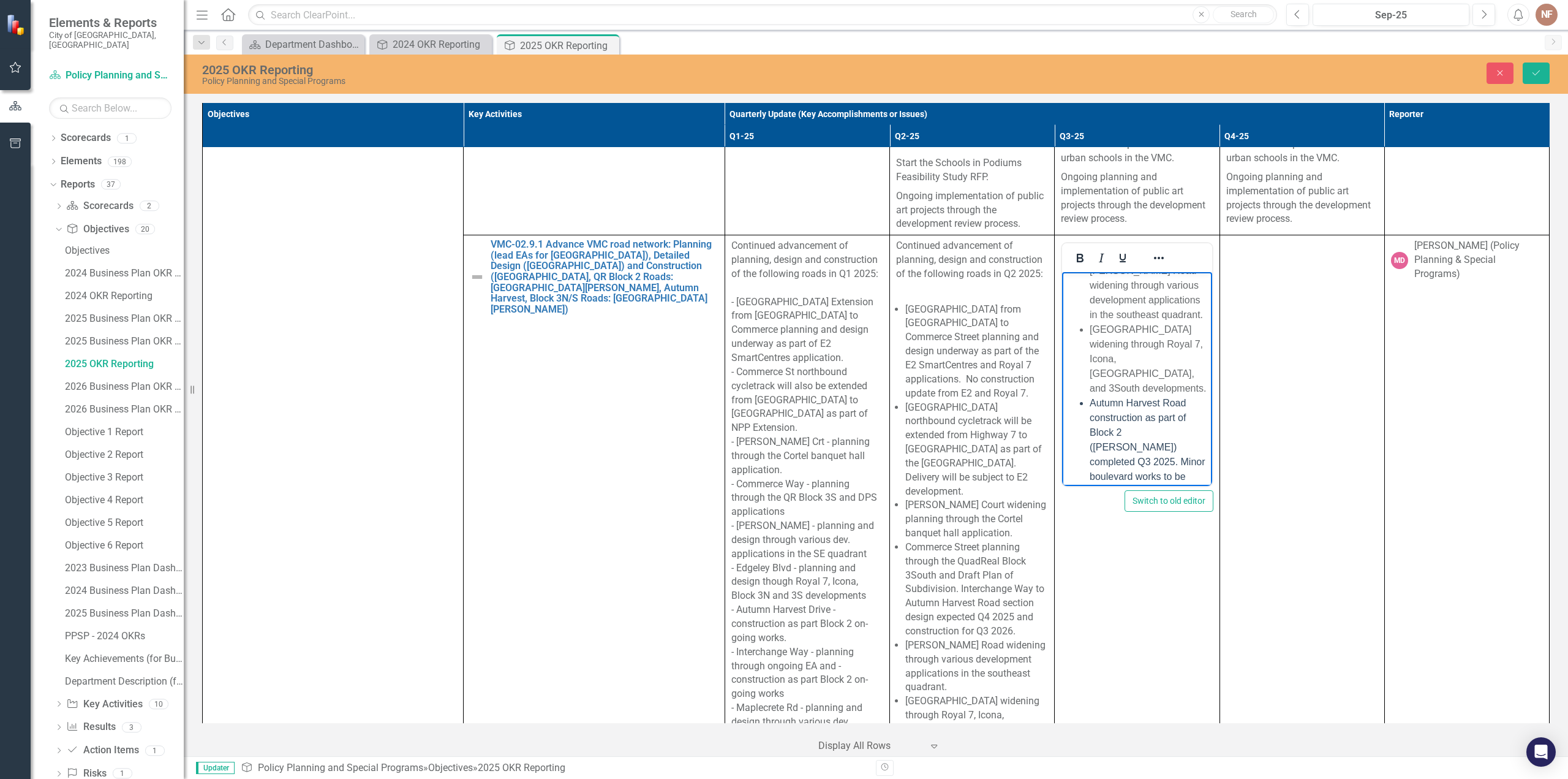
scroll to position [622, 0]
click at [1154, 251] on icon "Reveal or hide additional toolbar items" at bounding box center [1159, 258] width 15 height 15
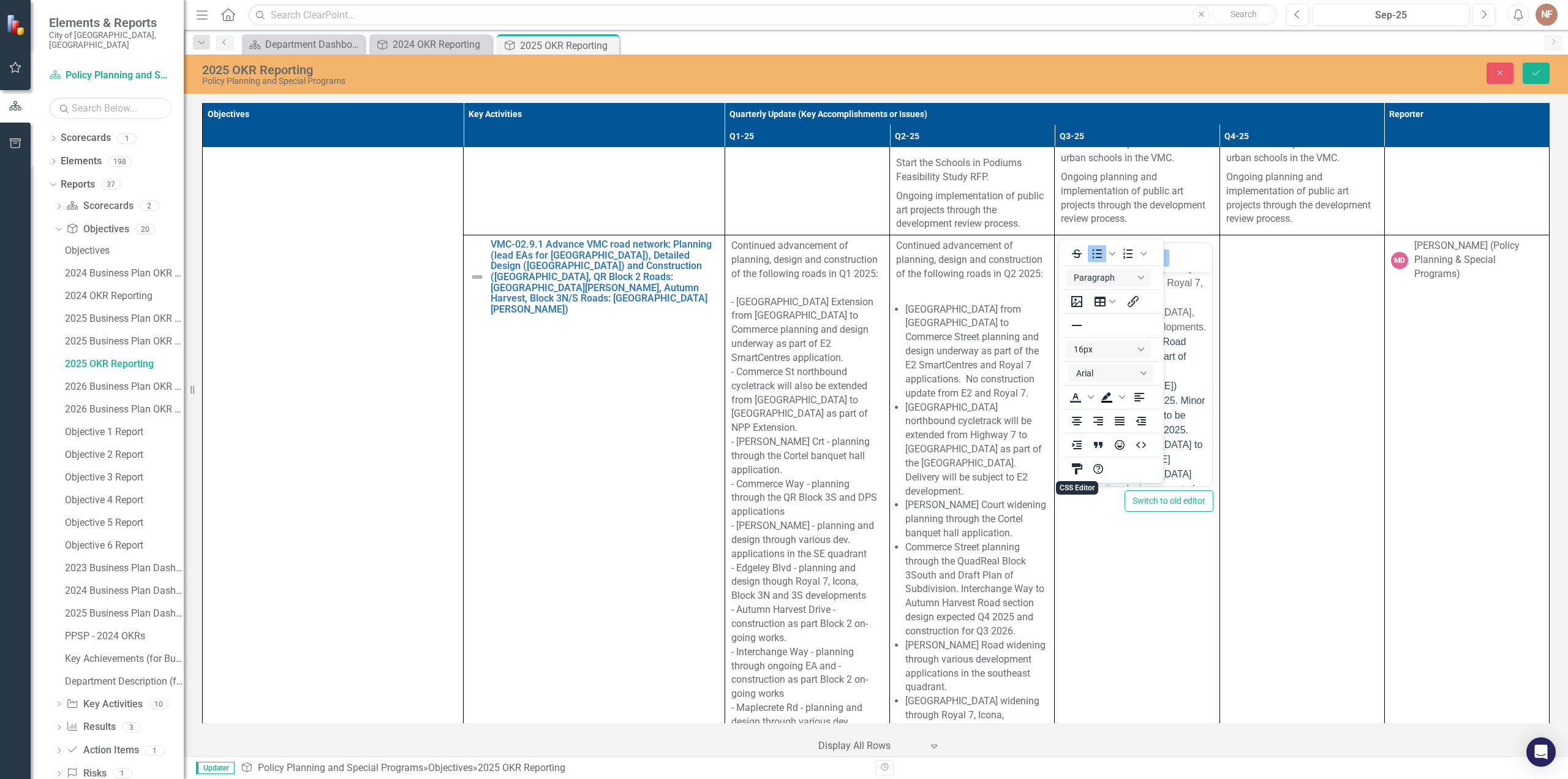
click at [1077, 470] on icon "CSS Editor" at bounding box center [1077, 469] width 10 height 11
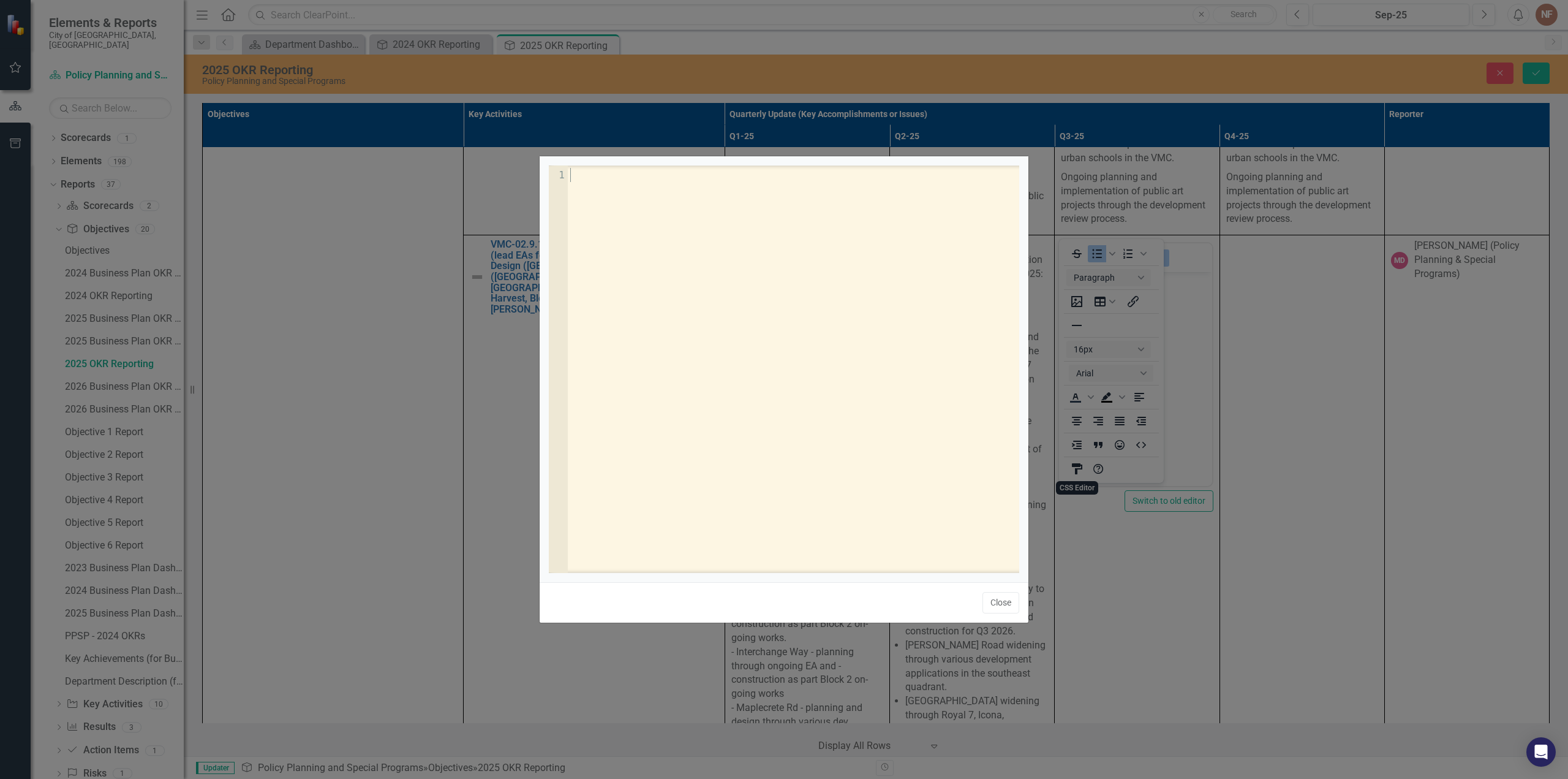
scroll to position [1, 0]
click at [1010, 602] on button "Close" at bounding box center [1000, 602] width 37 height 21
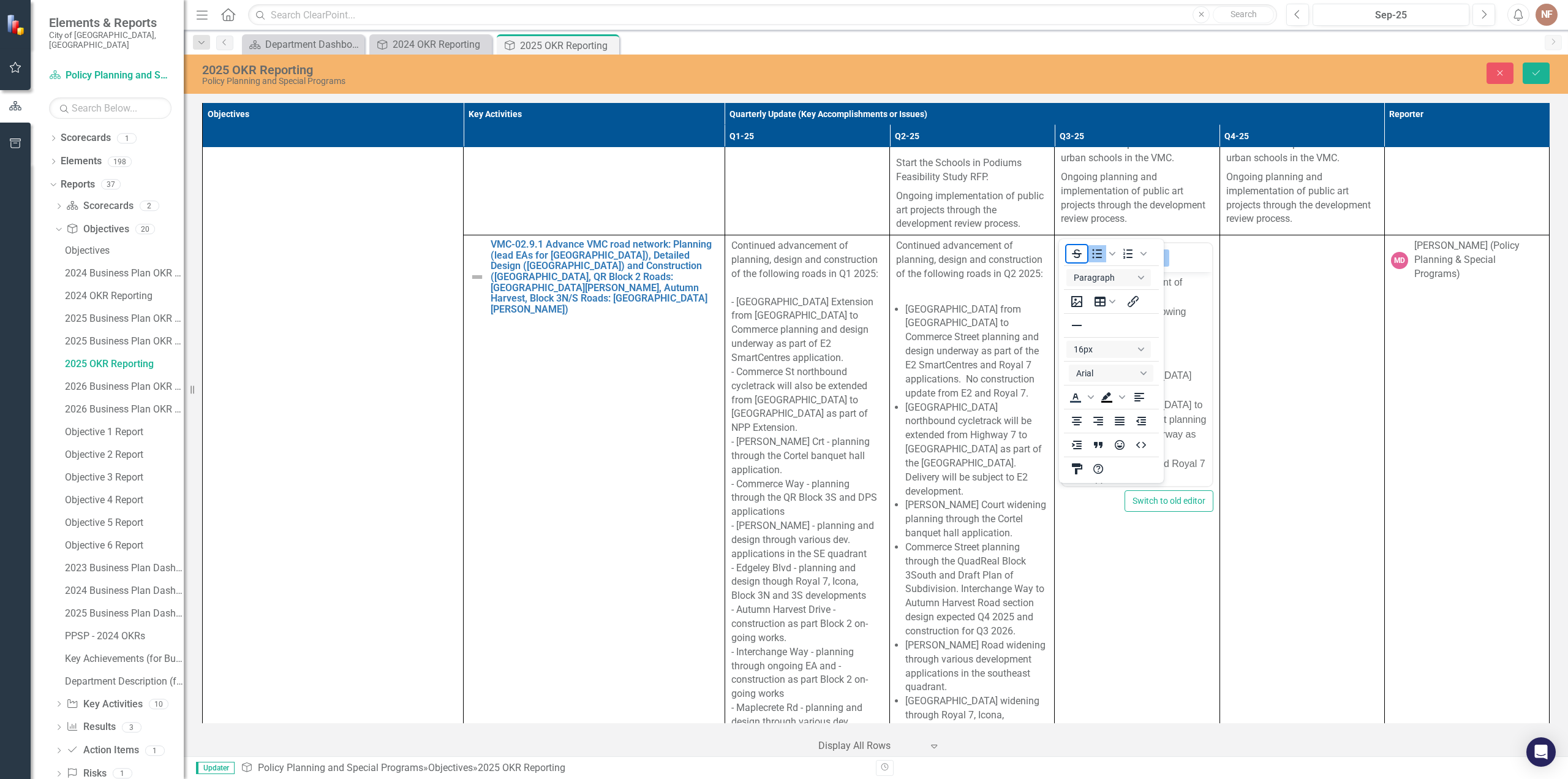
click at [1154, 251] on icon "Reveal or hide additional toolbar items" at bounding box center [1159, 258] width 15 height 15
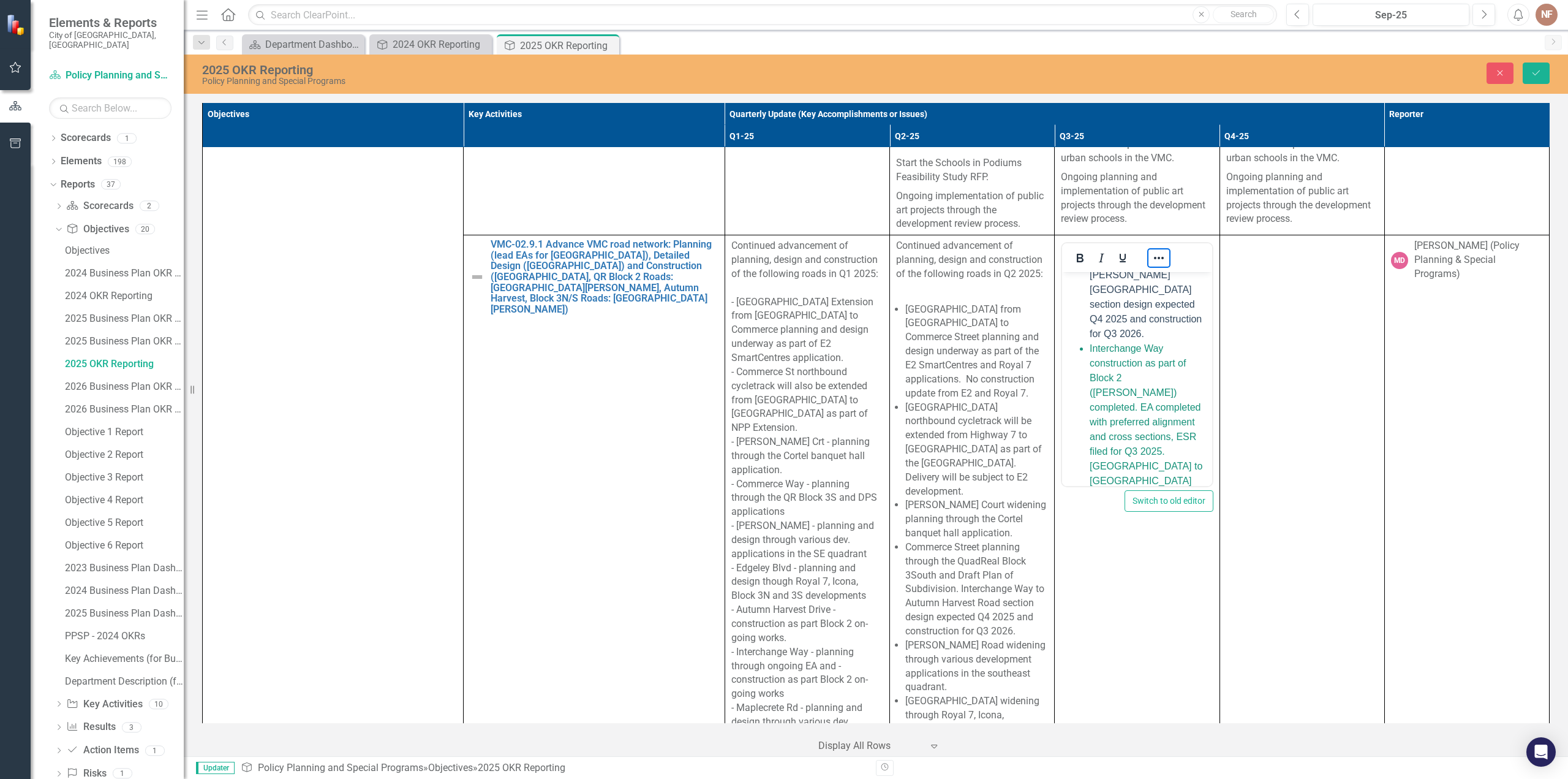
scroll to position [858, 0]
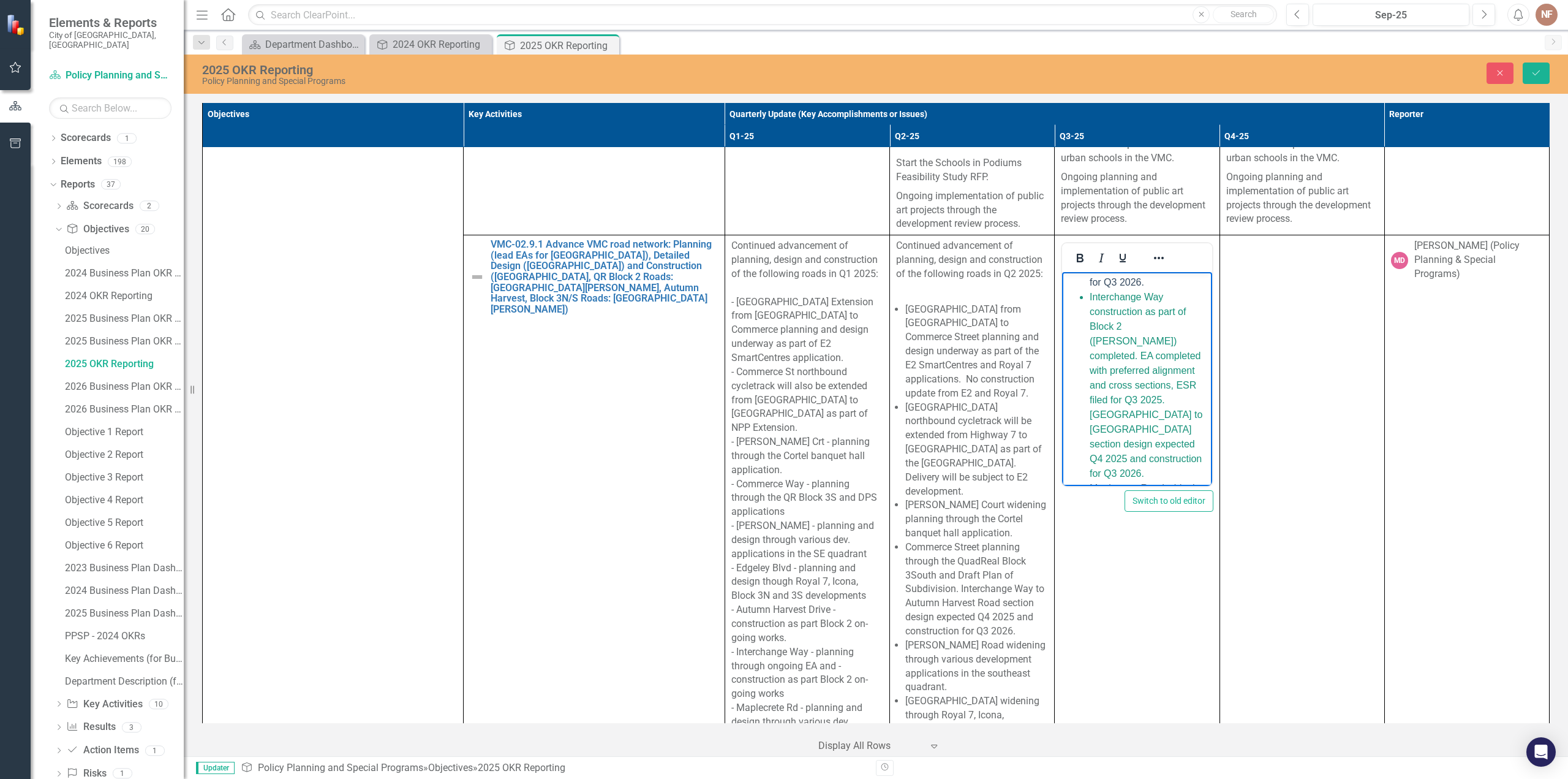
click at [1147, 384] on span "Interchange Way construction as part of Block 2 ([PERSON_NAME]) completed. EA c…" at bounding box center [1146, 384] width 112 height 187
click at [1137, 313] on span "Interchange Way construction as part of Block 2 ([PERSON_NAME]) completed. EA c…" at bounding box center [1146, 384] width 112 height 187
click at [1153, 303] on li "Interchange Way construction as part of Block 2 ([PERSON_NAME]) completed. EA c…" at bounding box center [1149, 324] width 119 height 191
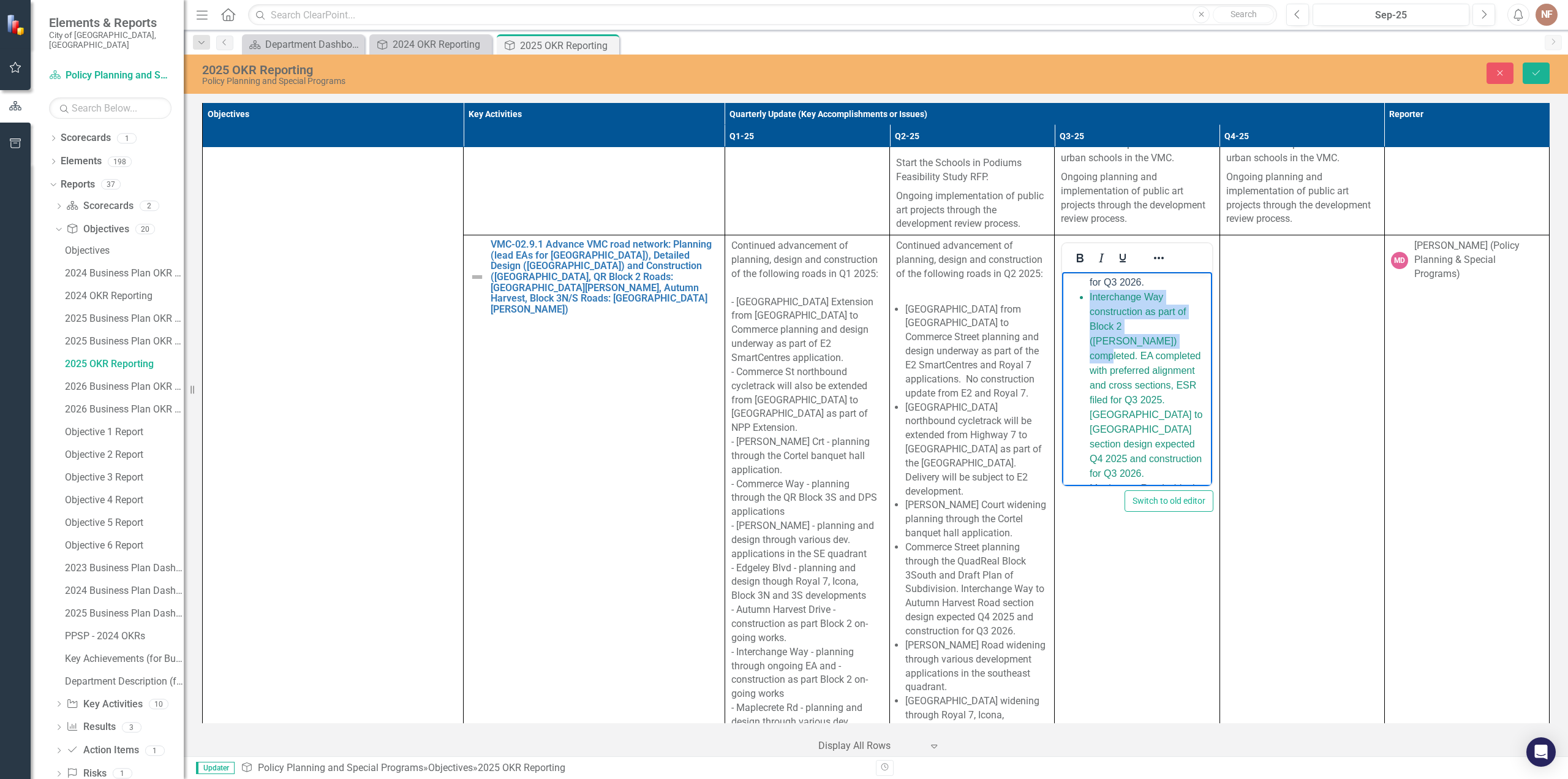
drag, startPoint x: 1139, startPoint y: 356, endPoint x: 1089, endPoint y: 314, distance: 65.3
click at [1089, 314] on ul "New Park Place Extension from Edgeley Boulevard to Commerce Street planning and…" at bounding box center [1137, 230] width 144 height 1442
click at [1109, 357] on span "Interchange Way construction as part of Block 2 ([PERSON_NAME]) completed. EA c…" at bounding box center [1146, 384] width 112 height 187
drag, startPoint x: 1140, startPoint y: 356, endPoint x: 1082, endPoint y: 327, distance: 64.8
click at [1082, 327] on ul "New Park Place Extension from Edgeley Boulevard to Commerce Street planning and…" at bounding box center [1137, 230] width 144 height 1442
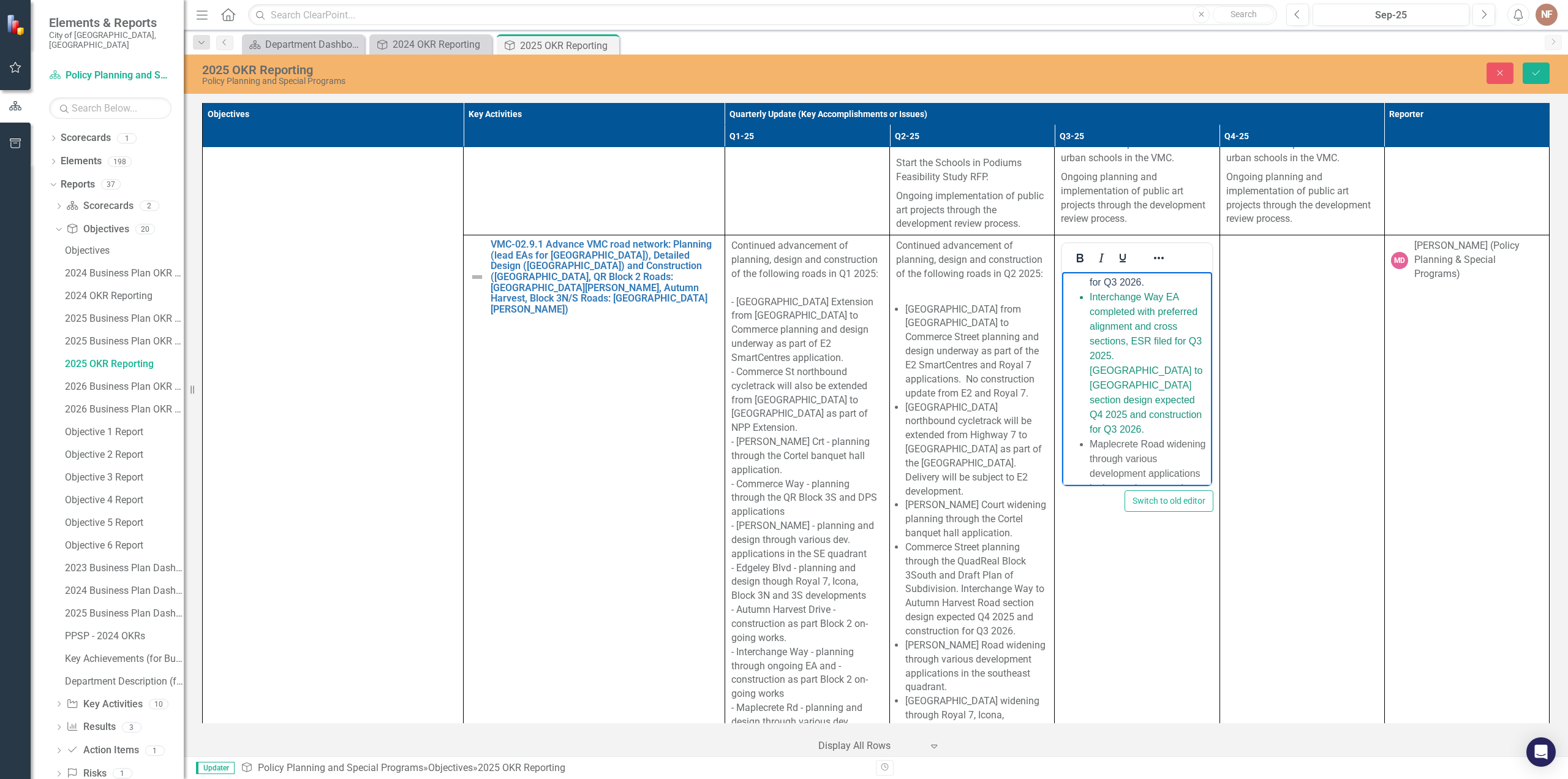
click at [1171, 326] on span "Interchange Way EA completed with preferred alignment and cross sections, ESR f…" at bounding box center [1146, 363] width 112 height 143
click at [1168, 359] on span "Interchange Way EA completed with preferred alignment and cross sections, ESR f…" at bounding box center [1146, 363] width 112 height 143
click at [1183, 357] on span "Interchange Way EA completed with preferred alignment and cross sections, ESR f…" at bounding box center [1146, 363] width 112 height 143
click at [1174, 364] on li "Interchange Way EA completed with preferred alignment and cross sections, ESR f…" at bounding box center [1149, 363] width 119 height 147
click at [1185, 354] on span "Interchange Way EA completed with preferred alignment and cross sections, ESR f…" at bounding box center [1146, 363] width 112 height 143
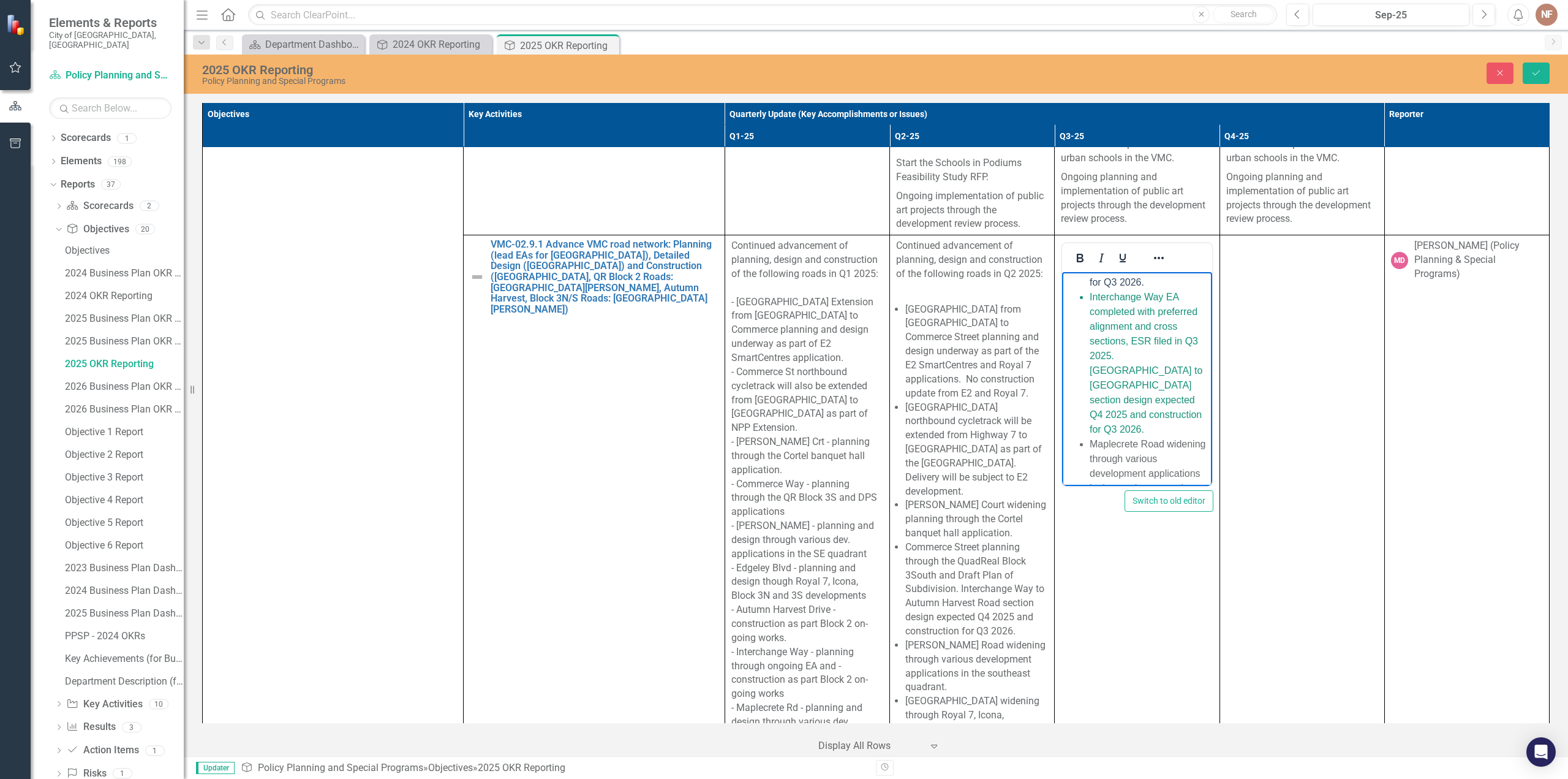
click at [1161, 426] on span "Interchange Way EA completed with preferred alignment and cross sections, ESR f…" at bounding box center [1146, 363] width 112 height 143
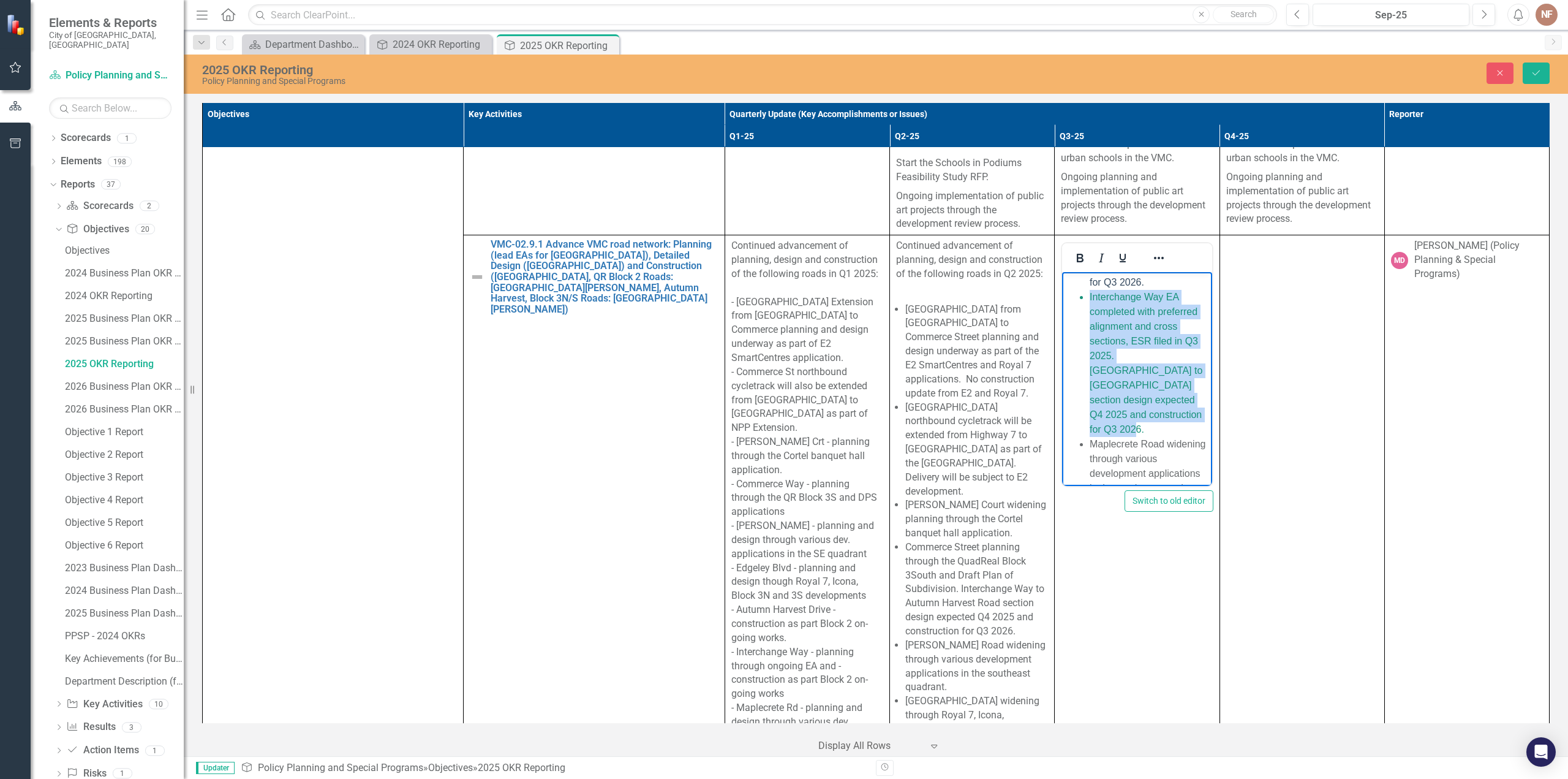
drag, startPoint x: 1121, startPoint y: 445, endPoint x: 2207, endPoint y: 490, distance: 1086.9
click at [1085, 307] on ul "New Park Place Extension from Edgeley Boulevard to Commerce Street planning and…" at bounding box center [1137, 209] width 144 height 1398
click at [1153, 251] on icon "Reveal or hide additional toolbar items" at bounding box center [1159, 258] width 15 height 15
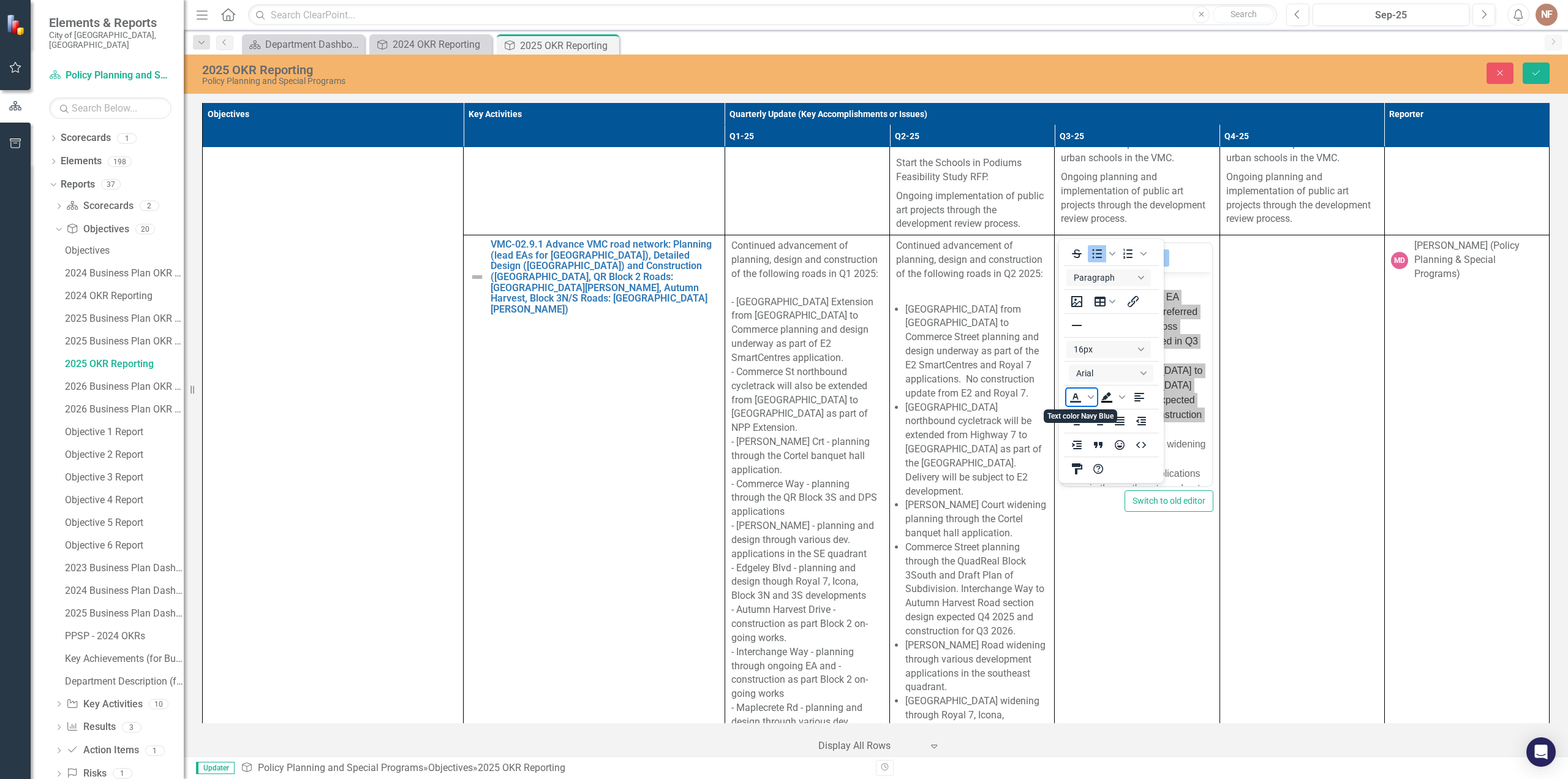
click at [1077, 399] on icon "Text color Navy Blue" at bounding box center [1075, 397] width 15 height 15
click at [1153, 251] on icon "Reveal or hide additional toolbar items" at bounding box center [1159, 258] width 15 height 15
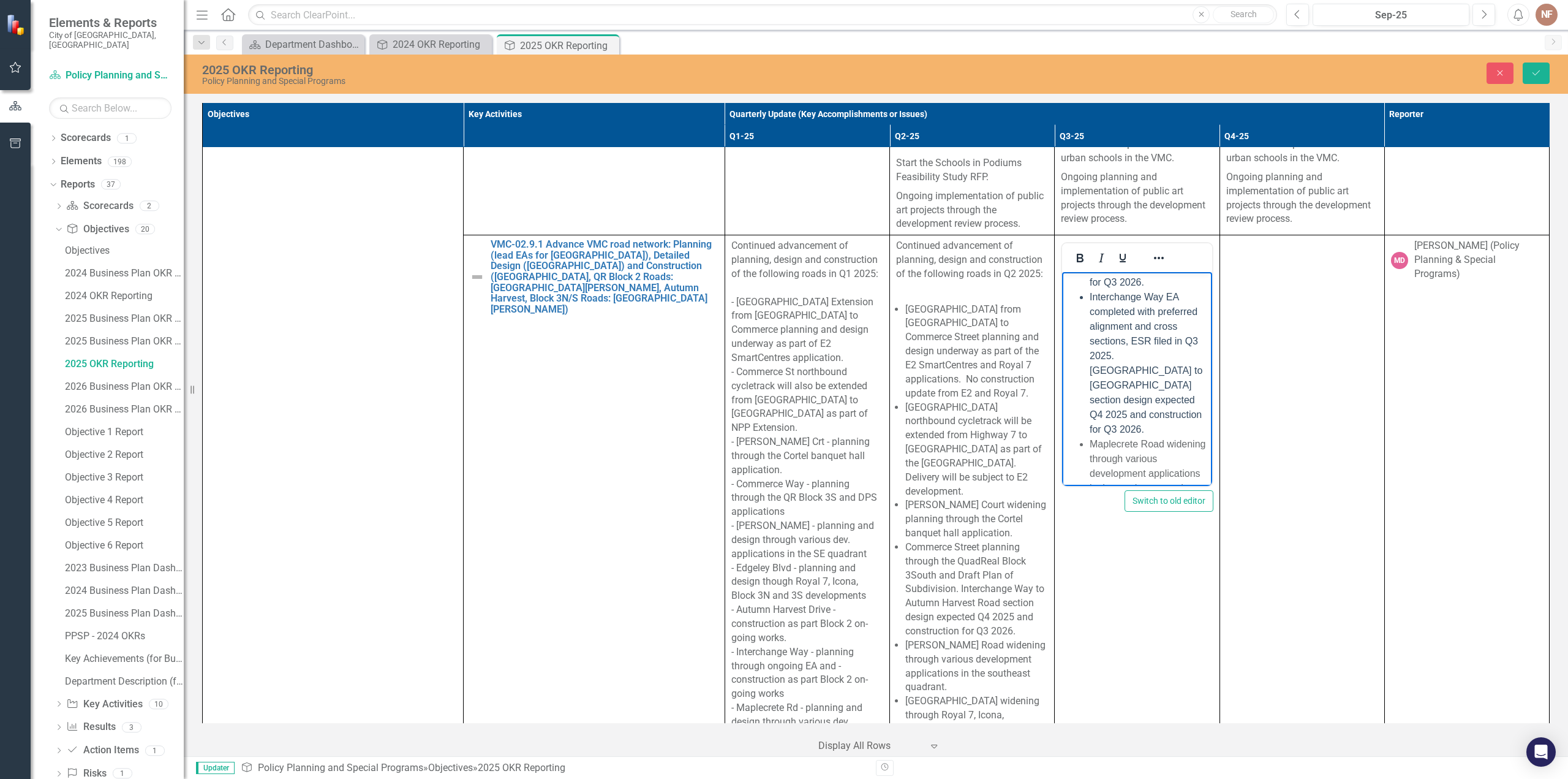
click at [1164, 394] on span "Interchange Way EA completed with preferred alignment and cross sections, ESR f…" at bounding box center [1146, 363] width 112 height 143
click at [1129, 363] on span "[GEOGRAPHIC_DATA] as part of Block 2 ([PERSON_NAME]) construction to be complet…" at bounding box center [1147, 407] width 115 height 187
click at [1145, 380] on span "[GEOGRAPHIC_DATA] as part of Block 2 ([PERSON_NAME]) construction to be complet…" at bounding box center [1147, 407] width 115 height 187
click at [1139, 395] on span "[GEOGRAPHIC_DATA] as part of Block 2 ([PERSON_NAME]) construction to be complet…" at bounding box center [1147, 407] width 115 height 187
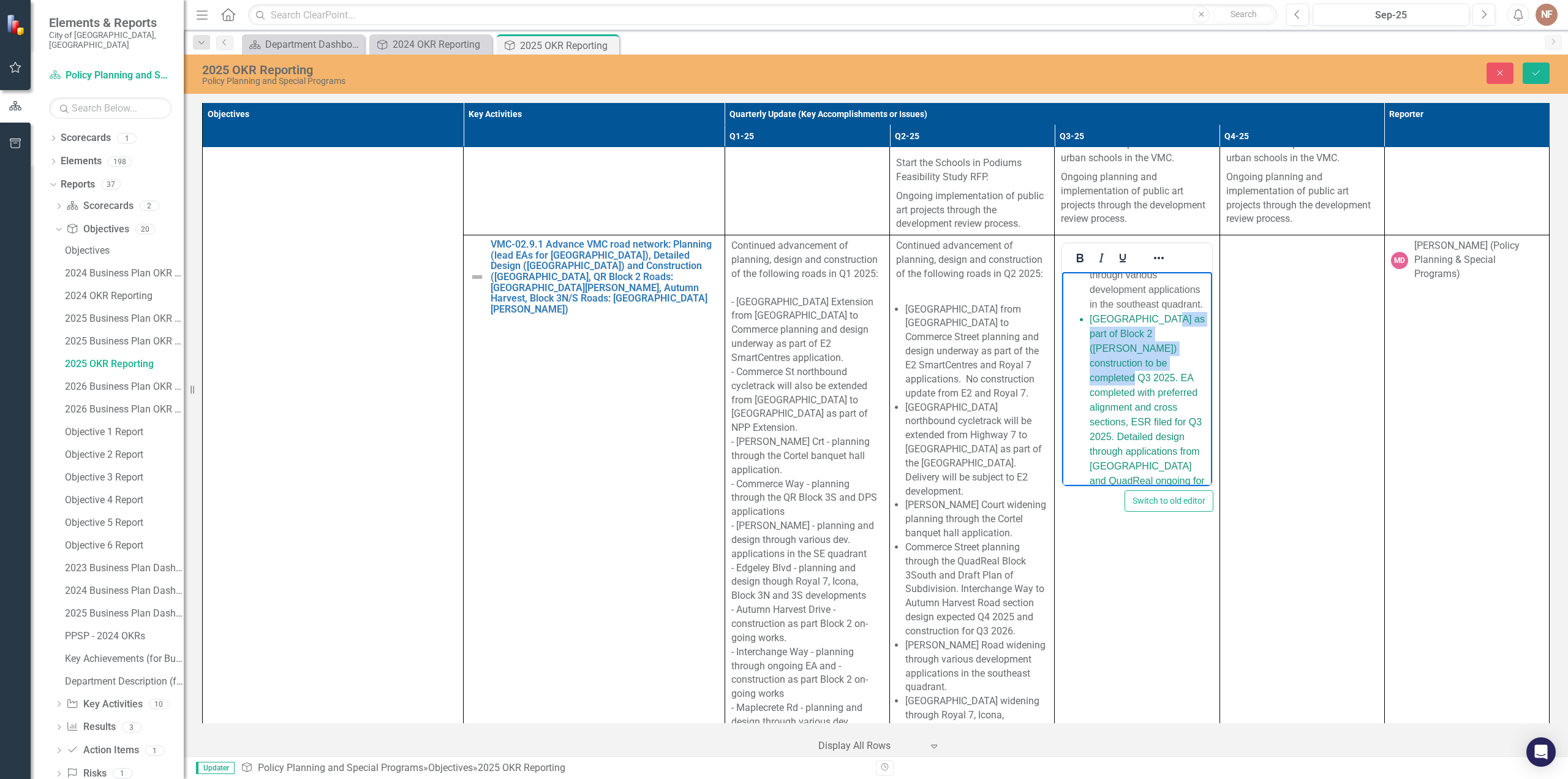
drag, startPoint x: 1178, startPoint y: 393, endPoint x: 1160, endPoint y: 351, distance: 45.7
click at [1160, 351] on span "[GEOGRAPHIC_DATA] as part of Block 2 ([PERSON_NAME]) construction to be complet…" at bounding box center [1147, 407] width 115 height 187
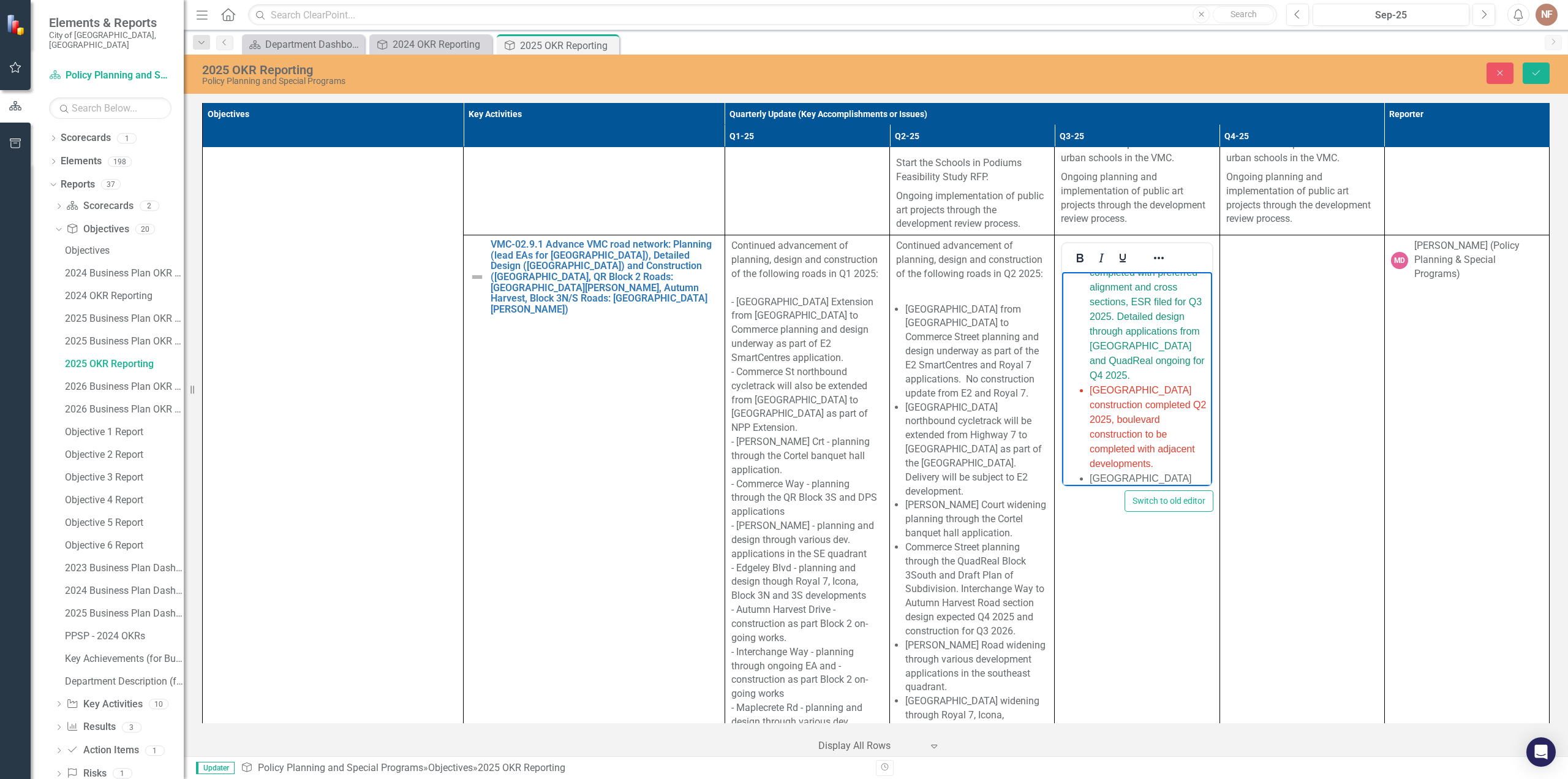
click at [1090, 348] on span "Millway Avenue EA completed with preferred alignment and cross sections, ESR fi…" at bounding box center [1149, 316] width 117 height 128
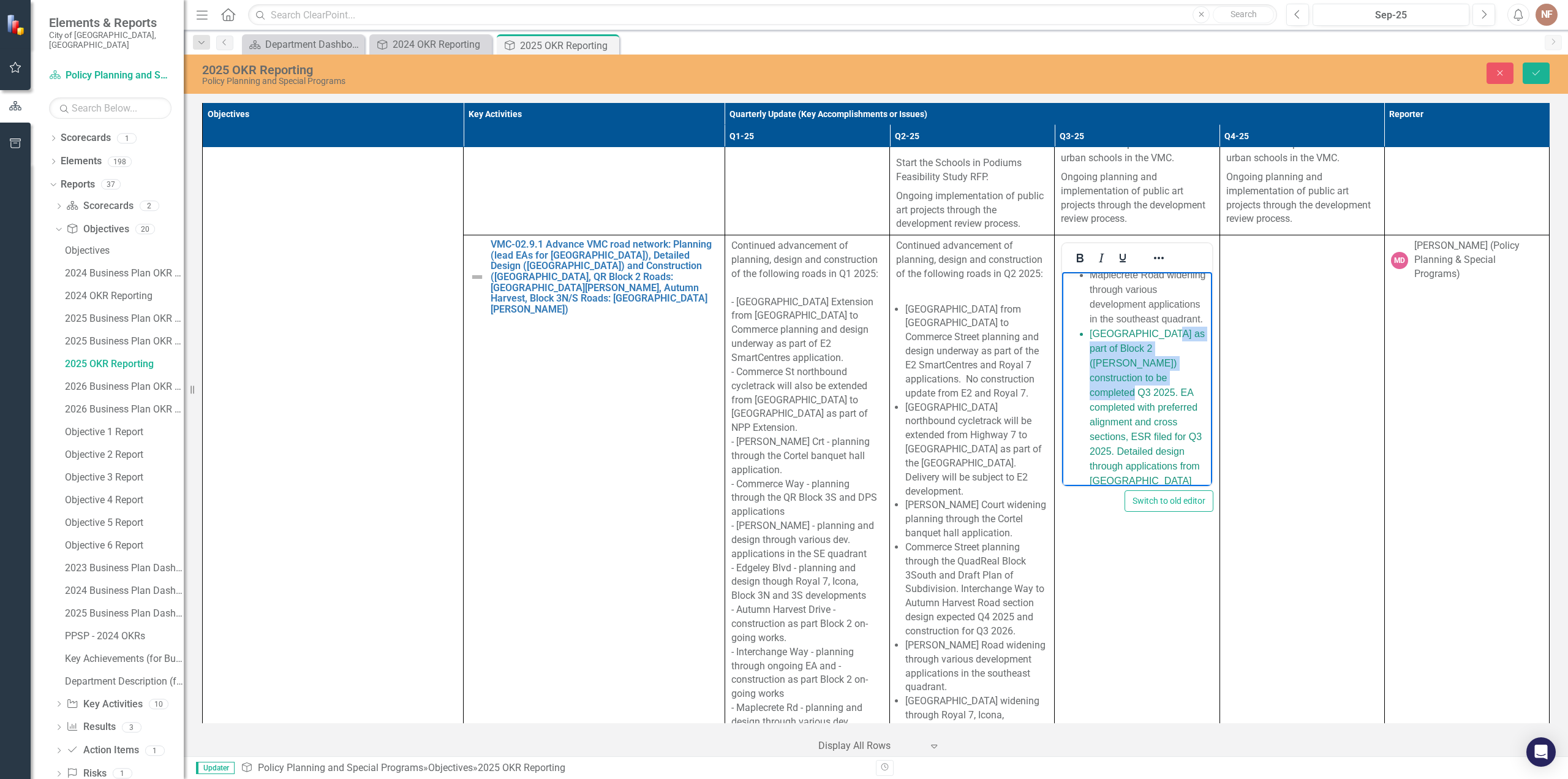
click at [1178, 368] on li "[GEOGRAPHIC_DATA] as part of Block 2 ([PERSON_NAME]) construction to be complet…" at bounding box center [1149, 422] width 119 height 191
click at [1121, 351] on li "[GEOGRAPHIC_DATA] as part of Block 2 ([PERSON_NAME]) construction to be complet…" at bounding box center [1149, 361] width 119 height 191
click at [1177, 329] on span "[GEOGRAPHIC_DATA] as part of Block 2 ([PERSON_NAME]) construction to be complet…" at bounding box center [1147, 360] width 115 height 187
click at [1169, 317] on li "[GEOGRAPHIC_DATA] as part of Block 2 ([PERSON_NAME]) construction to be complet…" at bounding box center [1149, 361] width 119 height 191
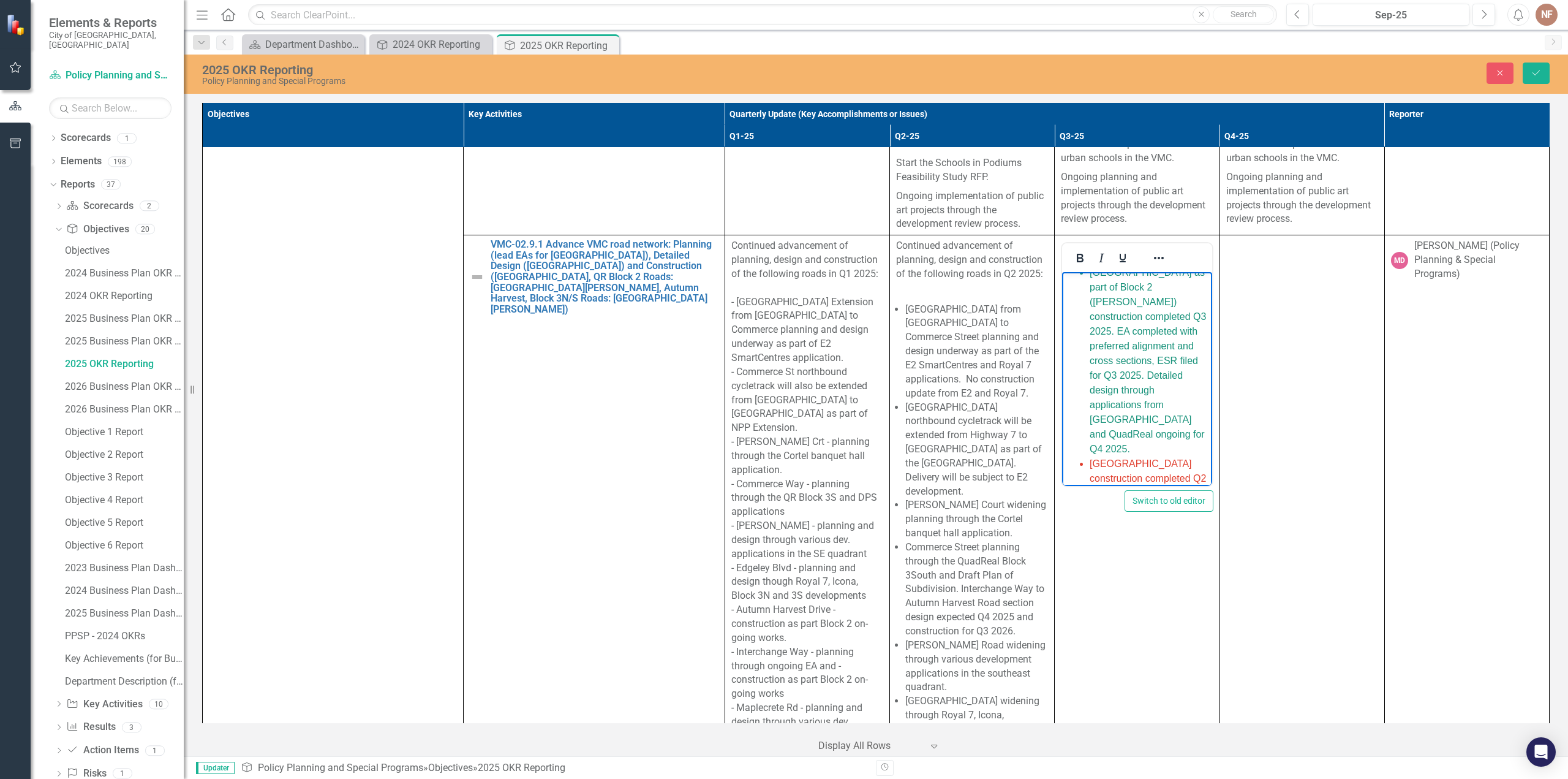
click at [1148, 332] on span "Millway Avenue as part of Block 2 (Mobilio) construction completed Q3 2025. EA …" at bounding box center [1148, 360] width 116 height 187
click at [1185, 336] on span "Millway Avenue as part of Block 2 (Mobilio) construction completed Q3 2025. EA …" at bounding box center [1148, 360] width 116 height 187
click at [1156, 351] on span "Millway Avenue as part of Block 2 (Mobilio) construction completed Q3 2025. EA …" at bounding box center [1148, 360] width 116 height 187
click at [1158, 374] on span "Millway Avenue as part of Block 2 (Mobilio) construction completed Q3 2025. EA …" at bounding box center [1148, 360] width 116 height 187
click at [1124, 375] on span "Millway Avenue as part of Block 2 (Mobilio) construction completed Q3 2025. EA …" at bounding box center [1148, 360] width 116 height 187
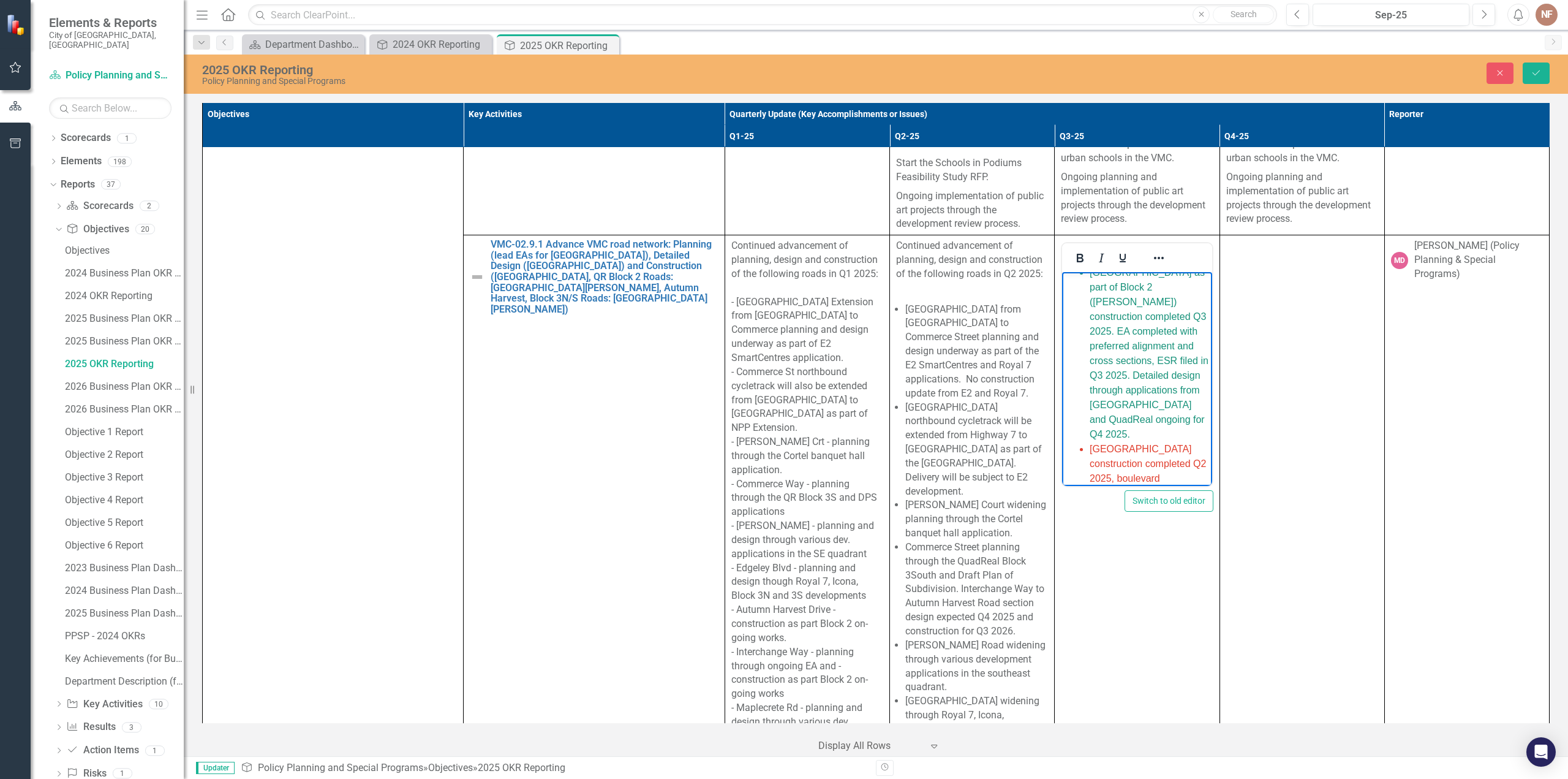
click at [1133, 329] on span "Millway Avenue as part of Block 2 (Mobilio) construction completed Q3 2025. EA …" at bounding box center [1149, 353] width 119 height 172
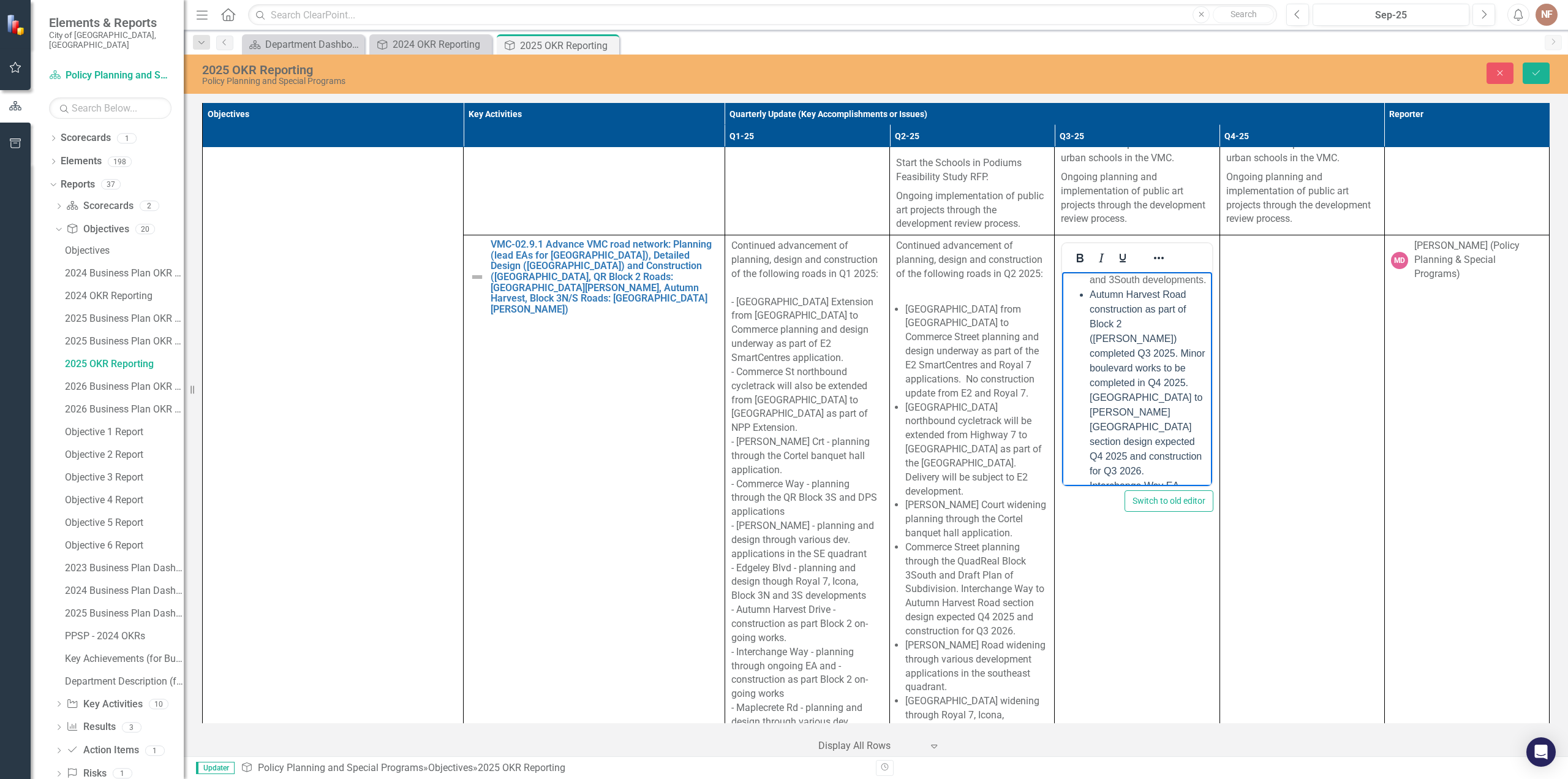
scroll to position [674, 0]
drag, startPoint x: 1087, startPoint y: 377, endPoint x: 1116, endPoint y: 401, distance: 37.6
click at [1116, 401] on ul "New Park Place Extension from Edgeley Boulevard to Commerce Street planning and…" at bounding box center [1137, 393] width 144 height 1398
copy span "Minor boulevard works to be completed in Q4 2025."
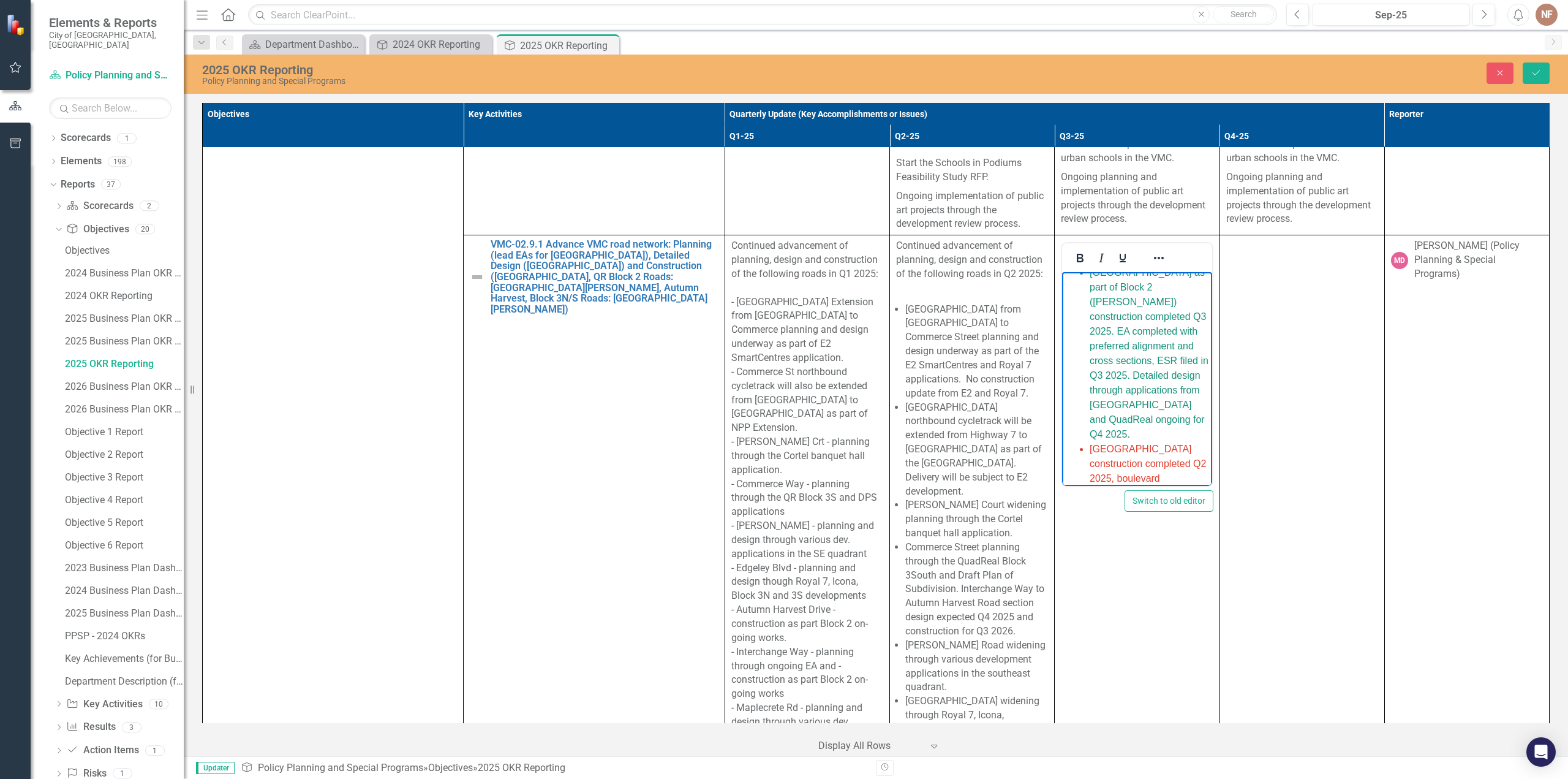
click at [1132, 348] on span "Millway Avenue as part of Block 2 (Mobilio) construction completed Q3 2025. EA …" at bounding box center [1149, 353] width 119 height 172
click at [1133, 331] on span "Millway Avenue as part of Block 2 (Mobilio) construction completed Q3 2025. EA …" at bounding box center [1149, 353] width 119 height 172
click at [1126, 320] on li "Millway Avenue as part of Block 2 (Mobilio) construction completed Q3 2025. Min…" at bounding box center [1149, 314] width 119 height 220
click at [1092, 361] on span "Millway Avenue as part of Block 2 (Mobilio) construction completed Q3 2025. Min…" at bounding box center [1148, 314] width 116 height 216
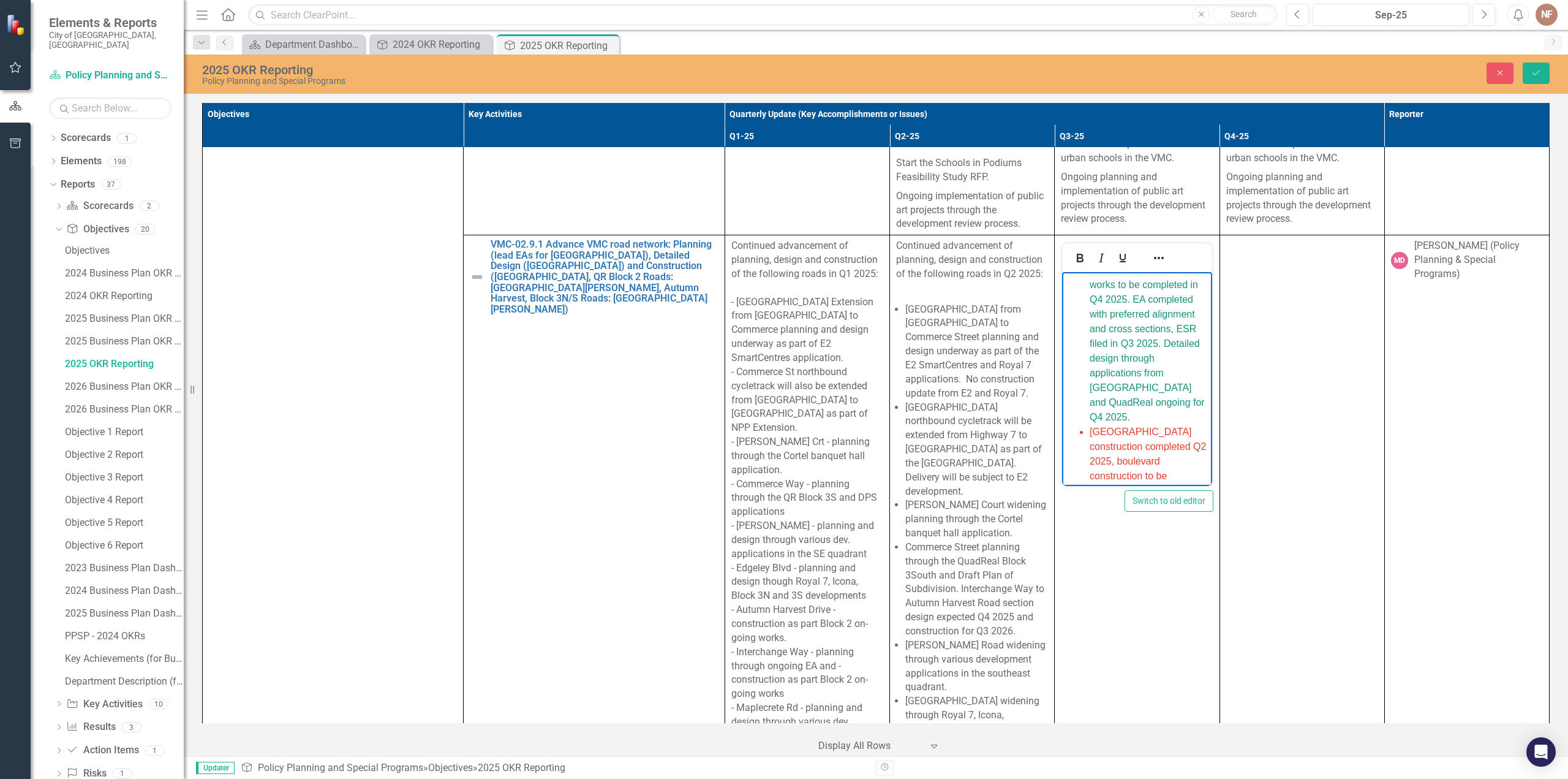
click at [1138, 359] on span "Millway Avenue as part of Block 2 (Mobilio) construction completed Q3 2025. Min…" at bounding box center [1148, 314] width 116 height 216
drag, startPoint x: 1151, startPoint y: 418, endPoint x: 1206, endPoint y: 419, distance: 55.0
click at [1156, 418] on span "Millway Avenue as part of Block 2 (Mobilio) construction completed Q3 2025. Min…" at bounding box center [1148, 314] width 116 height 216
click at [1177, 416] on span "Millway Avenue as part of Block 2 (Mobilio) construction completed Q3 2025. Min…" at bounding box center [1148, 314] width 116 height 216
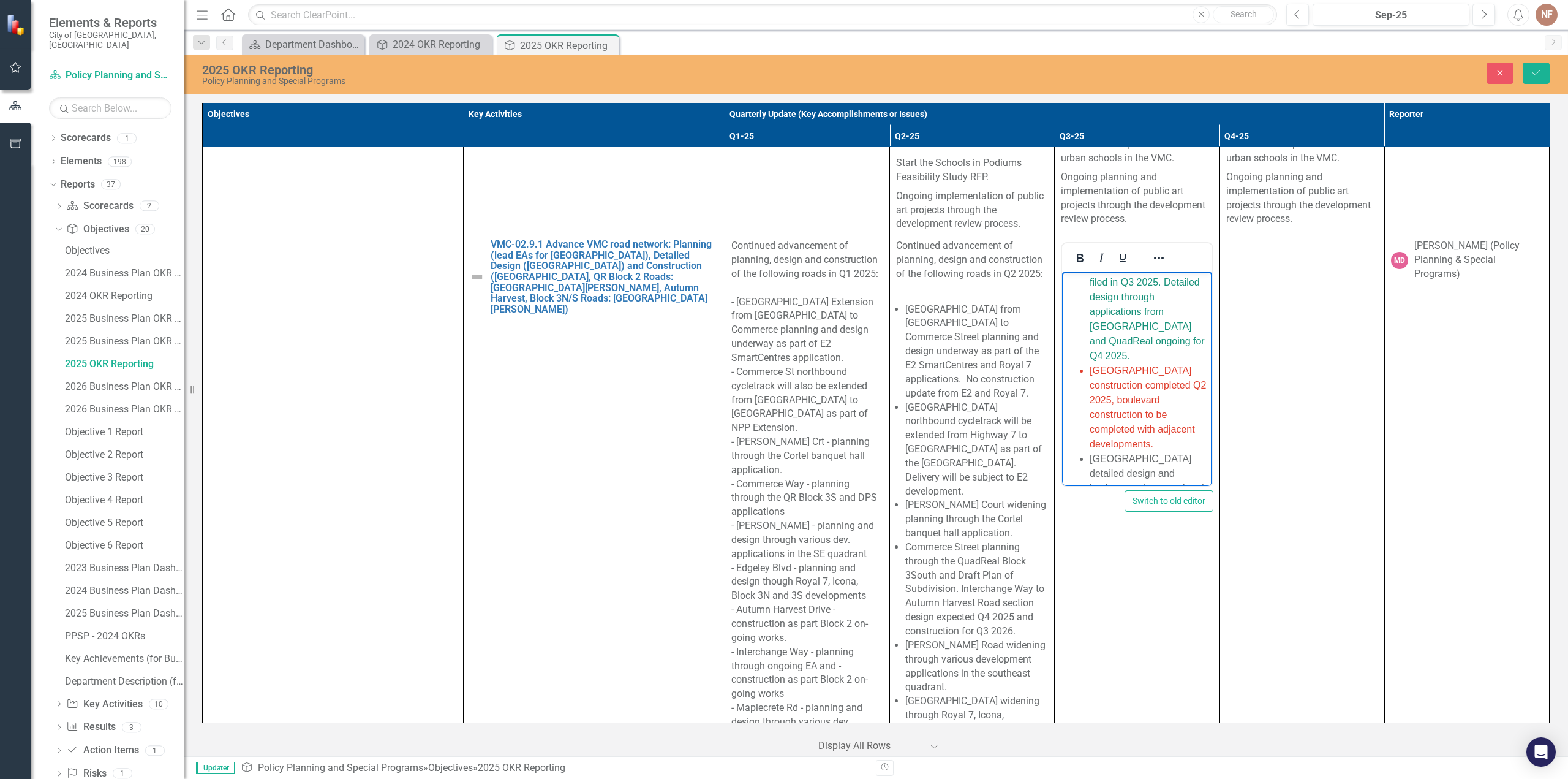
click at [1186, 349] on li "Millway Avenue as part of Block 2 (Mobilio) construction completed Q3 2025. Min…" at bounding box center [1149, 253] width 119 height 220
click at [1140, 354] on span "Millway Avenue as part of Block 2 (Mobilio) construction completed Q3 2025. Min…" at bounding box center [1148, 252] width 116 height 216
click at [1178, 357] on span "Millway Avenue as part of Block 2 (Mobilio) construction completed Q3 2025. Min…" at bounding box center [1148, 252] width 116 height 216
click at [1149, 408] on li "[GEOGRAPHIC_DATA] construction completed Q2 2025, boulevard construction to be …" at bounding box center [1149, 407] width 119 height 88
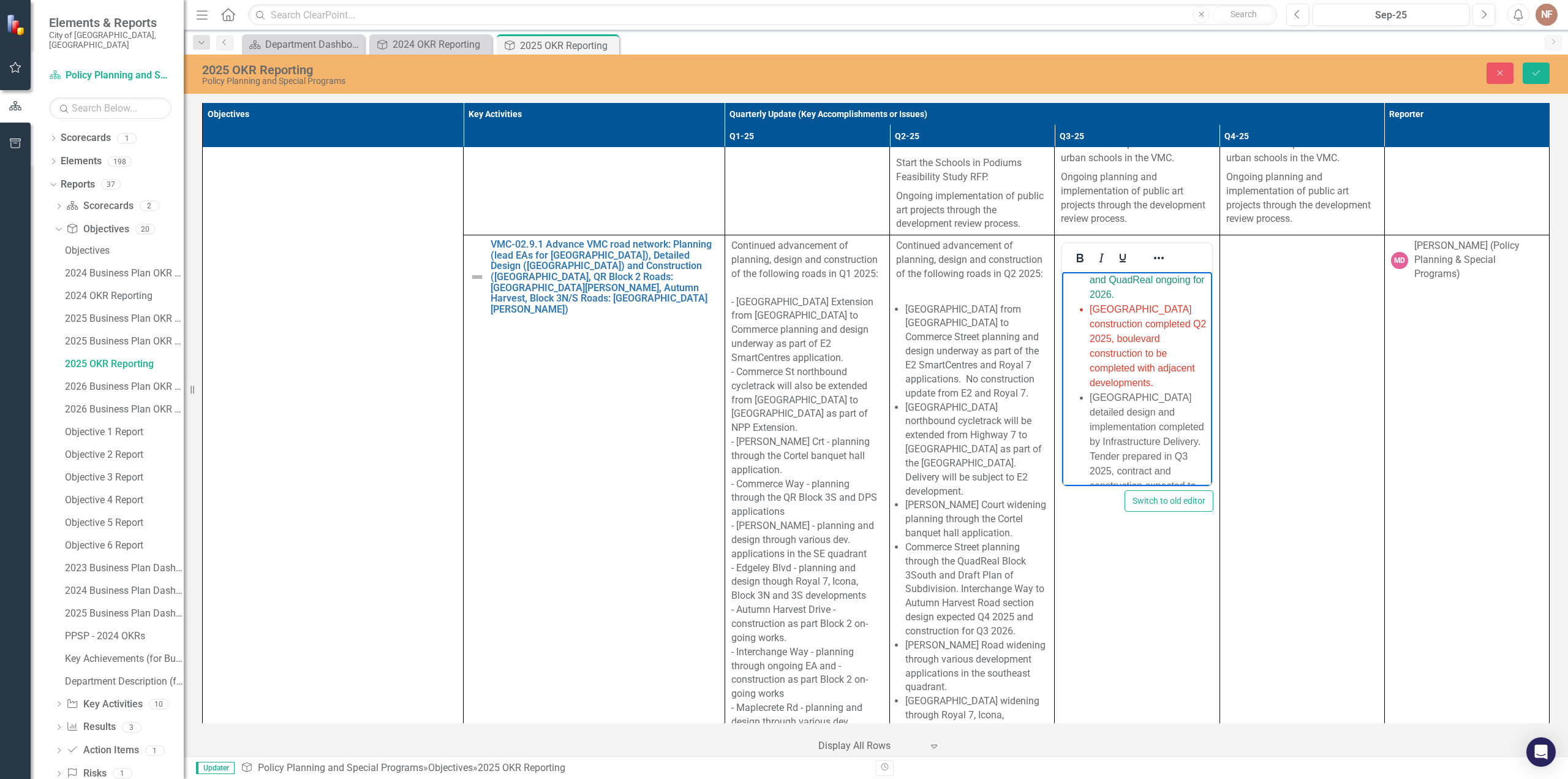
click at [1184, 379] on span "[GEOGRAPHIC_DATA] construction completed Q2 2025, boulevard construction to be …" at bounding box center [1148, 345] width 116 height 84
drag, startPoint x: 1196, startPoint y: 381, endPoint x: 1084, endPoint y: 309, distance: 133.1
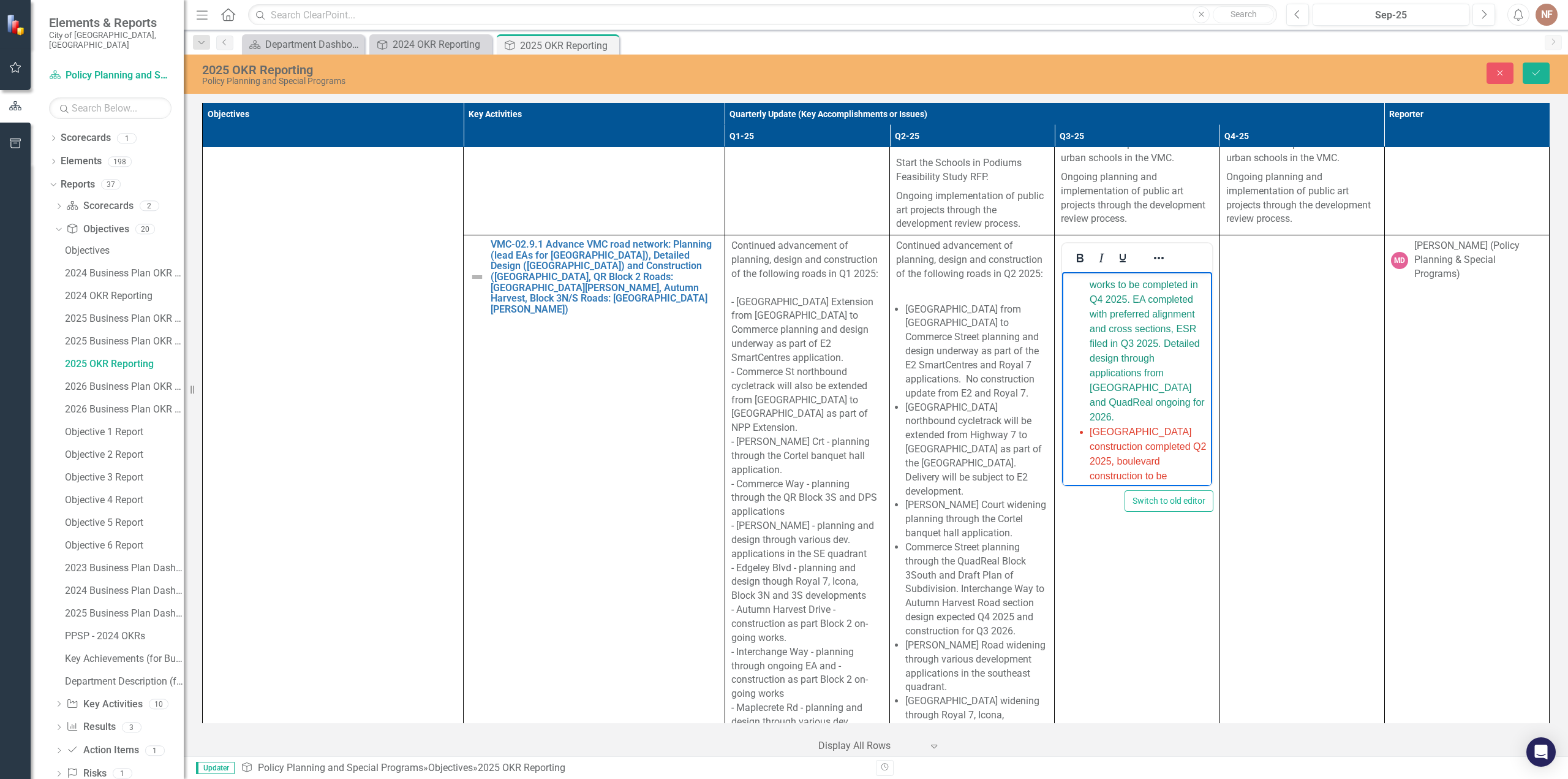
click at [1157, 384] on span "Millway Avenue as part of Block 2 (Mobilio) construction completed Q3 2025. Min…" at bounding box center [1148, 314] width 116 height 216
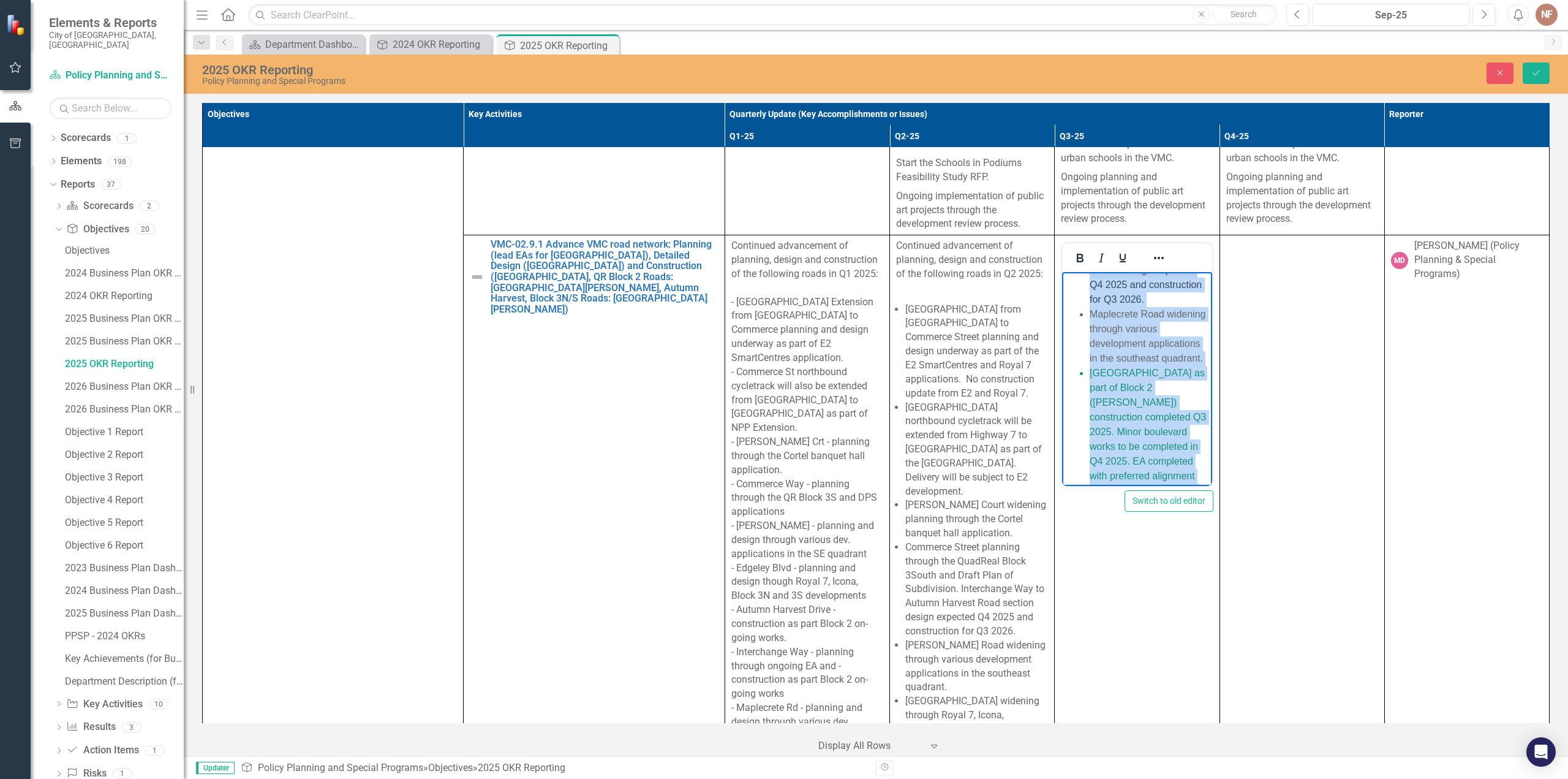
scroll to position [949, 0]
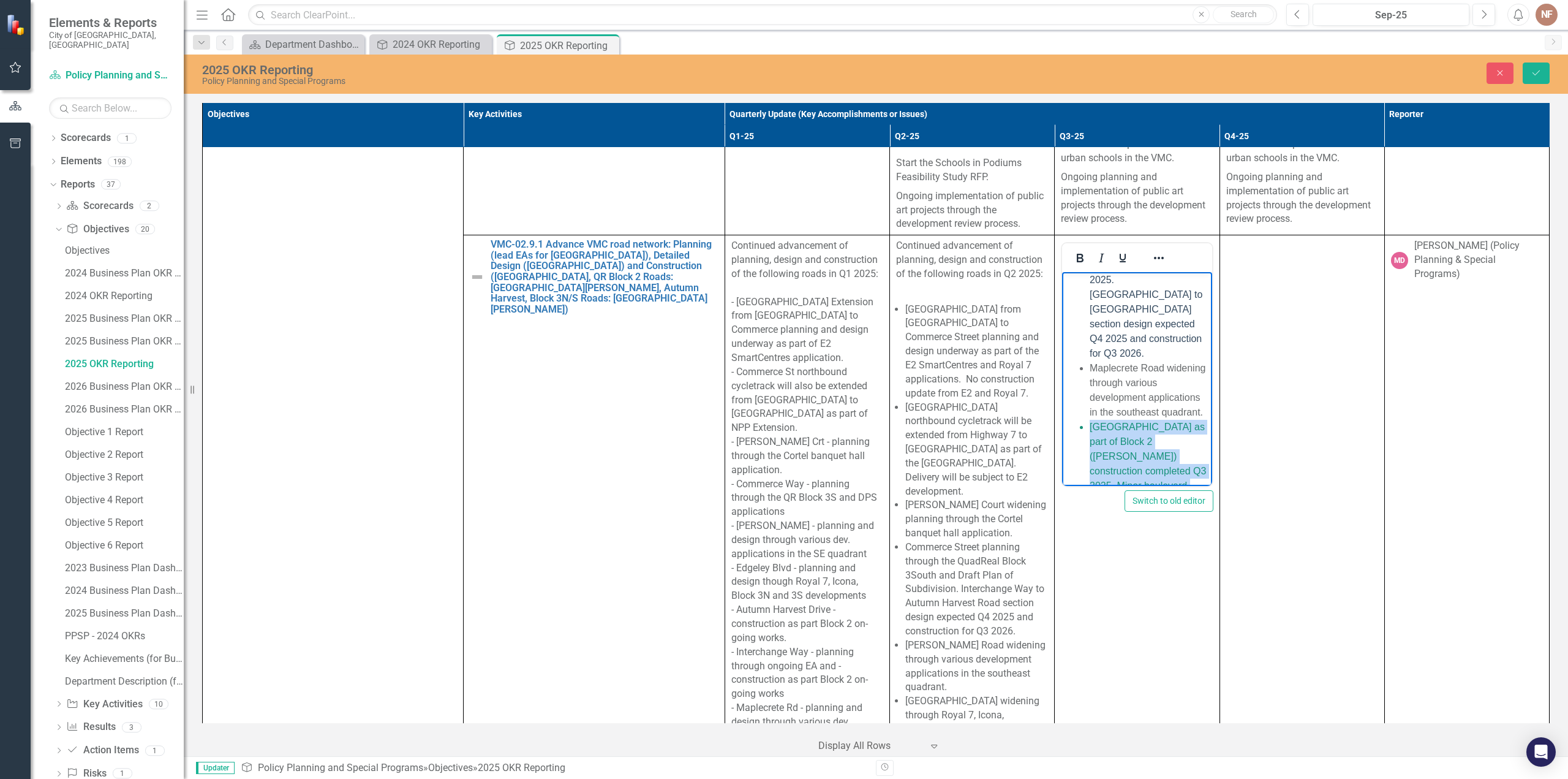
drag, startPoint x: 1170, startPoint y: 416, endPoint x: 1084, endPoint y: 442, distance: 89.8
click at [1084, 442] on ul "New Park Place Extension from Edgeley Boulevard to Commerce Street planning and…" at bounding box center [1137, 140] width 144 height 1442
click at [1152, 251] on icon "Reveal or hide additional toolbar items" at bounding box center [1159, 258] width 15 height 15
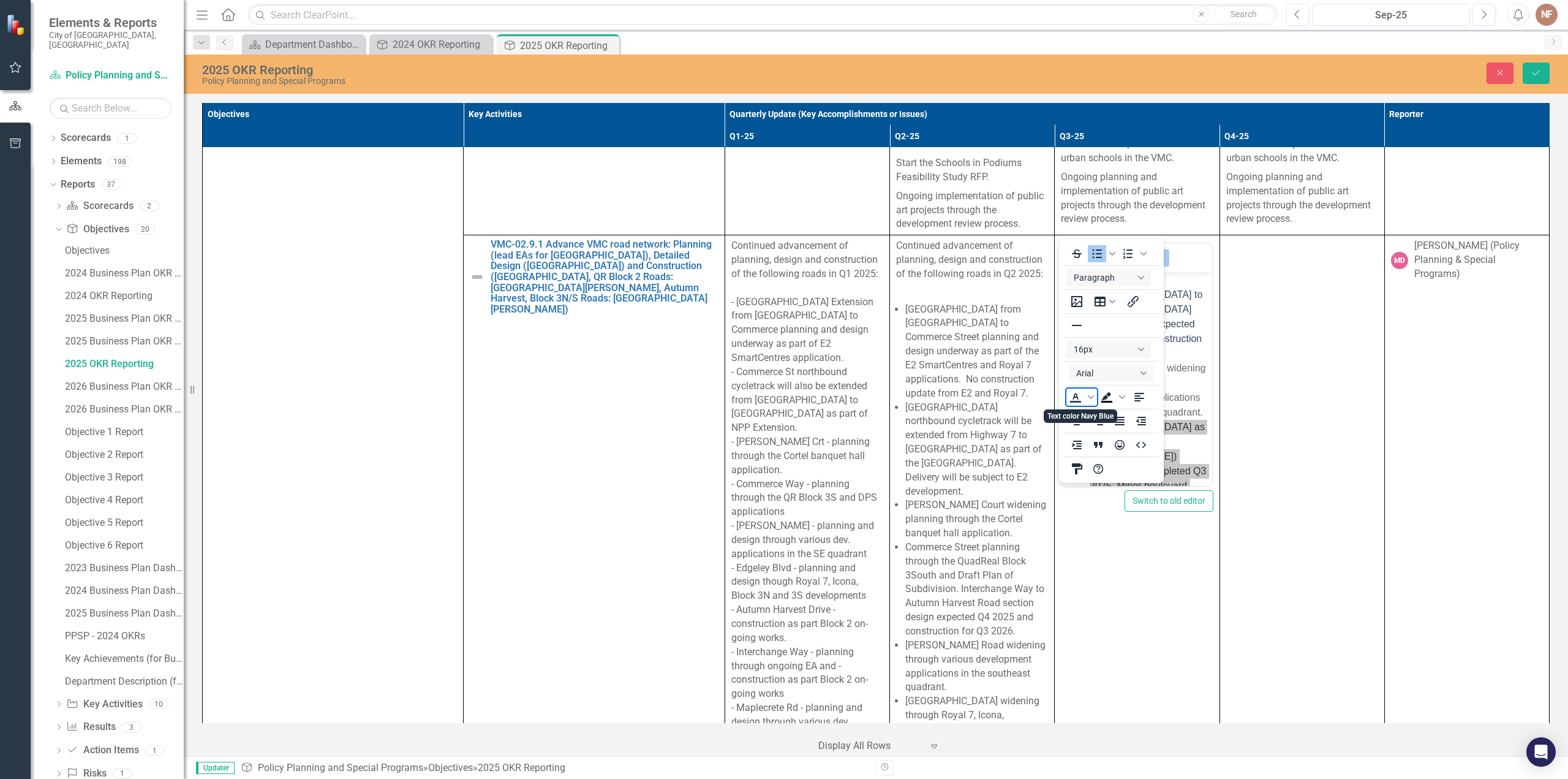
click at [1077, 399] on icon "Text color Navy Blue" at bounding box center [1075, 397] width 15 height 15
click at [1187, 383] on li "Millway Avenue as part of Block 2 (Mobilio) construction completed Q3 2025. Min…" at bounding box center [1149, 376] width 119 height 220
click at [1157, 251] on icon "Reveal or hide additional toolbar items" at bounding box center [1159, 258] width 15 height 15
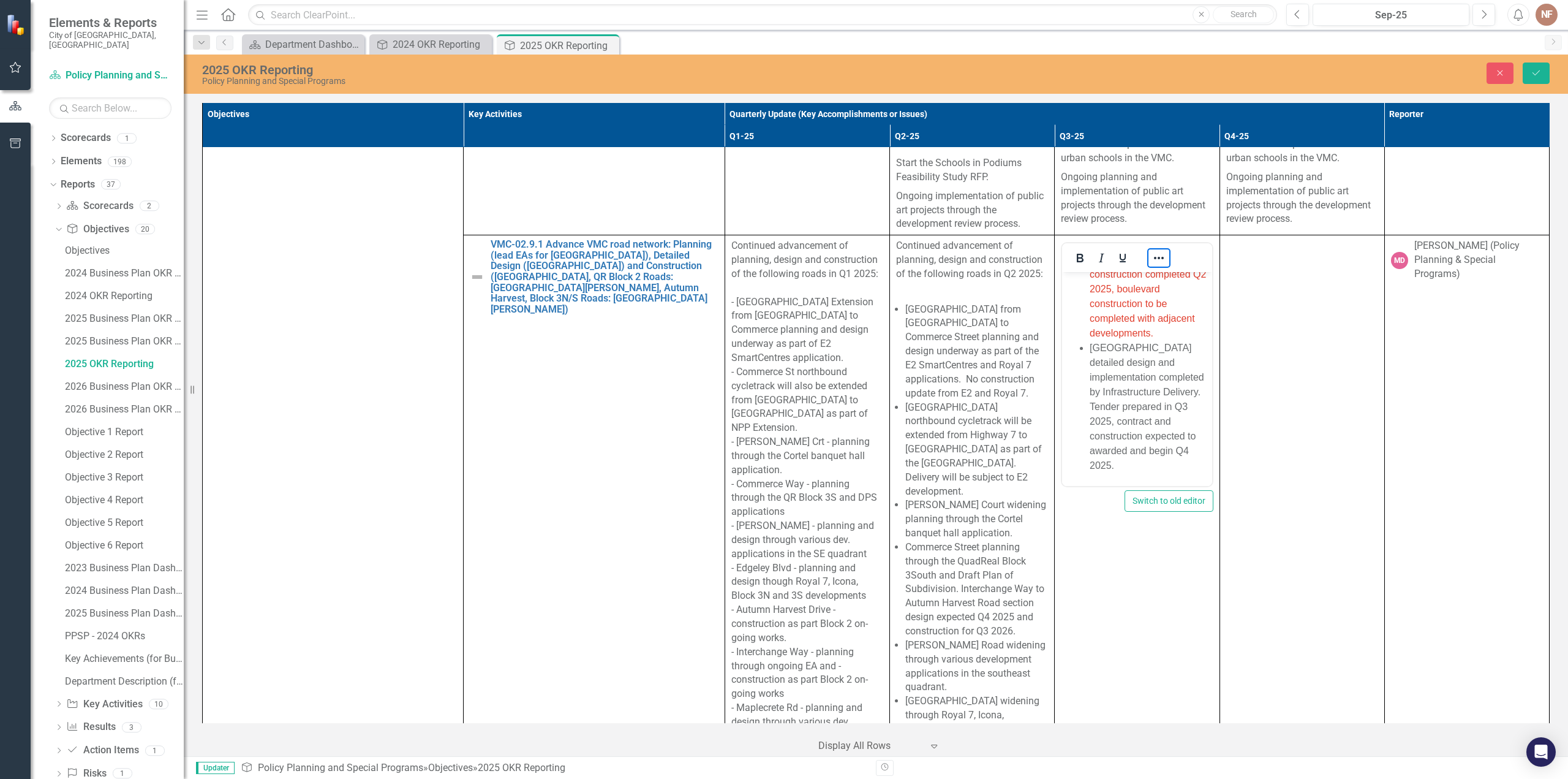
scroll to position [1352, 0]
click at [1160, 416] on li "Portage Parkway detailed design and implementation completed by Infrastructure …" at bounding box center [1149, 406] width 119 height 132
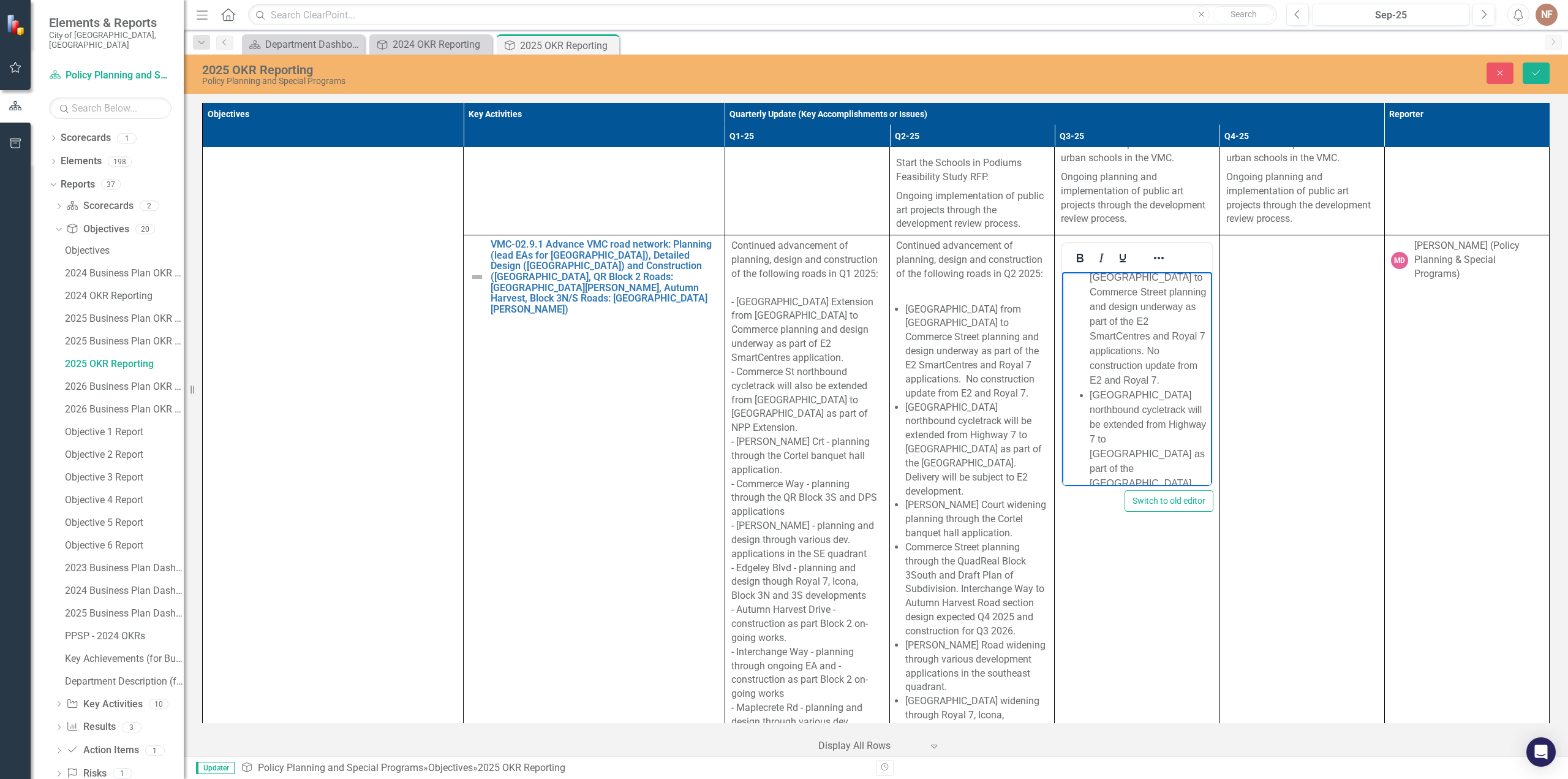
scroll to position [0, 0]
drag, startPoint x: 1132, startPoint y: 395, endPoint x: 1170, endPoint y: 411, distance: 41.2
click at [1132, 395] on li "[GEOGRAPHIC_DATA] from [GEOGRAPHIC_DATA] to Commerce Street planning and design…" at bounding box center [1149, 441] width 119 height 147
click at [1164, 378] on li "[GEOGRAPHIC_DATA] from [GEOGRAPHIC_DATA] to Commerce Street planning and design…" at bounding box center [1149, 441] width 119 height 147
click at [1160, 327] on p "Continued advancement of planning, design and construction of the following roa…" at bounding box center [1137, 304] width 144 height 59
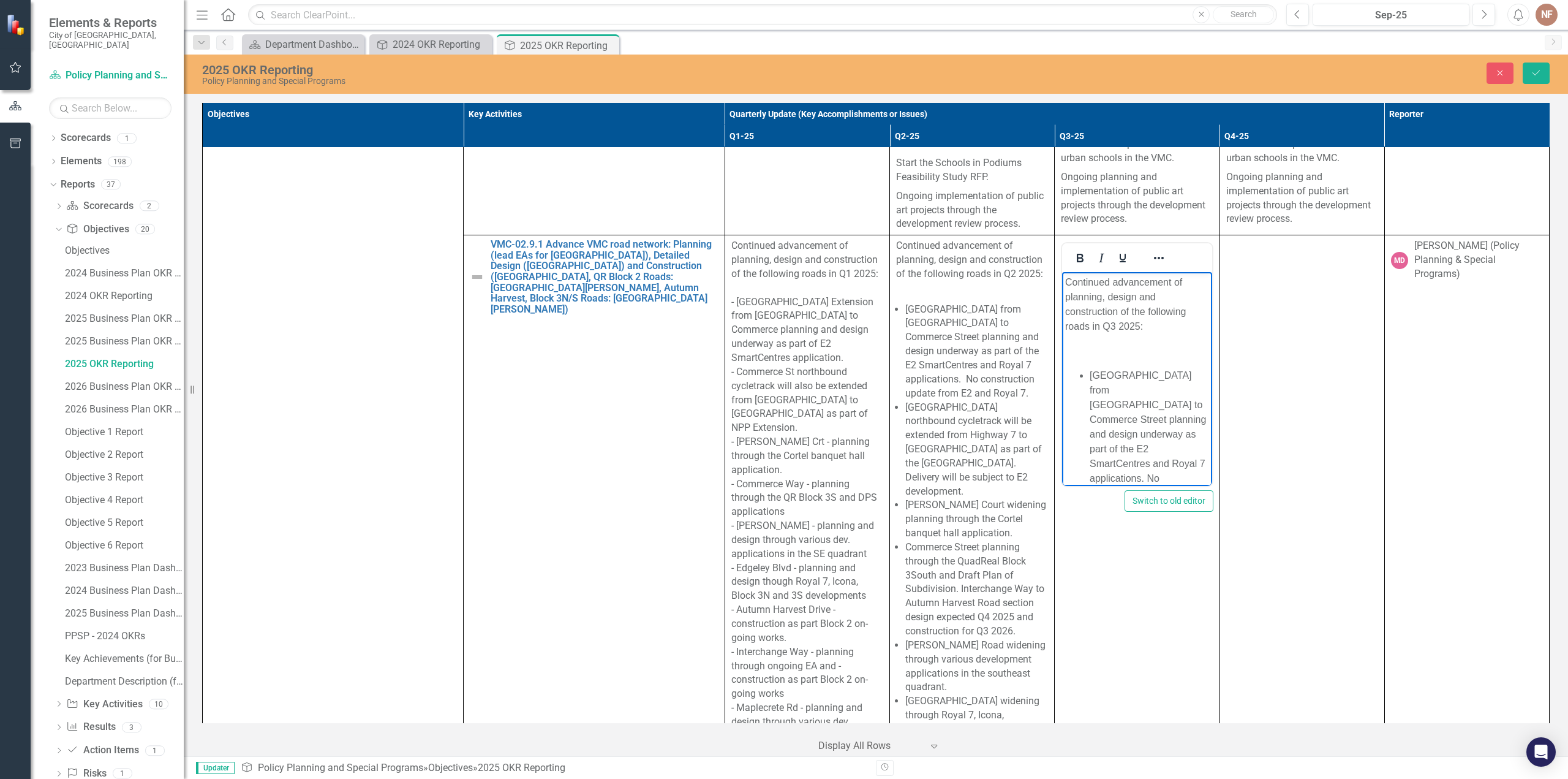
click at [1153, 397] on li "[GEOGRAPHIC_DATA] from [GEOGRAPHIC_DATA] to Commerce Street planning and design…" at bounding box center [1149, 441] width 119 height 147
copy body "Continued advancement of planning, design and construction of the following roa…"
click at [1124, 413] on li "[GEOGRAPHIC_DATA] from [GEOGRAPHIC_DATA] to Commerce Street planning and design…" at bounding box center [1149, 441] width 119 height 147
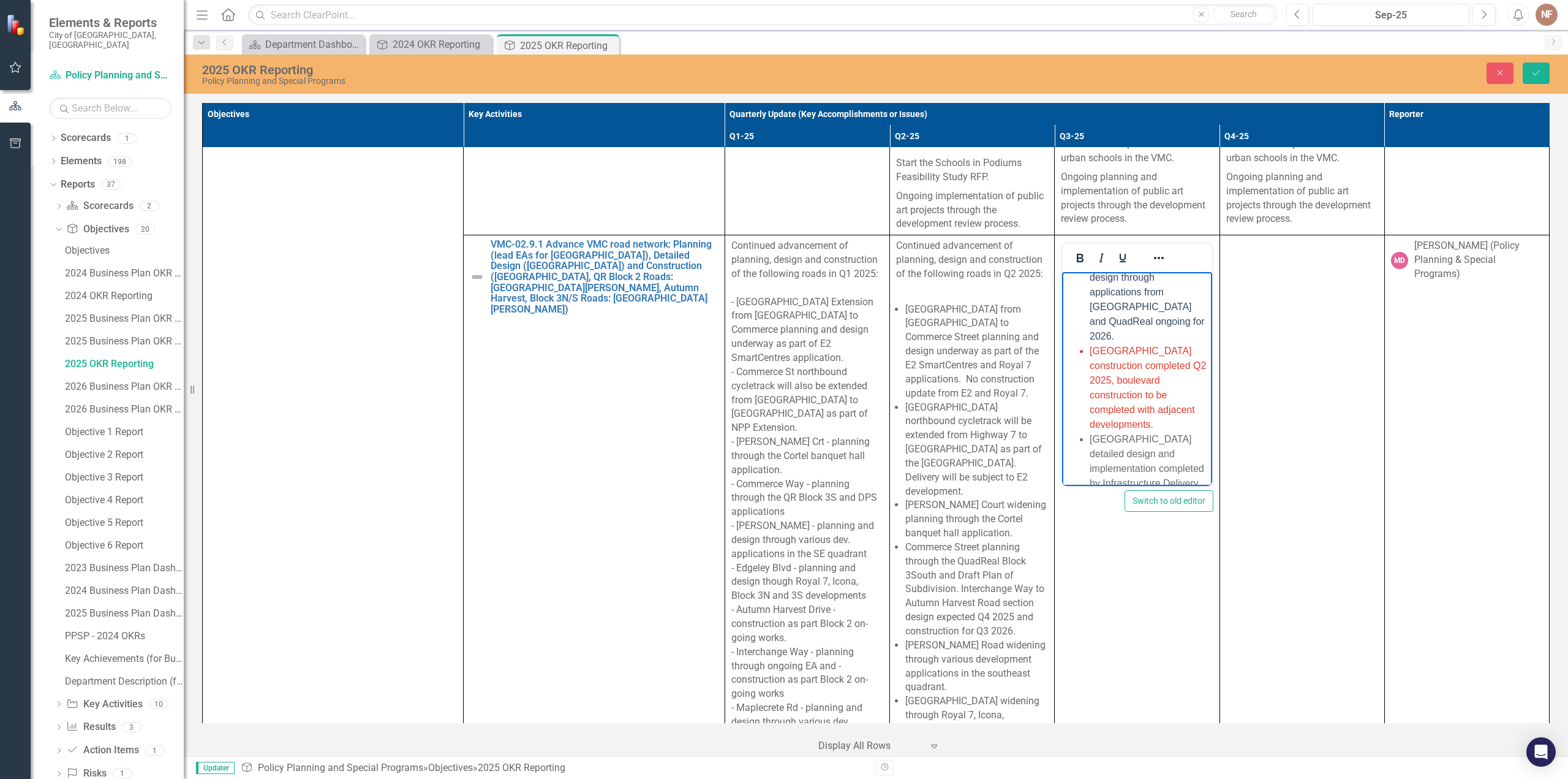
scroll to position [1352, 0]
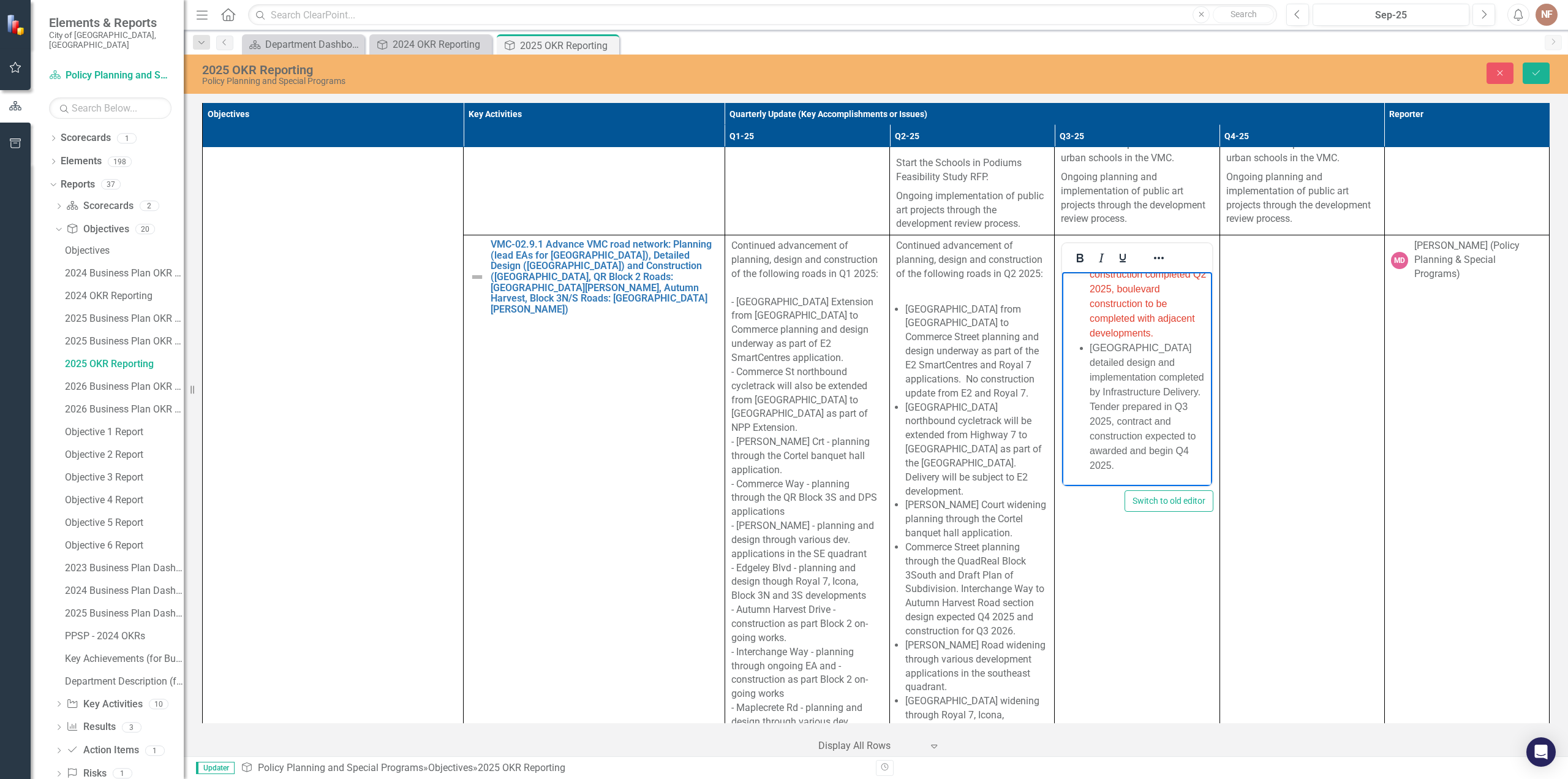
click at [1146, 381] on li "Portage Parkway detailed design and implementation completed by Infrastructure …" at bounding box center [1149, 406] width 119 height 132
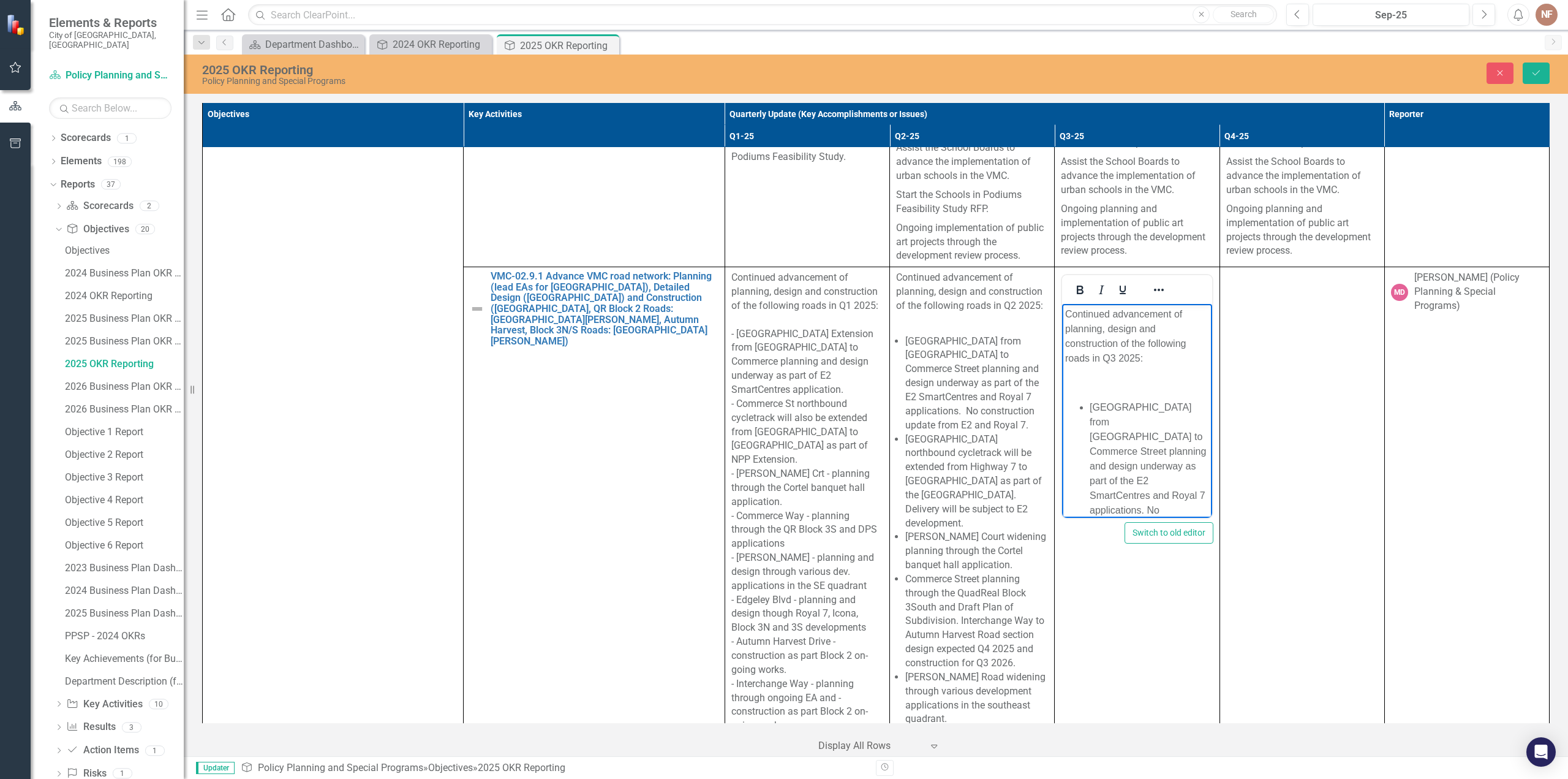
scroll to position [5145, 0]
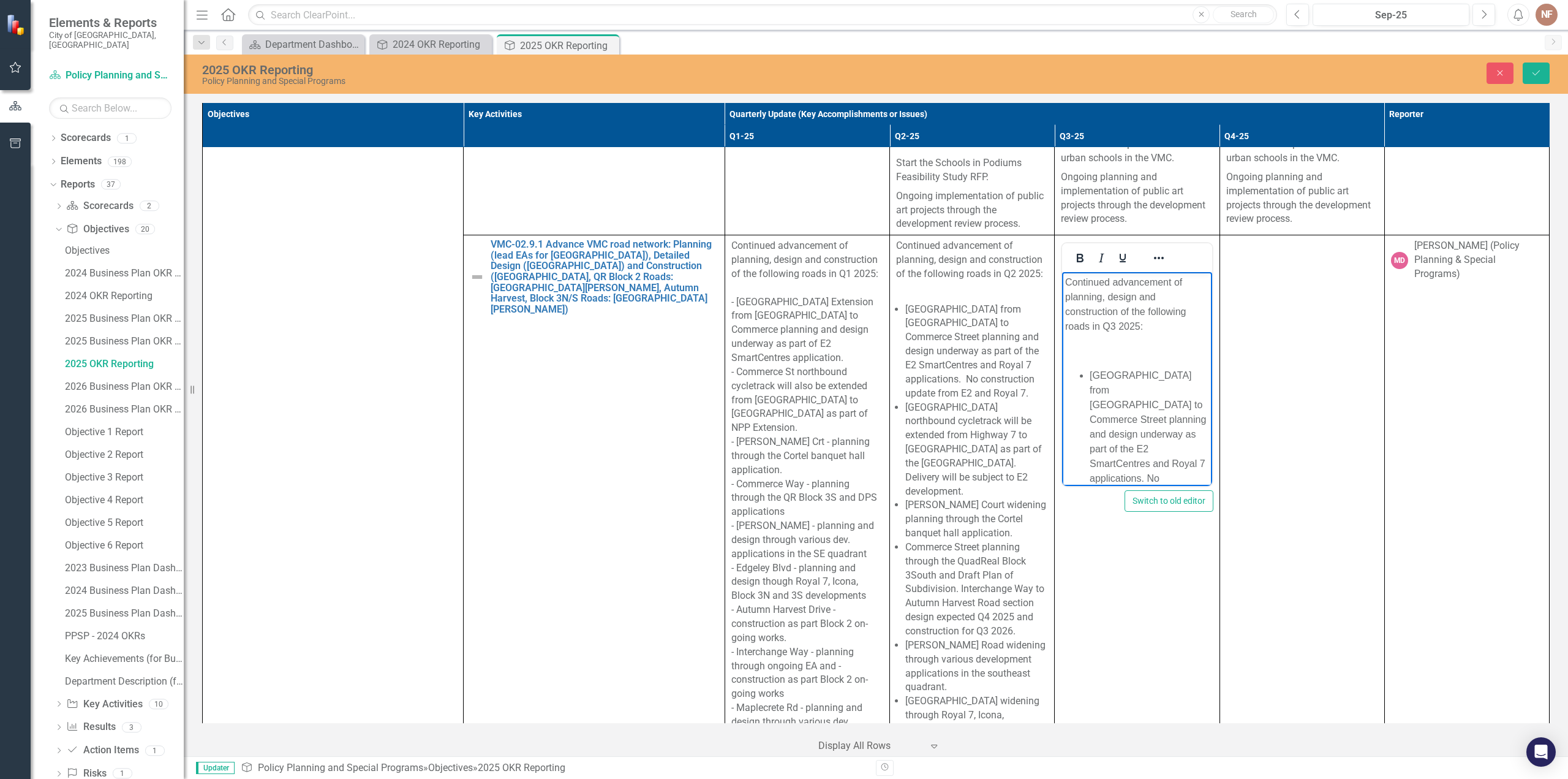
click at [1117, 398] on li "[GEOGRAPHIC_DATA] from [GEOGRAPHIC_DATA] to Commerce Street planning and design…" at bounding box center [1149, 441] width 119 height 147
click at [1534, 73] on icon "submit" at bounding box center [1536, 73] width 7 height 5
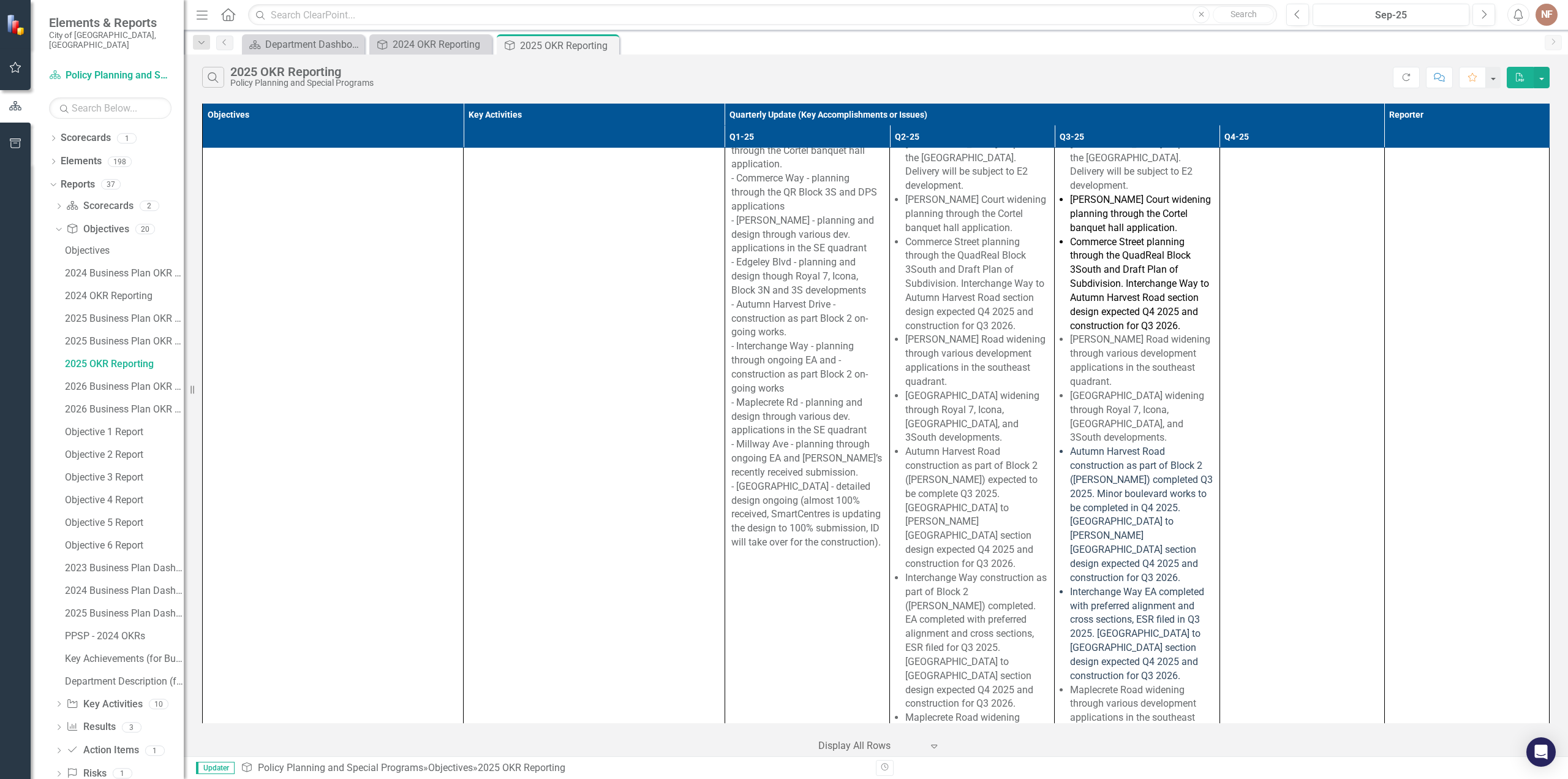
scroll to position [5455, 0]
click at [1100, 328] on li "[PERSON_NAME] Road widening through various development applications in the sou…" at bounding box center [1141, 356] width 143 height 55
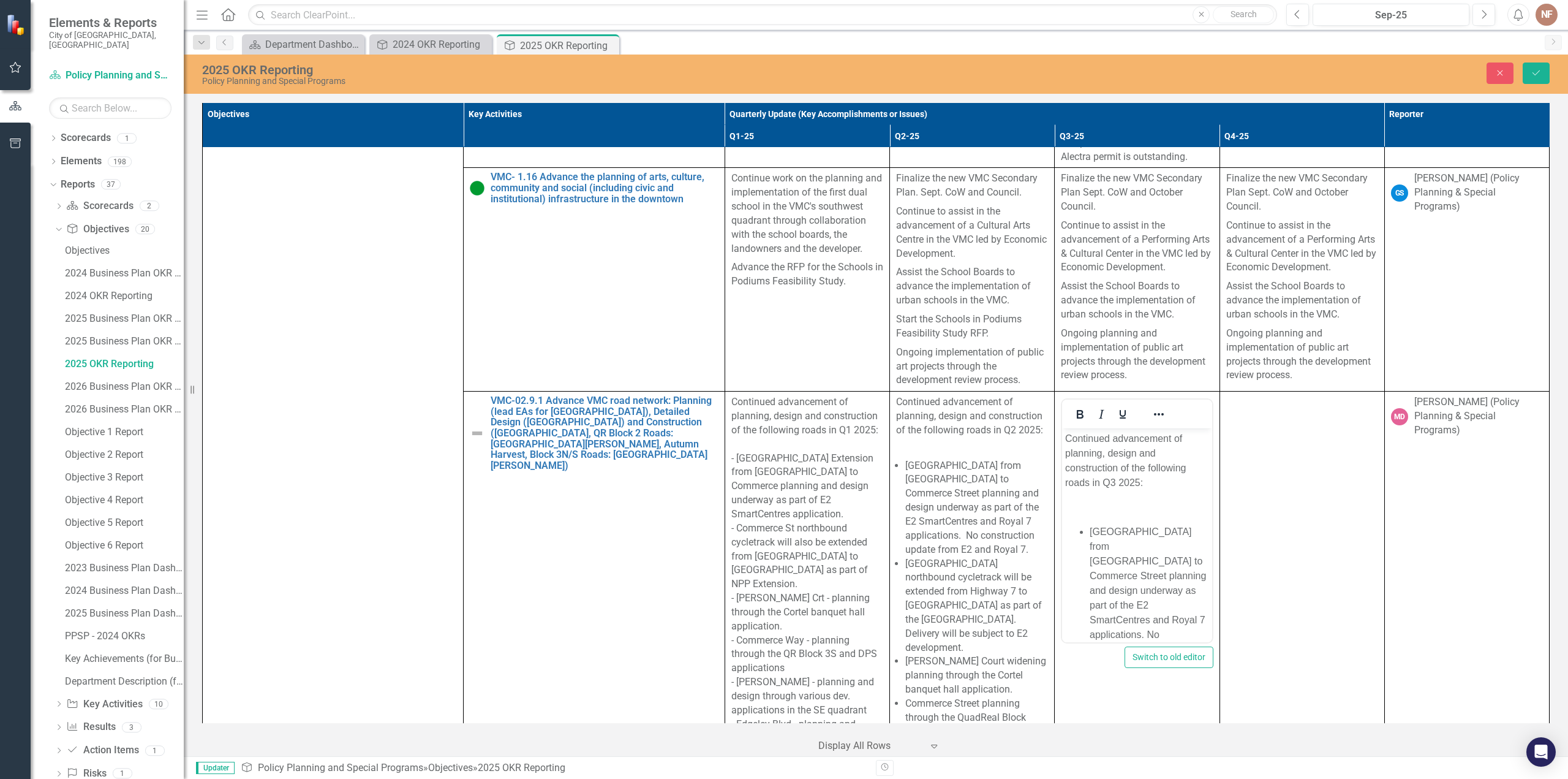
scroll to position [4965, 0]
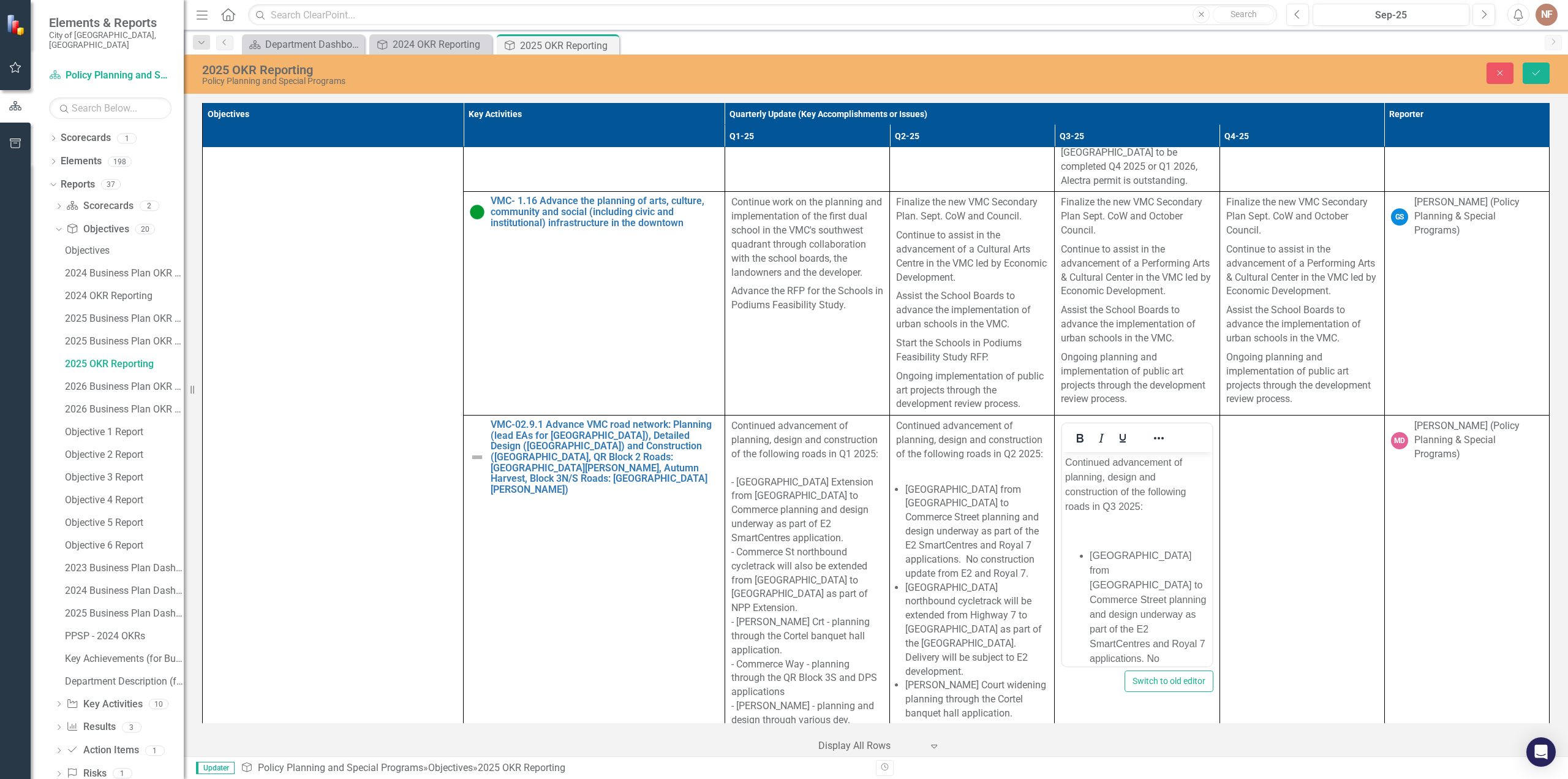
click at [1121, 567] on li "[GEOGRAPHIC_DATA] from [GEOGRAPHIC_DATA] to Commerce Street planning and design…" at bounding box center [1149, 622] width 119 height 147
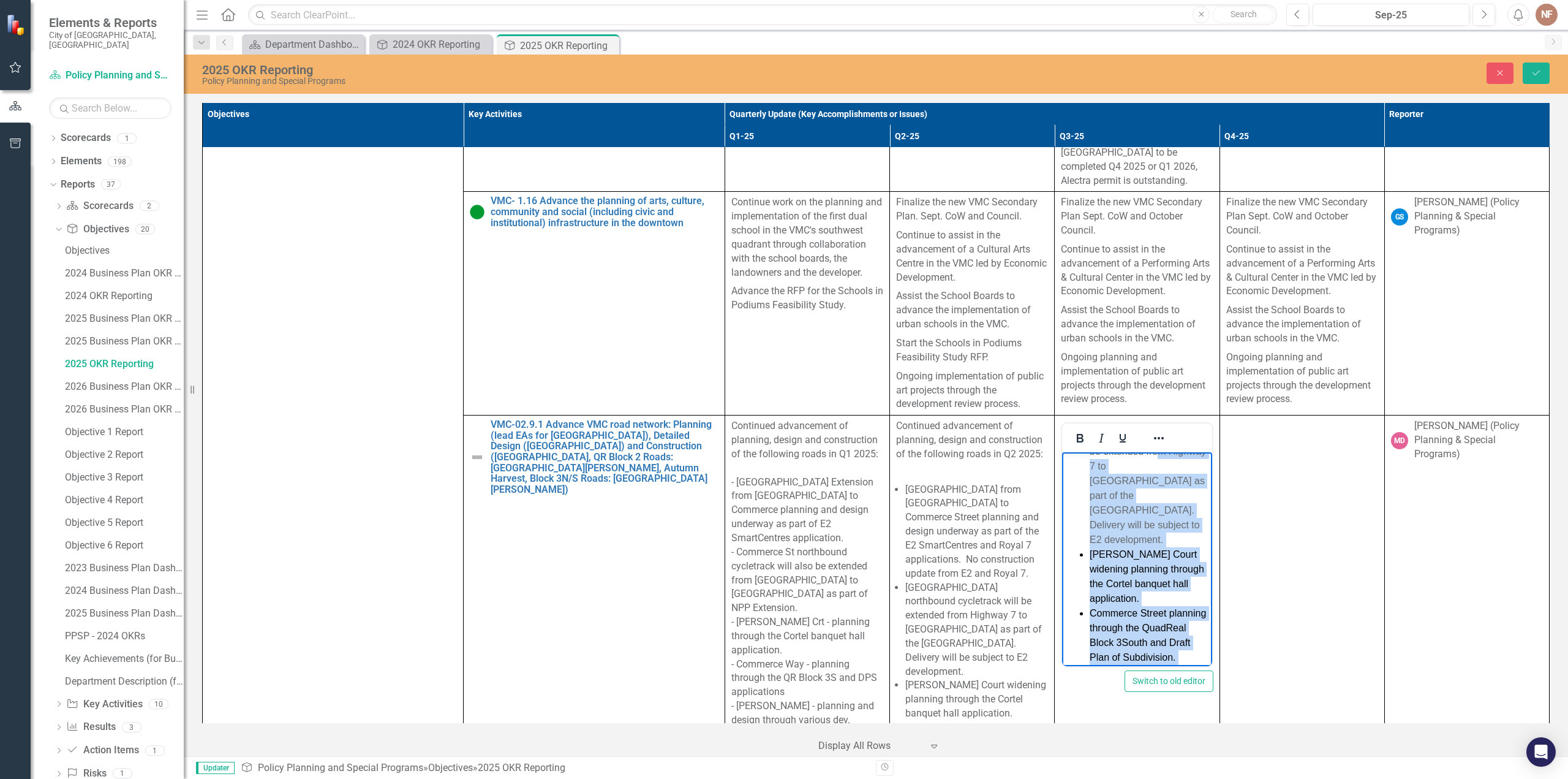
scroll to position [271, 0]
drag, startPoint x: 1131, startPoint y: 644, endPoint x: 1085, endPoint y: 554, distance: 101.1
click at [1154, 431] on icon "Reveal or hide additional toolbar items" at bounding box center [1159, 438] width 15 height 15
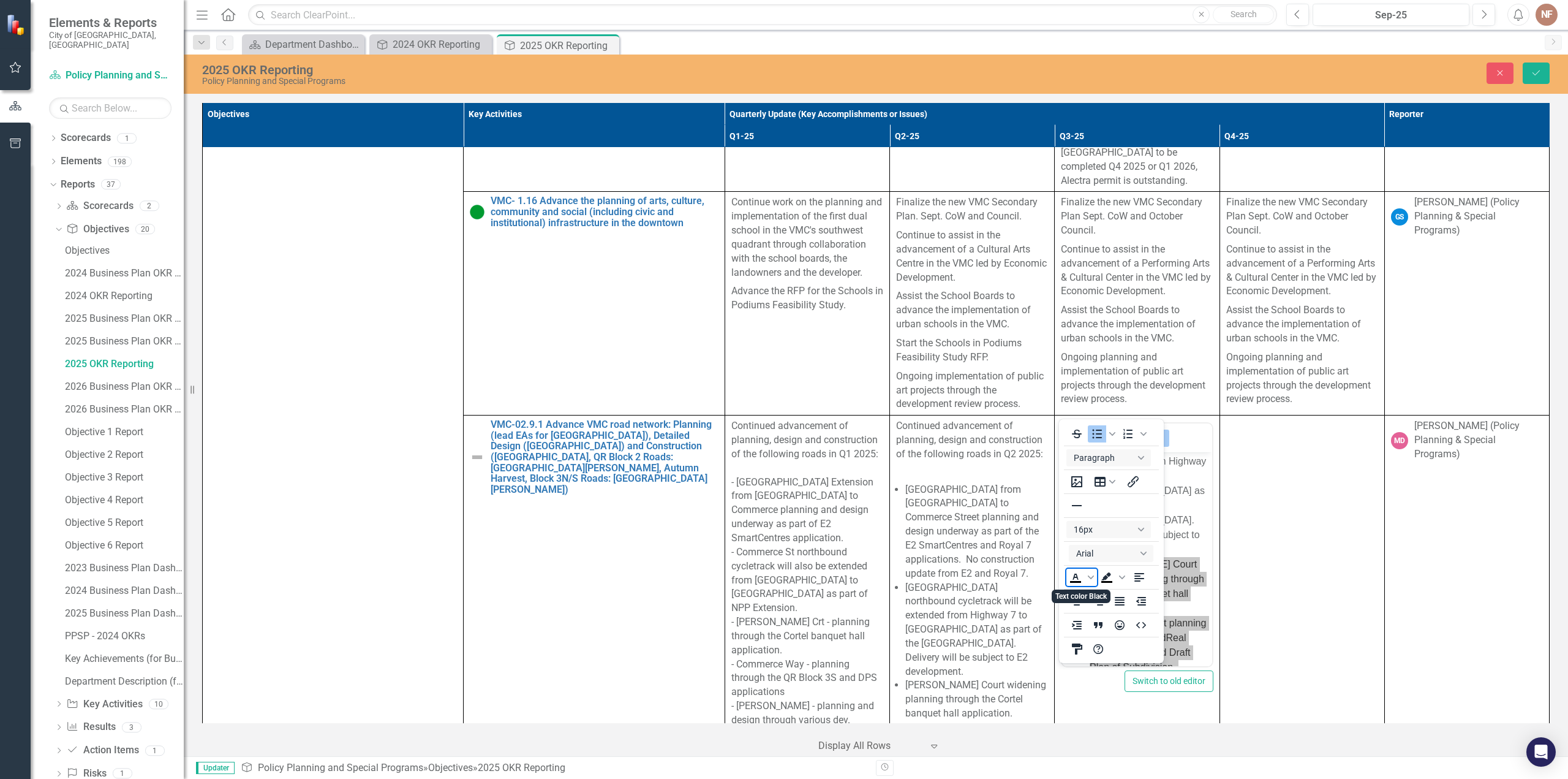
drag, startPoint x: 1086, startPoint y: 577, endPoint x: 111, endPoint y: 206, distance: 1043.2
click at [1086, 577] on span "Text color Black" at bounding box center [1091, 577] width 12 height 17
click at [1135, 653] on div "Dark Gray" at bounding box center [1131, 651] width 15 height 15
click at [1192, 534] on li "Commerce Street planning through the QuadReal Block 3South and Draft Plan of Su…" at bounding box center [1149, 599] width 119 height 132
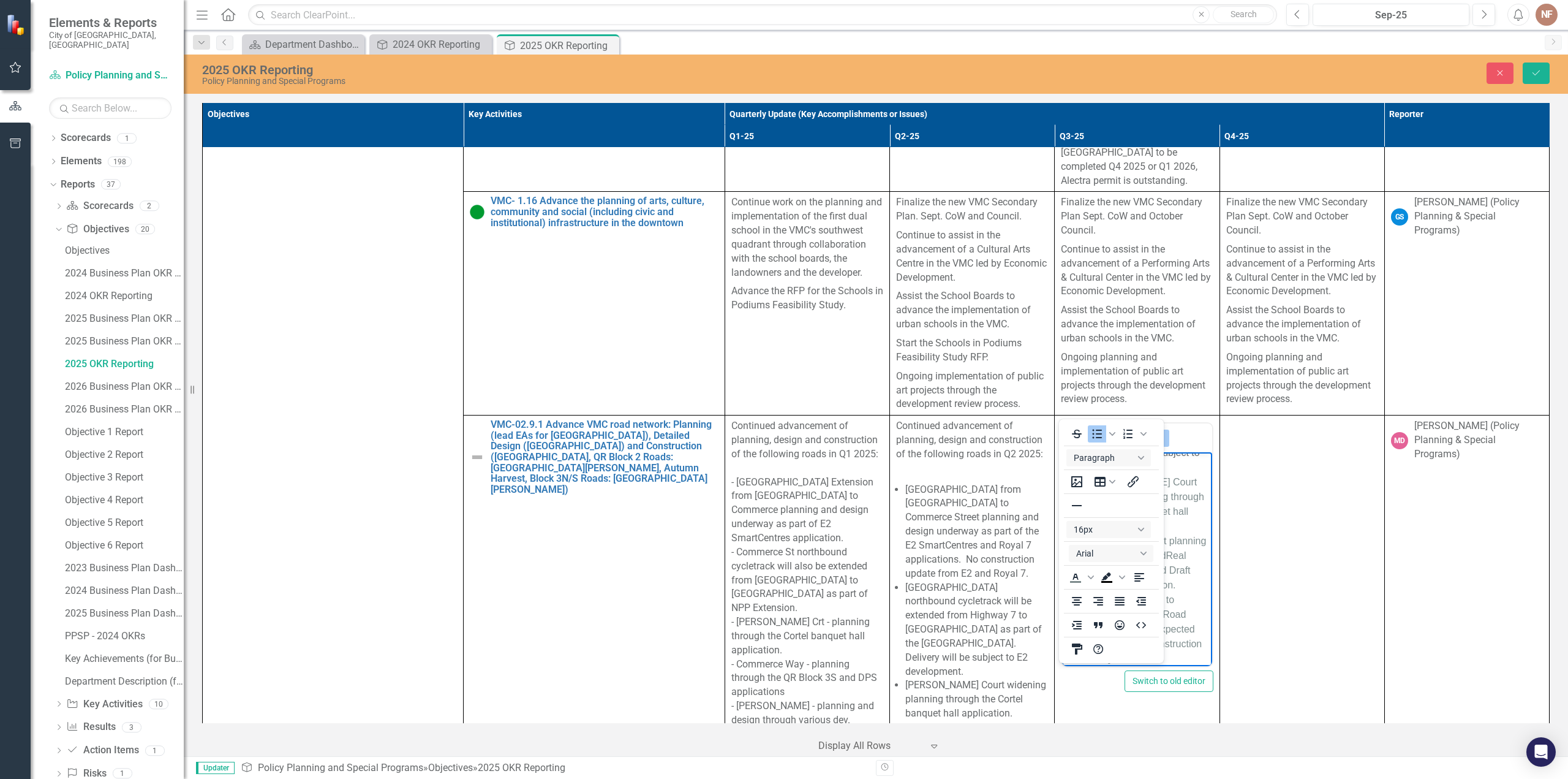
click at [1153, 431] on icon "Reveal or hide additional toolbar items" at bounding box center [1159, 438] width 15 height 15
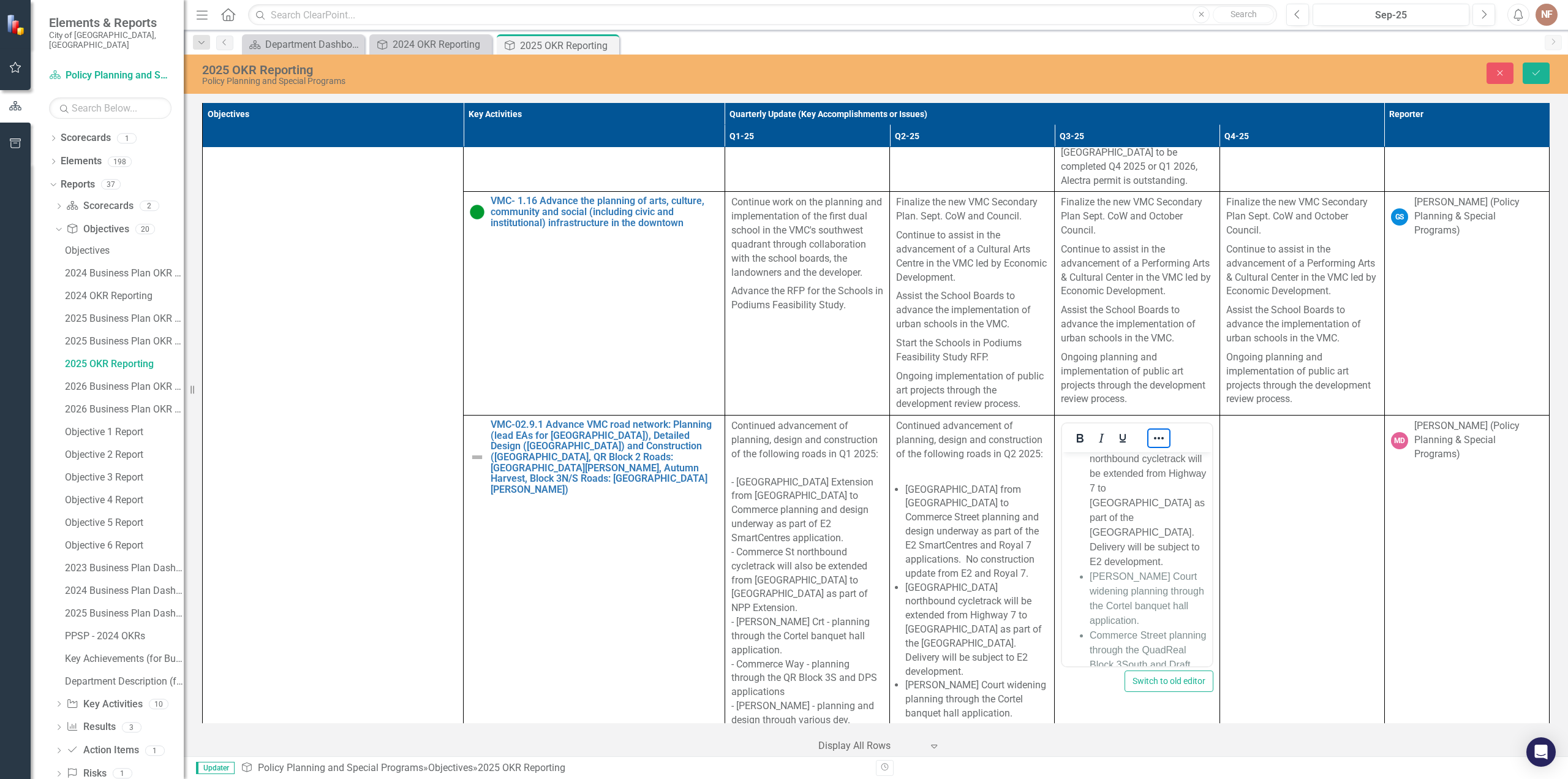
scroll to position [230, 0]
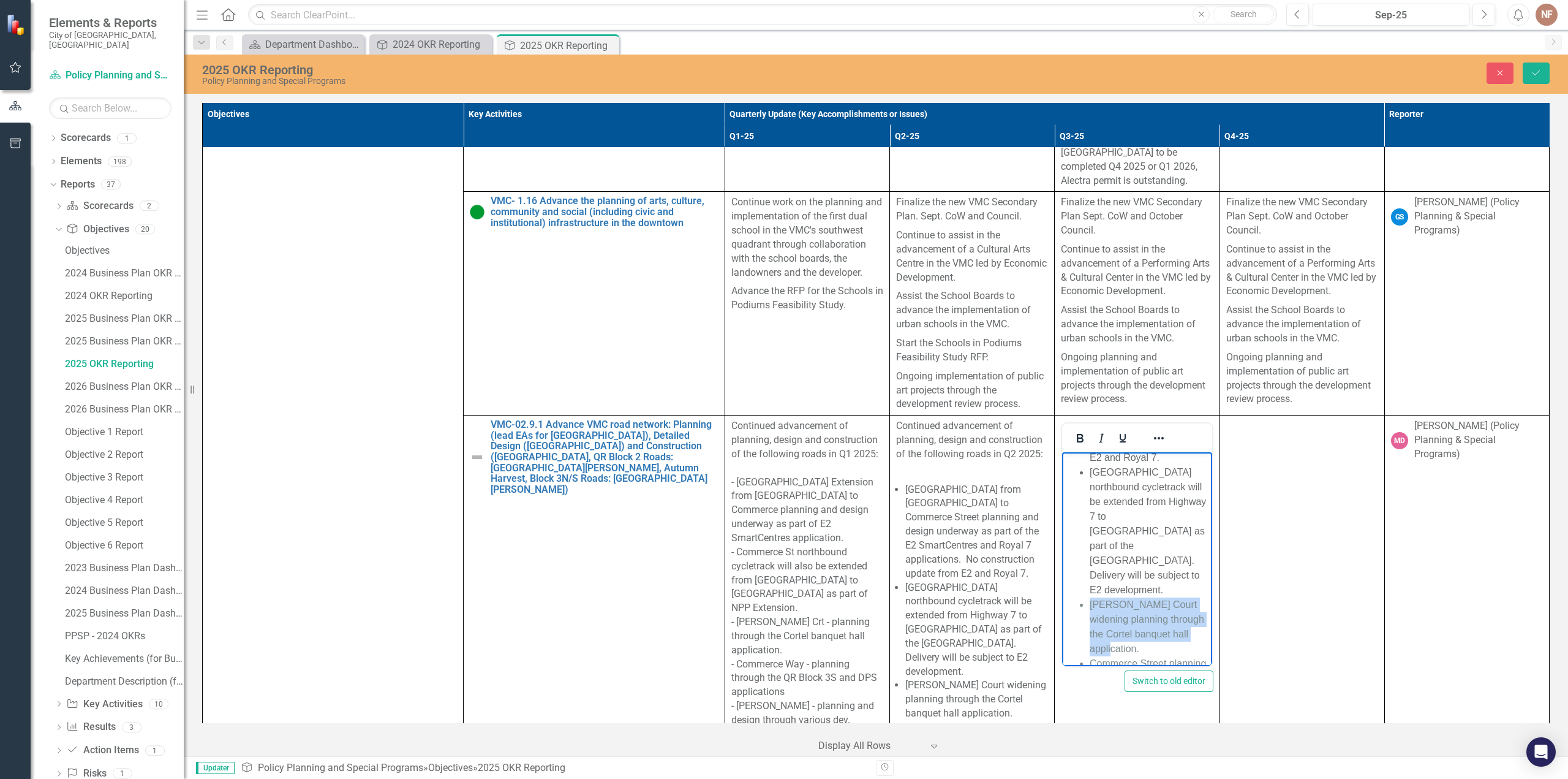
drag, startPoint x: 1146, startPoint y: 635, endPoint x: 1087, endPoint y: 586, distance: 76.7
click at [1152, 431] on icon "Reveal or hide additional toolbar items" at bounding box center [1159, 438] width 15 height 15
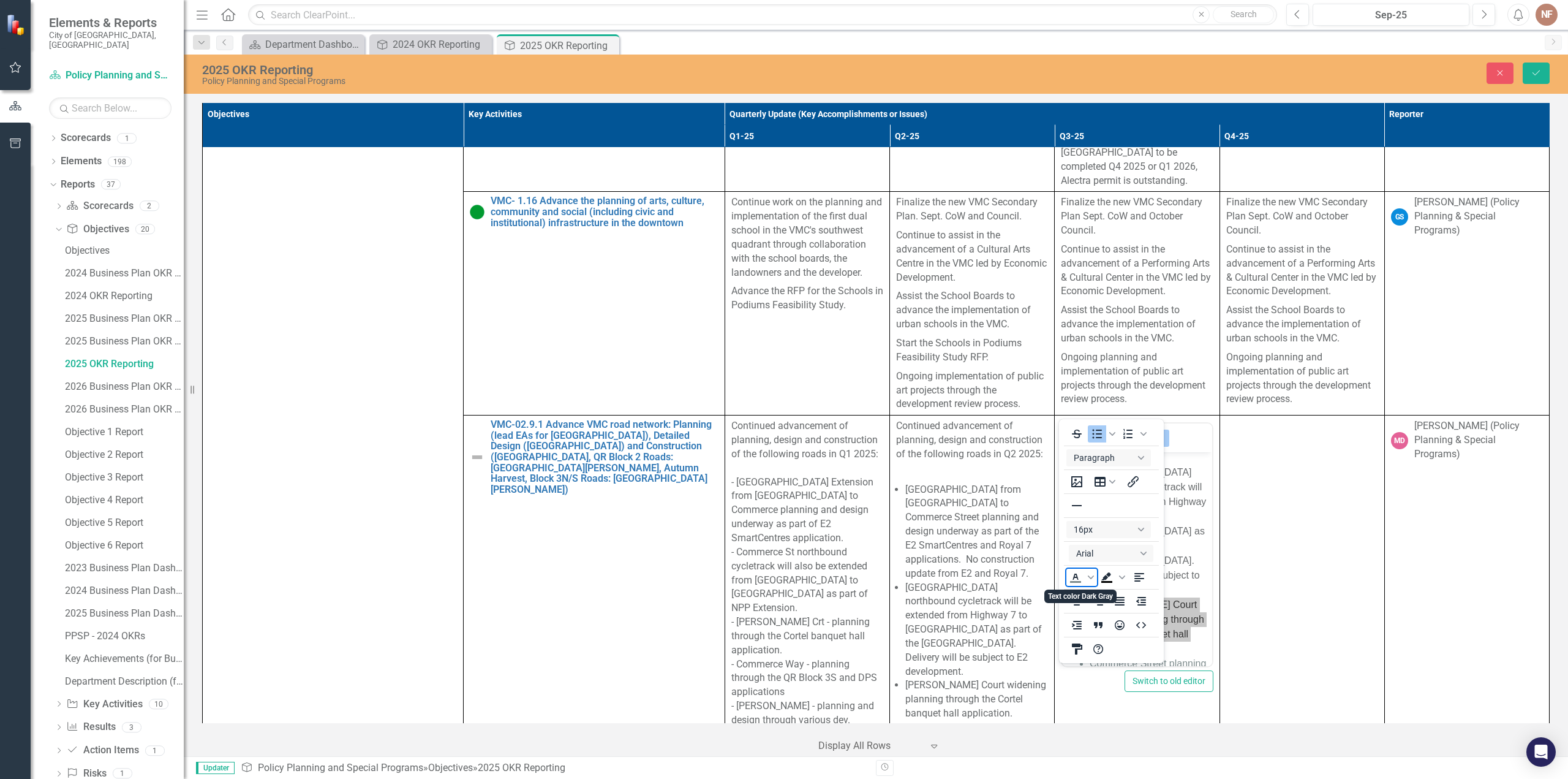
click at [1090, 579] on icon "Text color Dark Gray" at bounding box center [1091, 577] width 6 height 4
click at [1153, 670] on icon "Custom color" at bounding box center [1149, 668] width 9 height 9
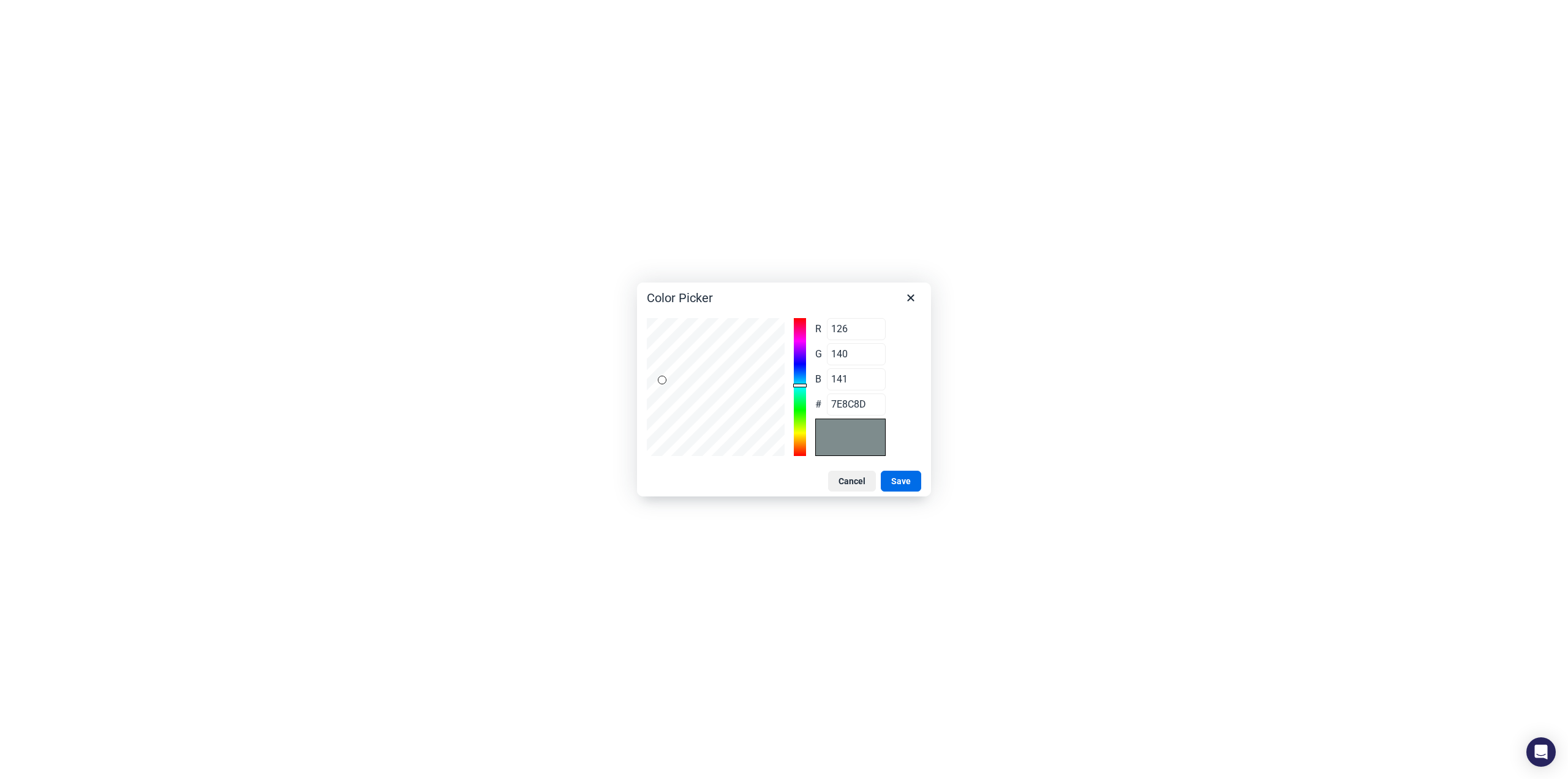
click at [860, 485] on button "Cancel" at bounding box center [852, 481] width 48 height 21
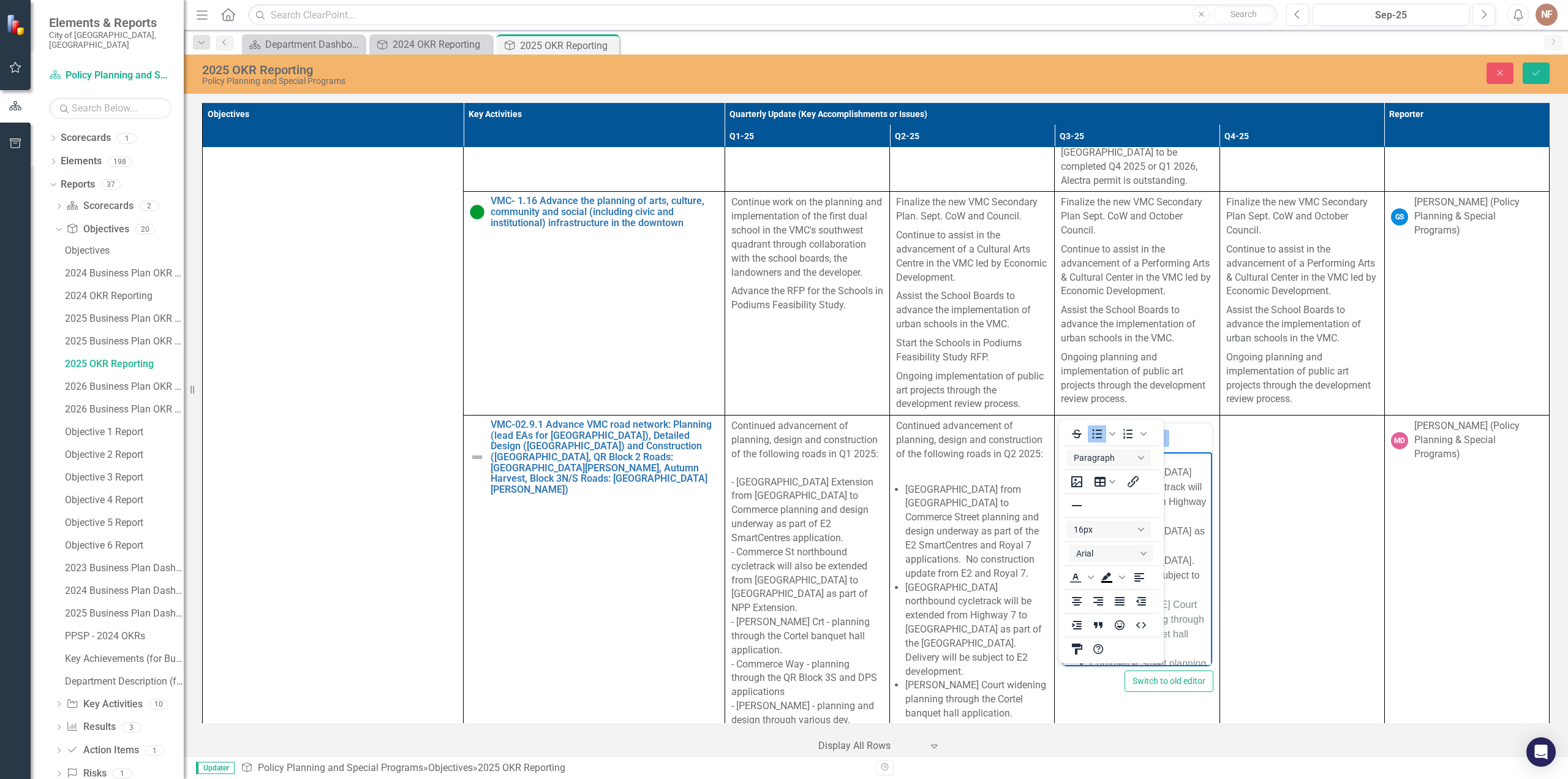
click at [1178, 581] on li "[GEOGRAPHIC_DATA] northbound cycletrack will be extended from Highway 7 to [GEO…" at bounding box center [1149, 531] width 119 height 132
click at [1154, 437] on icon "Reveal or hide additional toolbar items" at bounding box center [1159, 438] width 10 height 2
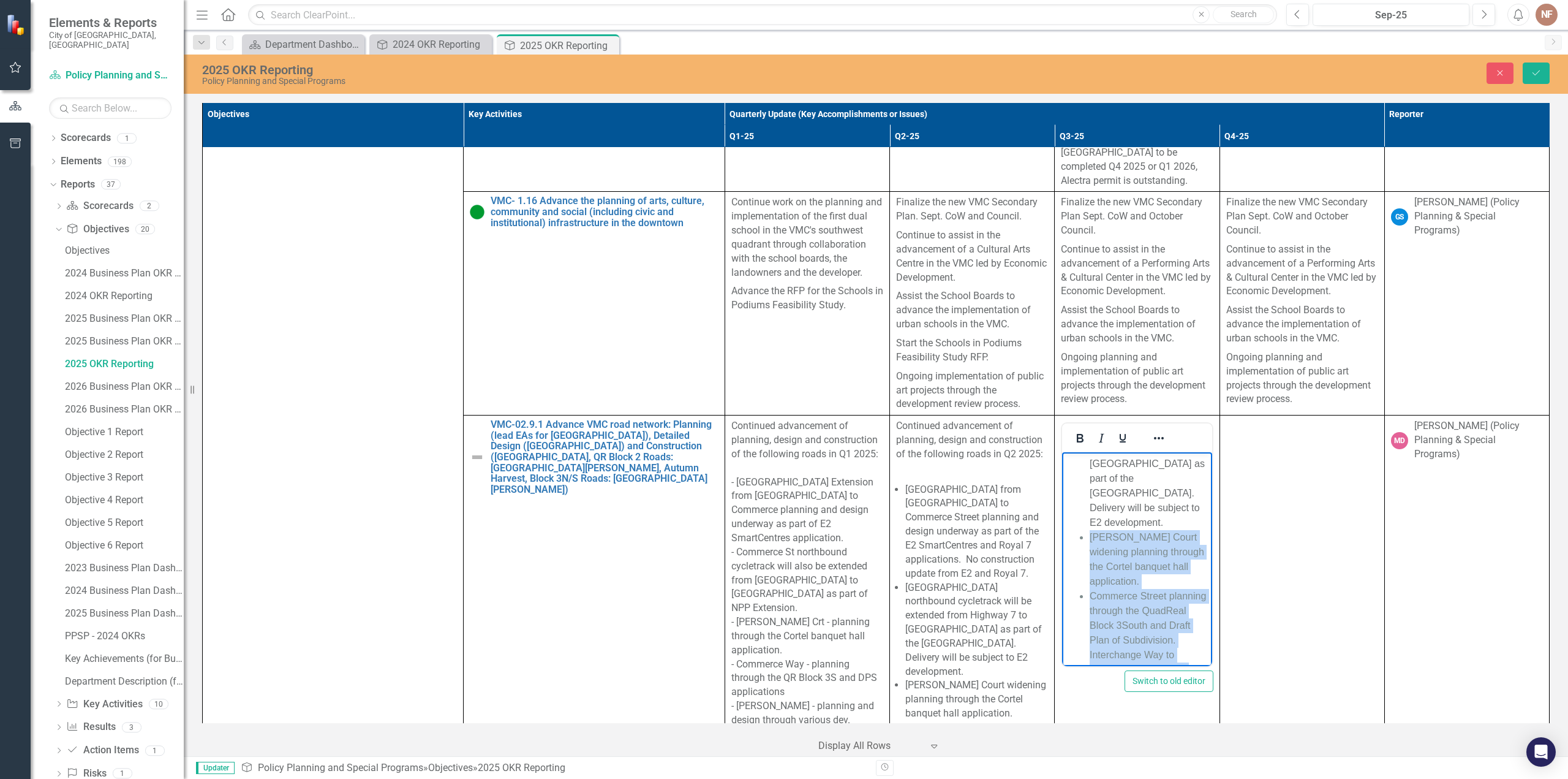
drag, startPoint x: 1121, startPoint y: 581, endPoint x: 1084, endPoint y: 522, distance: 69.6
click at [1156, 431] on icon "Reveal or hide additional toolbar items" at bounding box center [1159, 438] width 15 height 15
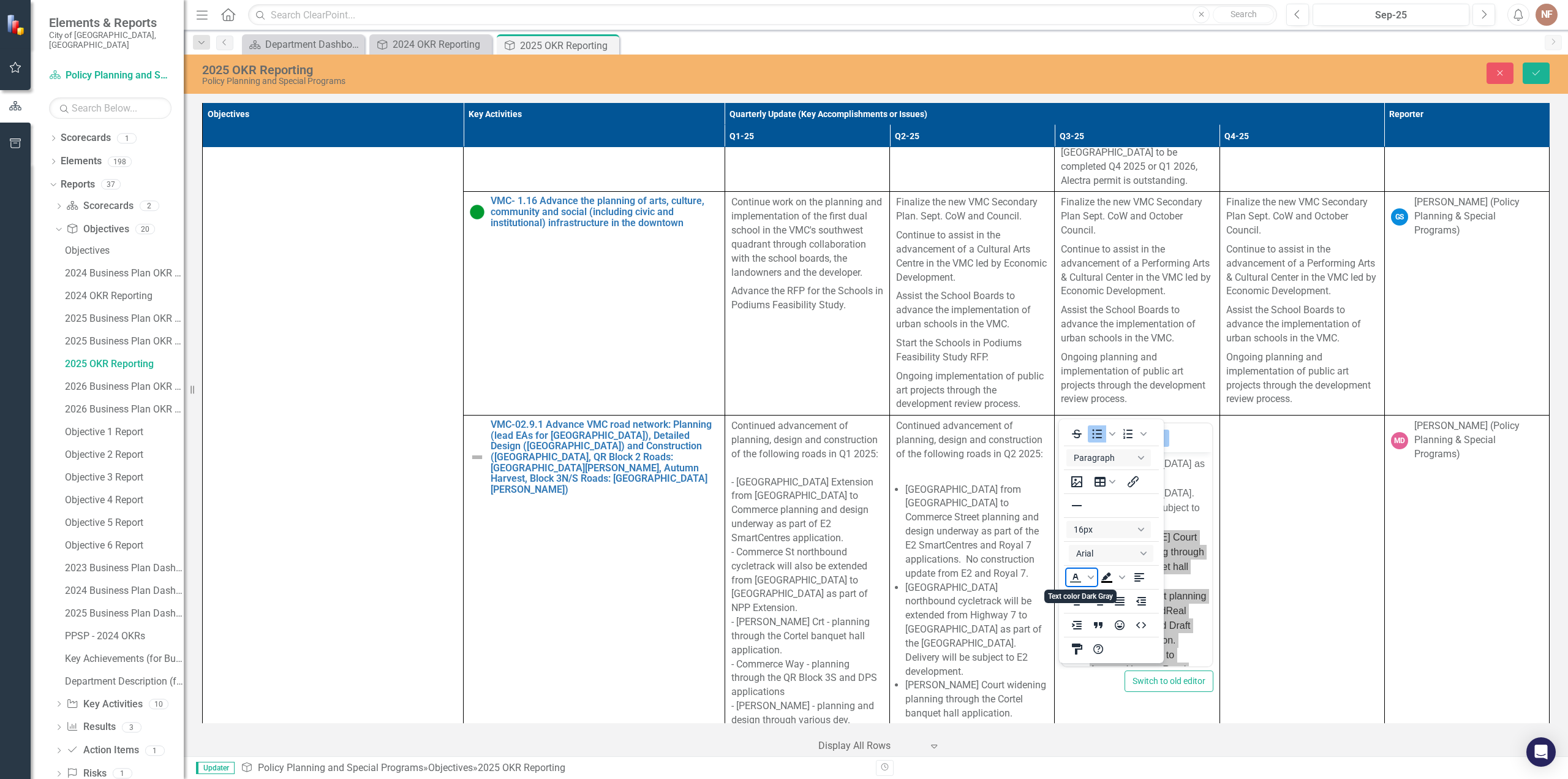
click at [1088, 574] on span "Text color Dark Gray" at bounding box center [1091, 577] width 12 height 17
click at [1147, 670] on icon "Custom color" at bounding box center [1149, 668] width 9 height 9
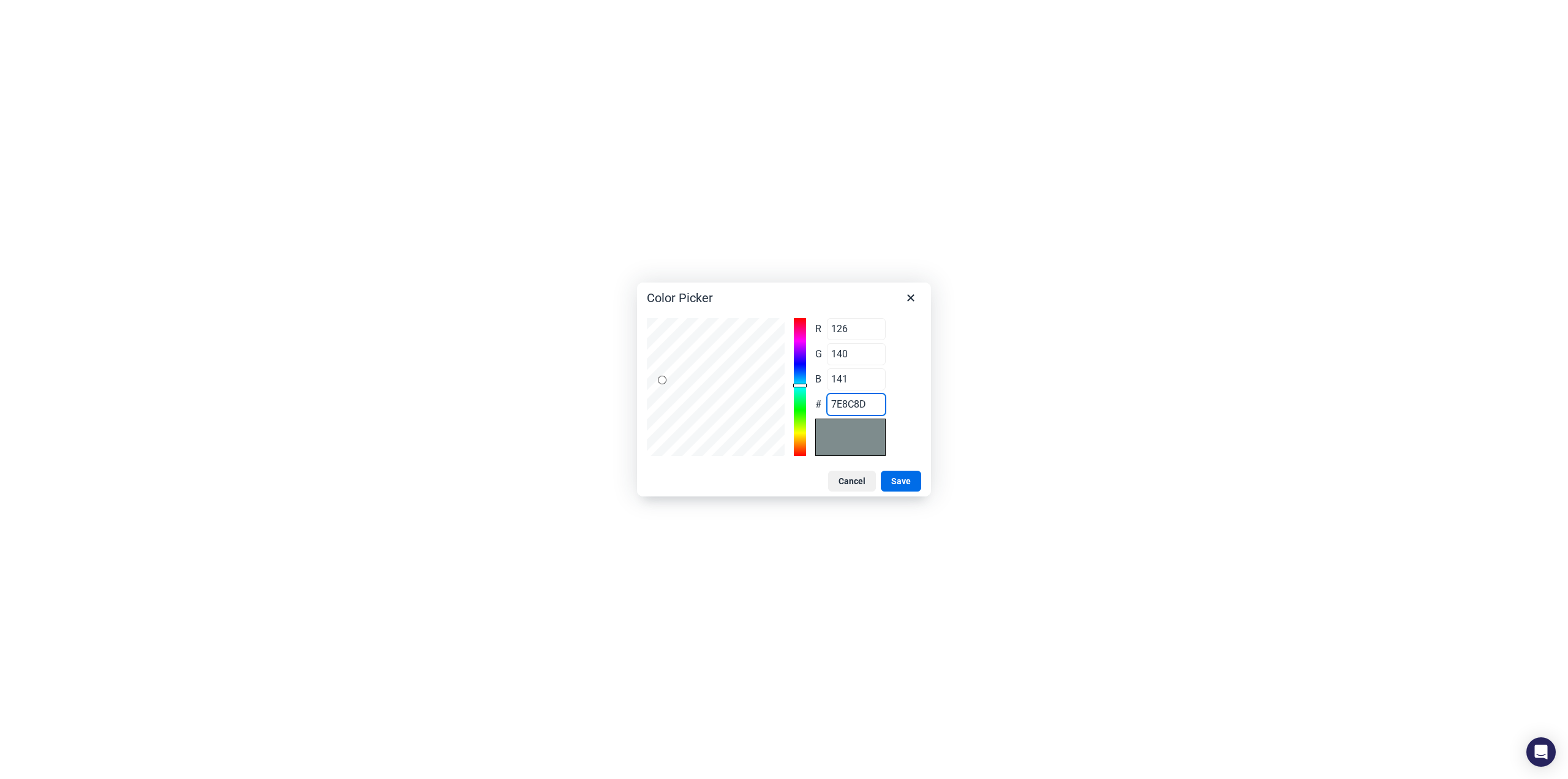
click at [861, 395] on input "7E8C8D" at bounding box center [856, 405] width 59 height 22
click at [775, 399] on div "R 126 Range 0 to 255 G 140 Range 0 to 255 B 141 Range 0 to 255 # 7E8C8D" at bounding box center [783, 387] width 274 height 138
type input "67"
type input "102"
type input "119"
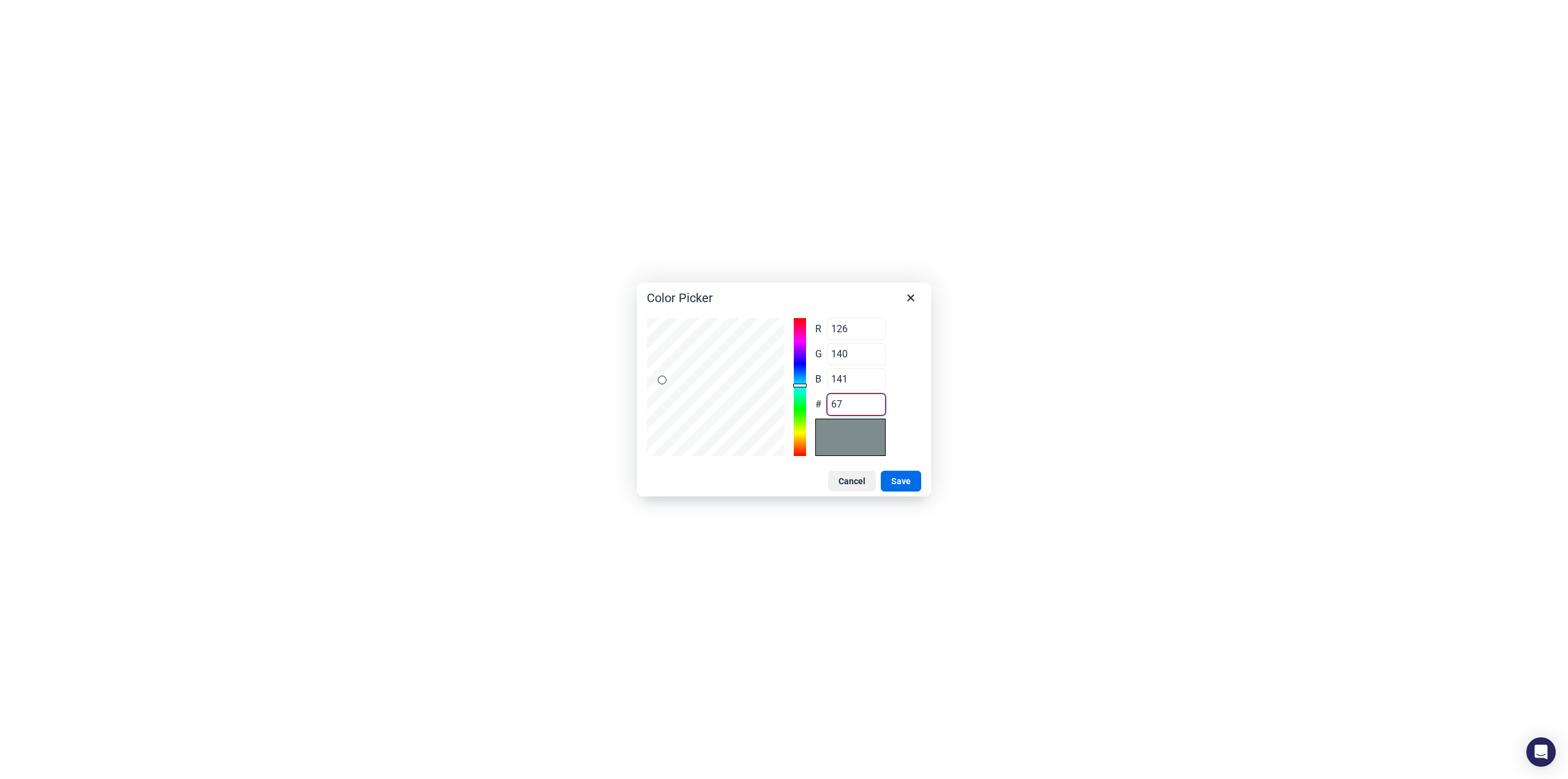
type input "102"
type input "676A6"
type input "103"
type input "106"
type input "96"
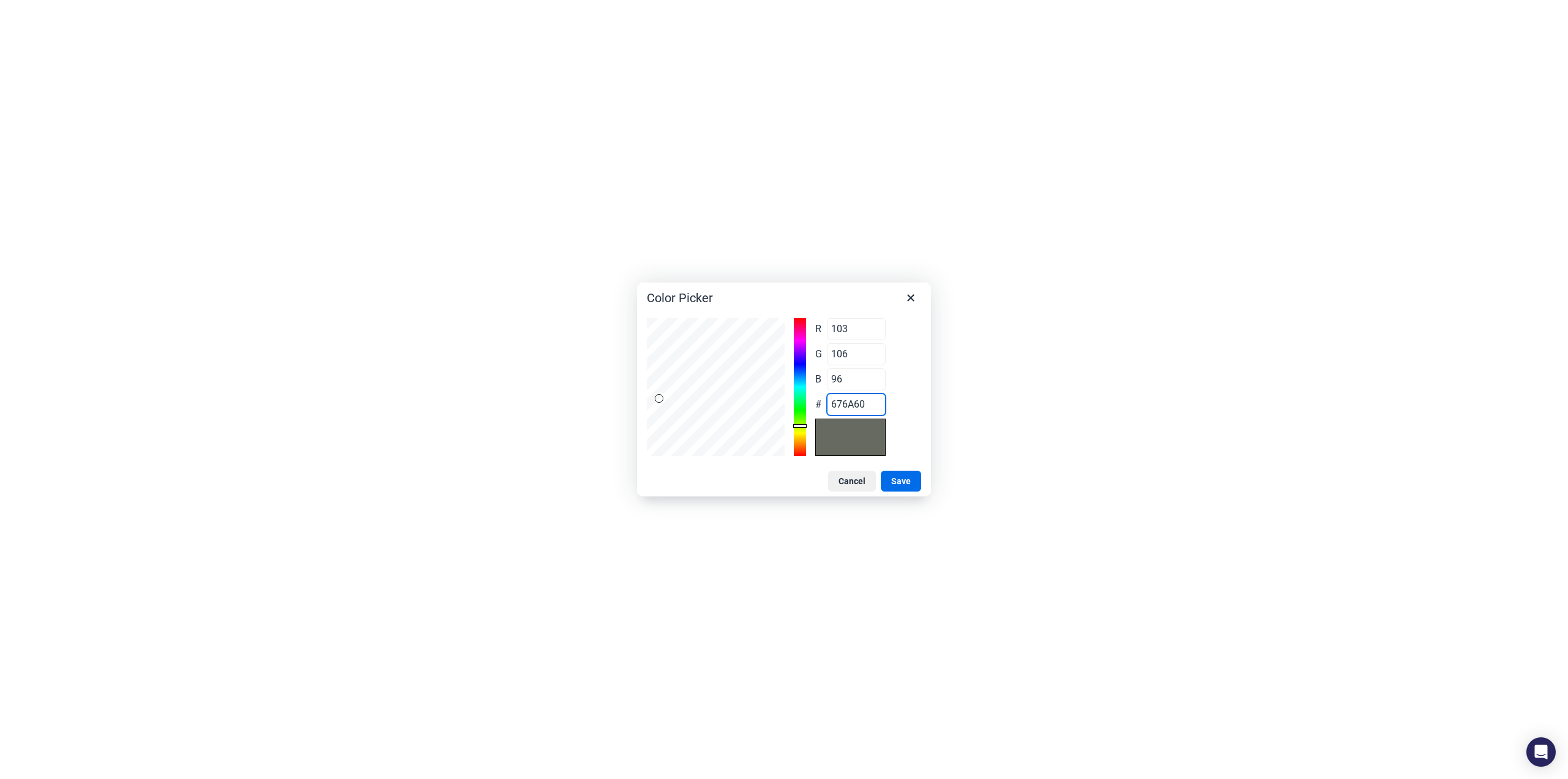
type input "676A6"
type input "108"
type input "676A6C"
drag, startPoint x: 903, startPoint y: 482, endPoint x: 148, endPoint y: 193, distance: 808.4
click at [903, 482] on button "Save" at bounding box center [901, 481] width 41 height 21
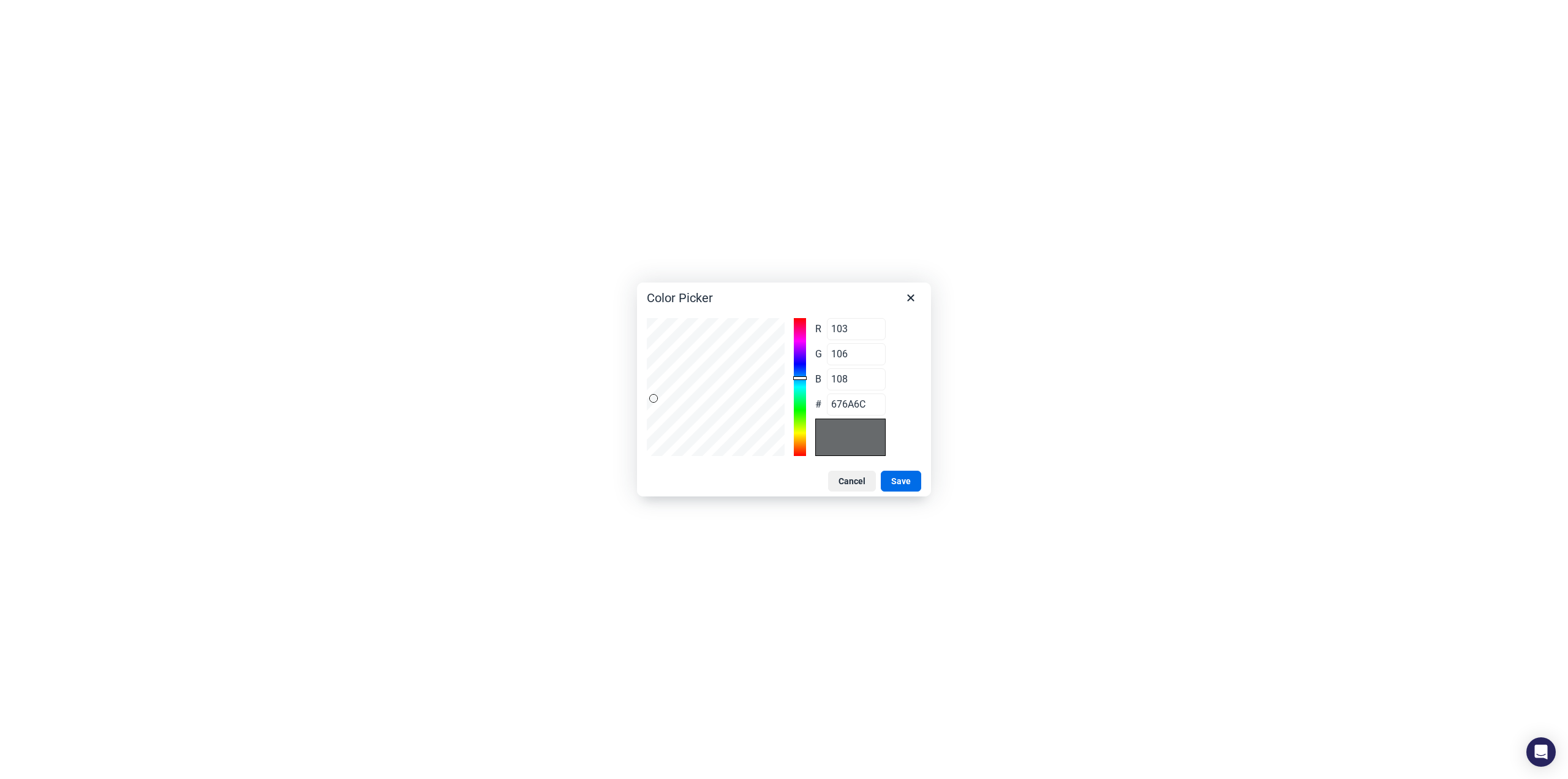
scroll to position [353, 0]
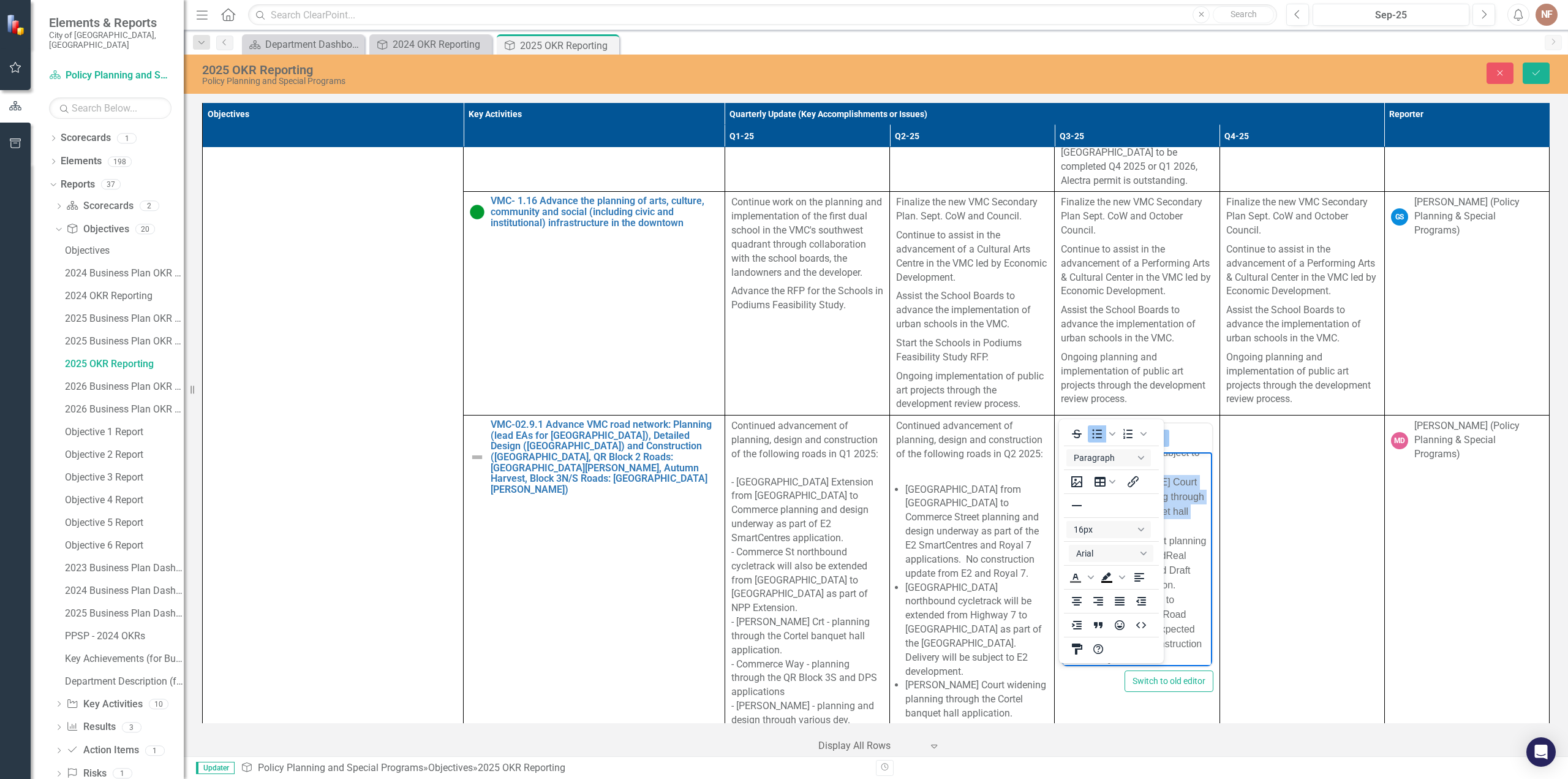
click at [1189, 556] on span "Commerce Street planning through the QuadReal Block 3South and Draft Plan of Su…" at bounding box center [1148, 600] width 116 height 128
click at [1155, 431] on icon "Reveal or hide additional toolbar items" at bounding box center [1159, 438] width 15 height 15
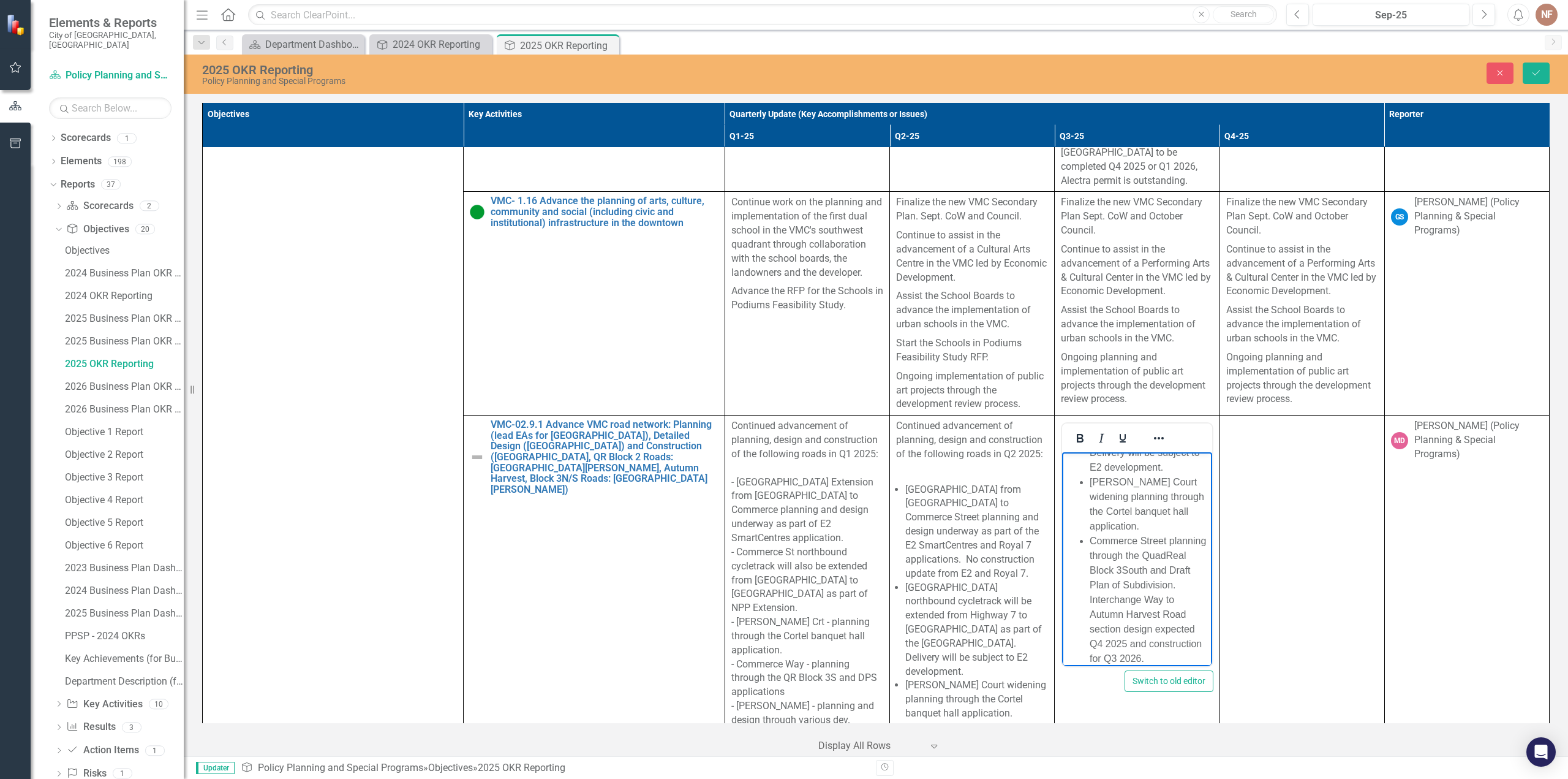
click at [1140, 565] on span "Commerce Street planning through the QuadReal Block 3South and Draft Plan of Su…" at bounding box center [1148, 600] width 116 height 128
click at [1124, 529] on span "Autumn Harvest Road construction as part of Block 2 ([PERSON_NAME]) completed Q…" at bounding box center [1148, 526] width 116 height 187
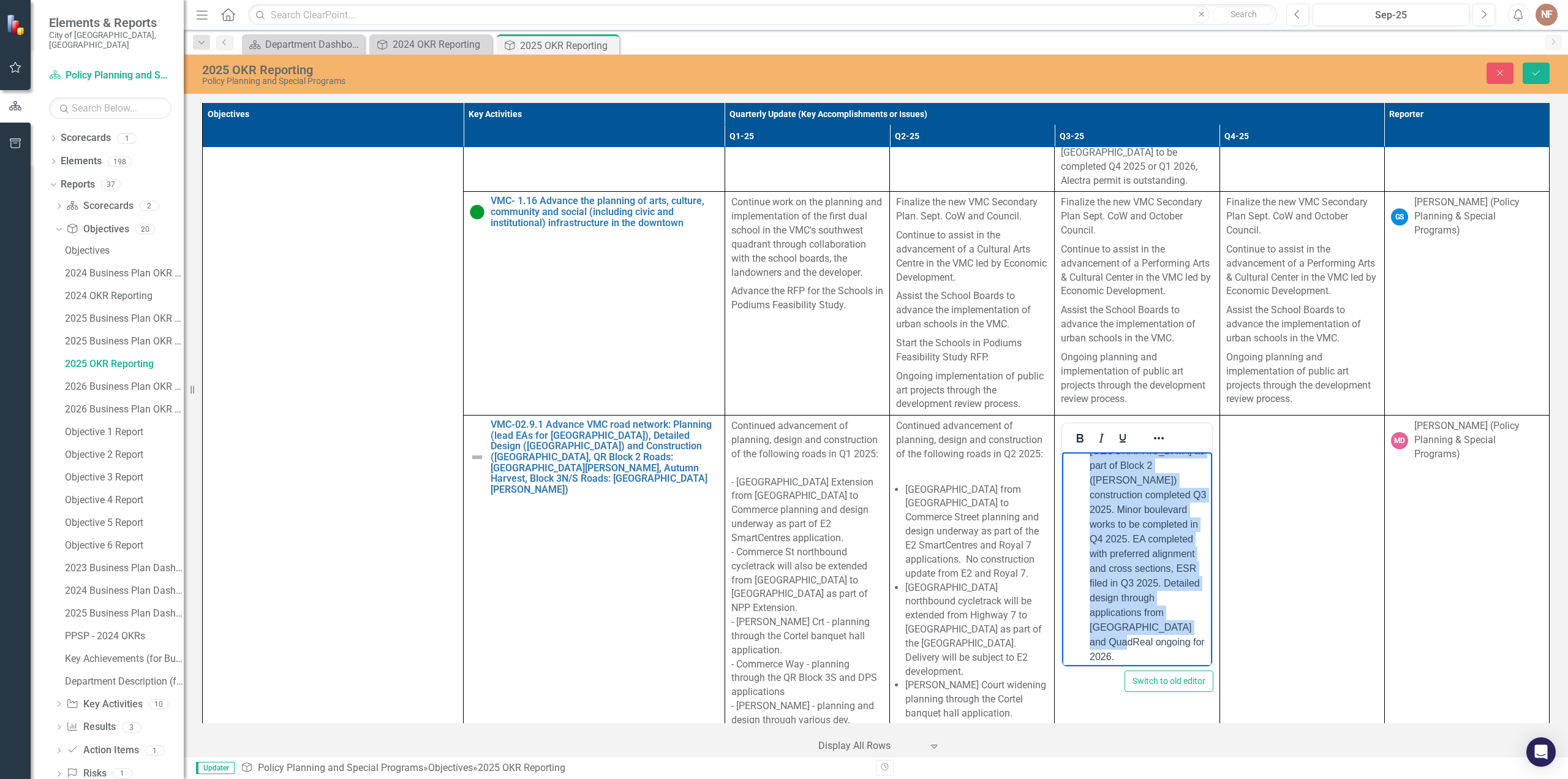
scroll to position [1203, 0]
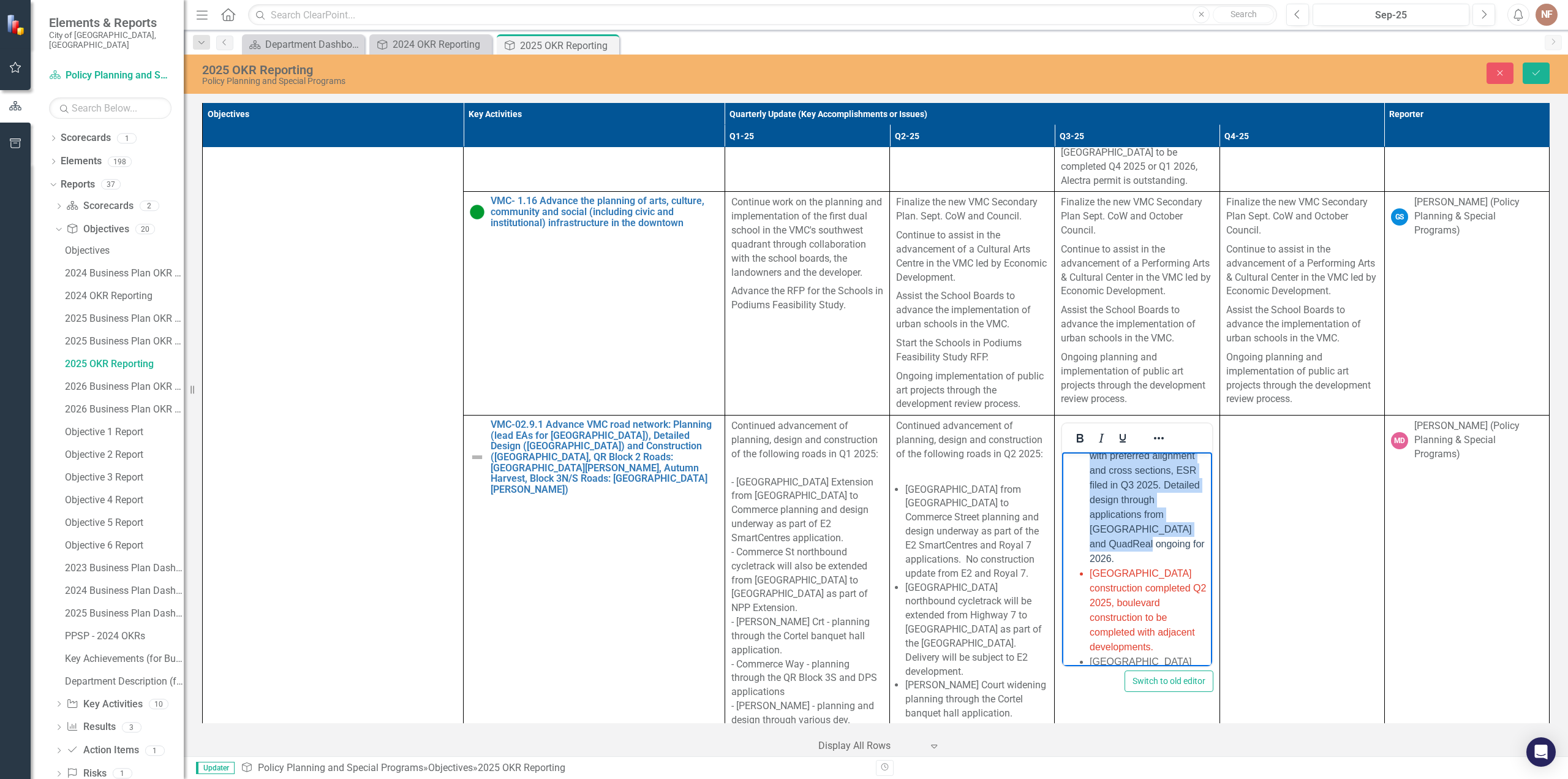
drag, startPoint x: 1101, startPoint y: 512, endPoint x: 1167, endPoint y: 560, distance: 81.6
click at [1167, 560] on ul "New Park Place Extension from Edgeley Boulevard to Commerce Street planning and…" at bounding box center [1137, 66] width 144 height 1442
click at [1152, 431] on icon "Reveal or hide additional toolbar items" at bounding box center [1159, 438] width 15 height 15
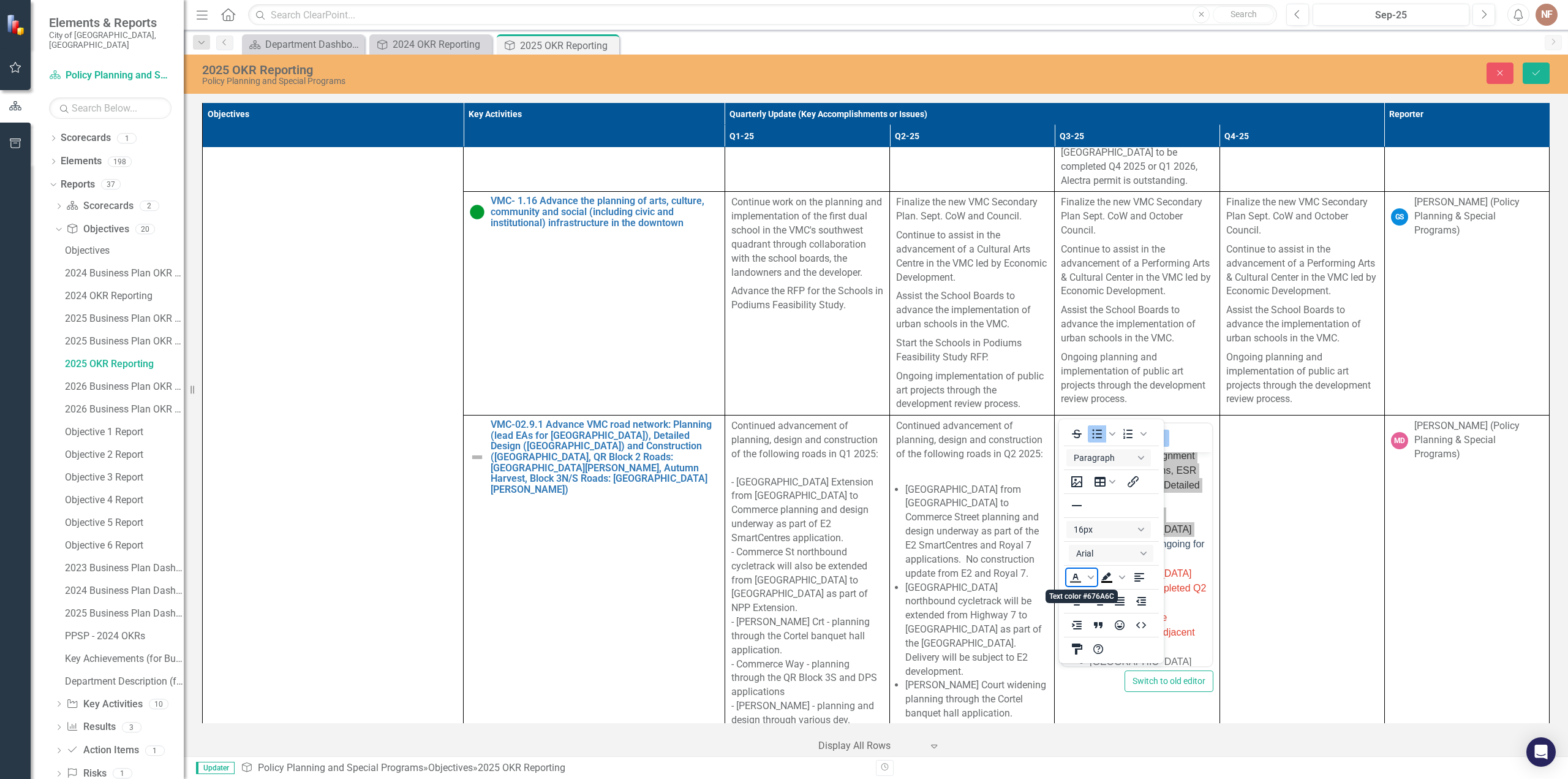
click at [1070, 581] on icon "Text color #676A6C" at bounding box center [1075, 577] width 15 height 15
click at [1154, 431] on icon "Reveal or hide additional toolbar items" at bounding box center [1159, 438] width 15 height 15
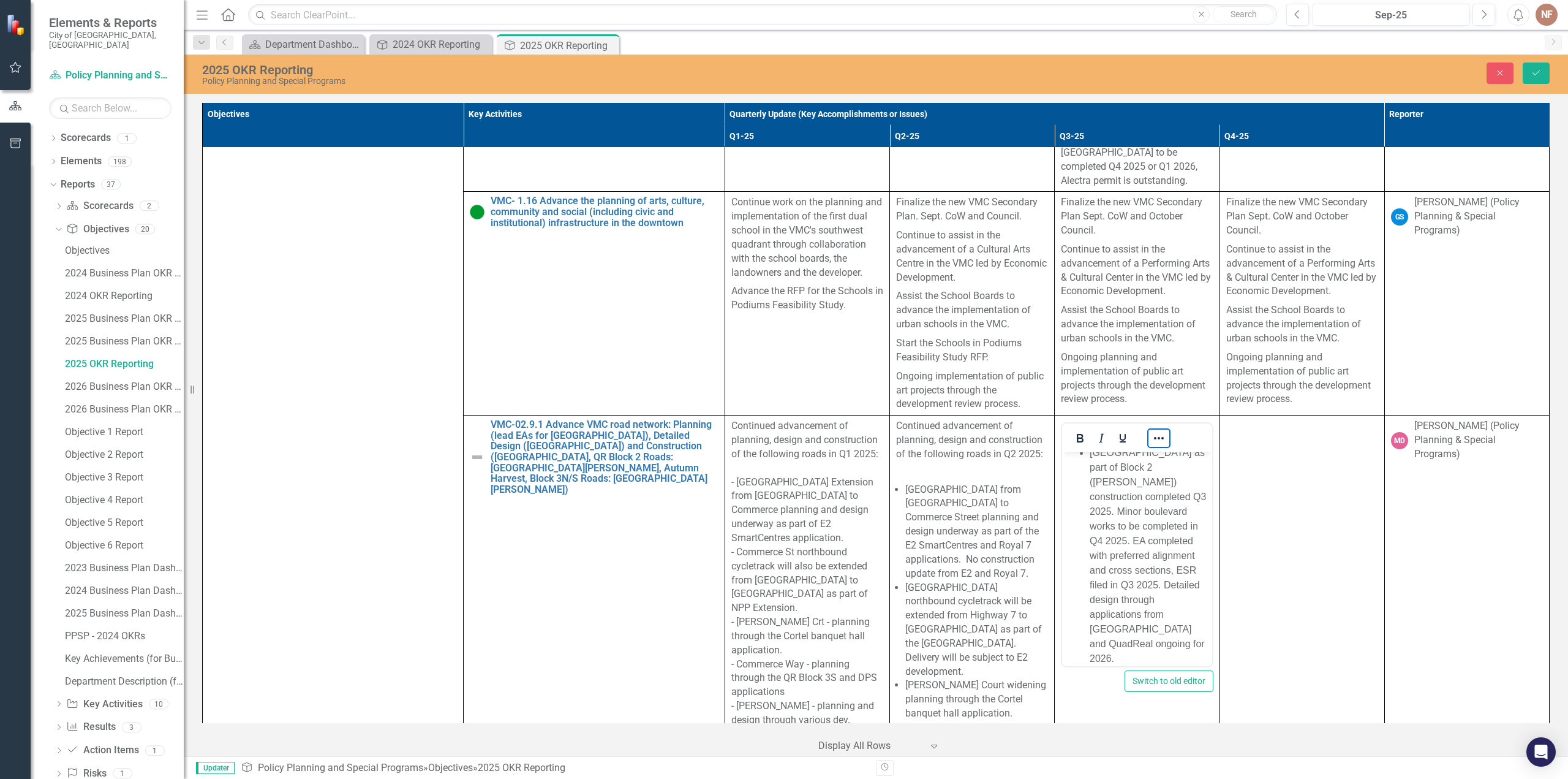
click at [1152, 430] on button "Reveal or hide additional toolbar items" at bounding box center [1159, 438] width 21 height 17
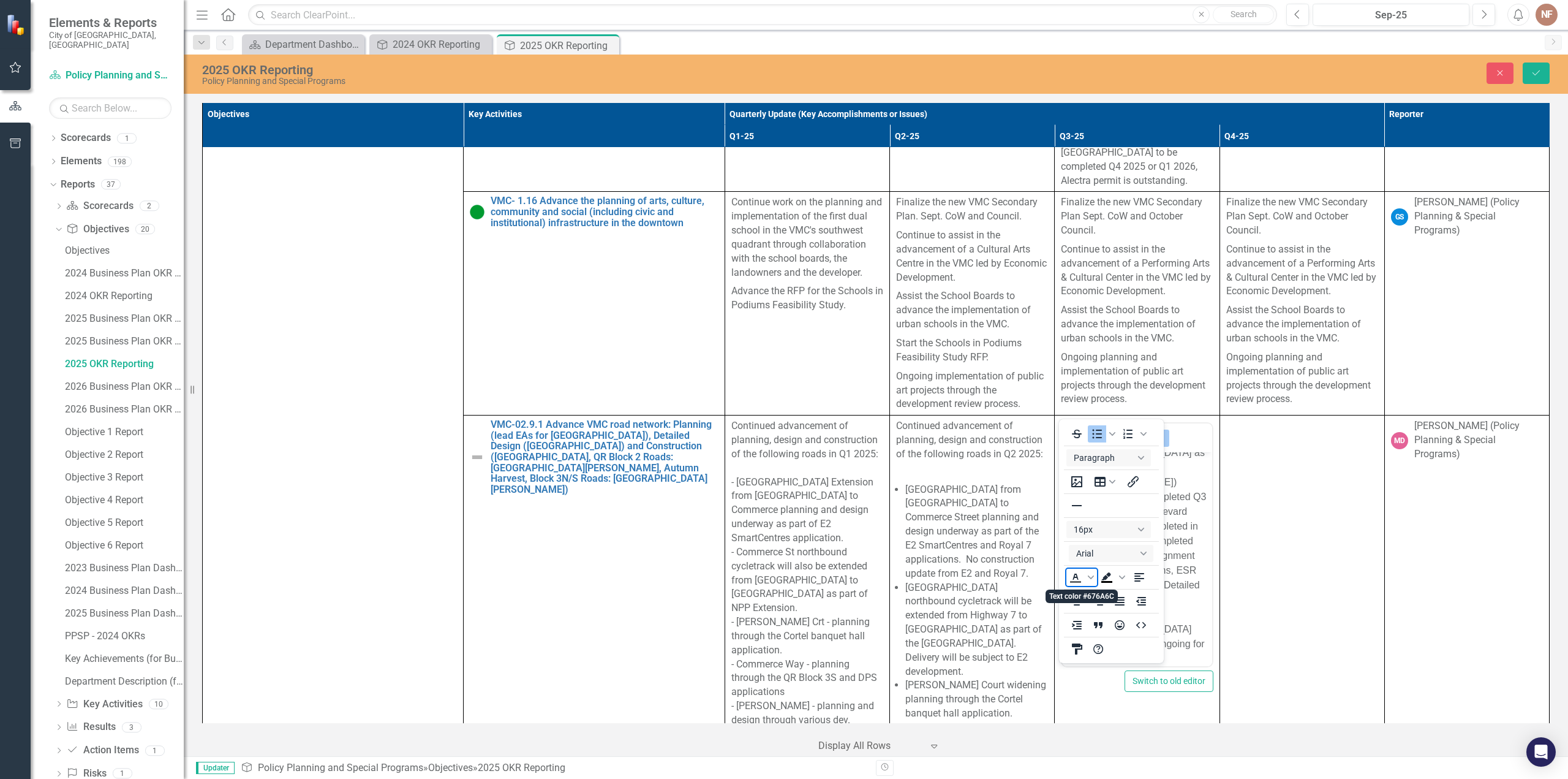
click at [1090, 577] on icon "Text color #676A6C" at bounding box center [1091, 577] width 6 height 4
click at [1108, 667] on icon "#676A6C" at bounding box center [1113, 669] width 12 height 12
click at [1154, 437] on icon "Reveal or hide additional toolbar items" at bounding box center [1159, 438] width 10 height 2
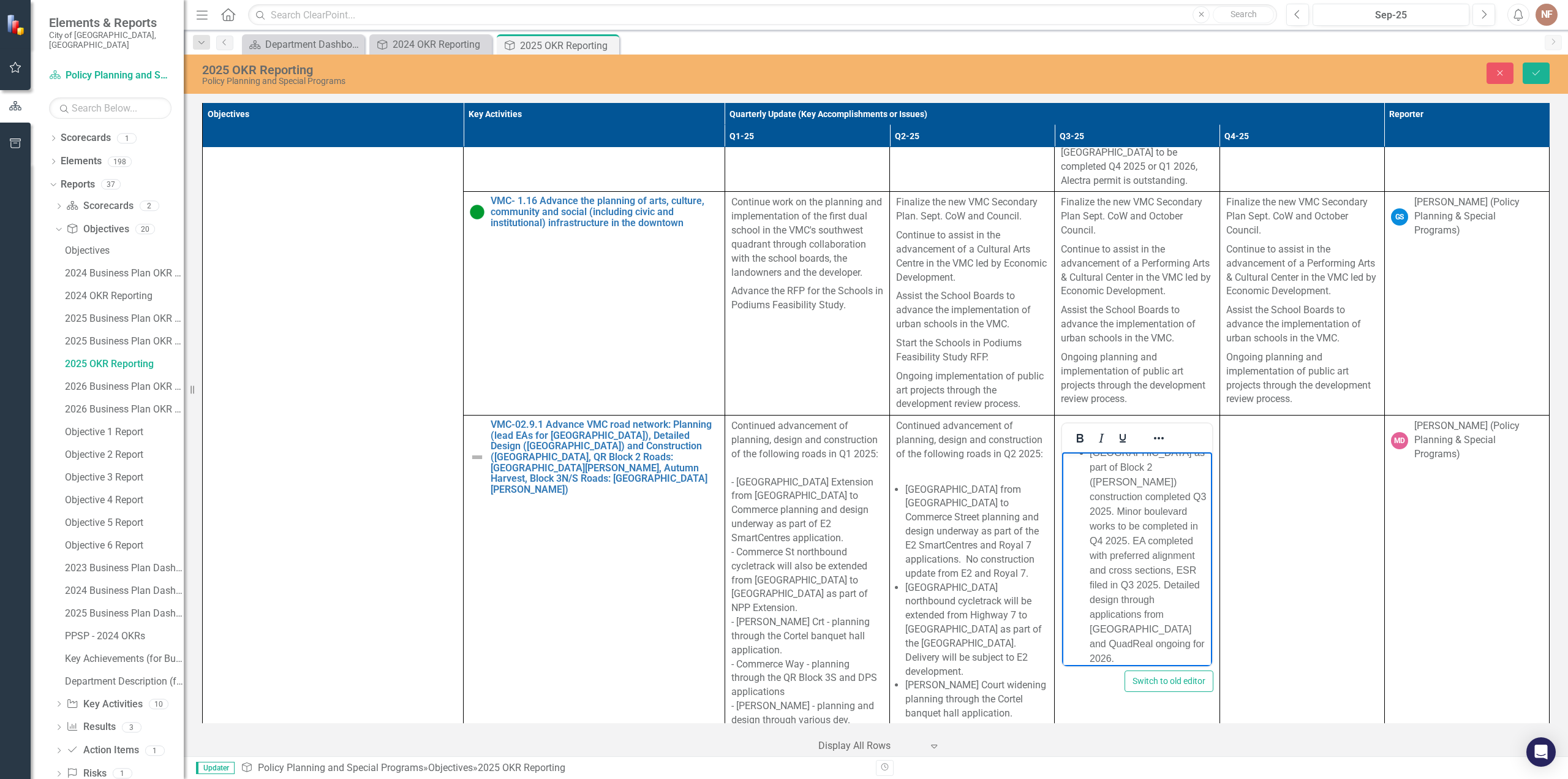
click at [1146, 509] on span "Millway Avenue as part of Block 2 (Mobilio) construction completed Q3 2025. Min…" at bounding box center [1148, 556] width 116 height 216
click at [1538, 77] on button "Save" at bounding box center [1536, 73] width 27 height 21
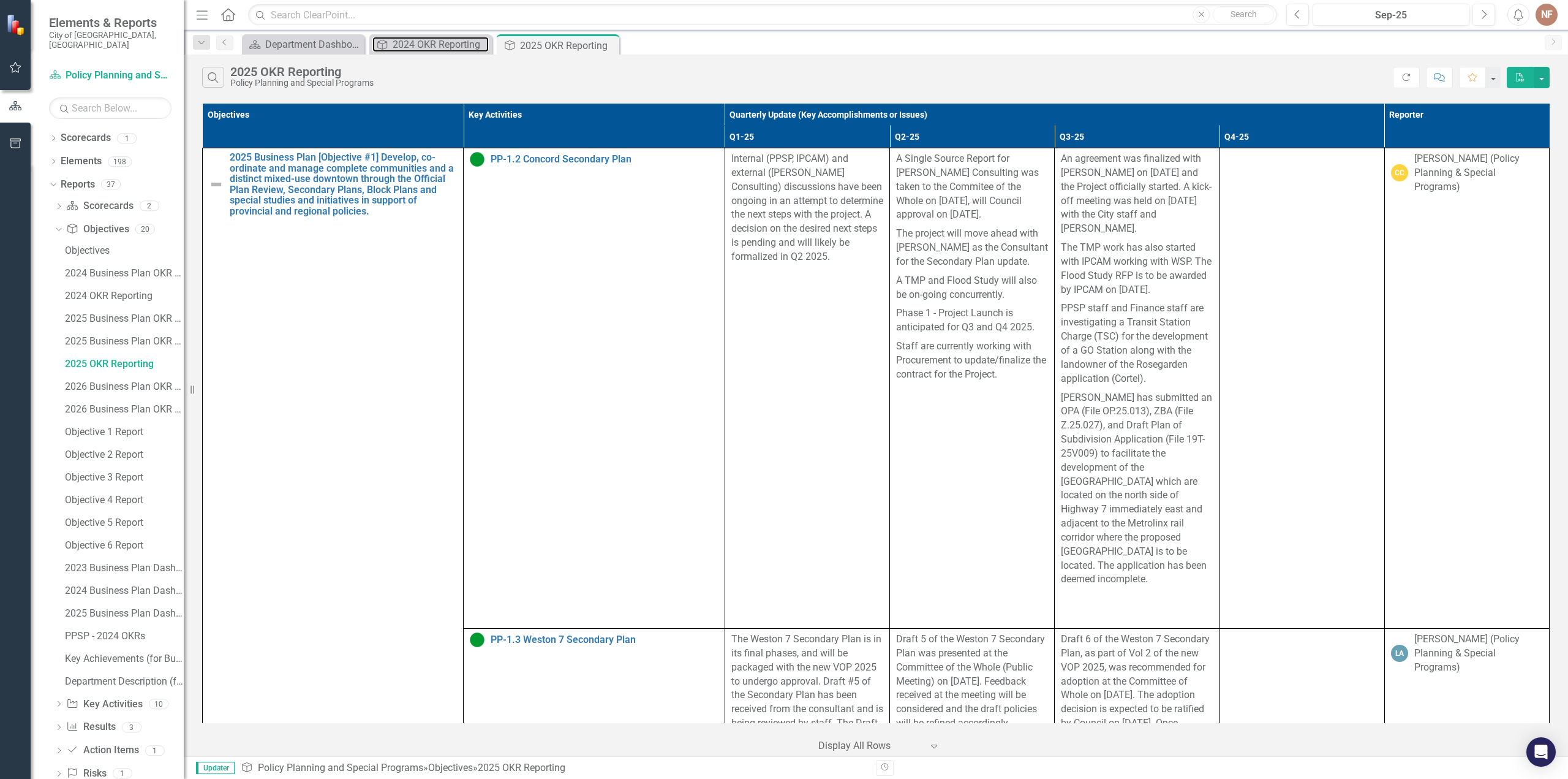
click at [440, 41] on div "2024 OKR Reporting" at bounding box center [440, 45] width 96 height 16
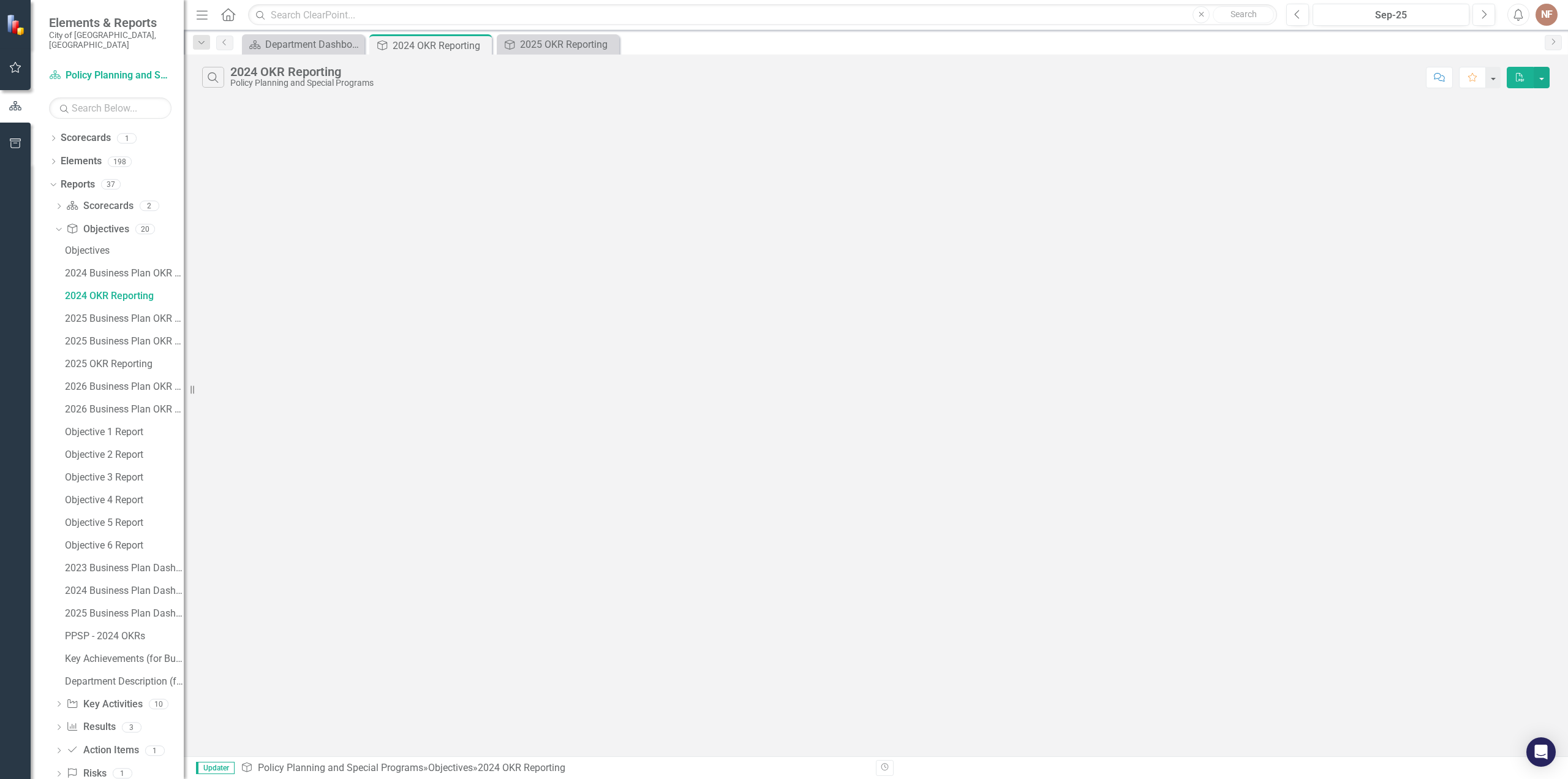
click at [0, 0] on icon "Close" at bounding box center [0, 0] width 0 height 0
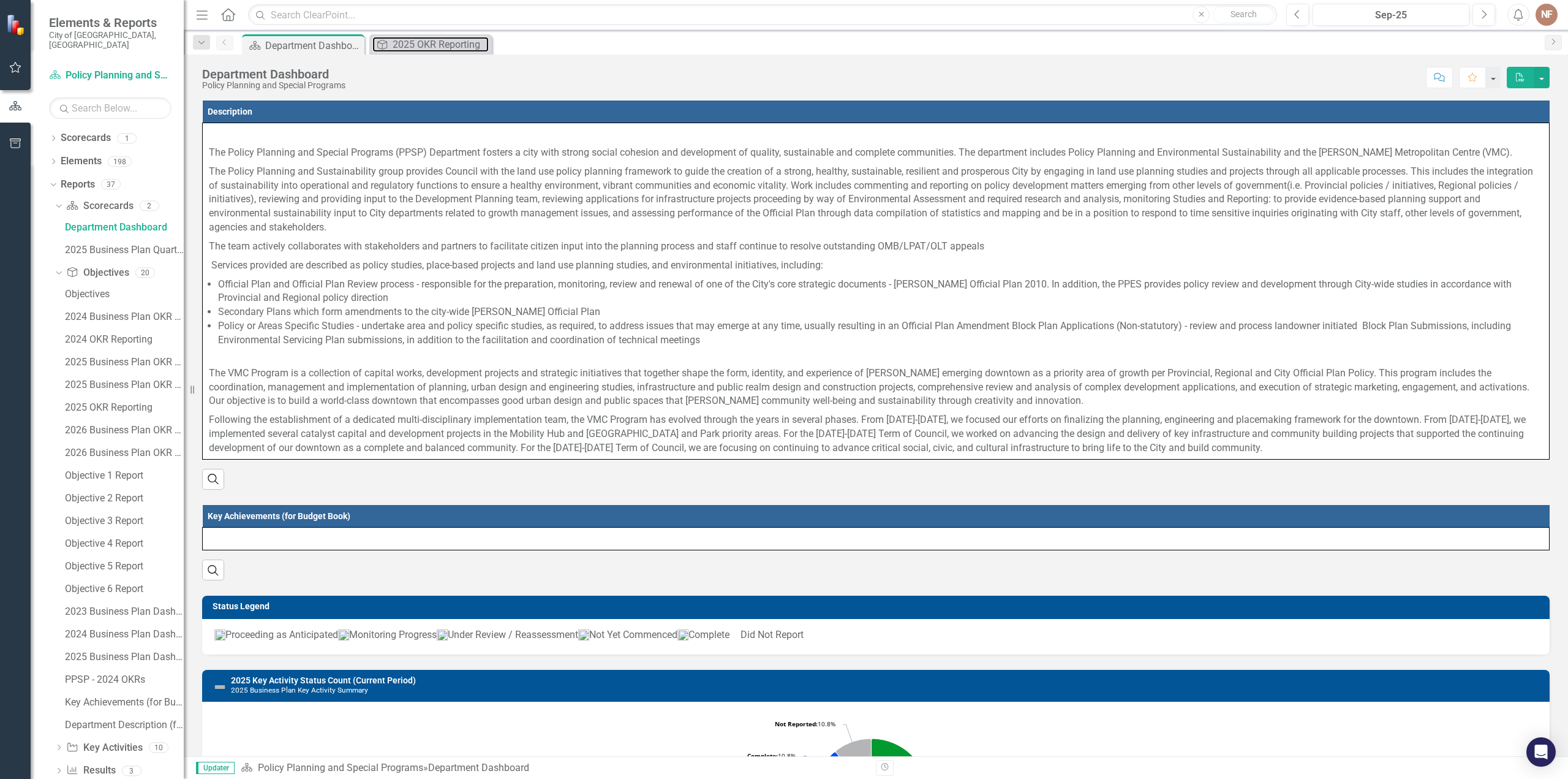
click at [400, 47] on div "2025 OKR Reporting" at bounding box center [440, 45] width 96 height 16
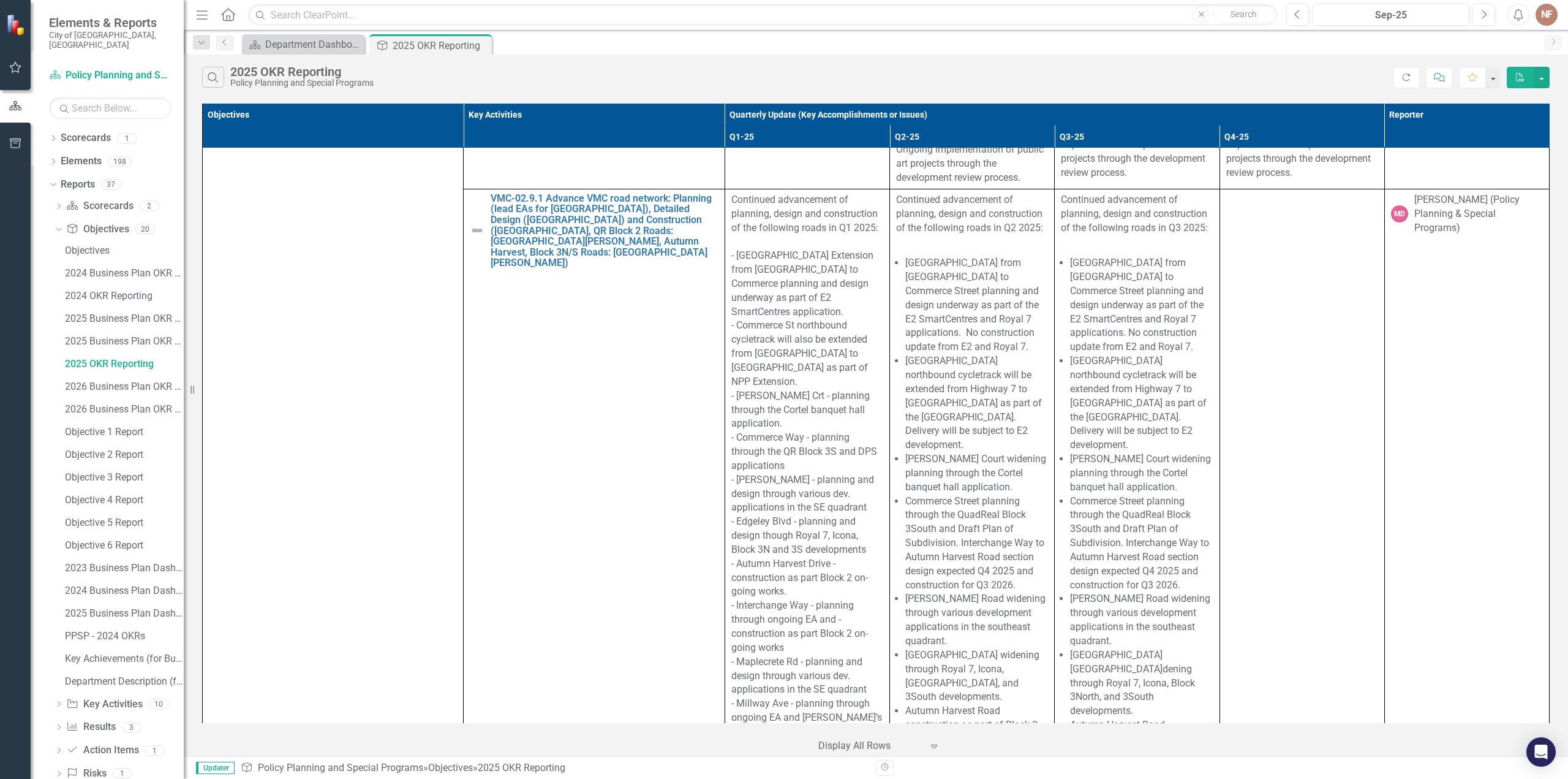
scroll to position [5210, 0]
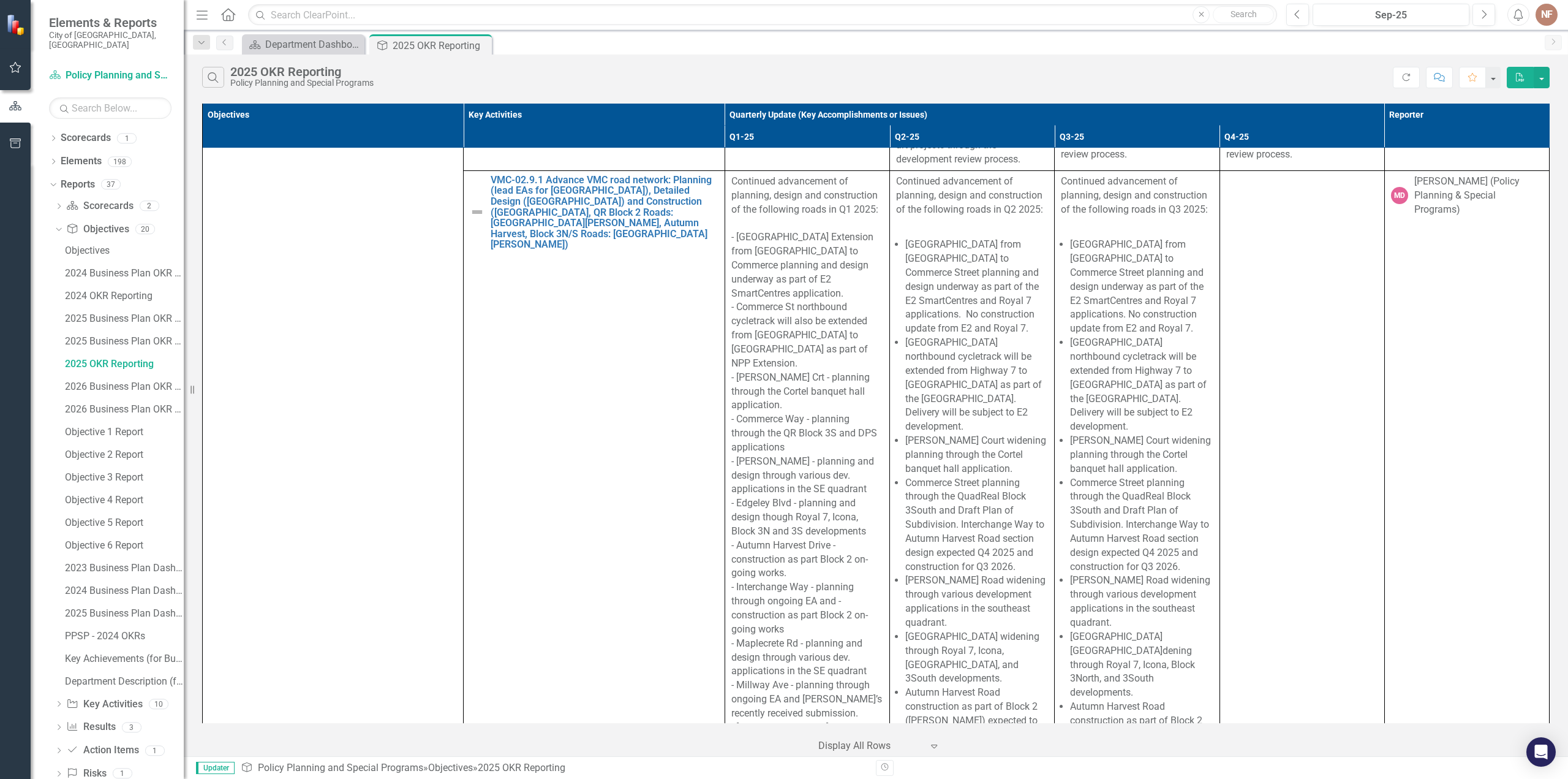
click at [1100, 277] on li "[GEOGRAPHIC_DATA] from [GEOGRAPHIC_DATA] to Commerce Street planning and design…" at bounding box center [1141, 287] width 143 height 98
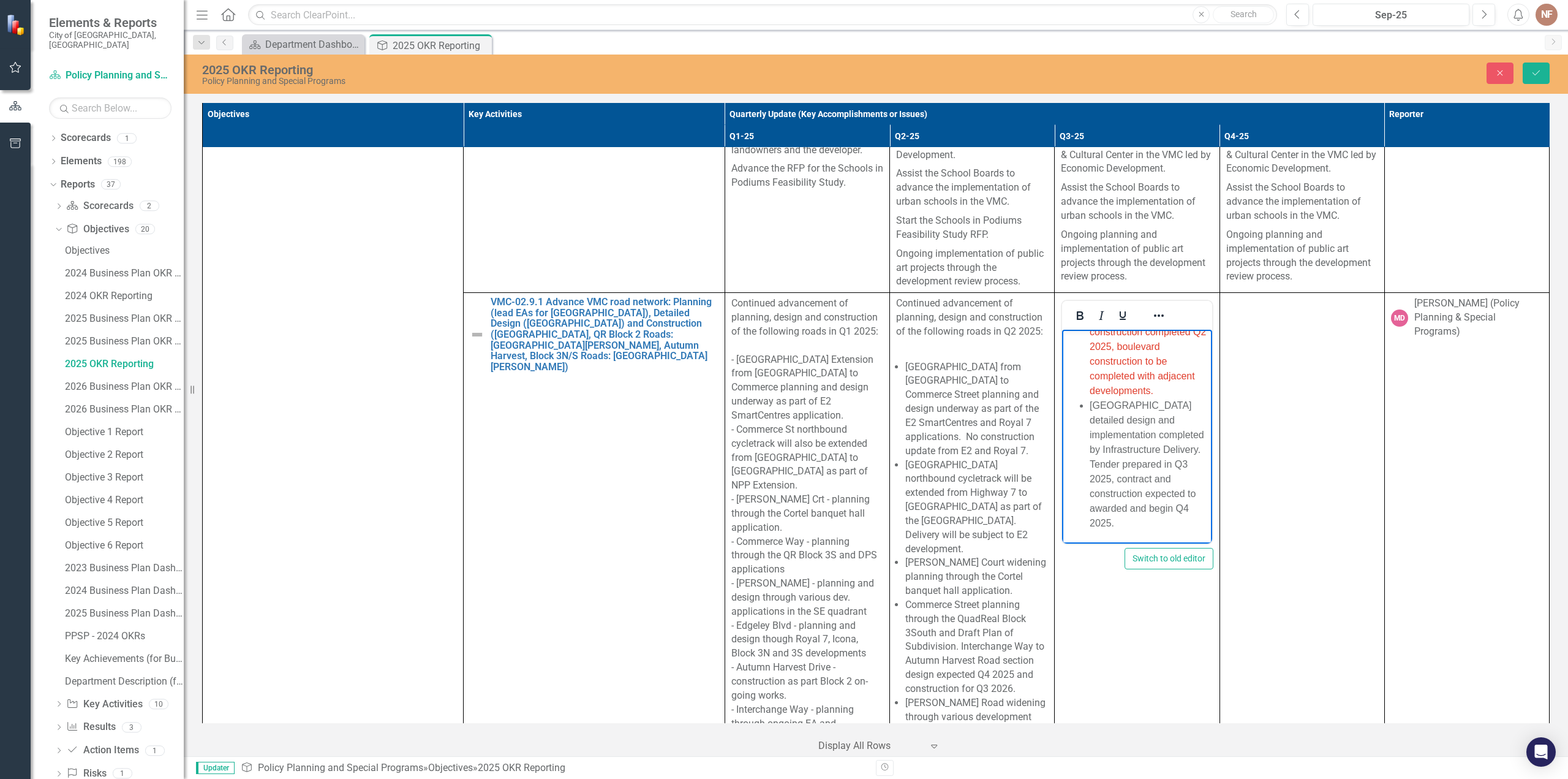
scroll to position [1352, 0]
click at [1147, 525] on li "Portage Parkway detailed design and implementation completed by Infrastructure …" at bounding box center [1149, 464] width 119 height 132
click at [1190, 524] on li "Colossus Overpass EA anticipated for" at bounding box center [1149, 516] width 119 height 30
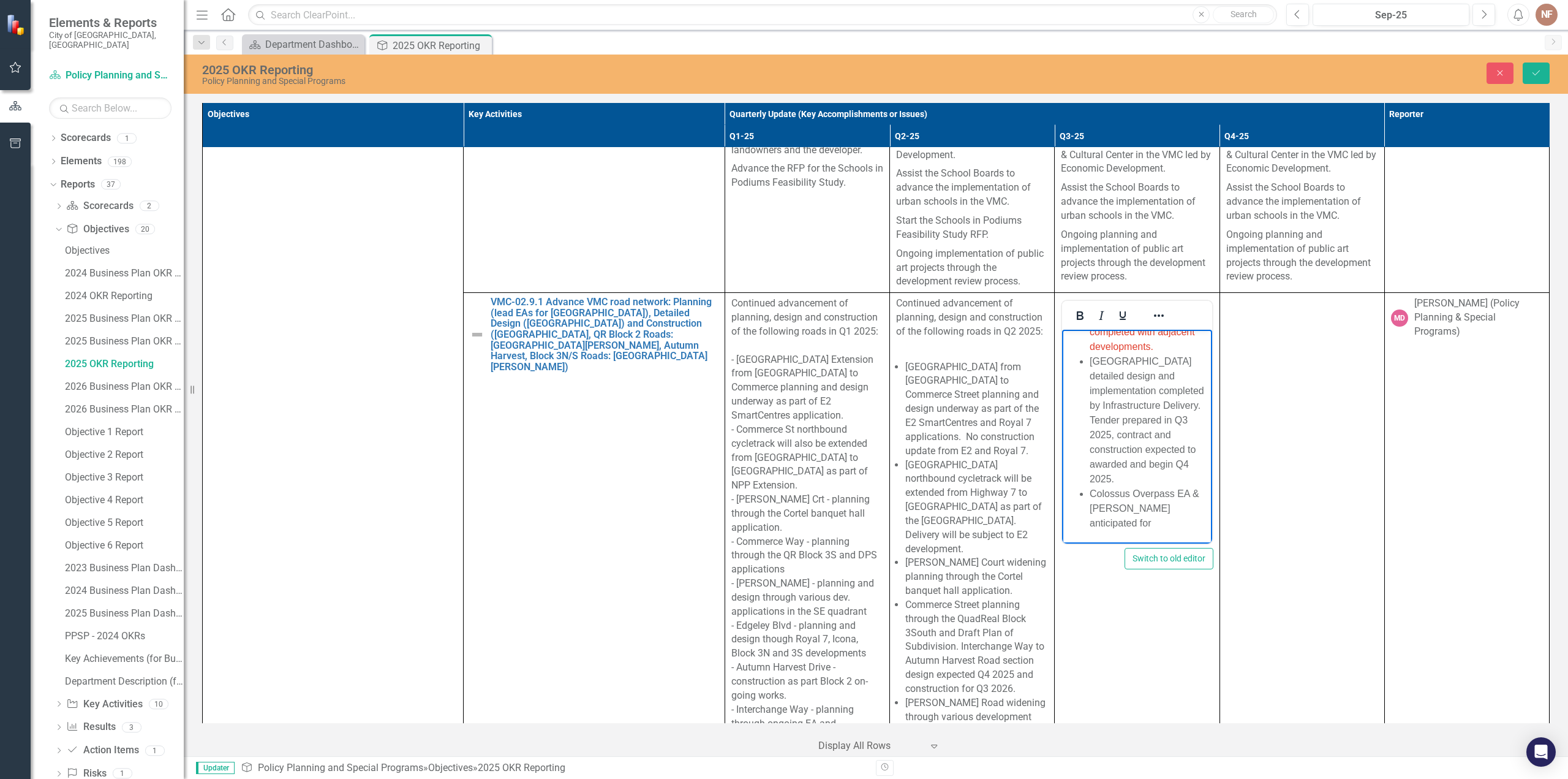
drag, startPoint x: 1123, startPoint y: 527, endPoint x: 1170, endPoint y: 533, distance: 47.4
click at [1123, 527] on li "Colossus Overpass EA & Detai anticipated for" at bounding box center [1149, 509] width 119 height 44
click at [1170, 519] on li "Colossus Overpass EA & Detailed Design anticipated for" at bounding box center [1149, 509] width 119 height 44
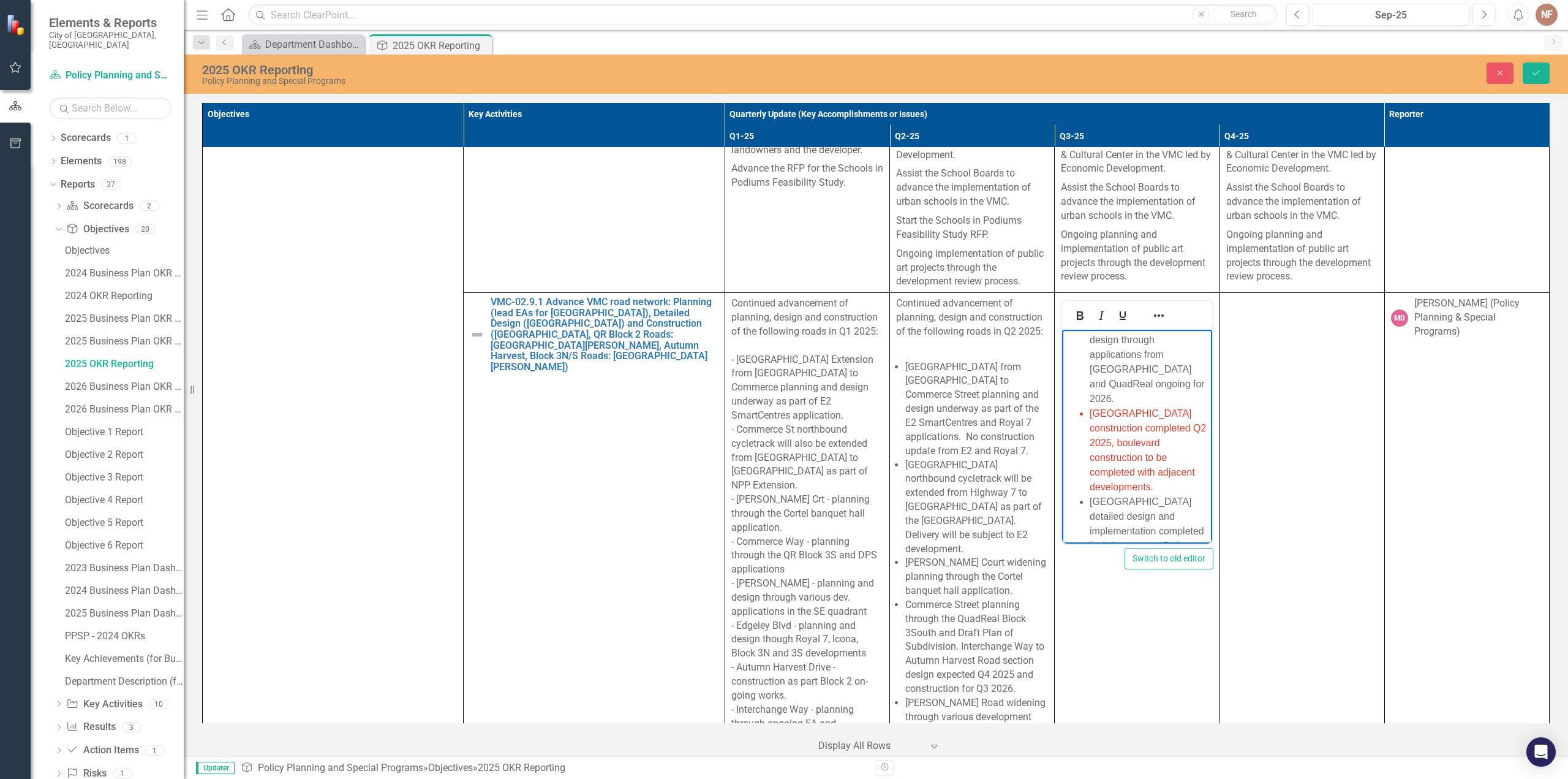
click at [1130, 452] on span "[GEOGRAPHIC_DATA] construction completed Q2 2025, boulevard construction to be …" at bounding box center [1148, 449] width 116 height 84
click at [1143, 442] on span "[GEOGRAPHIC_DATA] construction completed Q2 2025, boulevard construction to be …" at bounding box center [1148, 449] width 116 height 84
click at [1156, 439] on span "[GEOGRAPHIC_DATA] construction completed Q2 2025, boulevard construction to be …" at bounding box center [1148, 449] width 116 height 84
click at [1188, 441] on li "[GEOGRAPHIC_DATA] construction completed Q2 2025, boulevard construction to be …" at bounding box center [1149, 450] width 119 height 88
drag, startPoint x: 1182, startPoint y: 445, endPoint x: 1087, endPoint y: 431, distance: 96.0
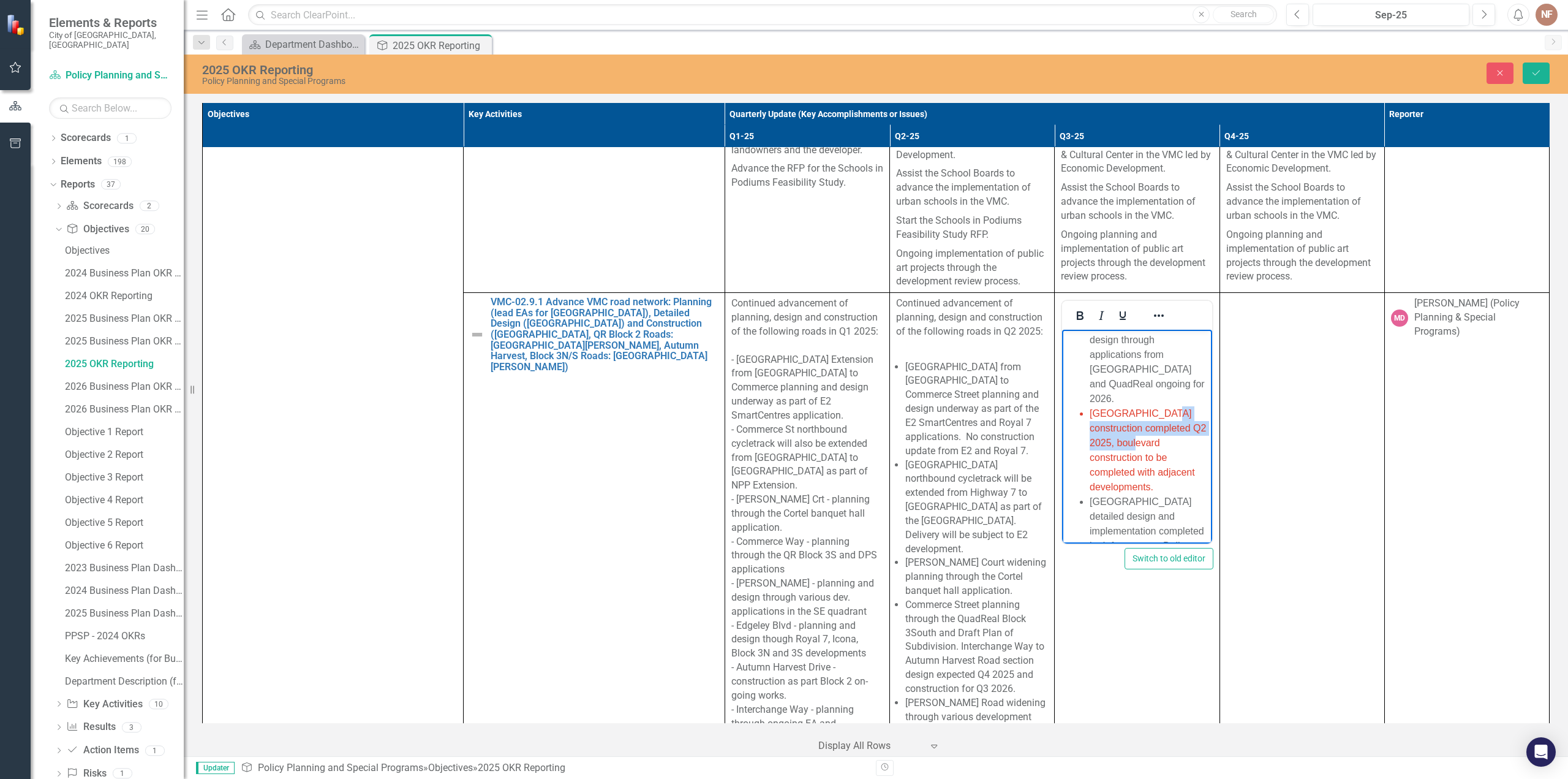
drag, startPoint x: 1195, startPoint y: 473, endPoint x: 1073, endPoint y: 424, distance: 131.5
click at [1153, 309] on icon "Reveal or hide additional toolbar items" at bounding box center [1159, 316] width 15 height 15
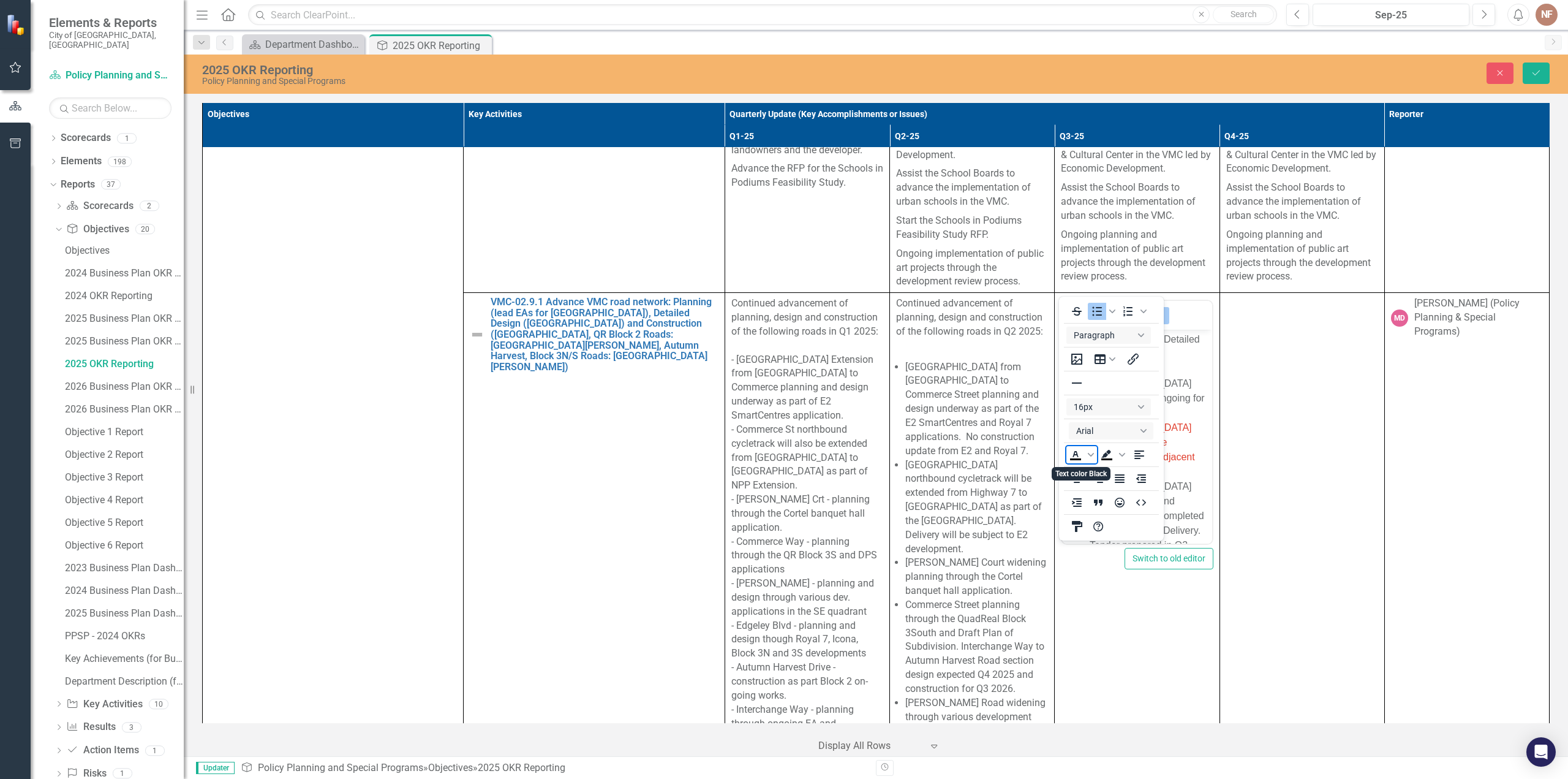
click at [1073, 456] on icon "Text color Black" at bounding box center [1075, 454] width 5 height 6
click at [1088, 452] on icon "Text color Black" at bounding box center [1091, 455] width 6 height 6
click at [1115, 551] on div "#676A6C" at bounding box center [1113, 546] width 15 height 15
click at [1182, 469] on span "[GEOGRAPHIC_DATA] construction to be completed with adjacent developments." at bounding box center [1142, 449] width 105 height 55
click at [1161, 307] on button "Reveal or hide additional toolbar items" at bounding box center [1159, 316] width 21 height 17
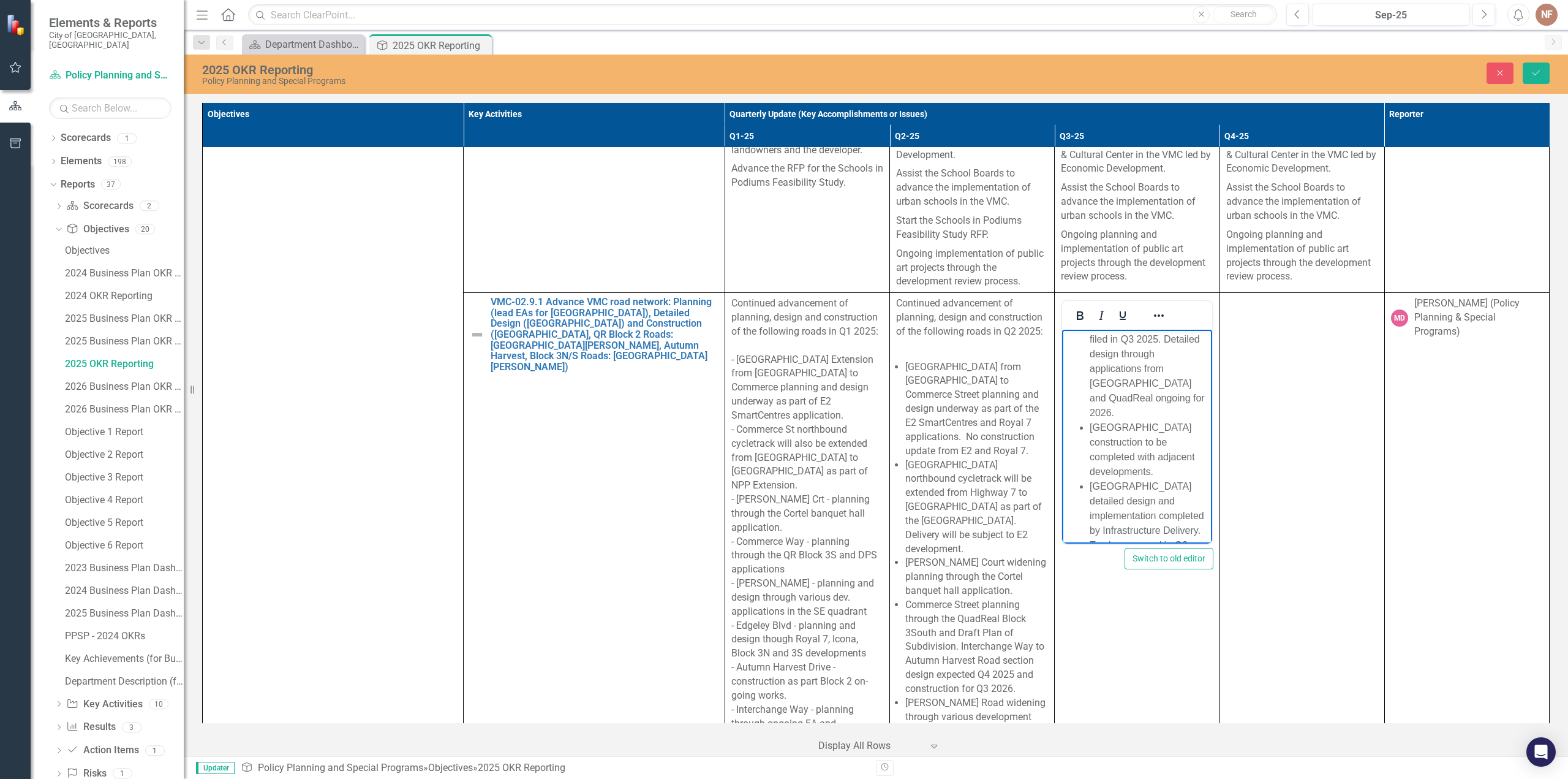
click at [1141, 498] on li "Portage Parkway detailed design and implementation completed by Infrastructure …" at bounding box center [1149, 545] width 119 height 132
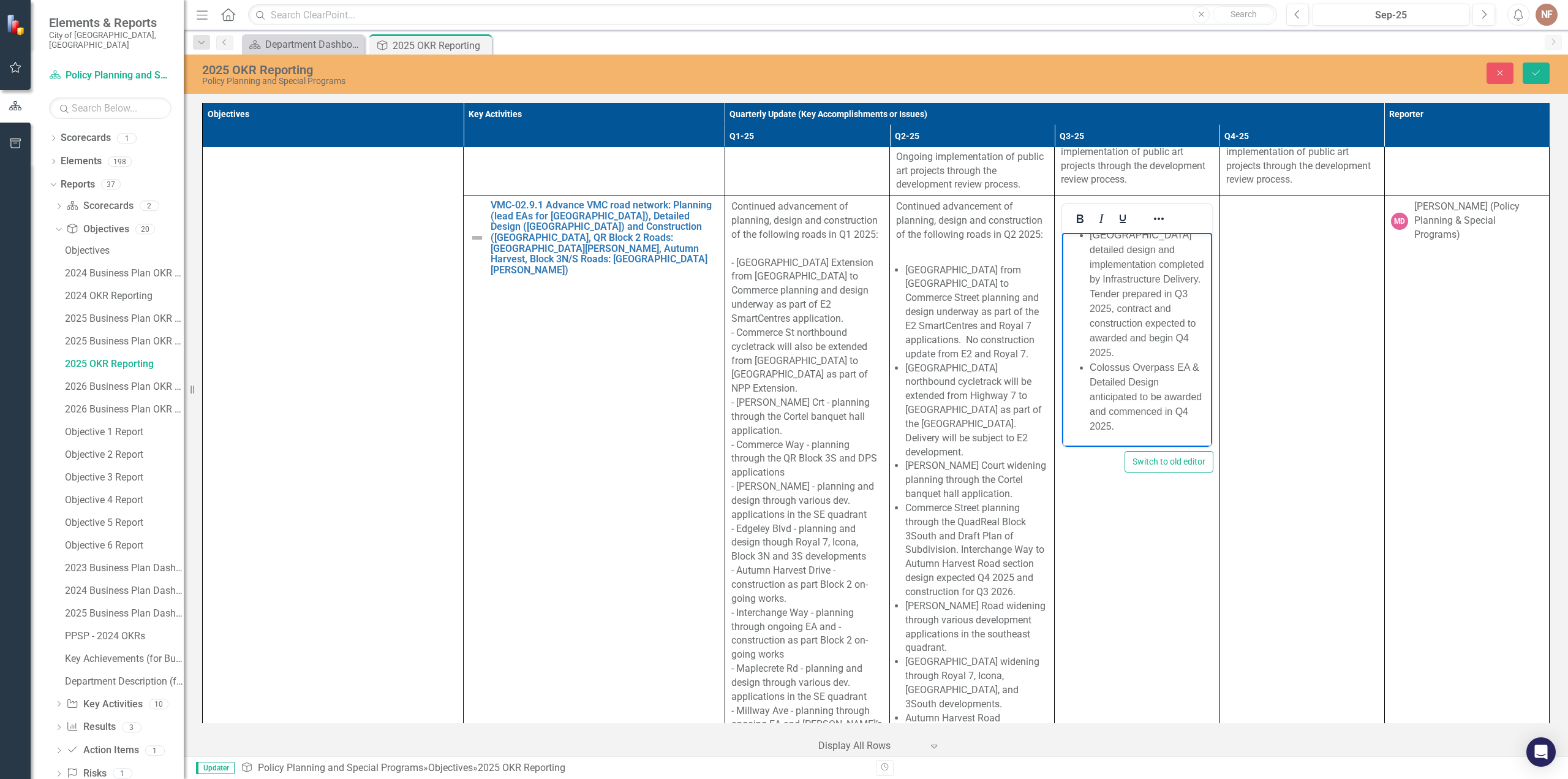
scroll to position [5271, 0]
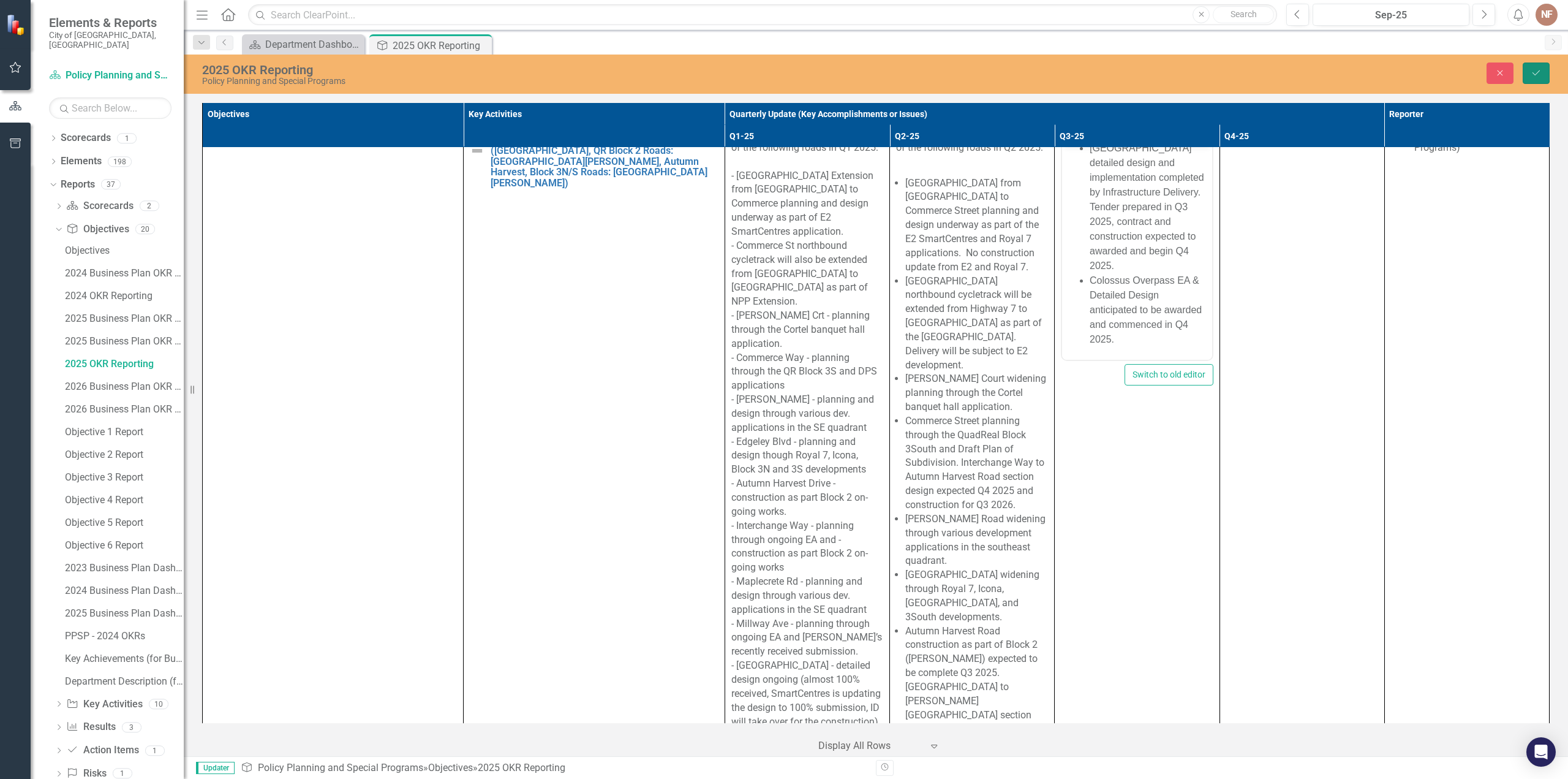
click at [1534, 73] on icon "Save" at bounding box center [1536, 73] width 11 height 9
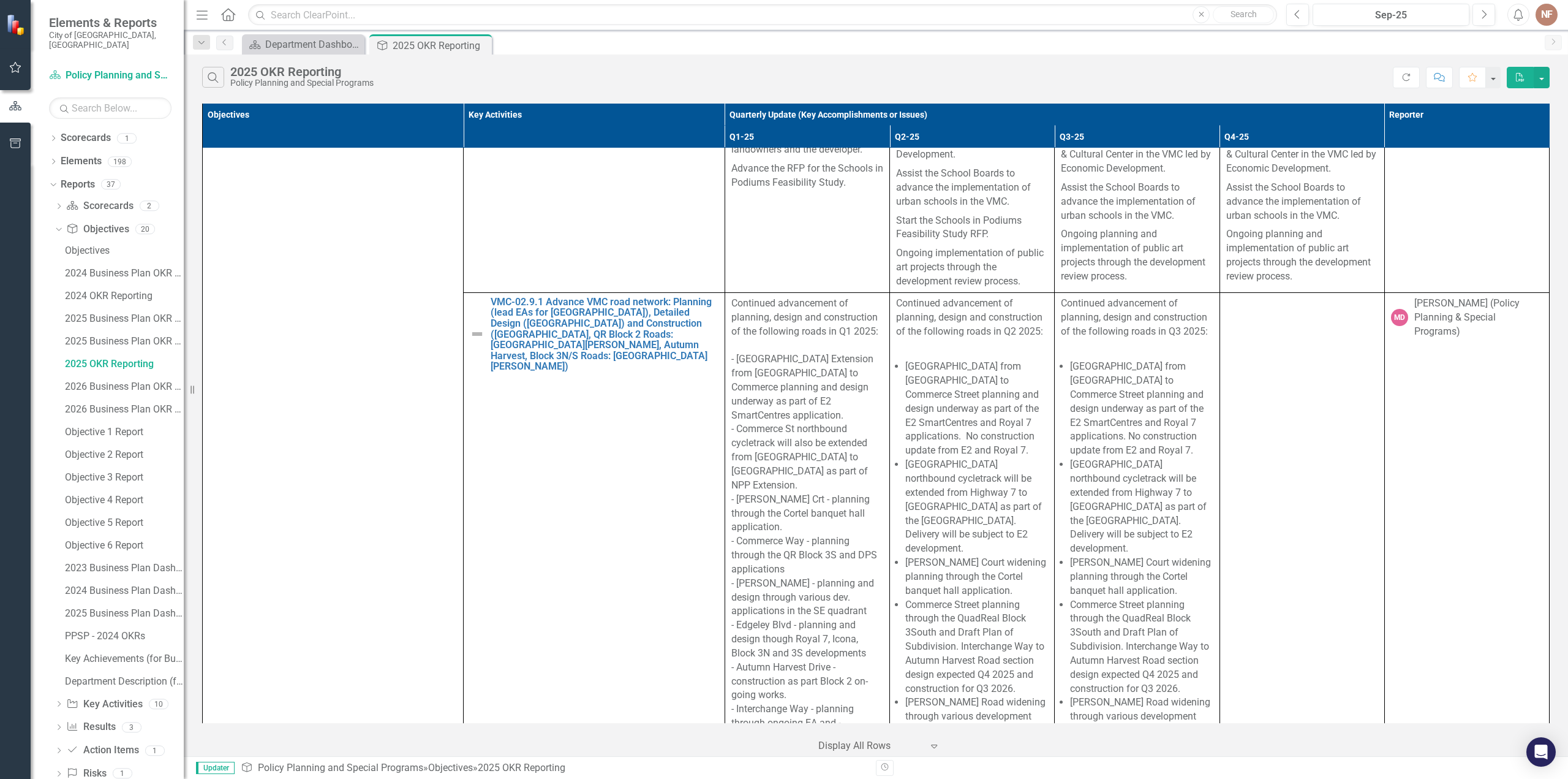
scroll to position [5087, 0]
click at [474, 327] on img at bounding box center [477, 334] width 15 height 15
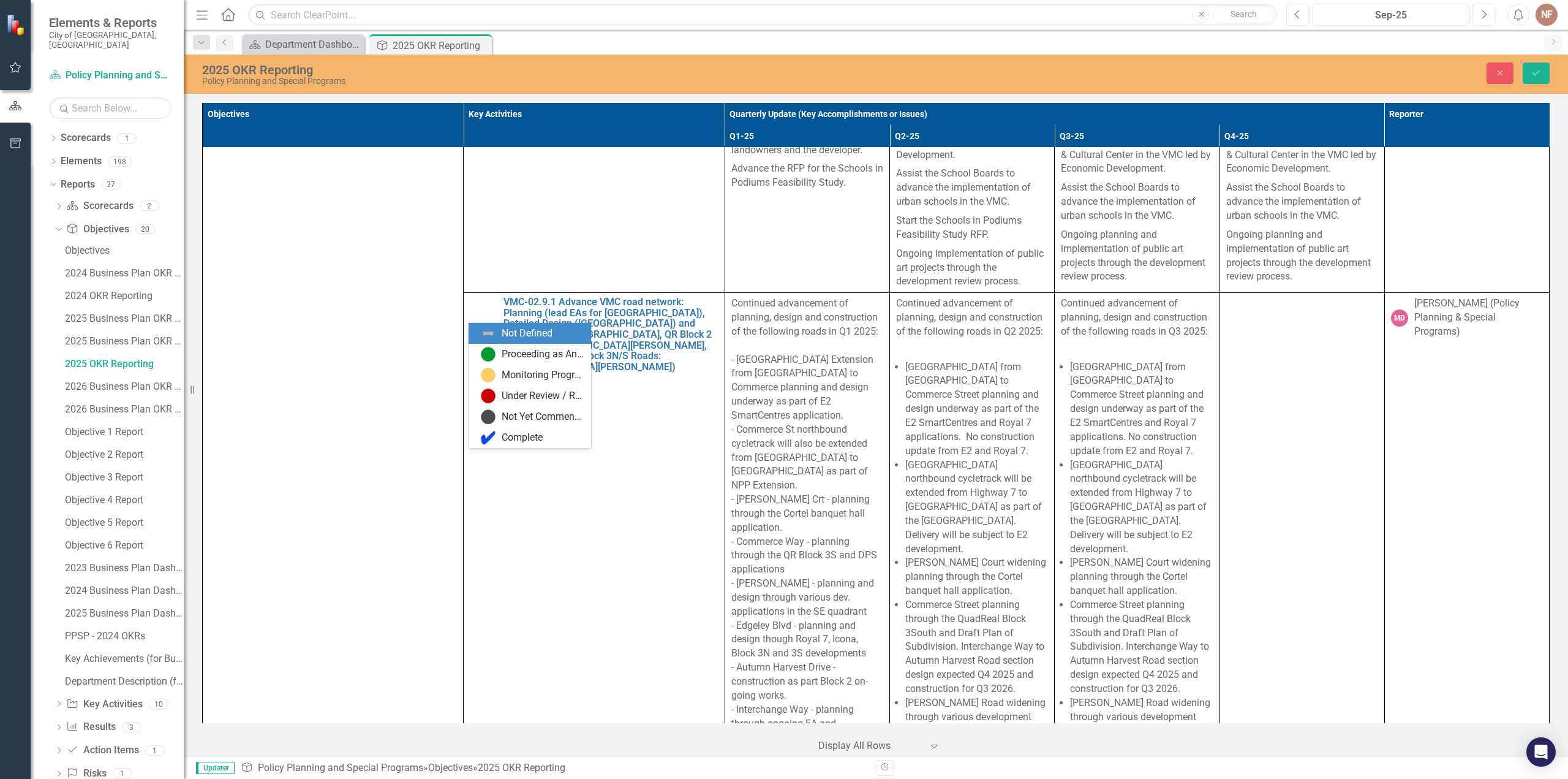
click at [487, 328] on div "Not Defined" at bounding box center [481, 335] width 16 height 15
click at [499, 355] on div "Proceeding as Anticipated" at bounding box center [533, 354] width 103 height 15
click at [1541, 81] on button "Save" at bounding box center [1536, 73] width 27 height 21
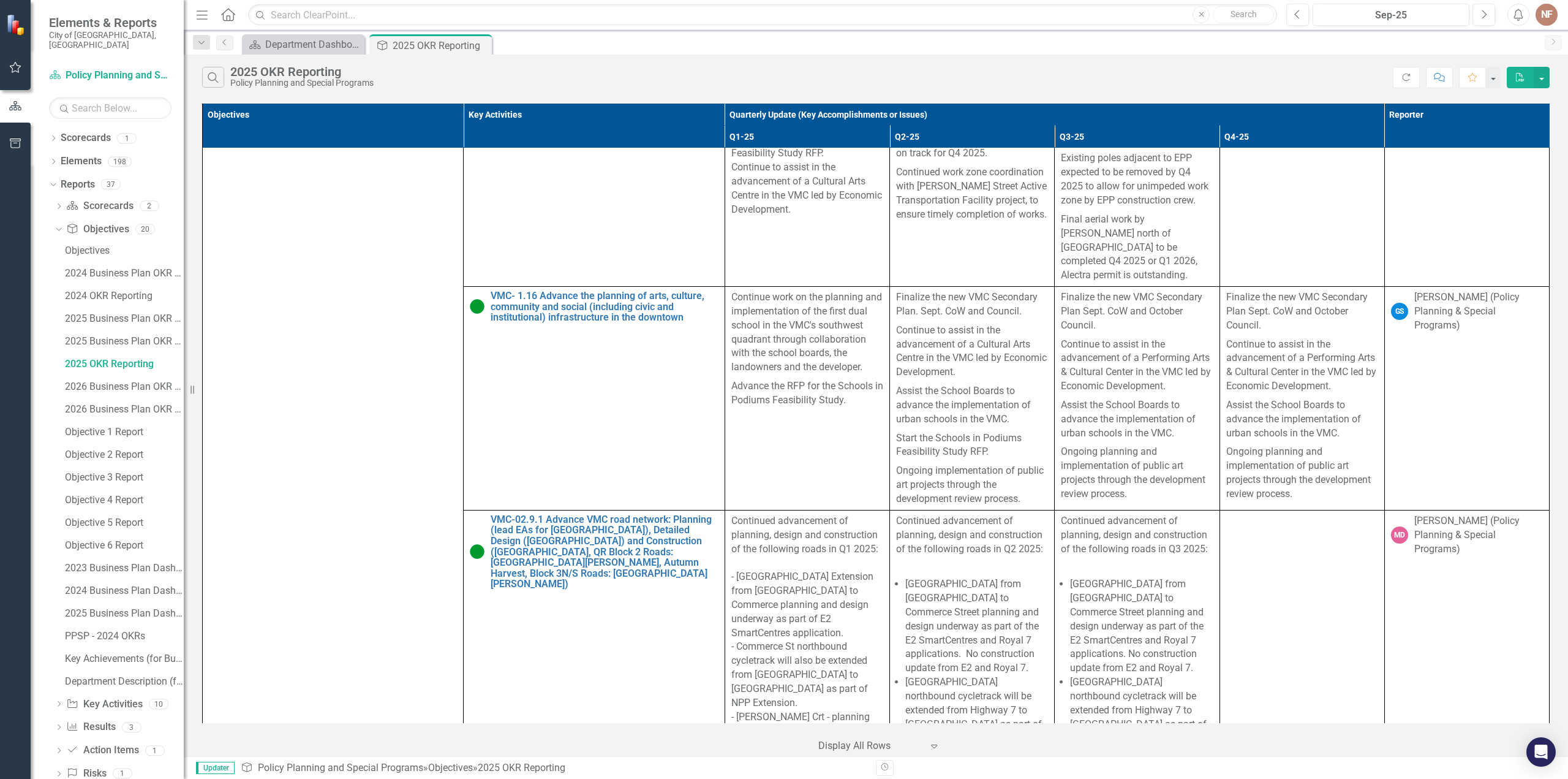
scroll to position [5026, 0]
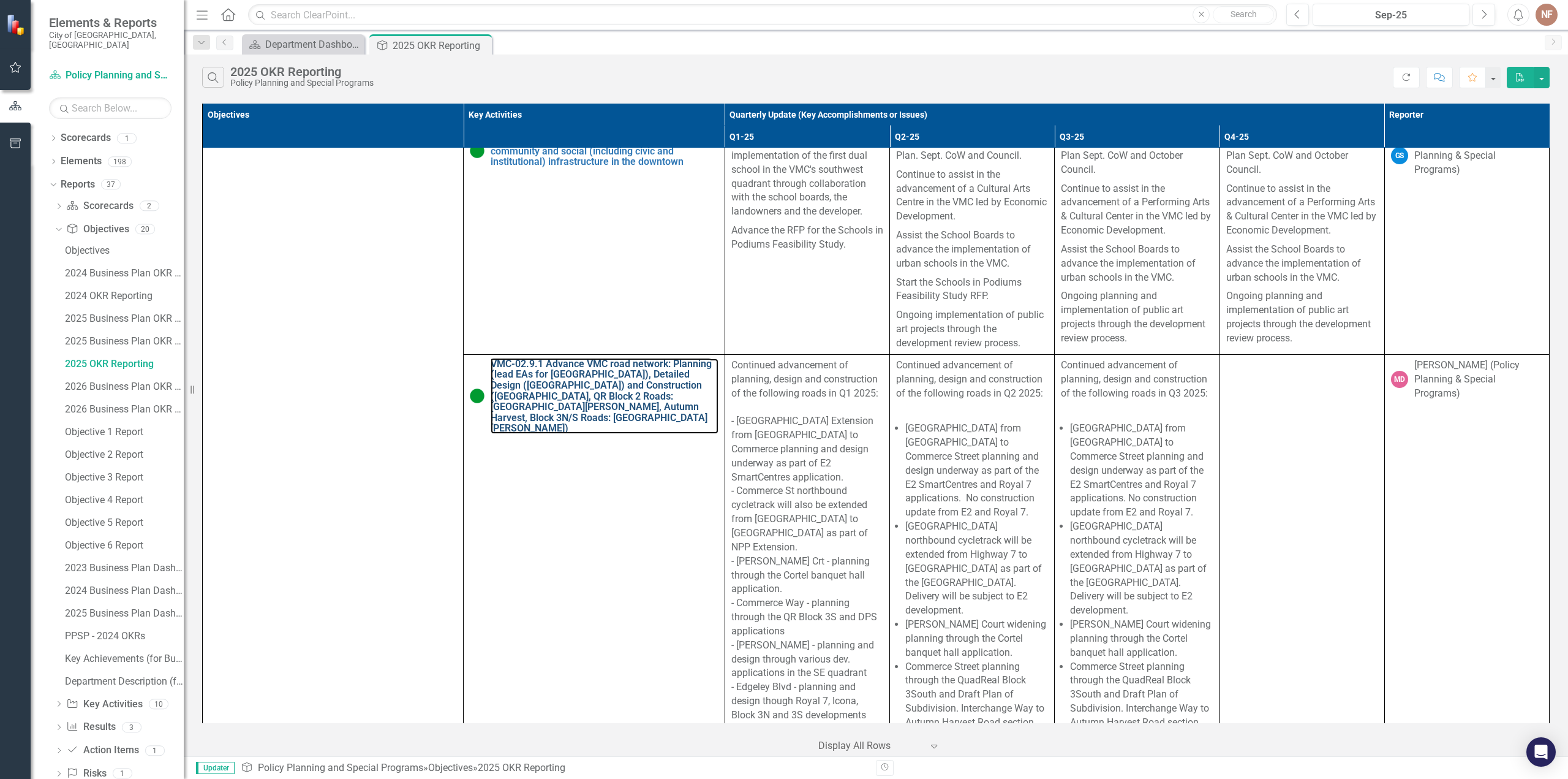
click at [576, 385] on link "VMC-02.9.1 Advance VMC road network: Planning (lead EAs for [GEOGRAPHIC_DATA]),…" at bounding box center [604, 396] width 227 height 75
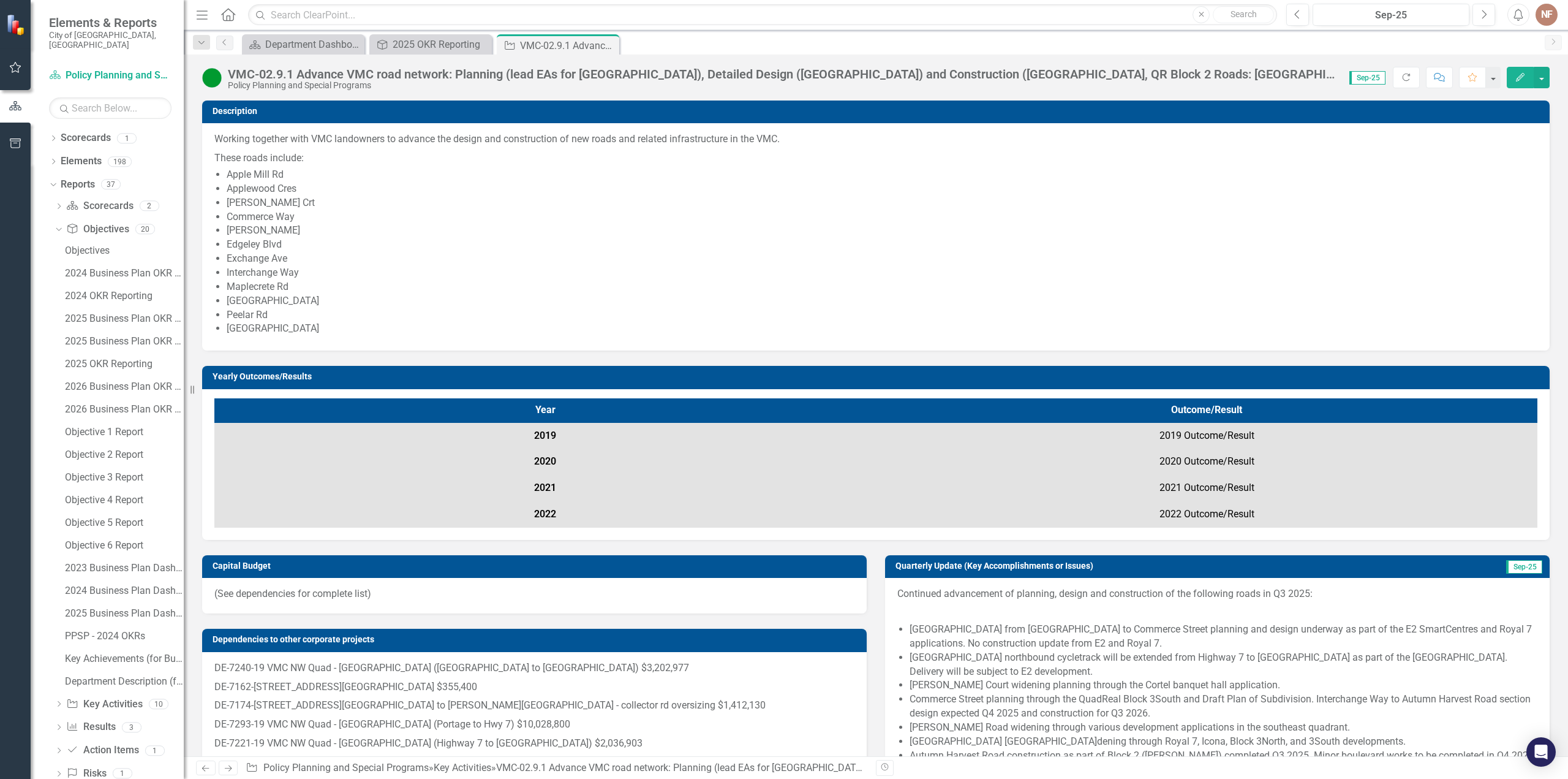
click at [213, 80] on img at bounding box center [212, 77] width 20 height 20
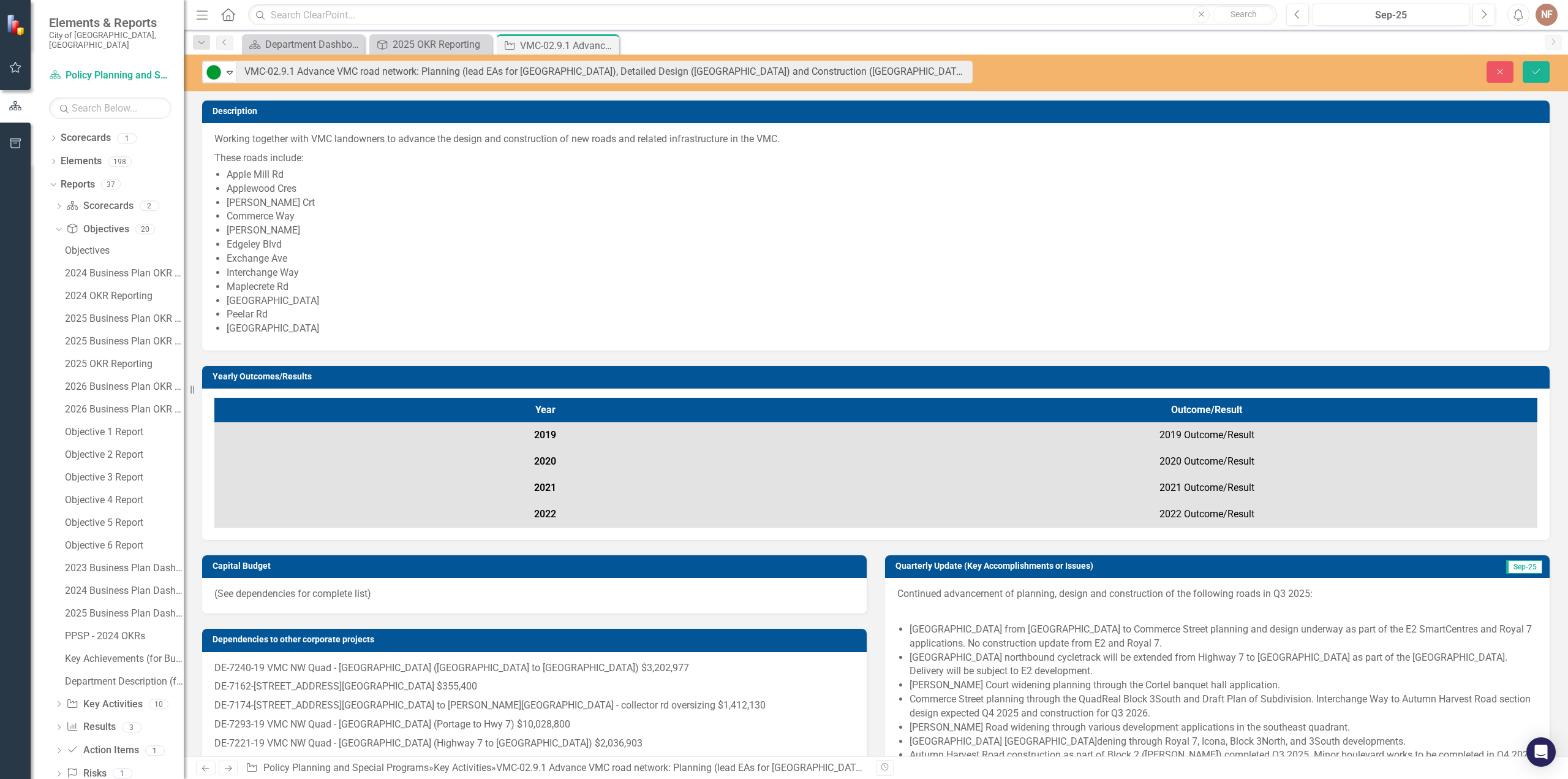
click at [227, 70] on icon "Expand" at bounding box center [230, 72] width 12 height 10
click at [232, 67] on icon "Expand" at bounding box center [230, 72] width 12 height 10
click at [1502, 72] on icon "Close" at bounding box center [1500, 71] width 11 height 9
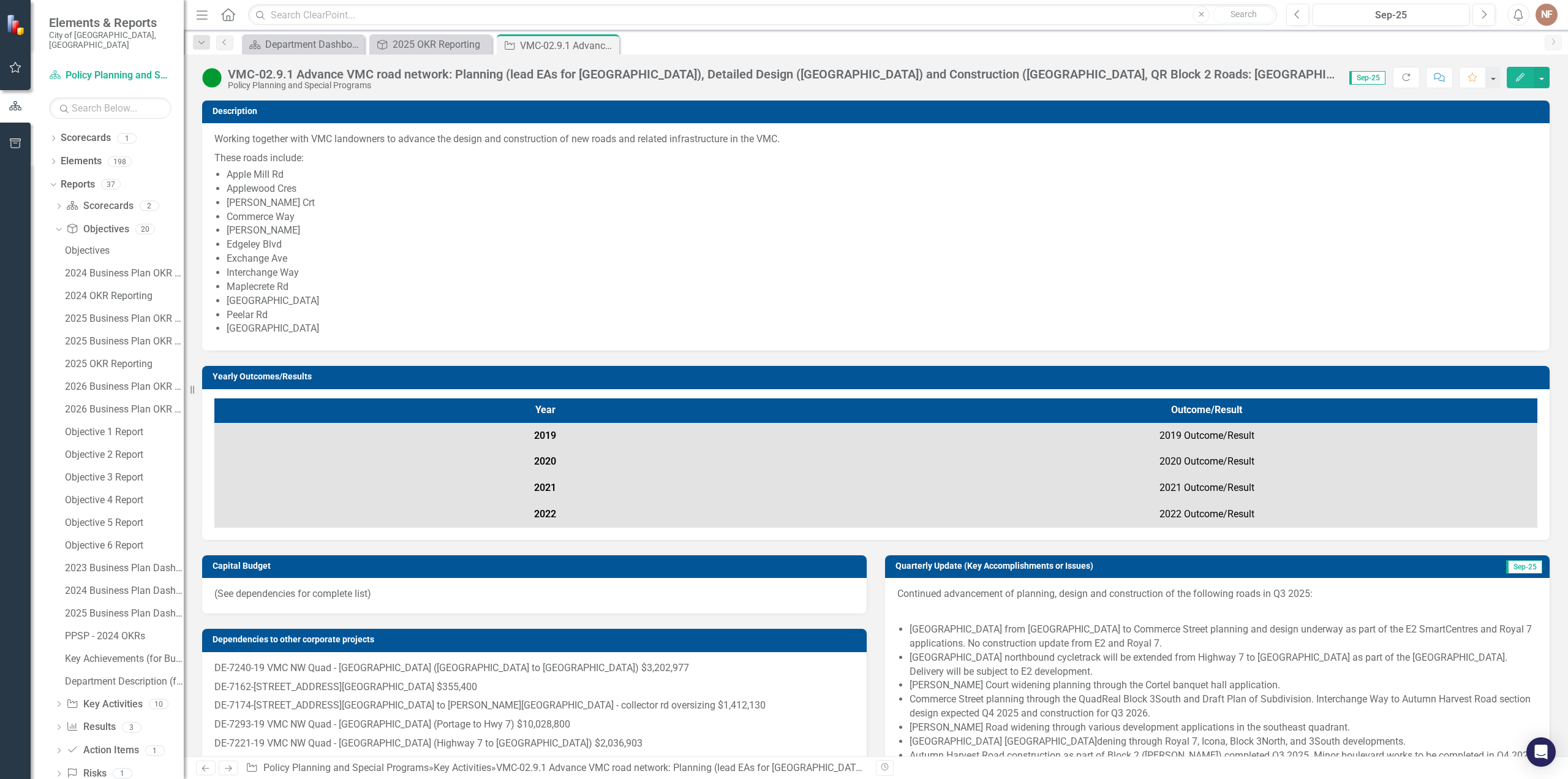
click at [490, 258] on li "Exchange Ave" at bounding box center [882, 259] width 1311 height 14
click at [0, 0] on icon "Close" at bounding box center [0, 0] width 0 height 0
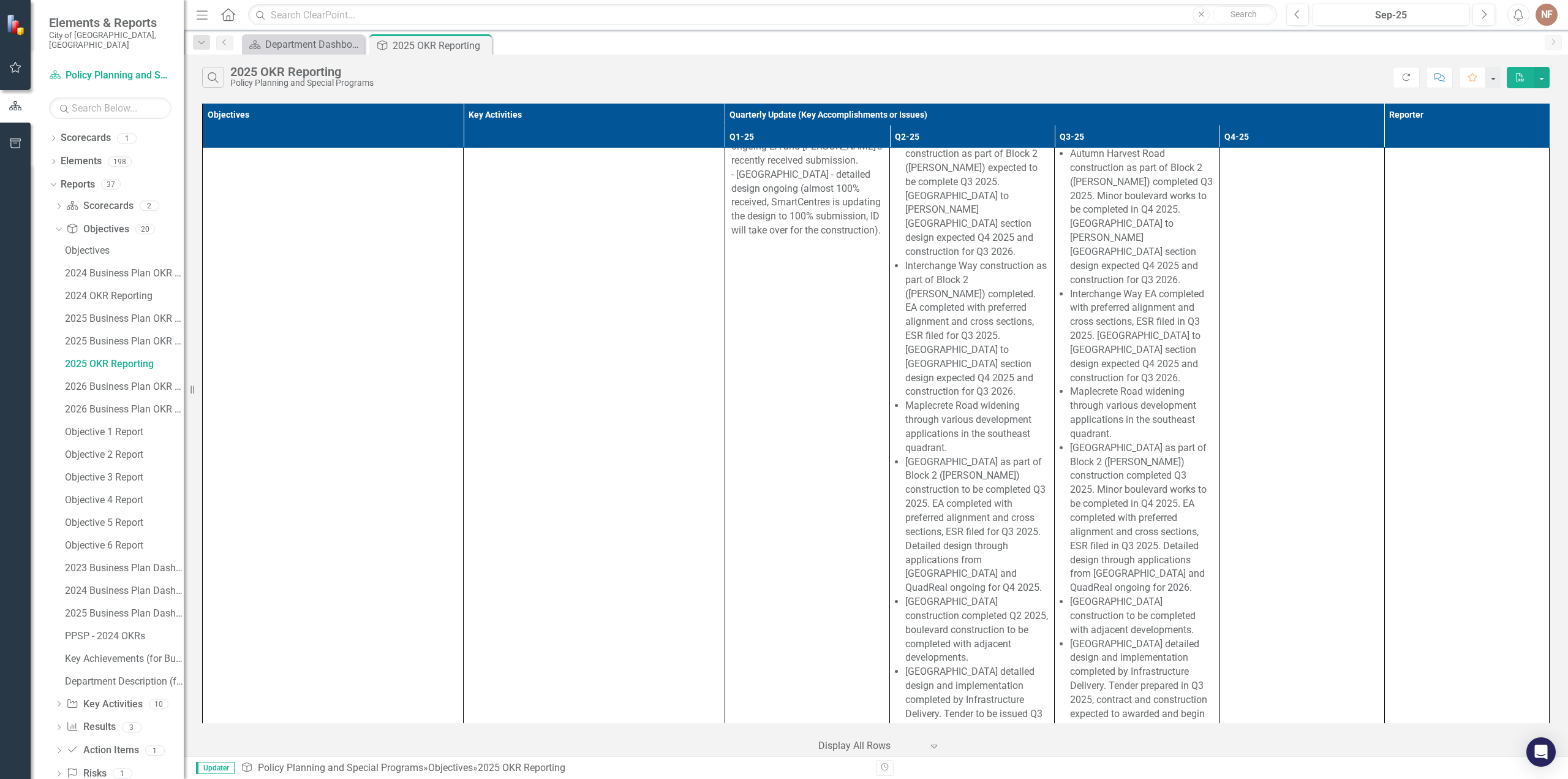
scroll to position [5884, 0]
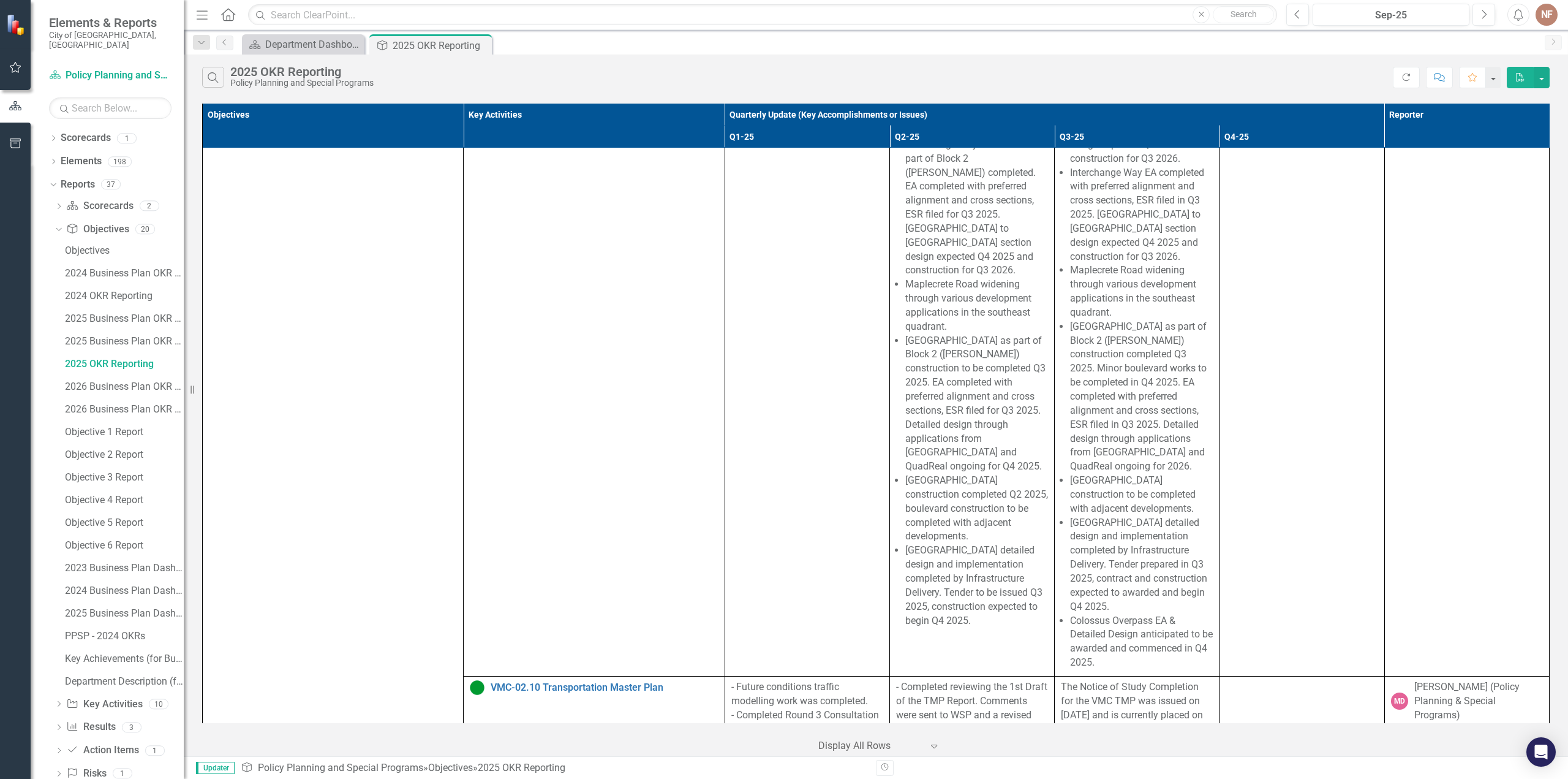
click at [1099, 474] on span "[GEOGRAPHIC_DATA] construction to be completed with adjacent developments." at bounding box center [1132, 494] width 126 height 40
click at [960, 473] on li "[GEOGRAPHIC_DATA] construction completed Q2 2025, boulevard construction to be …" at bounding box center [976, 508] width 143 height 70
drag, startPoint x: 902, startPoint y: 395, endPoint x: 1007, endPoint y: 446, distance: 116.7
click at [1007, 473] on li "[GEOGRAPHIC_DATA] construction completed Q2 2025, boulevard construction to be …" at bounding box center [976, 508] width 143 height 70
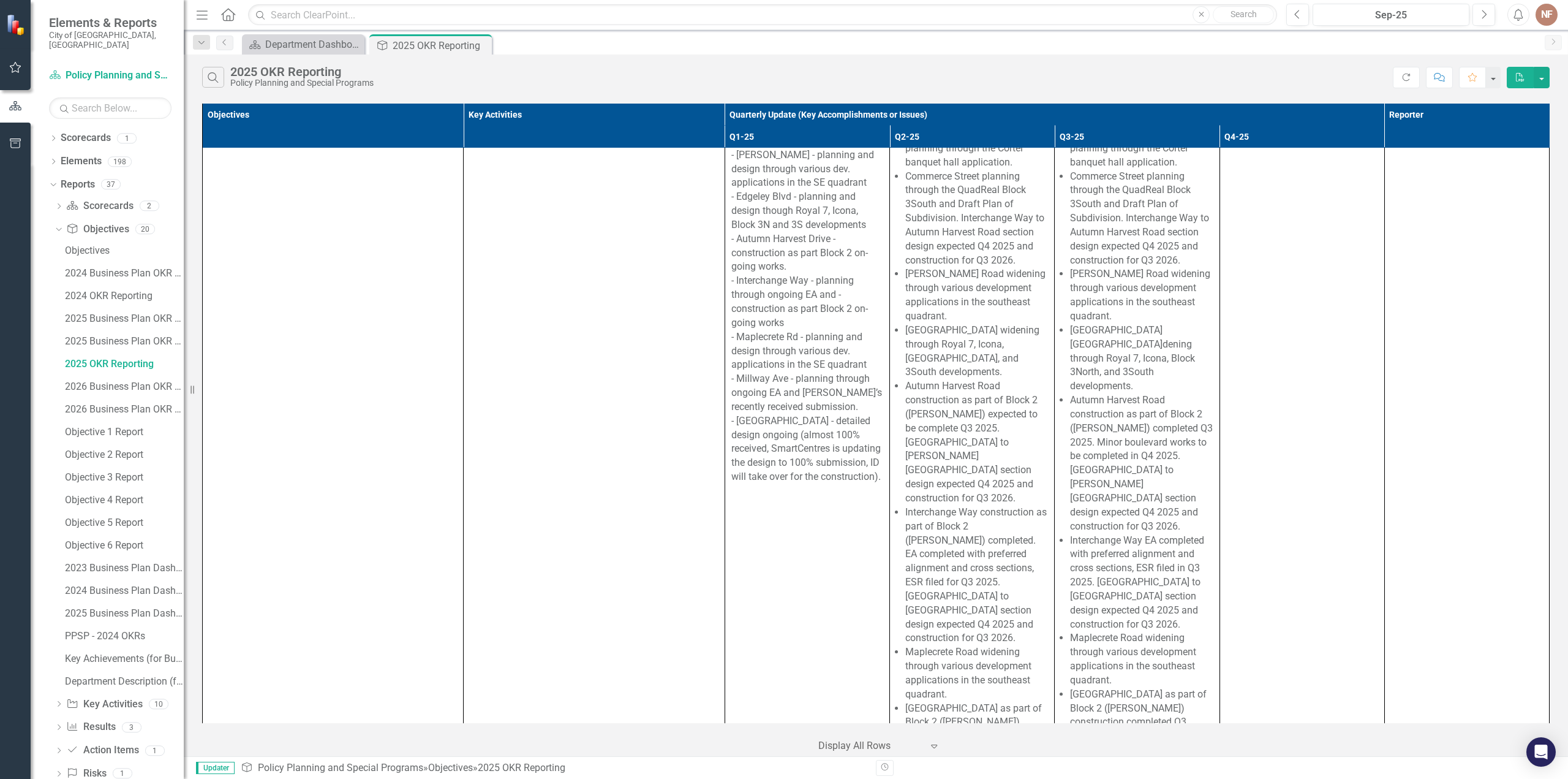
scroll to position [5455, 0]
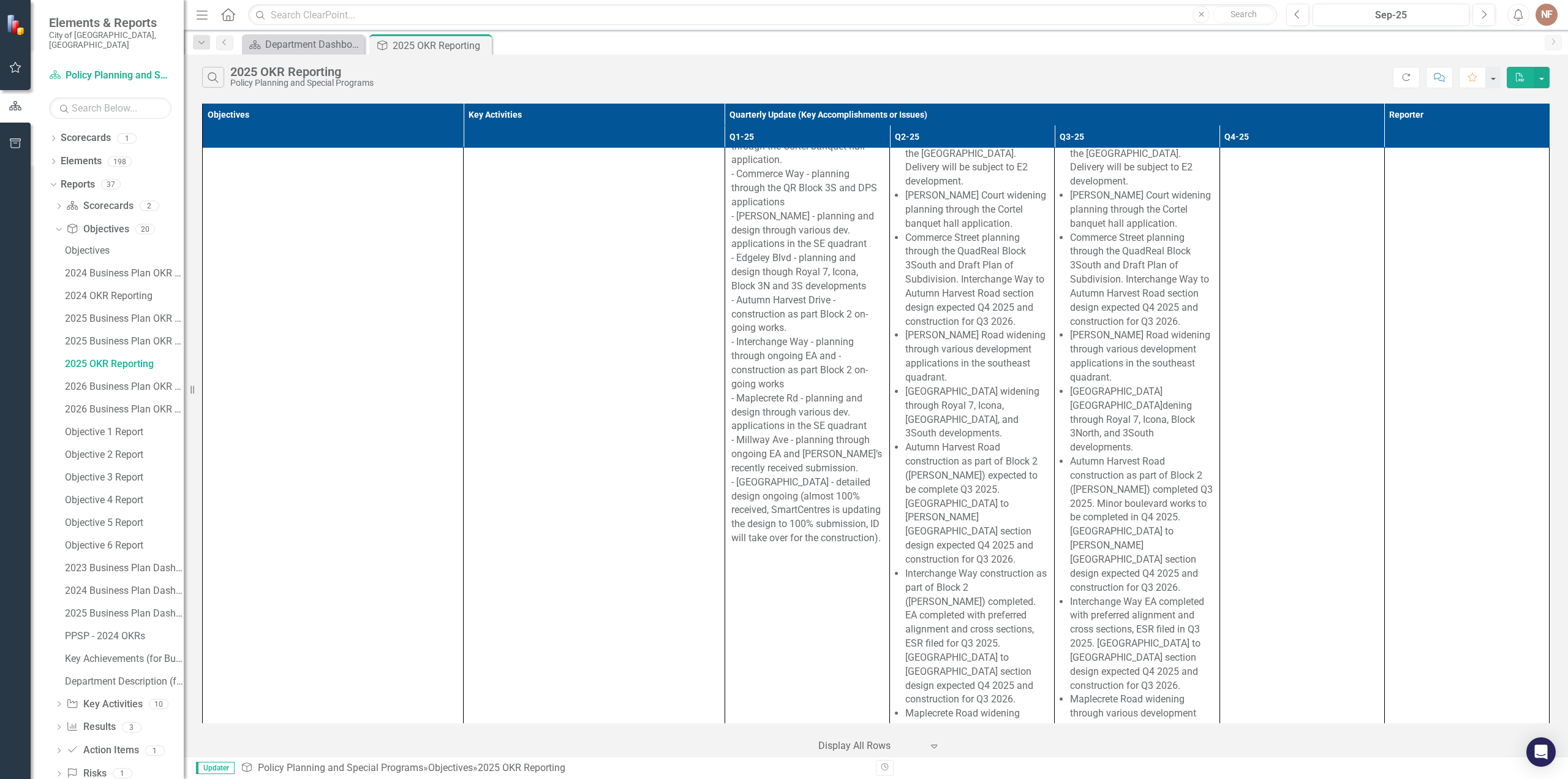
click at [1133, 328] on li "[PERSON_NAME] Road widening through various development applications in the sou…" at bounding box center [1141, 356] width 143 height 55
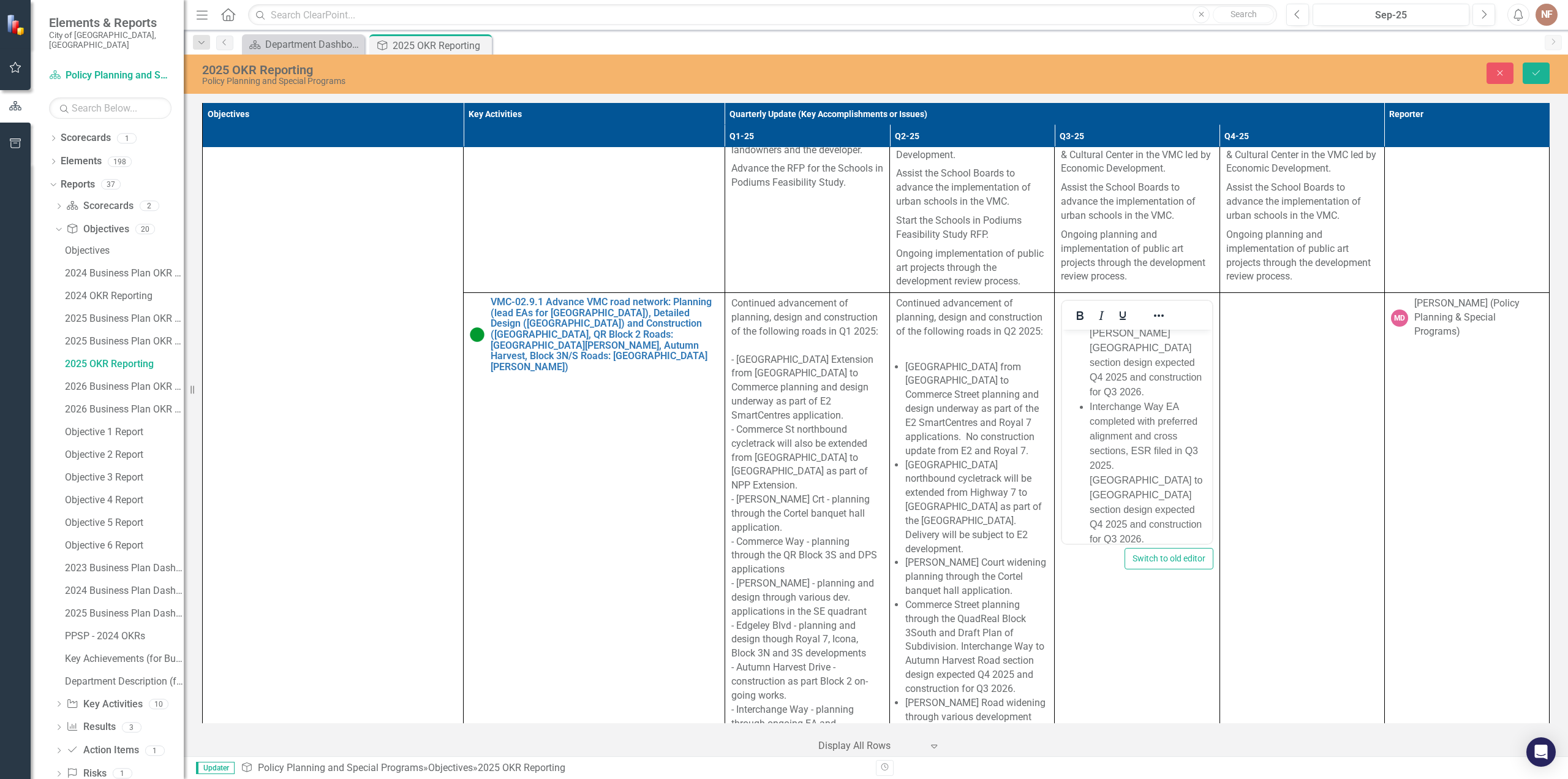
scroll to position [858, 0]
click at [1144, 419] on li "Interchange Way EA completed with preferred alignment and cross sections, ESR f…" at bounding box center [1149, 436] width 119 height 147
click at [1114, 428] on span "Interchange Way EA completed with preferred alignment and cross sections, ESR f…" at bounding box center [1146, 435] width 112 height 143
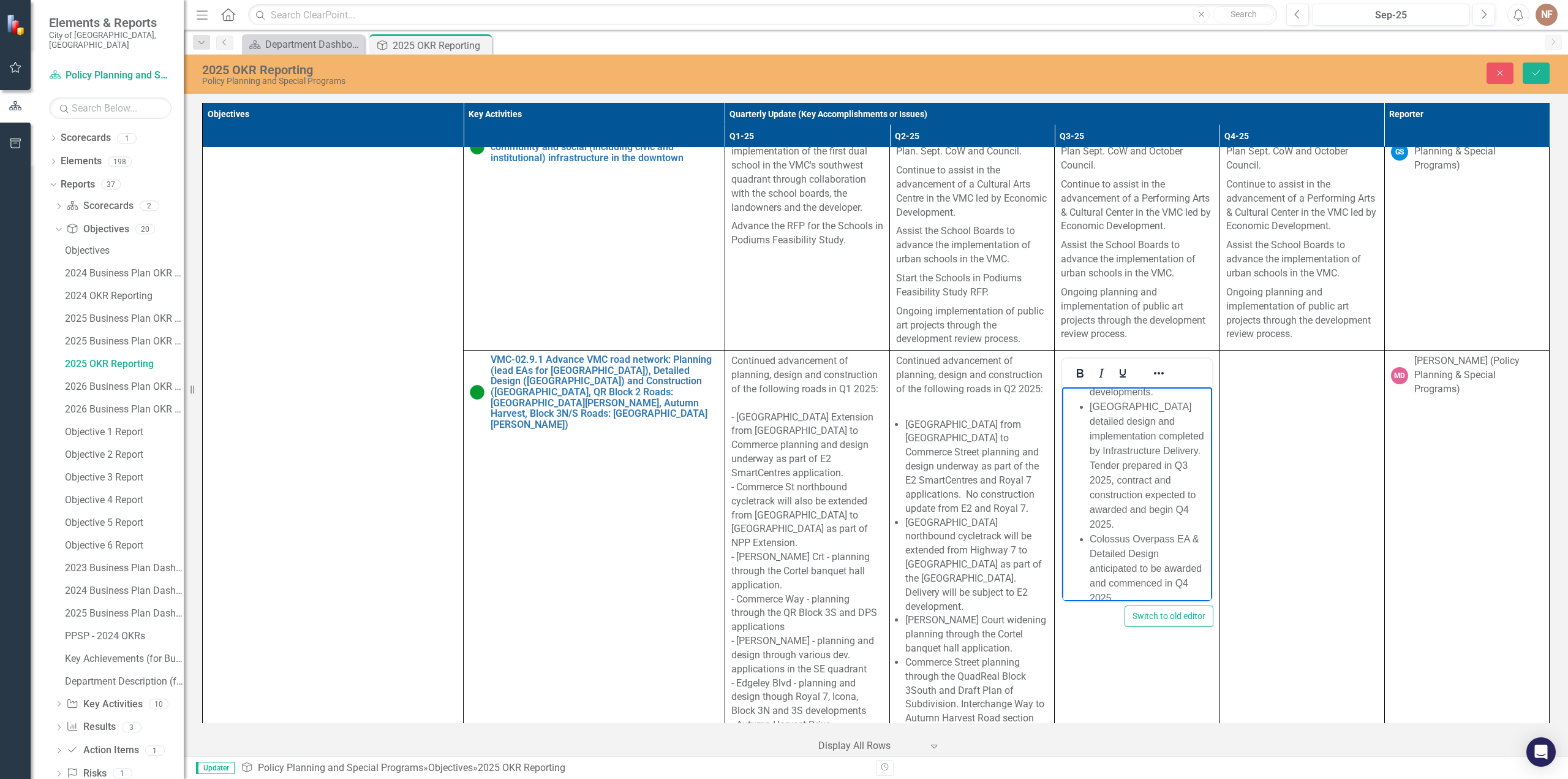
scroll to position [4965, 0]
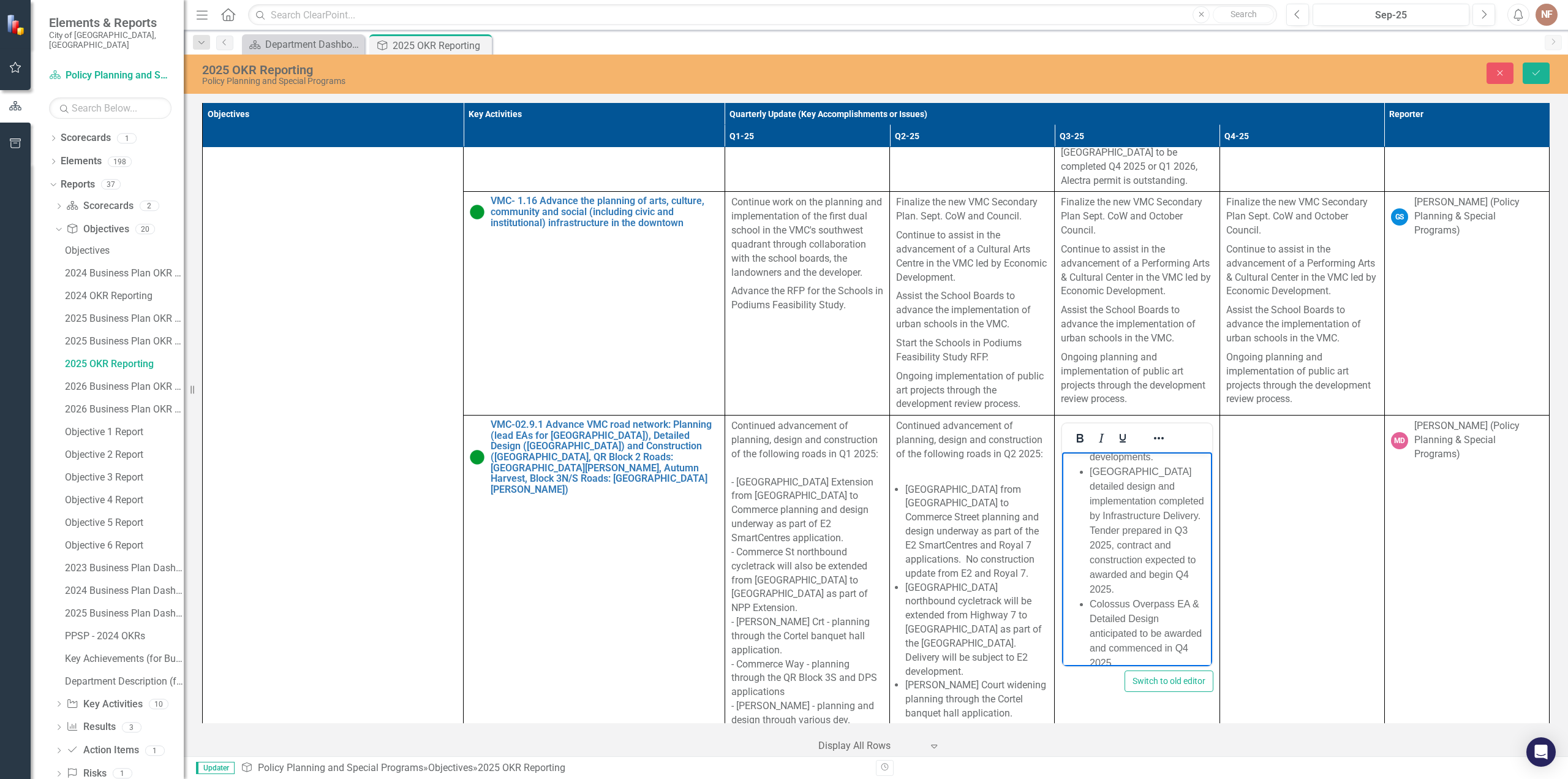
click at [1168, 561] on li "Portage Parkway detailed design and implementation completed by Infrastructure …" at bounding box center [1149, 531] width 119 height 132
click at [1161, 560] on li "Portage Parkway detailed design and implementation completed by Infrastructure …" at bounding box center [1149, 531] width 119 height 132
click at [1138, 574] on li "Portage Parkway detailed design and implementation completed by Infrastructure …" at bounding box center [1149, 524] width 119 height 118
click at [1154, 570] on li "Portage Parkway detailed design and implementation completed by Infrastructure …" at bounding box center [1149, 524] width 119 height 118
click at [1165, 588] on li "Portage Parkway detailed design and implementation completed by Infrastructure …" at bounding box center [1149, 531] width 119 height 132
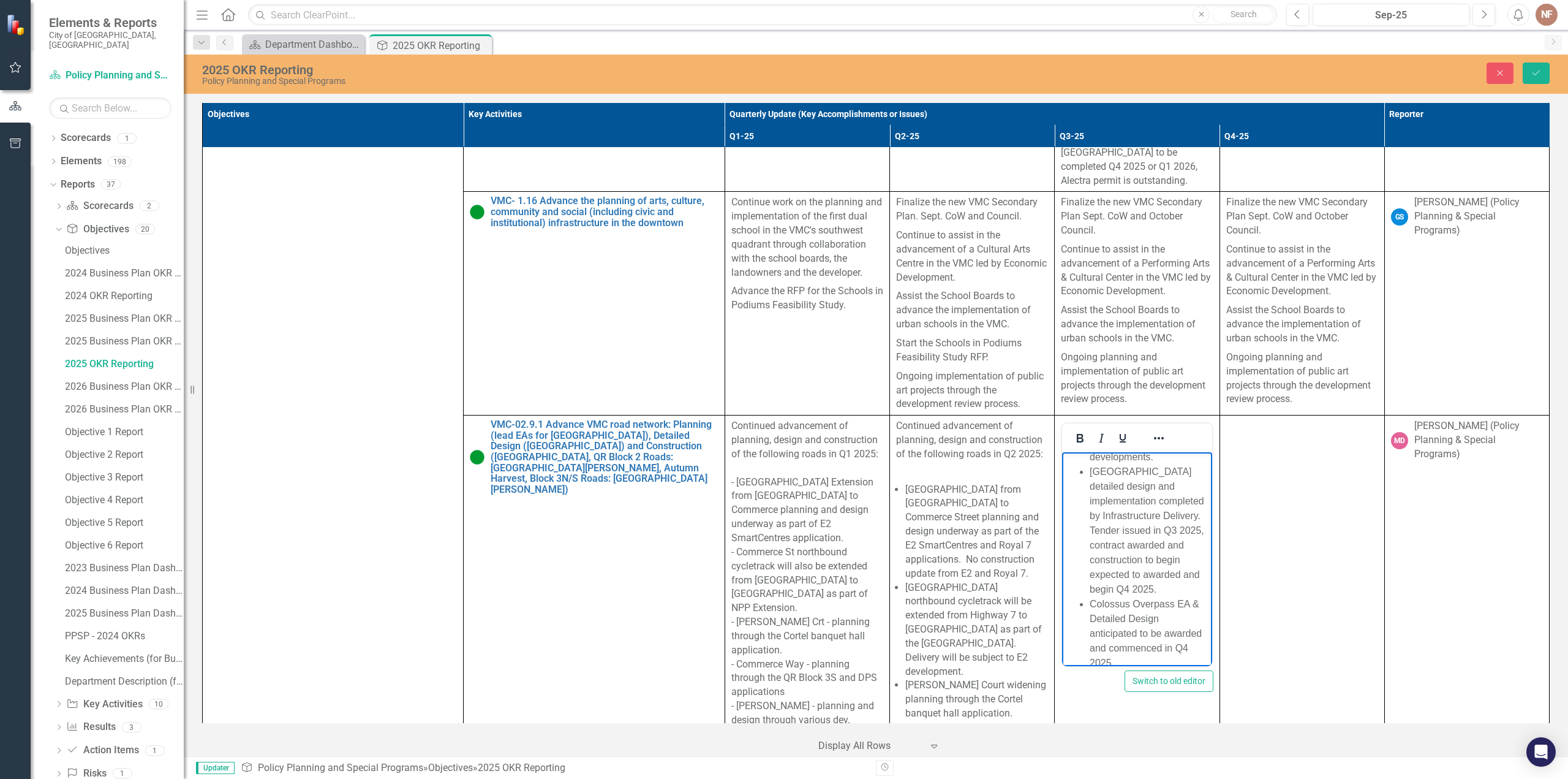
click at [1174, 597] on li "Portage Parkway detailed design and implementation completed by Infrastructure …" at bounding box center [1149, 531] width 119 height 132
click at [1116, 526] on li "Portage Parkway detailed design and implementation completed by Infrastructure …" at bounding box center [1149, 520] width 119 height 118
click at [1196, 531] on li "Portage Parkway detailed design and implementation completed by Infrastructure …" at bounding box center [1149, 520] width 119 height 118
drag, startPoint x: 1144, startPoint y: 559, endPoint x: 1181, endPoint y: 582, distance: 43.6
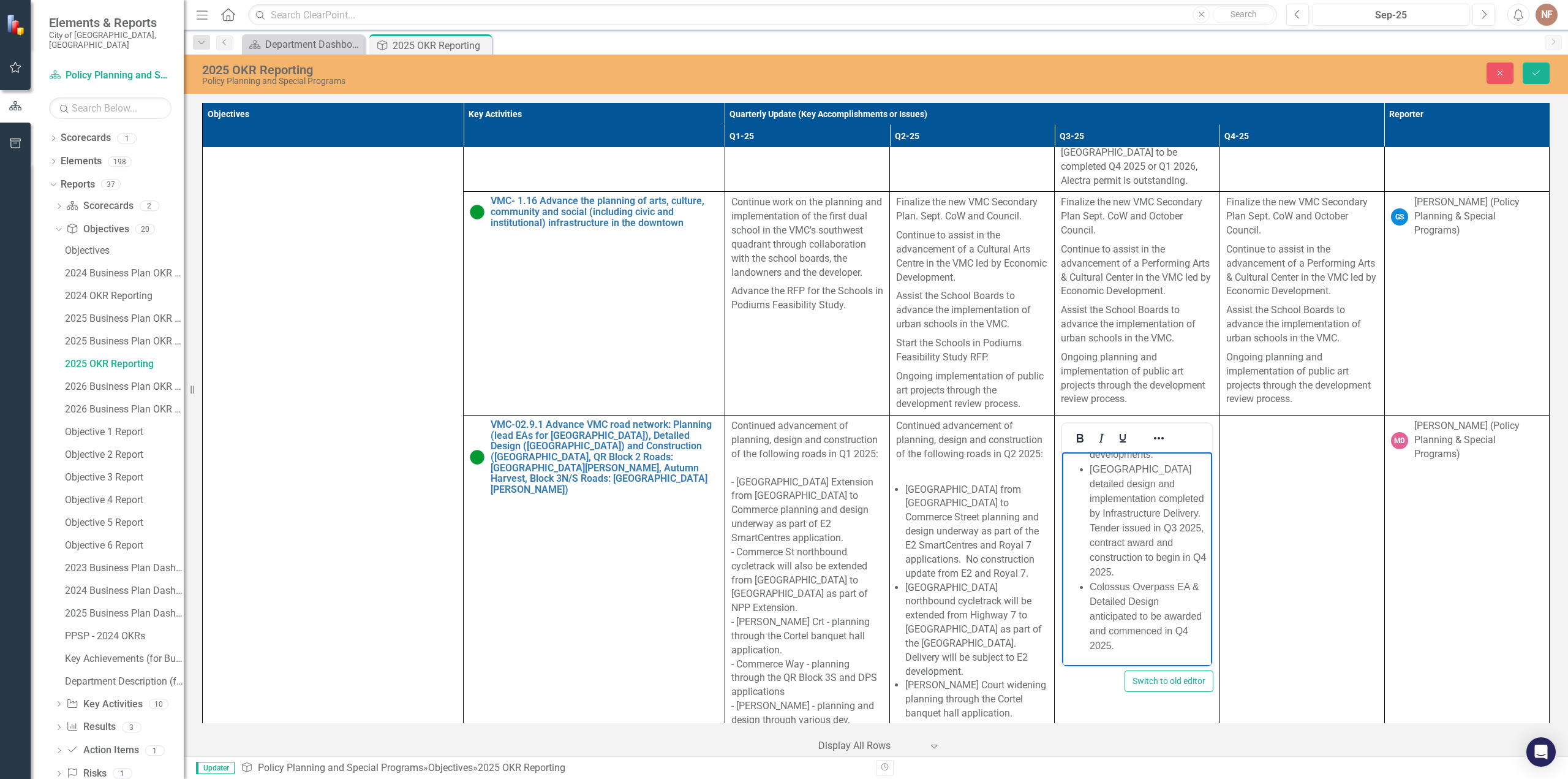
click at [1146, 559] on li "[GEOGRAPHIC_DATA] detailed design and implementation completed by Infrastructur…" at bounding box center [1149, 520] width 119 height 118
click at [1139, 502] on span "Interchange Way EA completed with preferred alignment and cross sections, ESR f…" at bounding box center [1146, 509] width 112 height 143
click at [1178, 500] on li "Interchange Way EA completed with preferred alignment and cross sections, ESR f…" at bounding box center [1149, 510] width 119 height 147
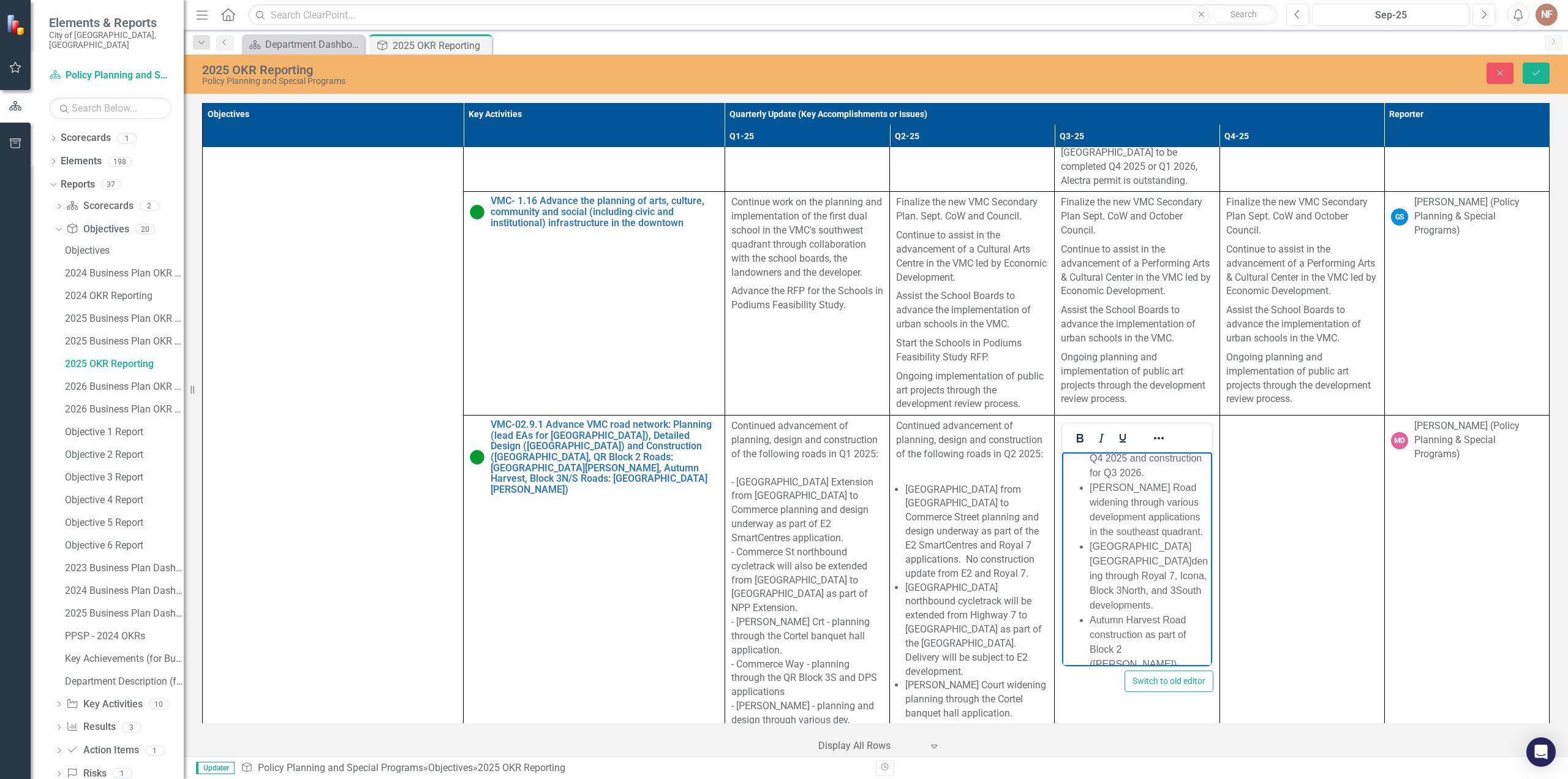
click at [1124, 530] on li "[PERSON_NAME] Road widening through various development applications in the sou…" at bounding box center [1149, 509] width 119 height 59
click at [1135, 539] on li "[PERSON_NAME] Road widening through various development applications in the sou…" at bounding box center [1149, 509] width 119 height 59
click at [1166, 488] on li "[PERSON_NAME] Road widening through various development applications in the sou…" at bounding box center [1149, 509] width 119 height 59
drag, startPoint x: 1183, startPoint y: 547, endPoint x: 1083, endPoint y: 485, distance: 117.7
click at [1090, 485] on li "[PERSON_NAME] Road widening through various development applications in the sou…" at bounding box center [1149, 509] width 119 height 59
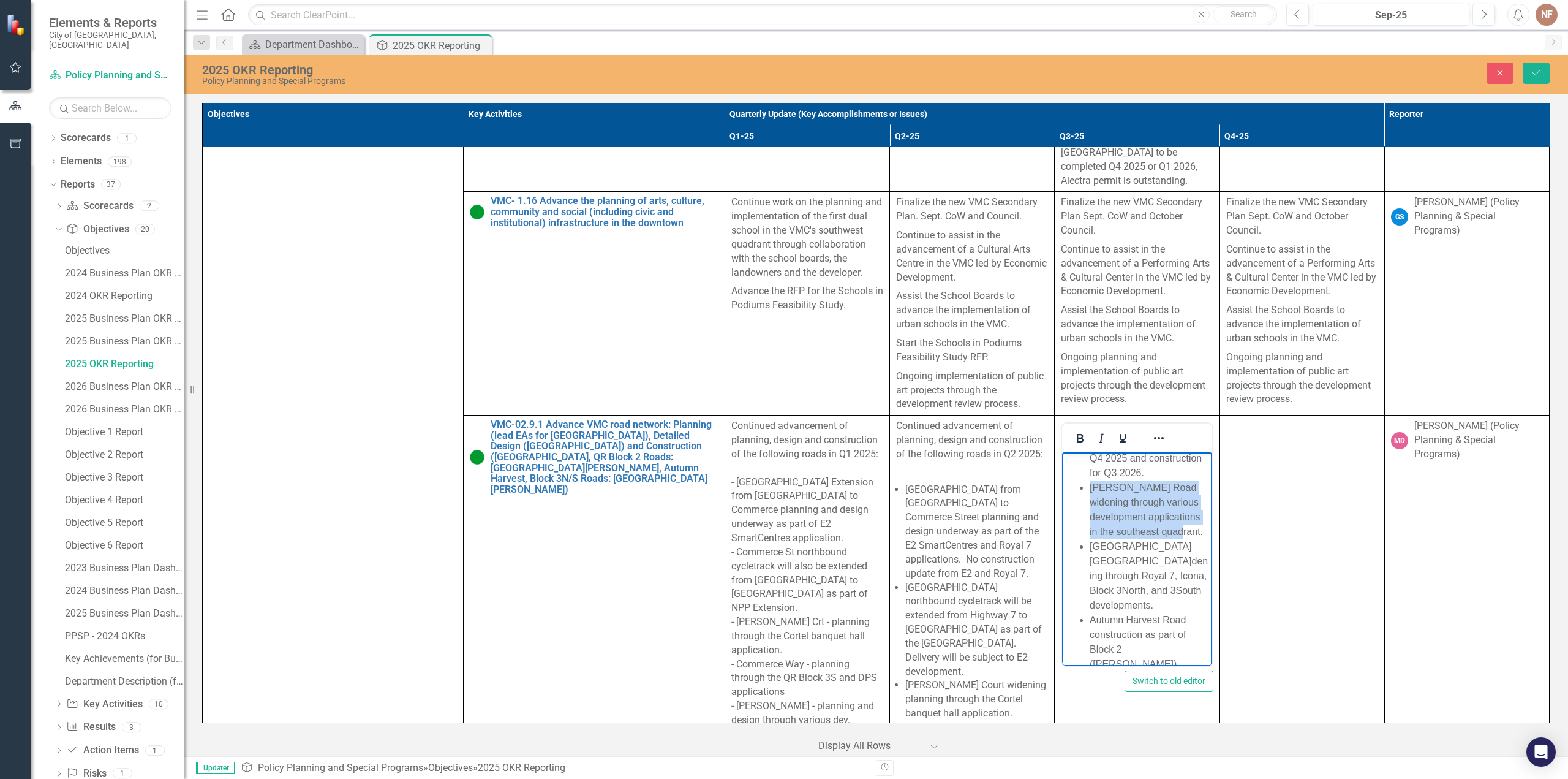
copy li "[PERSON_NAME] Road widening through various development applications in the sou…"
click at [1189, 539] on li "[PERSON_NAME] Road widening through various development applications in the sou…" at bounding box center [1149, 509] width 119 height 59
click at [1131, 577] on li "[PERSON_NAME] Road widening through various development applications in the sou…" at bounding box center [1149, 568] width 119 height 59
click at [1124, 599] on li "Doughton Road extension through various development applications in the southea…" at bounding box center [1149, 568] width 119 height 59
click at [1153, 599] on li "Doughton Road extension through various development applications in the southea…" at bounding box center [1149, 568] width 119 height 59
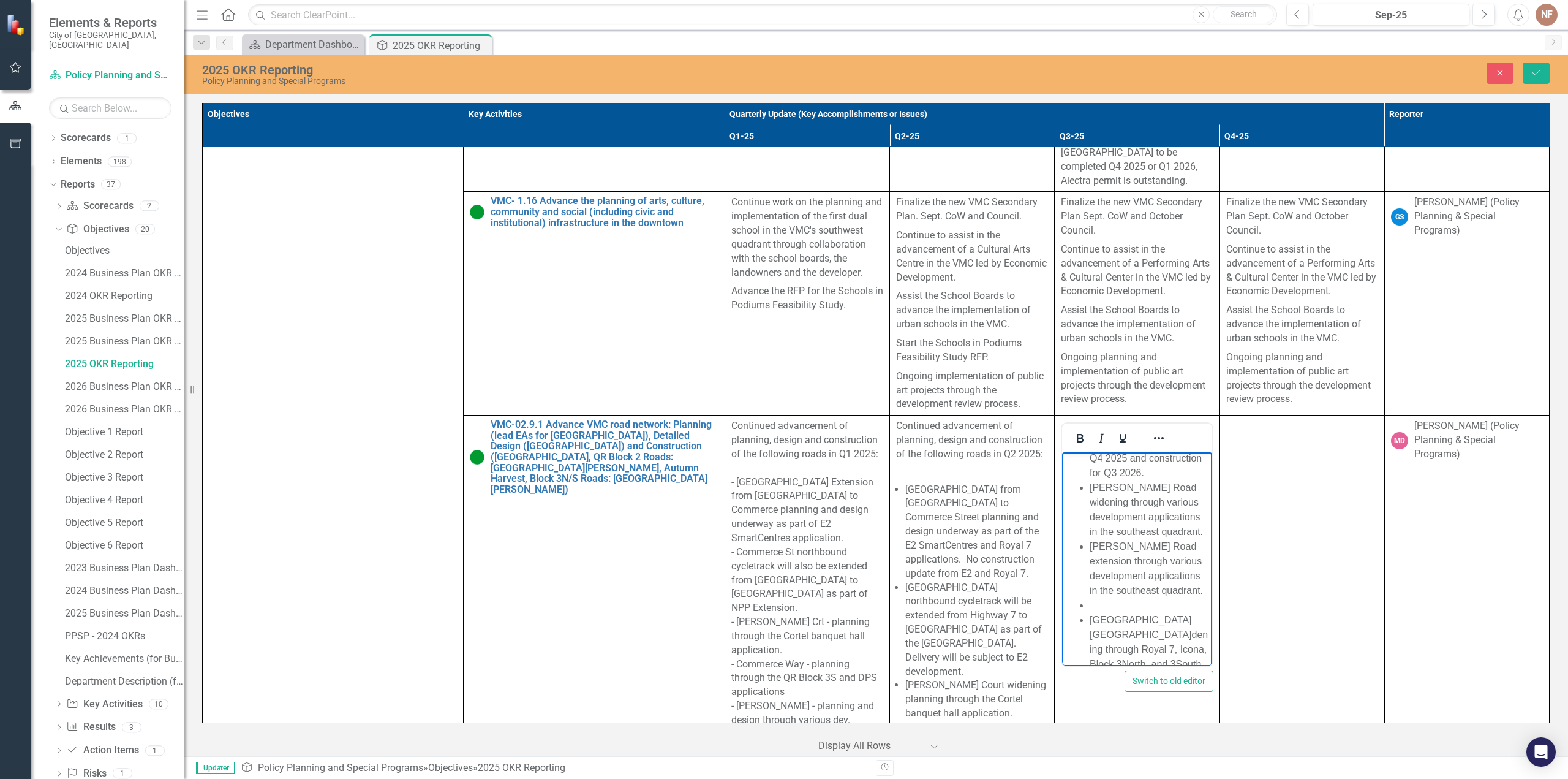
click at [1130, 599] on li "Doughton Road extension through various development applications in the southea…" at bounding box center [1149, 568] width 119 height 59
click at [1114, 613] on li "Rich Text Area. Press ALT-0 for help." at bounding box center [1149, 606] width 119 height 15
click at [1118, 527] on span "Interchange Way EA completed with preferred alignment and cross sections, ESR f…" at bounding box center [1146, 568] width 112 height 143
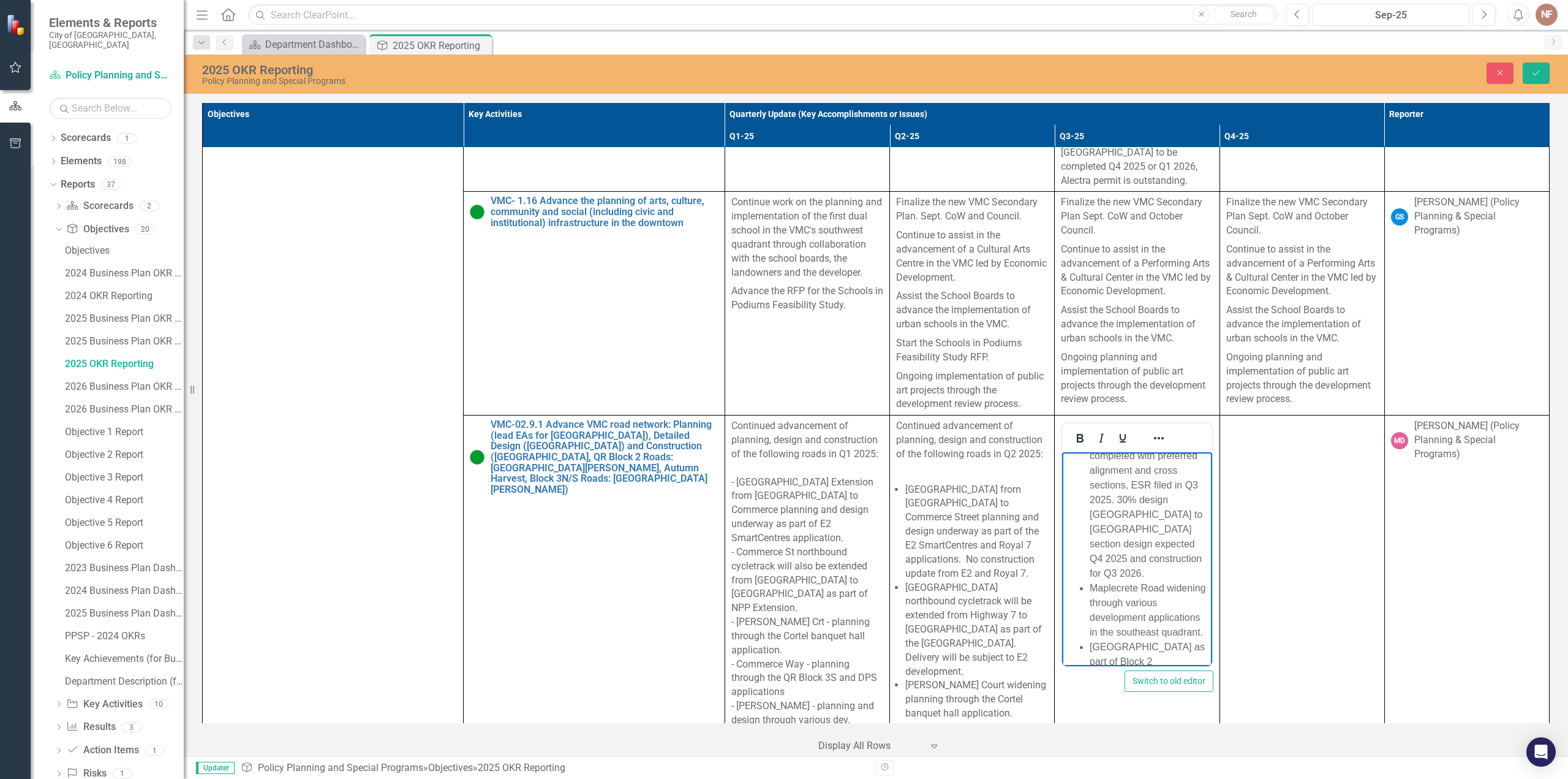
click at [1135, 499] on span "Interchange Way EA completed with preferred alignment and cross sections, ESR f…" at bounding box center [1146, 507] width 112 height 143
click at [1168, 575] on span "Interchange Way EA completed with preferred alignment and cross sections, ESR f…" at bounding box center [1146, 568] width 112 height 143
drag, startPoint x: 1118, startPoint y: 574, endPoint x: 1196, endPoint y: 588, distance: 79.2
click at [1196, 588] on li "Interchange Way EA completed with preferred alignment and cross sections, ESR f…" at bounding box center [1149, 576] width 119 height 162
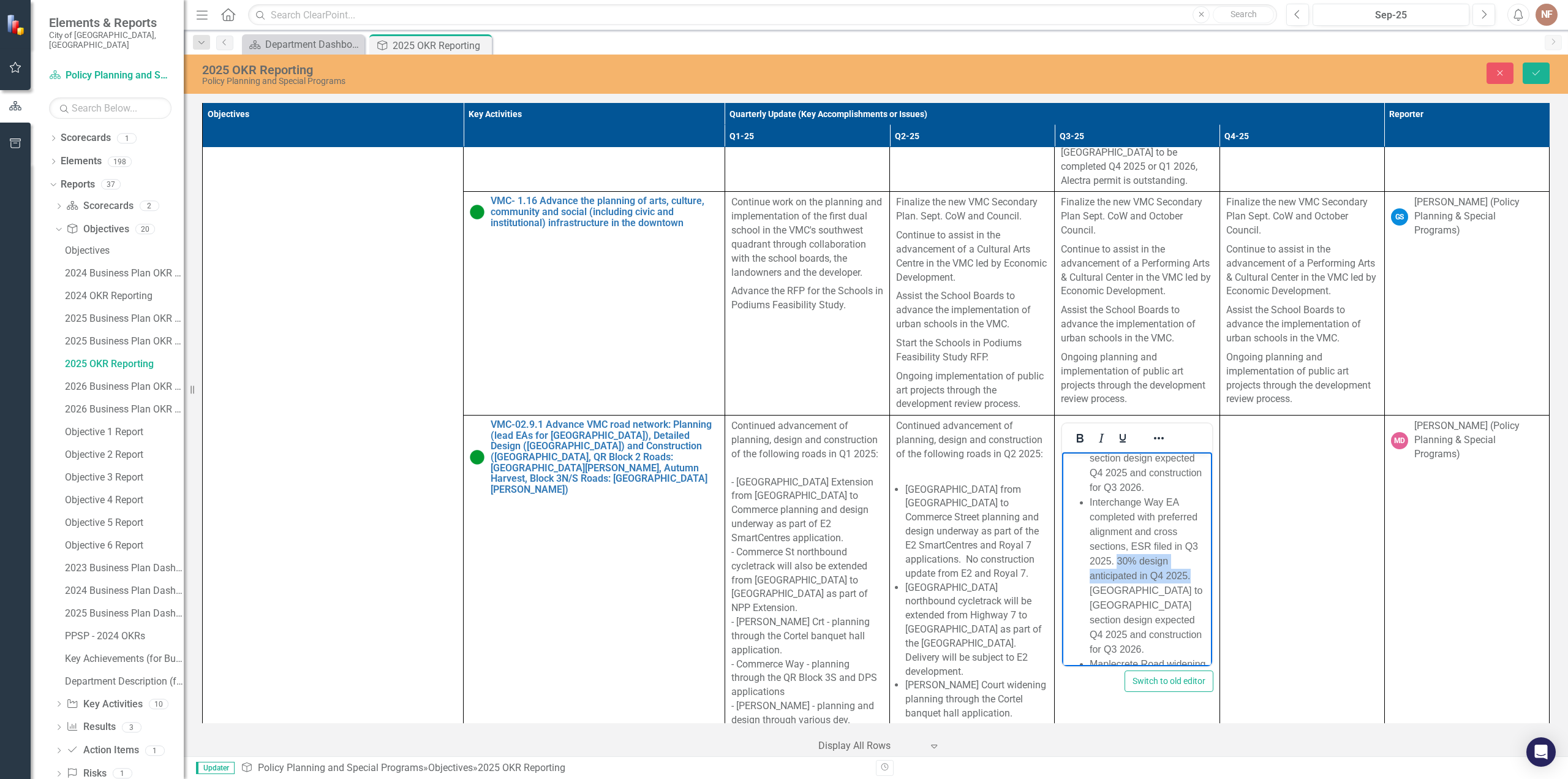
click at [1137, 593] on span "Interchange Way EA completed with preferred alignment and cross sections, ESR f…" at bounding box center [1146, 576] width 112 height 158
click at [1167, 591] on span "Interchange Way EA completed with preferred alignment and cross sections, ESR f…" at bounding box center [1147, 583] width 114 height 172
click at [1114, 602] on span "Interchange Way EA completed with preferred alignment and cross sections, ESR f…" at bounding box center [1146, 583] width 112 height 172
drag, startPoint x: 1118, startPoint y: 576, endPoint x: 1195, endPoint y: 603, distance: 81.6
click at [1195, 603] on li "Interchange Way EA completed with preferred alignment and cross sections, ESR f…" at bounding box center [1149, 584] width 119 height 177
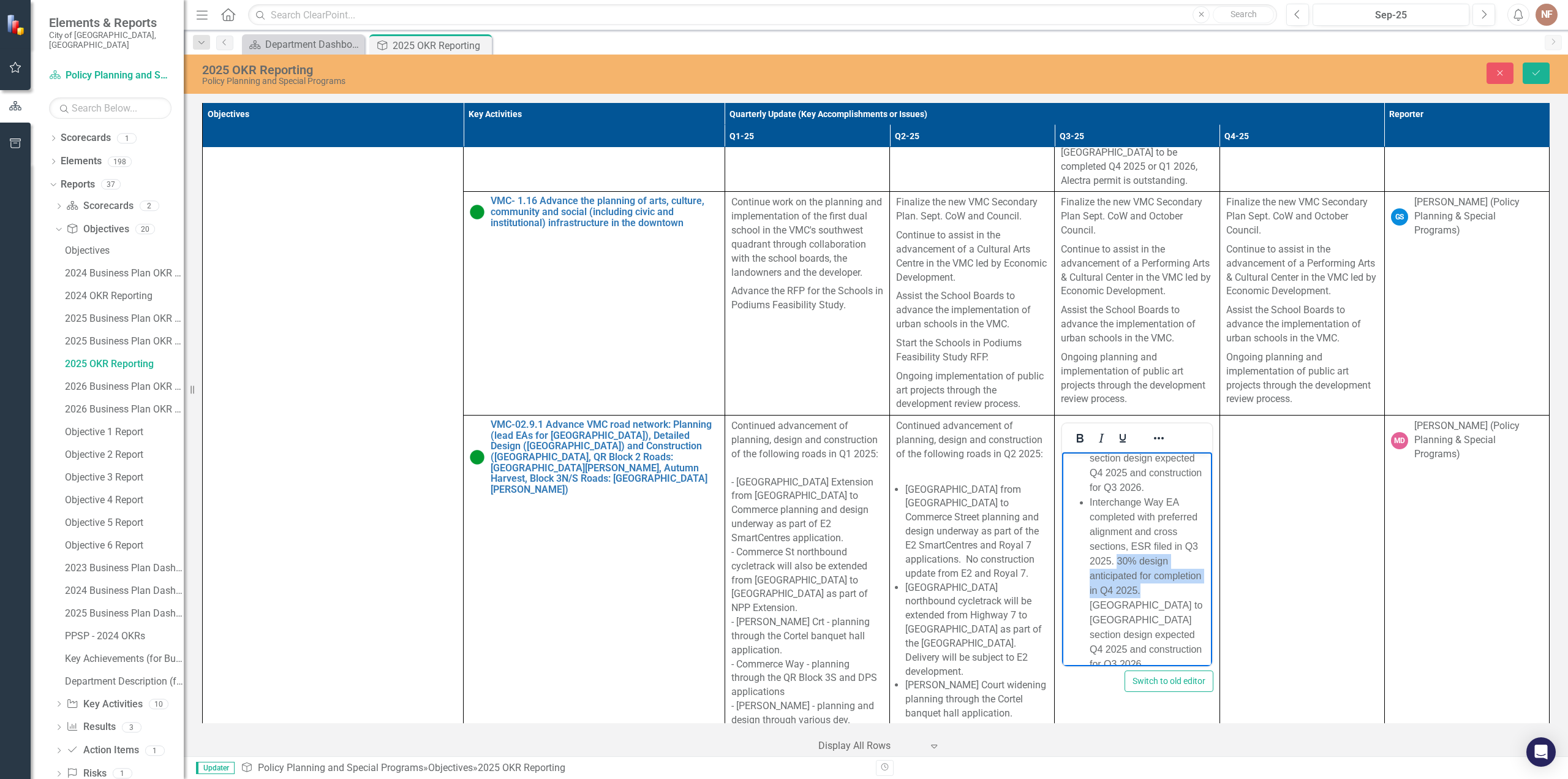
copy span "30% design anticipated for completion in Q4 2025."
click at [1161, 559] on span "Millway Avenue as part of Block 2 (Mobilio) construction completed Q3 2025. Min…" at bounding box center [1148, 534] width 116 height 216
click at [1178, 553] on span "Millway Avenue as part of Block 2 (Mobilio) construction completed Q3 2025. Min…" at bounding box center [1148, 534] width 116 height 216
click at [1152, 553] on span "Millway Avenue as part of Block 2 (Mobilio) construction completed Q3 2025. Min…" at bounding box center [1148, 534] width 116 height 216
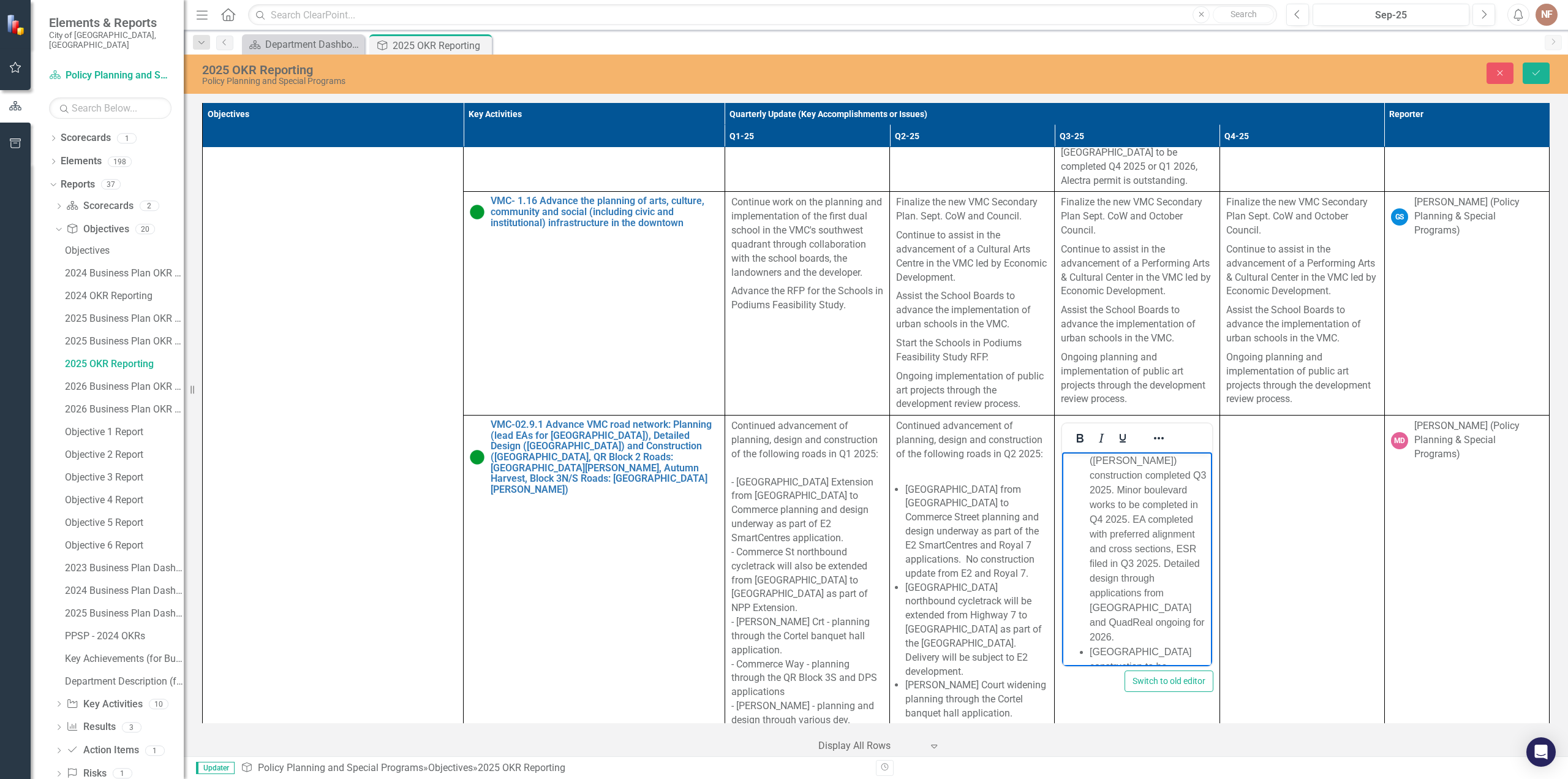
click at [1135, 520] on span "Millway Avenue as part of Block 2 (Mobilio) construction completed Q3 2025. Min…" at bounding box center [1148, 534] width 116 height 216
click at [1143, 548] on span "Millway Avenue as part of Block 2 (Mobilio) construction completed Q3 2025. Min…" at bounding box center [1148, 473] width 116 height 216
click at [1124, 506] on li "[GEOGRAPHIC_DATA] detailed design and implementation completed by Infrastructur…" at bounding box center [1149, 524] width 119 height 118
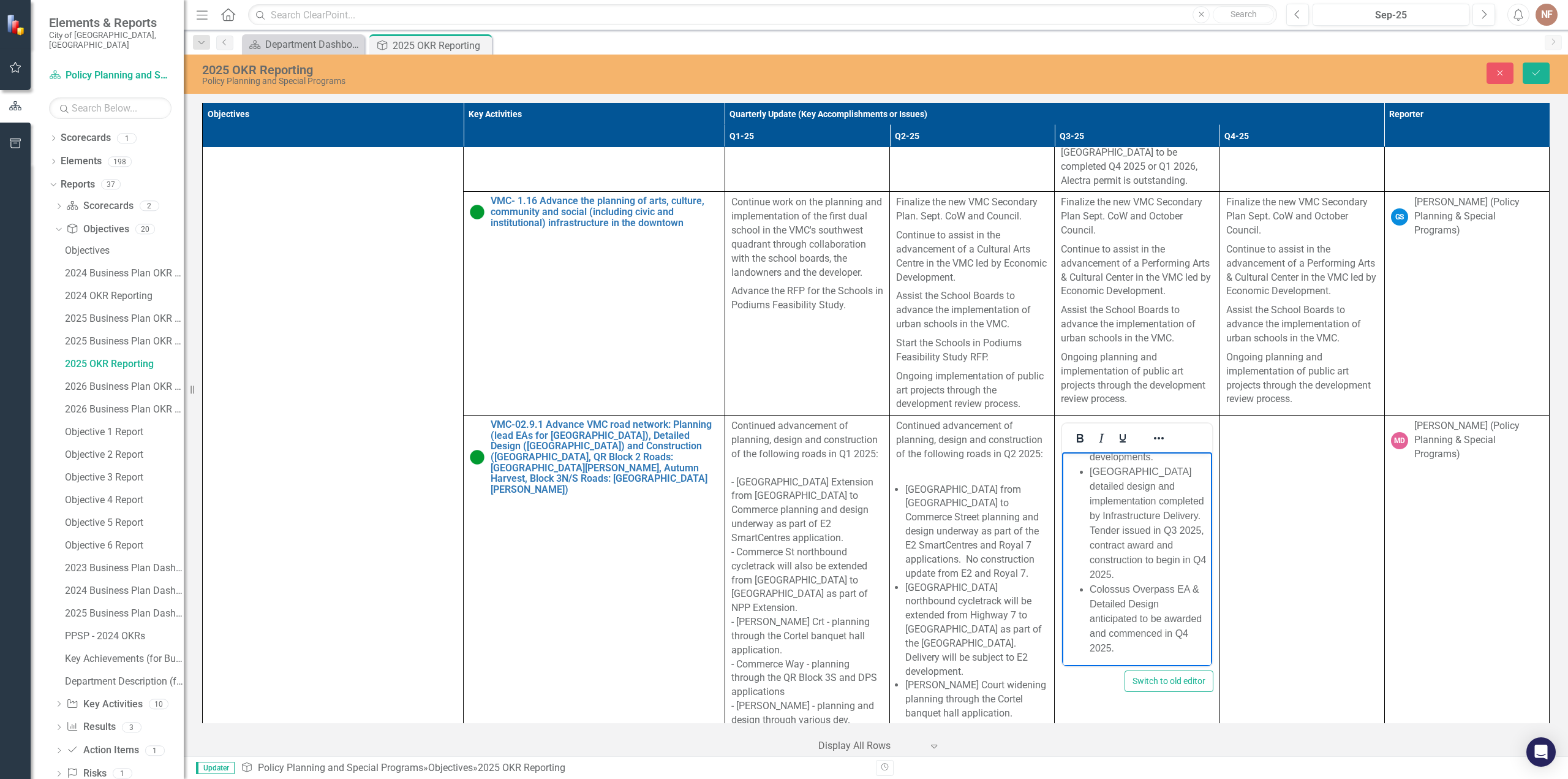
click at [1160, 505] on li "[GEOGRAPHIC_DATA] detailed design and implementation completed by Infrastructur…" at bounding box center [1149, 524] width 119 height 118
click at [1164, 502] on li "[GEOGRAPHIC_DATA] detailed design and implementation completed by Infrastructur…" at bounding box center [1149, 524] width 119 height 118
drag, startPoint x: 1156, startPoint y: 516, endPoint x: 1090, endPoint y: 504, distance: 67.1
click at [1090, 504] on li "[GEOGRAPHIC_DATA] detailed design and implementation completed by Infrastructur…" at bounding box center [1149, 524] width 119 height 118
copy li "Portage Parkway detailed design"
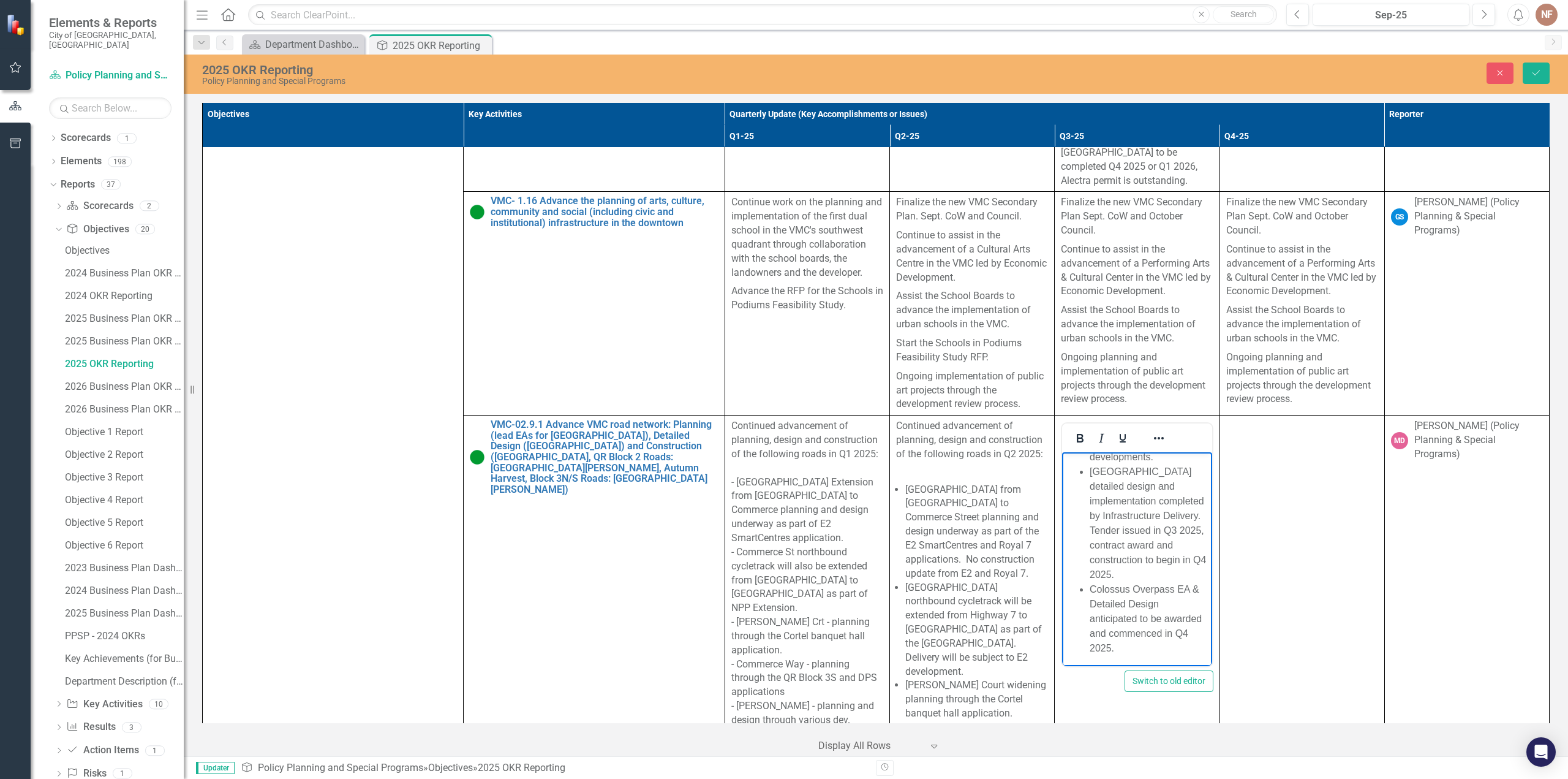
click at [1167, 582] on li "[GEOGRAPHIC_DATA] detailed design and implementation completed by Infrastructur…" at bounding box center [1149, 524] width 119 height 118
click at [1110, 645] on li "Colossus Overpass EA & Detailed Design anticipated to be awarded and commenced …" at bounding box center [1149, 616] width 119 height 73
click at [1161, 545] on li "[GEOGRAPHIC_DATA] Extension tender package is being prepared by Infrastructure …" at bounding box center [1149, 550] width 119 height 59
click at [1122, 521] on li "[GEOGRAPHIC_DATA] Extension tender package is being prepared by Infrastructure …" at bounding box center [1149, 550] width 119 height 59
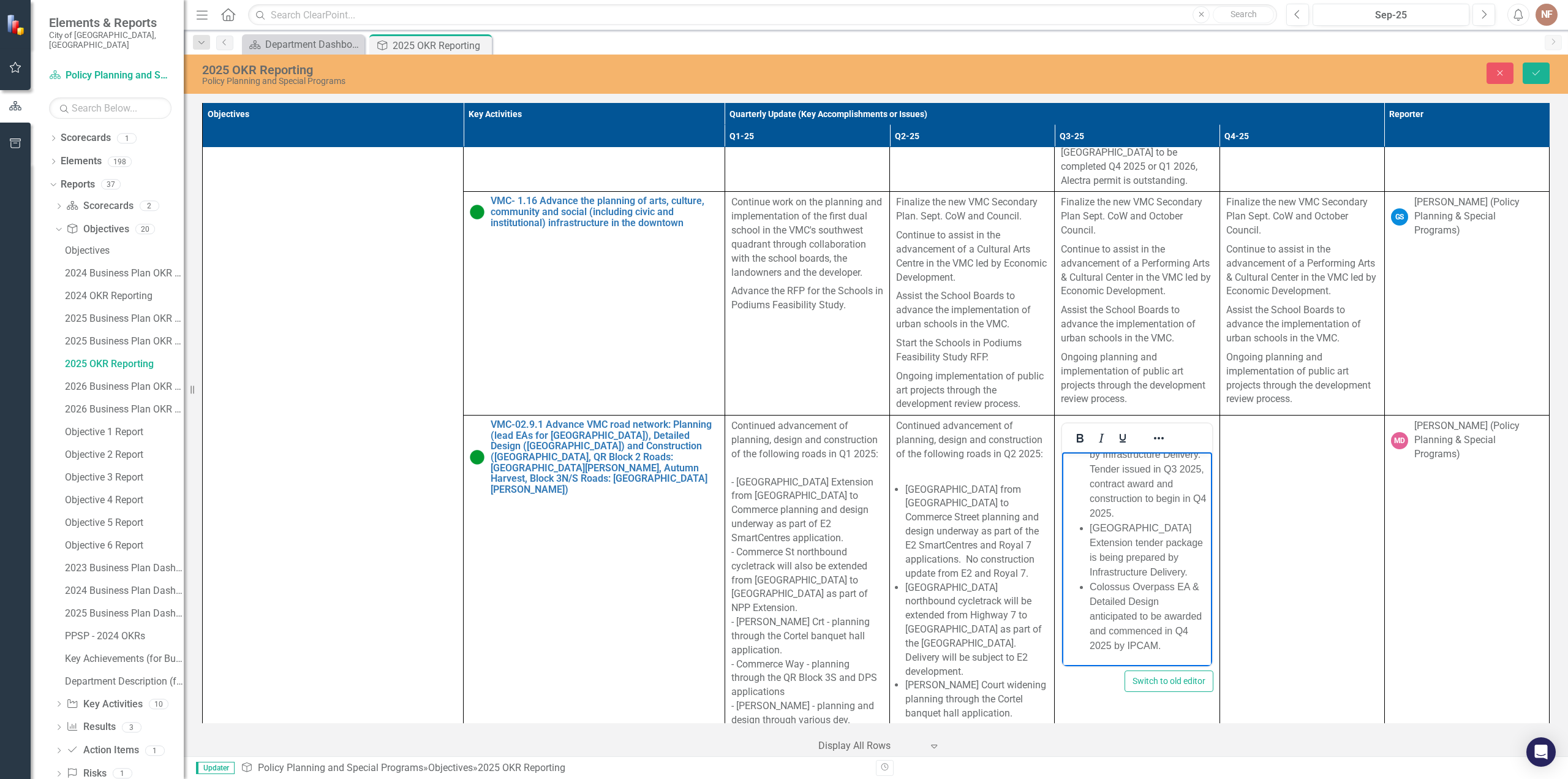
click at [1151, 521] on li "[GEOGRAPHIC_DATA] Extension tender package is being prepared by Infrastructure …" at bounding box center [1149, 550] width 119 height 59
click at [1124, 525] on li "[GEOGRAPHIC_DATA] Extension tender package is being prepared by Infrastructure …" at bounding box center [1149, 550] width 119 height 59
click at [1157, 541] on li "[GEOGRAPHIC_DATA] Extension tender package is being prepared by Infrastructure …" at bounding box center [1149, 550] width 119 height 59
drag, startPoint x: 1128, startPoint y: 554, endPoint x: 1181, endPoint y: 555, distance: 53.0
click at [1128, 554] on li "[GEOGRAPHIC_DATA] Extension tender package is being prepared by Infrastructure …" at bounding box center [1149, 550] width 119 height 59
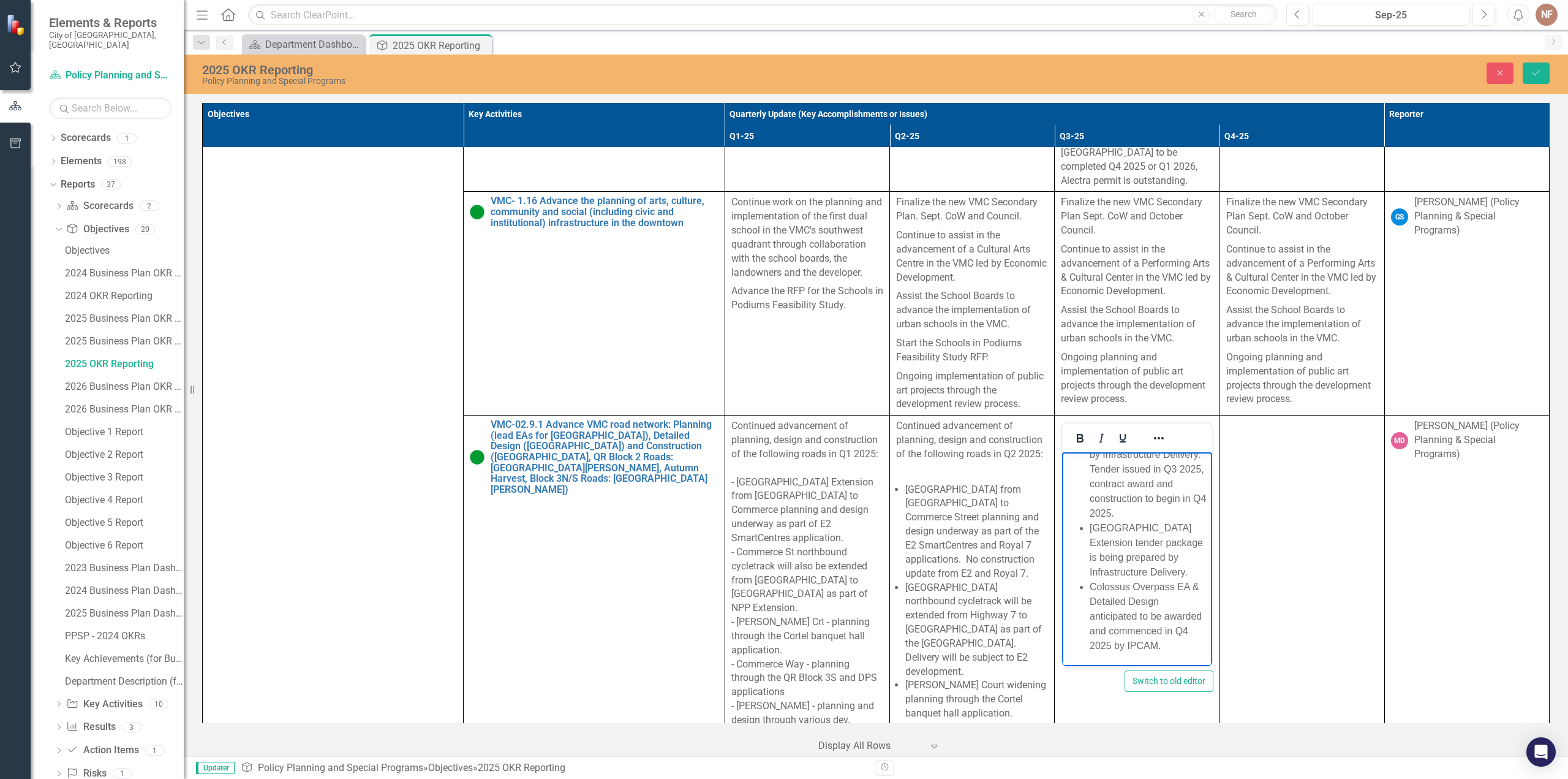
click at [1185, 556] on li "[GEOGRAPHIC_DATA] Extension tender package is being prepared by Infrastructure …" at bounding box center [1149, 550] width 119 height 59
click at [1114, 595] on li "[GEOGRAPHIC_DATA] Extension tender package is being prepared by Infrastructure …" at bounding box center [1149, 521] width 119 height 147
click at [1158, 595] on li "[GEOGRAPHIC_DATA] Extension tender package is being prepared by Infrastructure …" at bounding box center [1149, 521] width 119 height 147
click at [1149, 595] on li "[GEOGRAPHIC_DATA] Extension tender package is being prepared by Infrastructure …" at bounding box center [1149, 521] width 119 height 147
drag, startPoint x: 1117, startPoint y: 509, endPoint x: 1139, endPoint y: 505, distance: 22.4
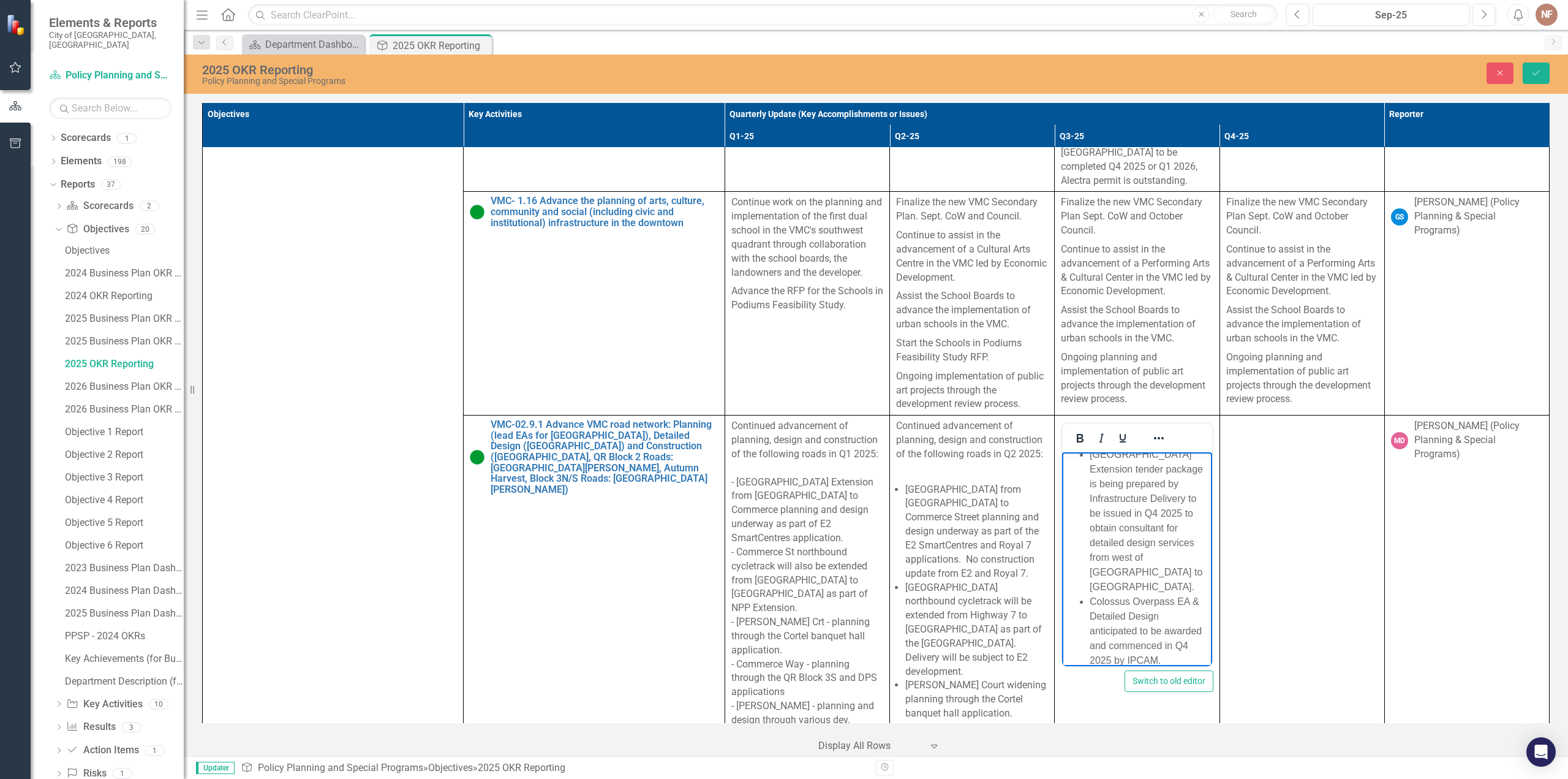
click at [1117, 509] on li "[GEOGRAPHIC_DATA] Extension tender package is being prepared by Infrastructure …" at bounding box center [1149, 521] width 119 height 147
click at [1141, 499] on li "[GEOGRAPHIC_DATA] Extension tender package is being prepared by Infrastructure …" at bounding box center [1149, 521] width 119 height 147
click at [1115, 516] on li "[GEOGRAPHIC_DATA] Extension tender package is being prepared by Infrastructure …" at bounding box center [1149, 521] width 119 height 147
click at [1159, 516] on li "[GEOGRAPHIC_DATA] Extension tender package is being prepared by Infrastructure …" at bounding box center [1149, 521] width 119 height 147
click at [1190, 558] on li "[GEOGRAPHIC_DATA] Extension tender package is being prepared by Infrastructure …" at bounding box center [1149, 521] width 119 height 147
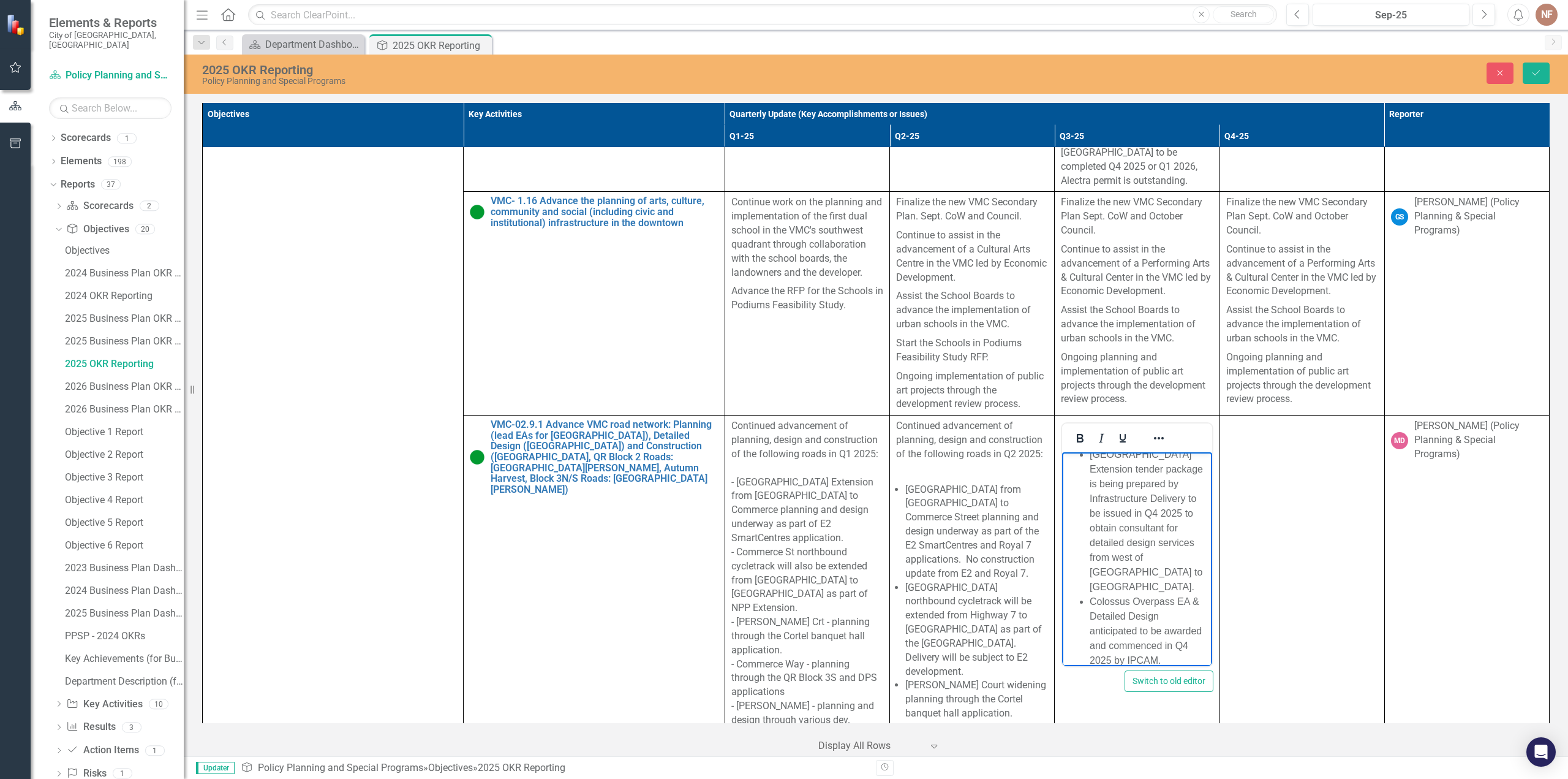
click at [1152, 573] on li "[GEOGRAPHIC_DATA] Extension tender package is being prepared by Infrastructure …" at bounding box center [1149, 521] width 119 height 147
click at [1184, 576] on li "[GEOGRAPHIC_DATA] Extension tender package is being prepared by Infrastructure …" at bounding box center [1149, 521] width 119 height 147
click at [1124, 587] on li "[GEOGRAPHIC_DATA] Extension tender package is being prepared by Infrastructure …" at bounding box center [1149, 521] width 119 height 147
click at [1143, 595] on li "[GEOGRAPHIC_DATA] Extension tender package is being prepared by Infrastructure …" at bounding box center [1149, 521] width 119 height 147
drag, startPoint x: 1118, startPoint y: 642, endPoint x: 1087, endPoint y: 616, distance: 40.5
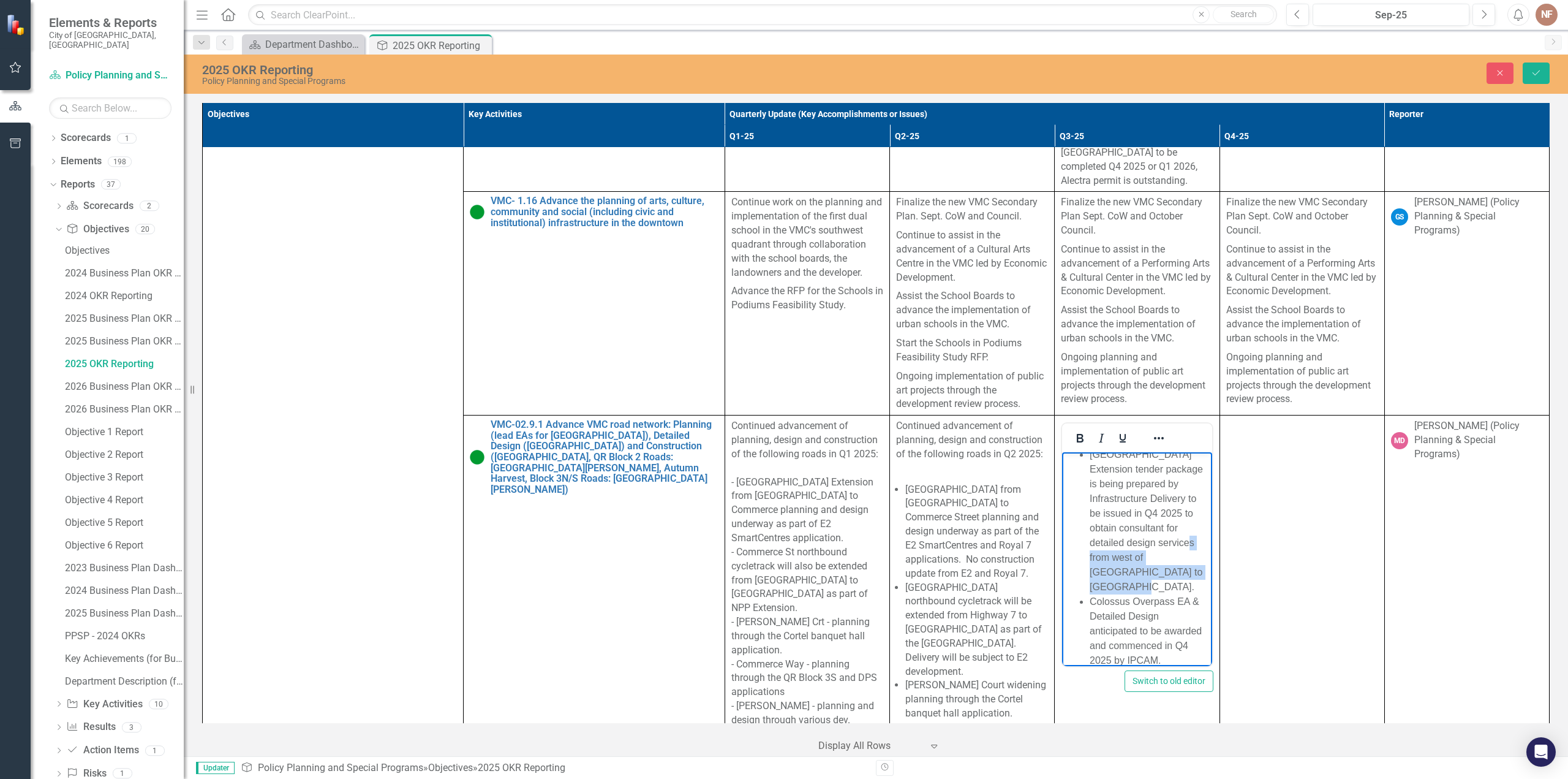
click at [1135, 513] on li "[GEOGRAPHIC_DATA] Extension tender package is being prepared by Infrastructure …" at bounding box center [1149, 528] width 119 height 103
click at [1135, 512] on li "[GEOGRAPHIC_DATA] Extension from west of [GEOGRAPHIC_DATA] to [GEOGRAPHIC_DATA]…" at bounding box center [1149, 521] width 119 height 147
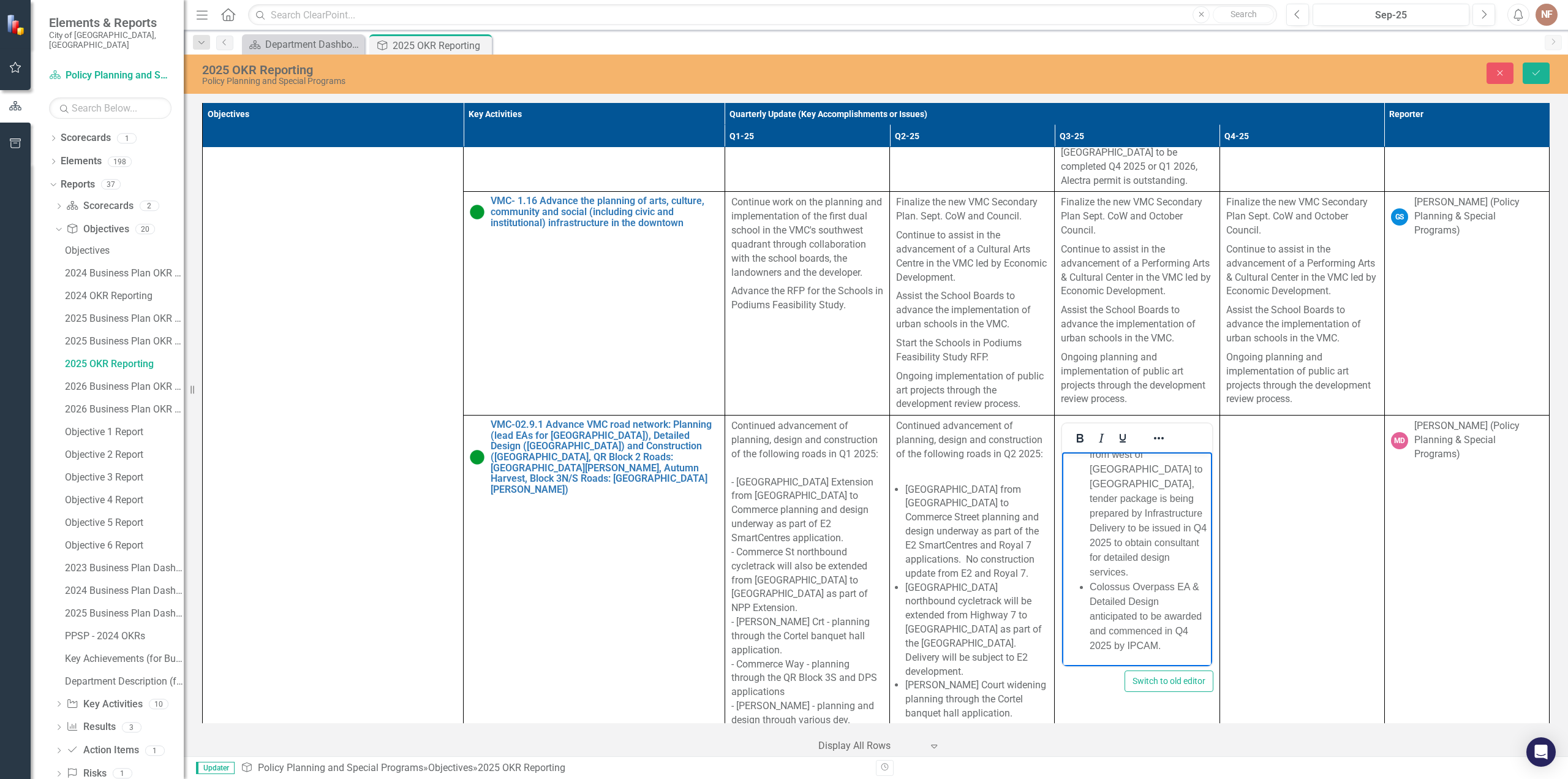
click at [1158, 646] on li "Colossus Overpass EA & Detailed Design anticipated to be awarded and commenced …" at bounding box center [1149, 616] width 119 height 73
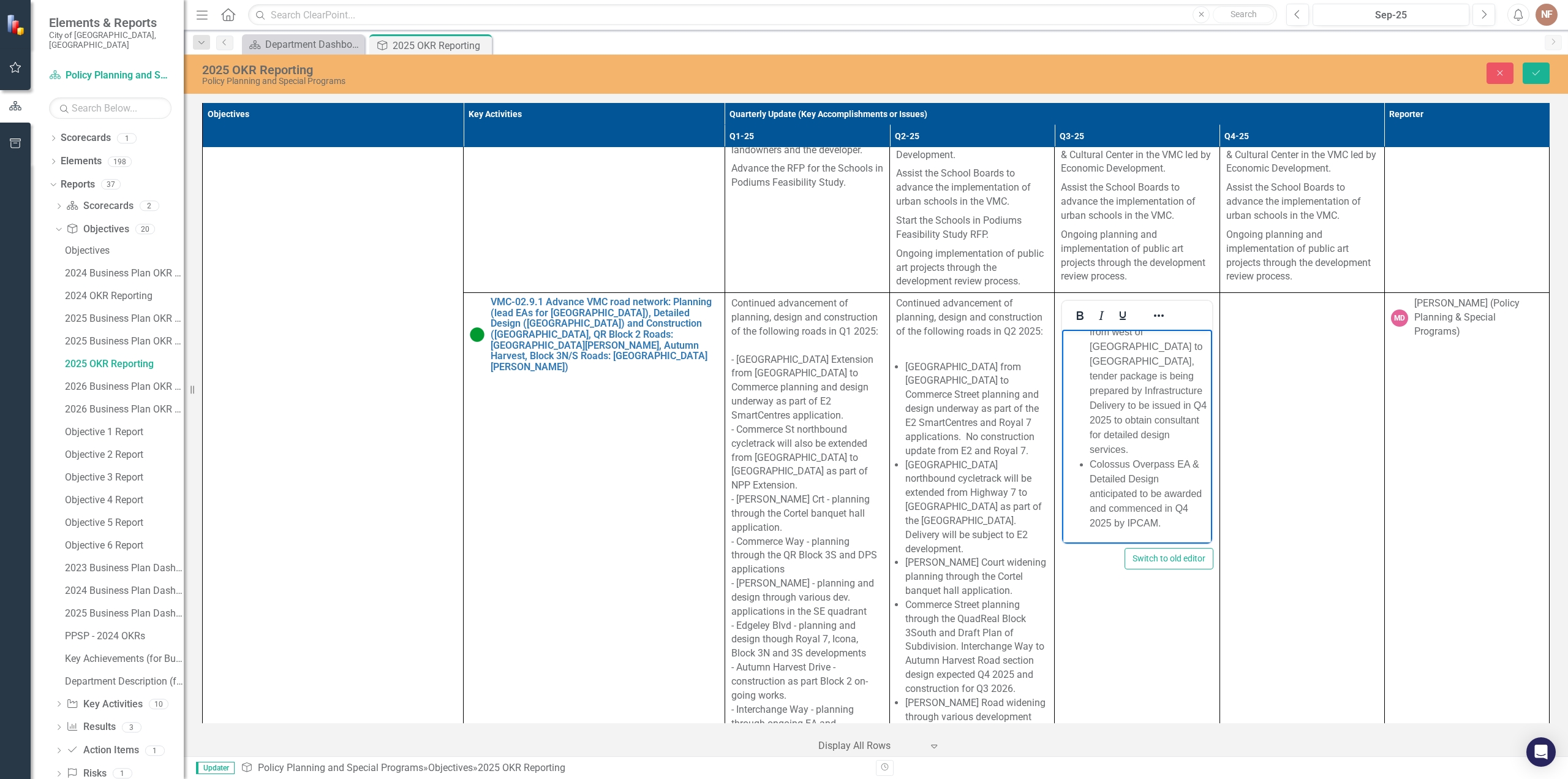
scroll to position [1628, 0]
drag, startPoint x: 1127, startPoint y: 406, endPoint x: 1135, endPoint y: 405, distance: 8.1
click at [1127, 406] on li "[GEOGRAPHIC_DATA], from west of [GEOGRAPHIC_DATA] to [GEOGRAPHIC_DATA], tender …" at bounding box center [1149, 386] width 119 height 147
click at [1172, 407] on li "[GEOGRAPHIC_DATA], from west of [GEOGRAPHIC_DATA] to [GEOGRAPHIC_DATA], tender …" at bounding box center [1149, 386] width 119 height 147
click at [1158, 425] on li "[GEOGRAPHIC_DATA], from west of [GEOGRAPHIC_DATA] to [GEOGRAPHIC_DATA], tender …" at bounding box center [1149, 386] width 119 height 147
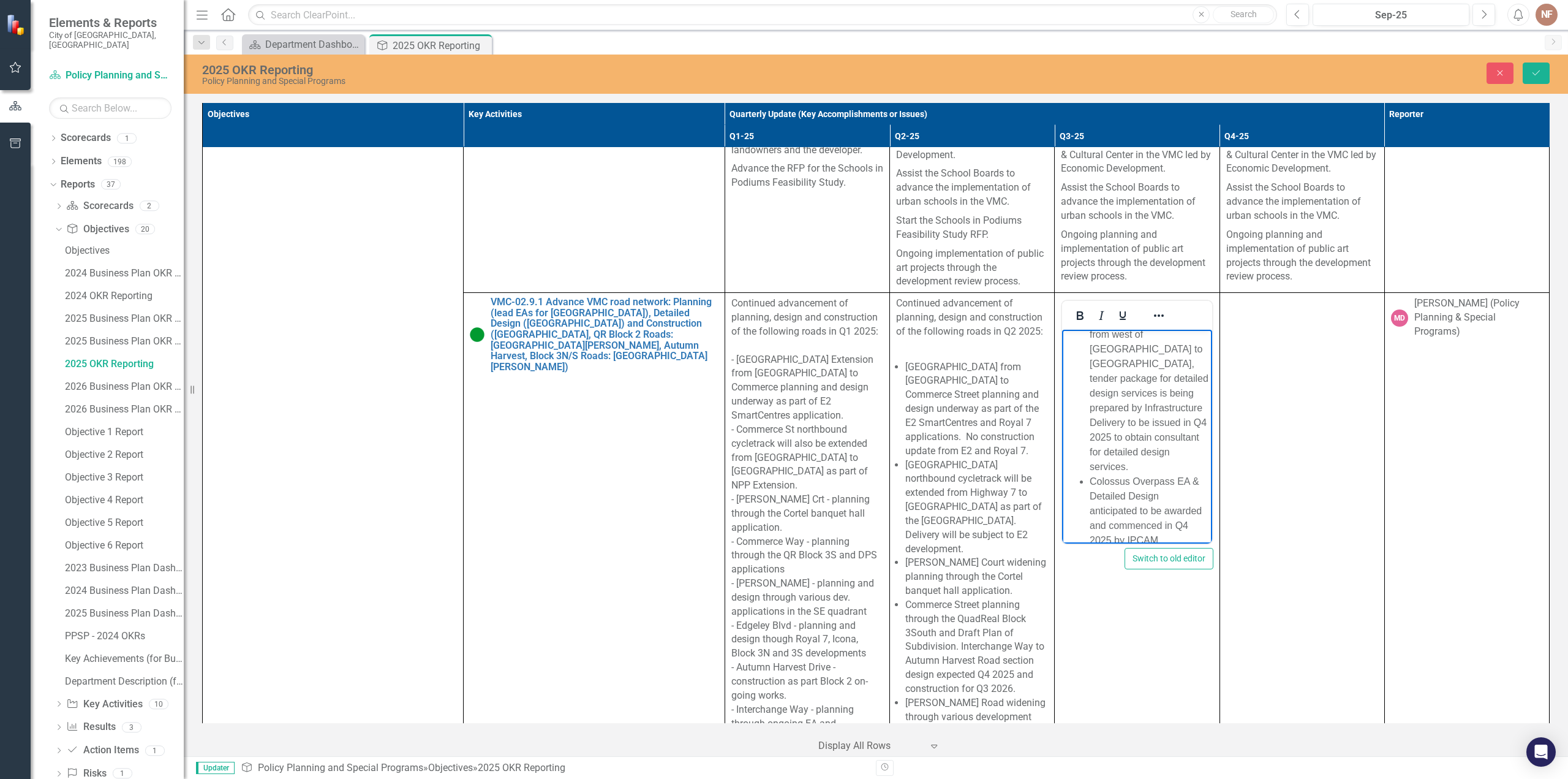
click at [1188, 467] on li "[GEOGRAPHIC_DATA], from west of [GEOGRAPHIC_DATA] to [GEOGRAPHIC_DATA], tender …" at bounding box center [1149, 393] width 119 height 162
click at [1157, 474] on li "[GEOGRAPHIC_DATA], from west of [GEOGRAPHIC_DATA] to [GEOGRAPHIC_DATA], tender …" at bounding box center [1149, 393] width 119 height 162
click at [1540, 77] on icon "Save" at bounding box center [1536, 73] width 11 height 9
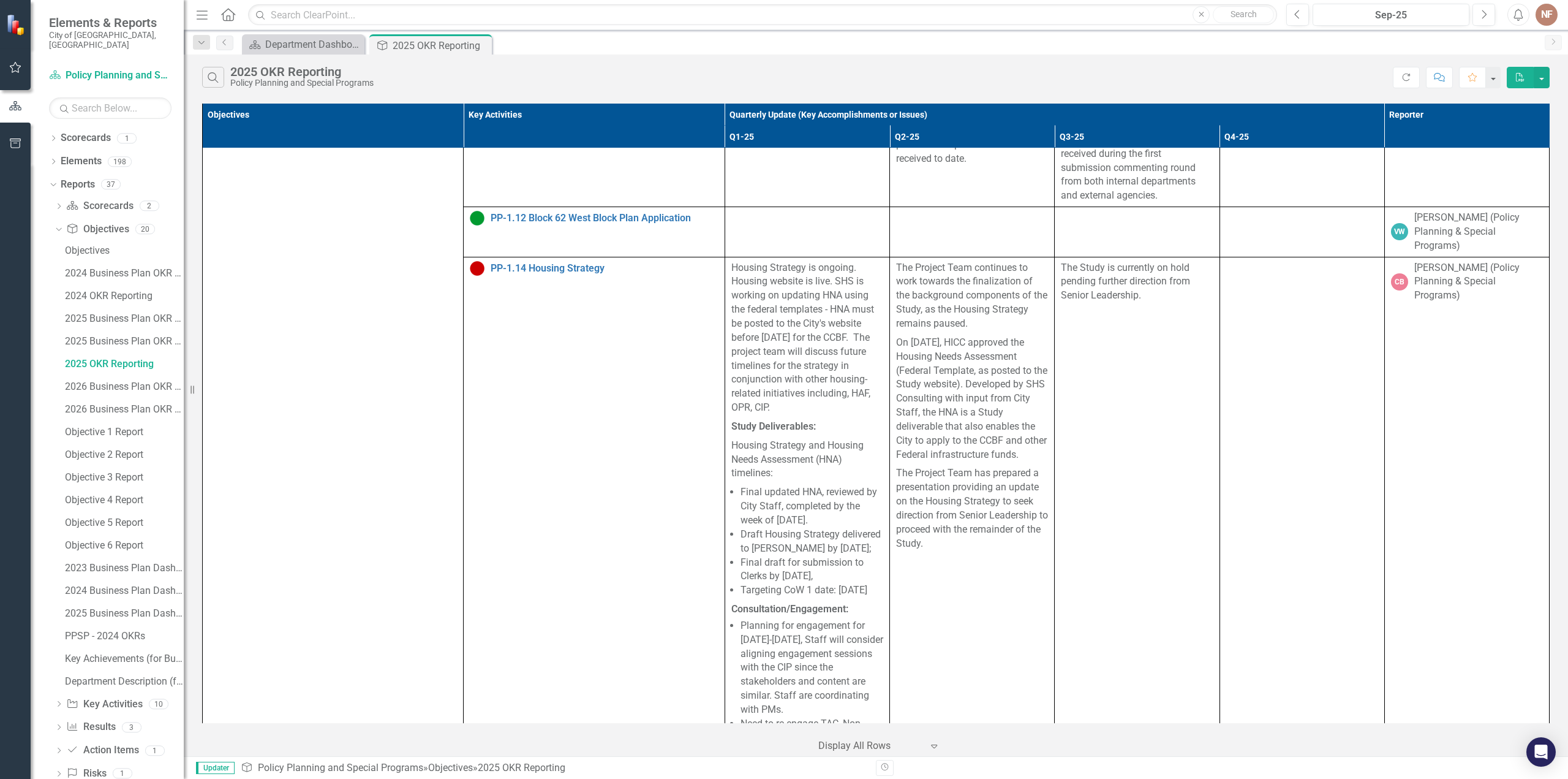
scroll to position [0, 0]
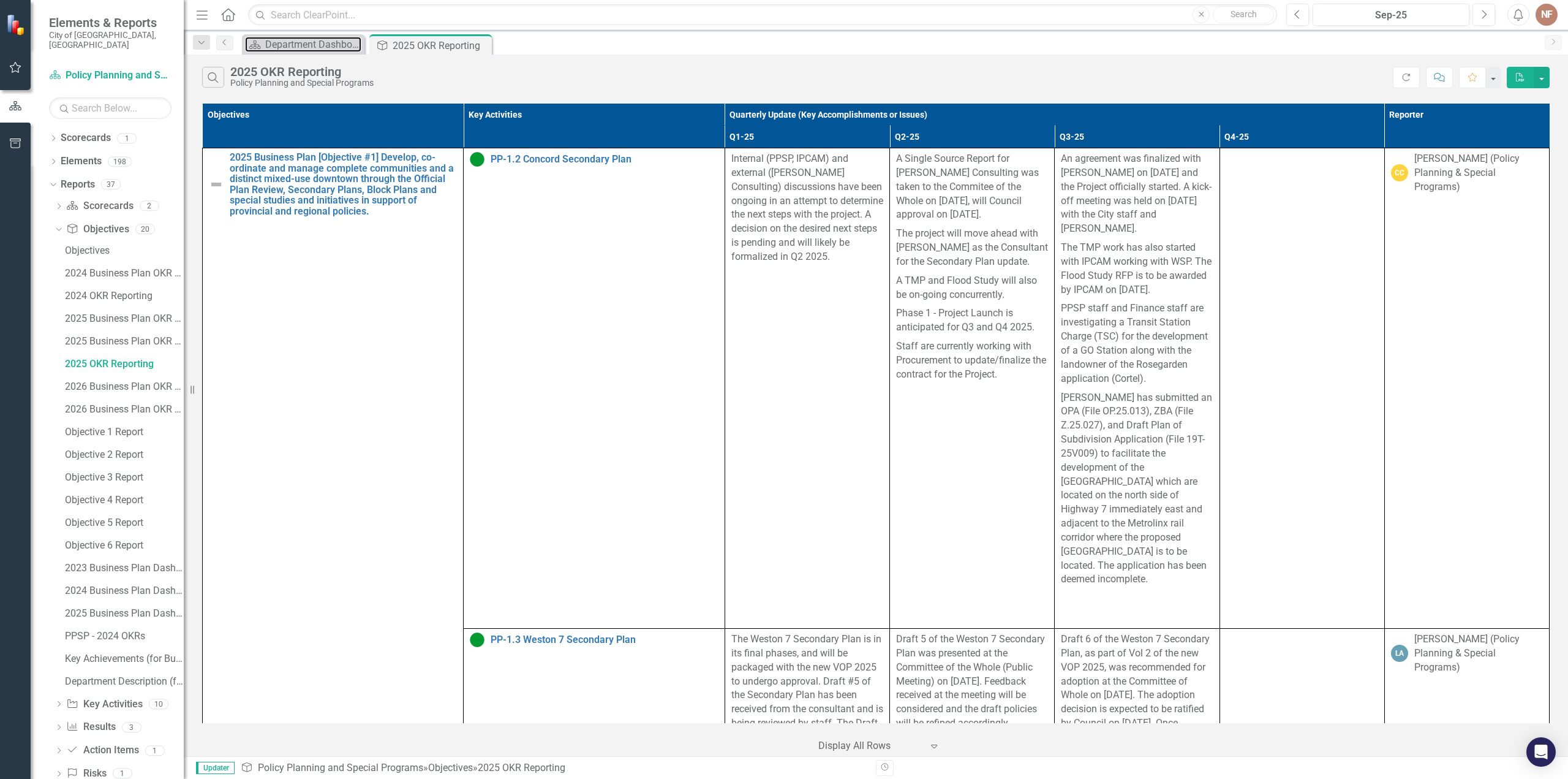
click at [284, 39] on div "Department Dashboard" at bounding box center [313, 45] width 96 height 16
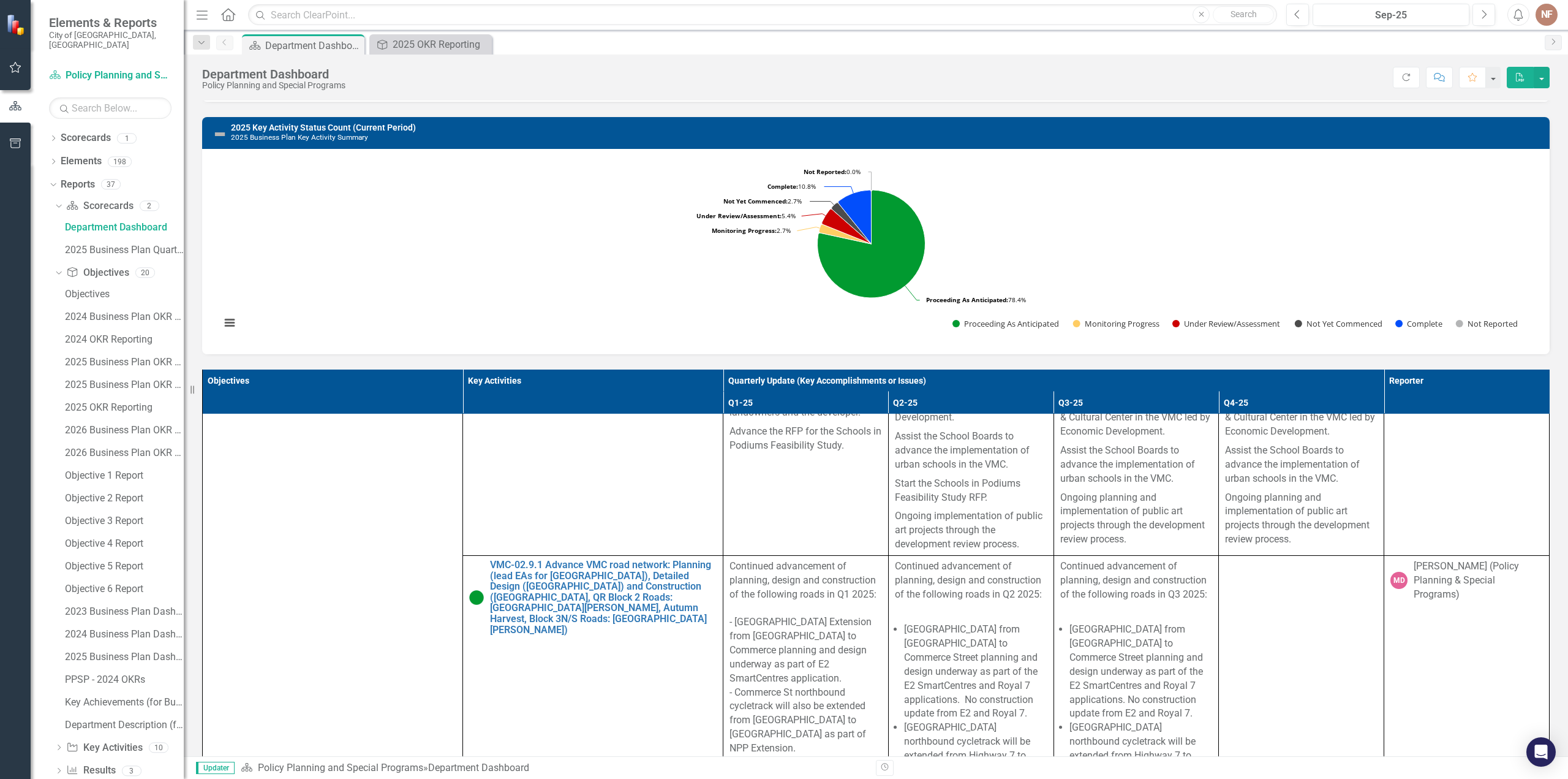
scroll to position [552, 0]
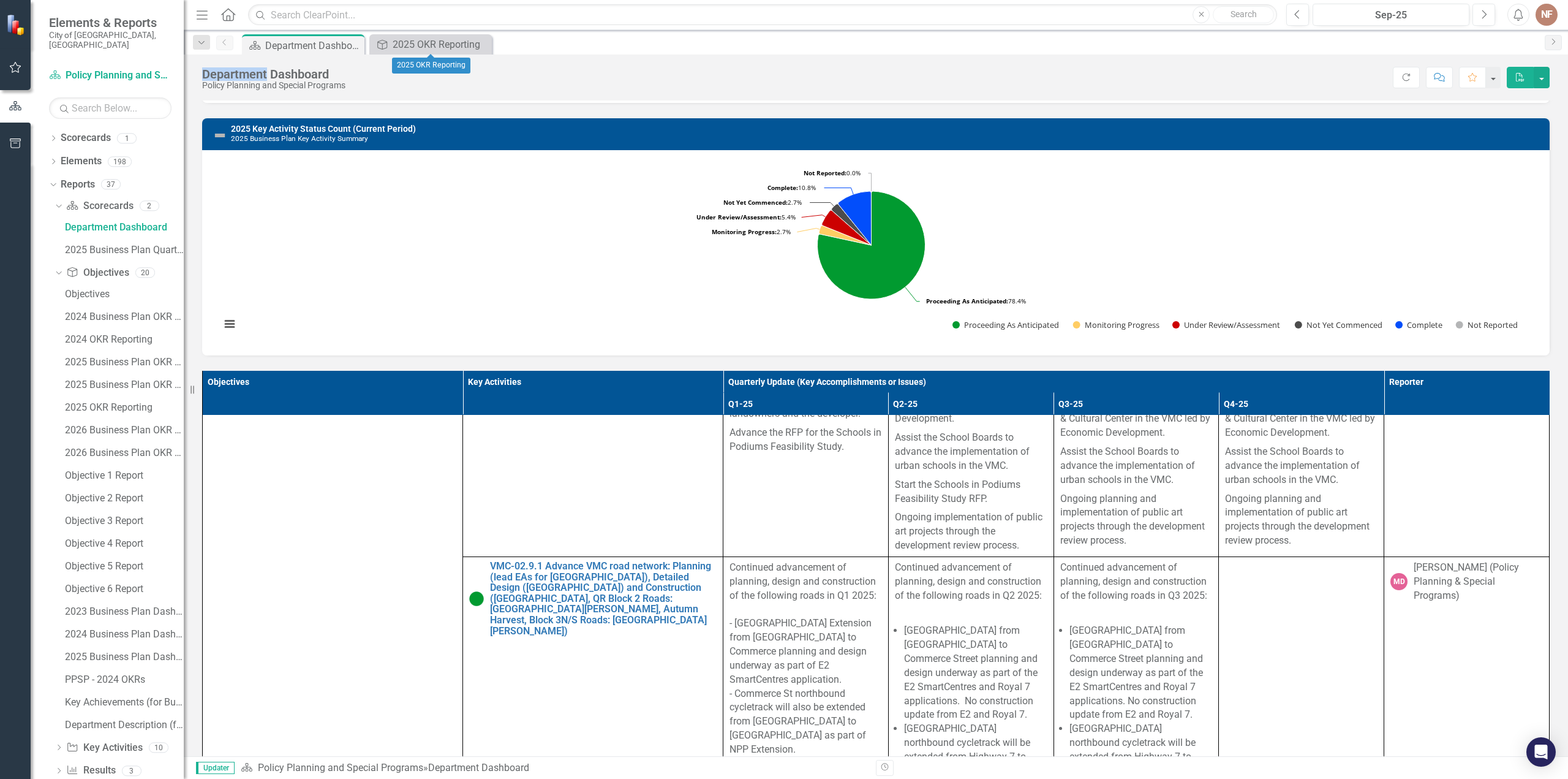
drag, startPoint x: 485, startPoint y: 44, endPoint x: 838, endPoint y: 2, distance: 355.5
click at [0, 0] on icon "Close" at bounding box center [0, 0] width 0 height 0
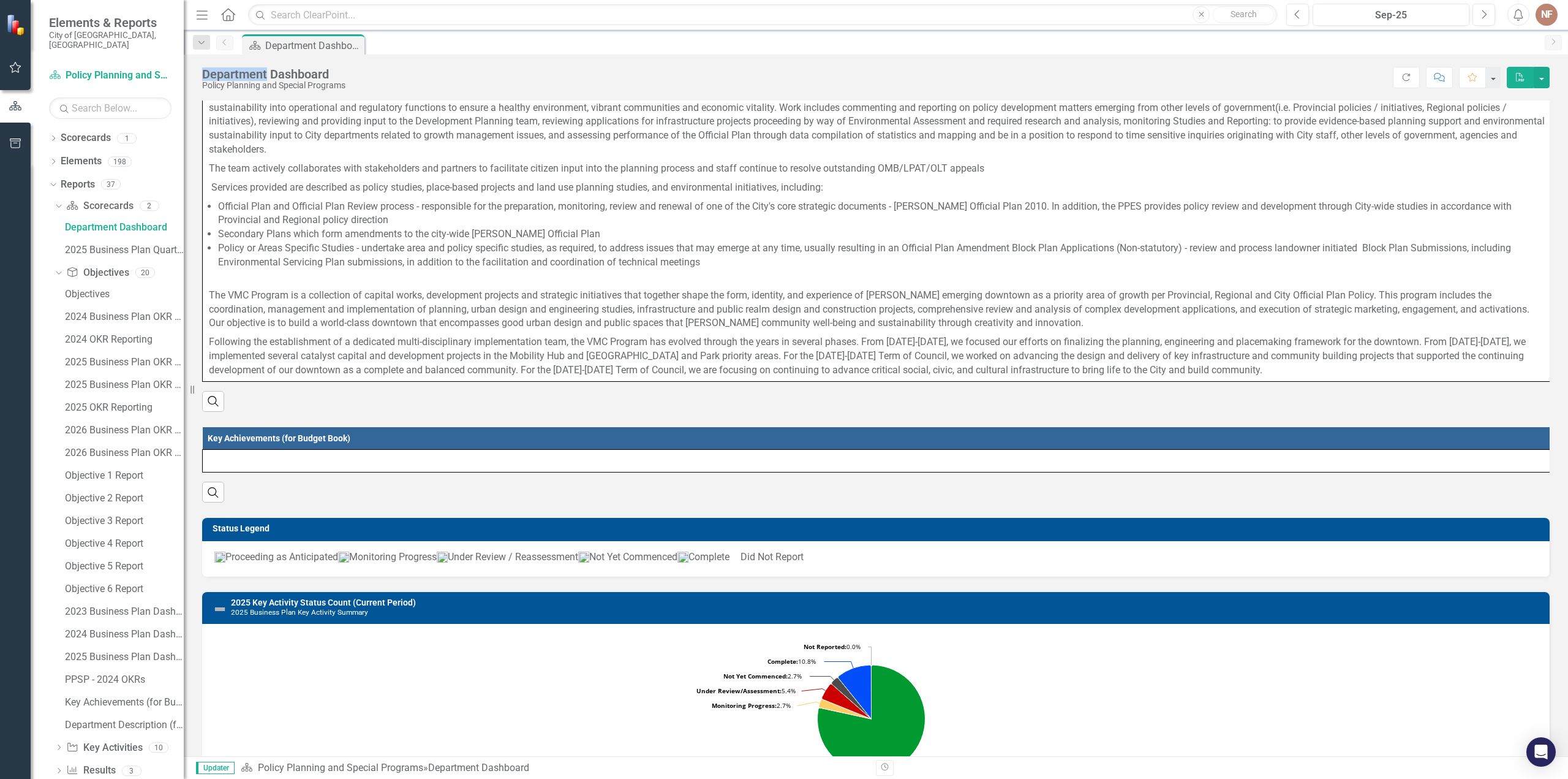
scroll to position [0, 0]
